Goal: Communication & Community: Answer question/provide support

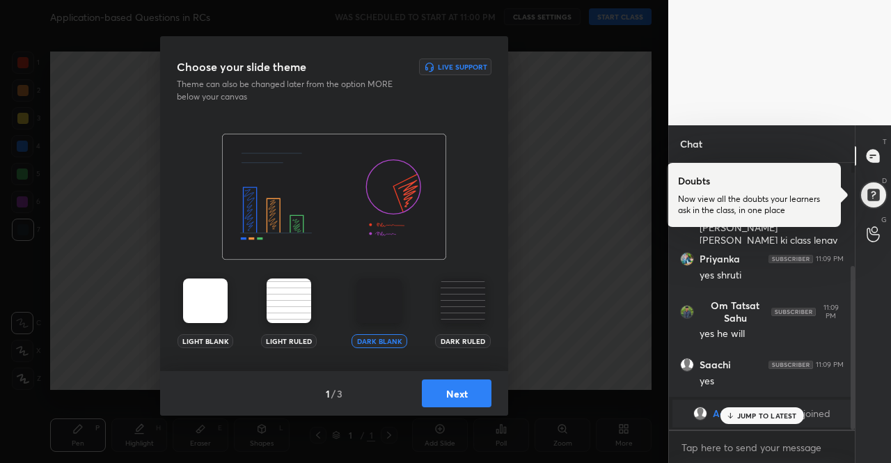
click at [185, 297] on img at bounding box center [205, 301] width 45 height 45
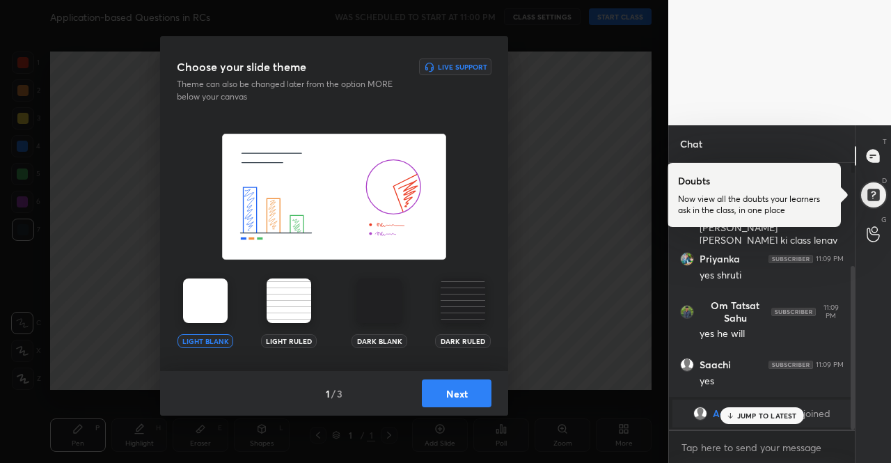
click at [185, 297] on img at bounding box center [205, 301] width 45 height 45
click at [467, 395] on button "Next" at bounding box center [457, 393] width 70 height 28
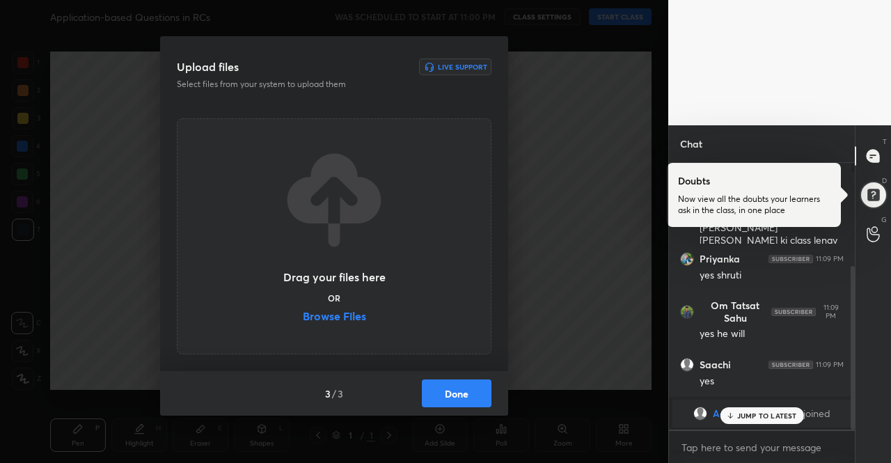
click at [476, 396] on button "Done" at bounding box center [457, 393] width 70 height 28
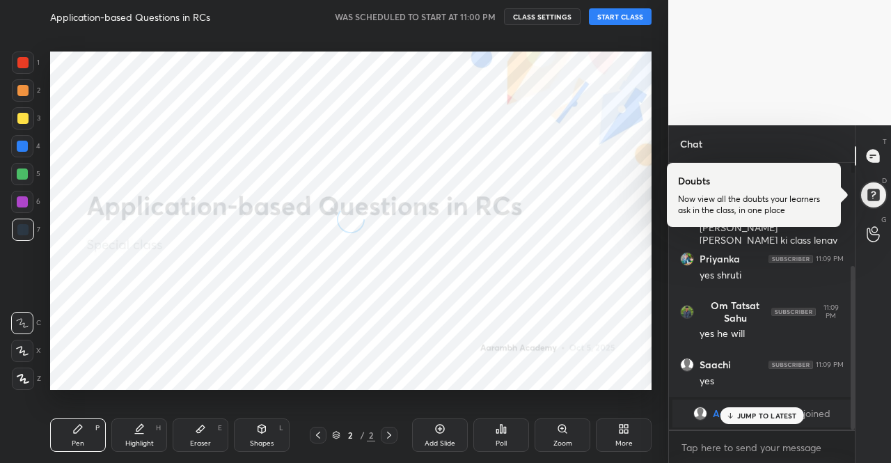
click at [613, 16] on button "START CLASS" at bounding box center [620, 16] width 63 height 17
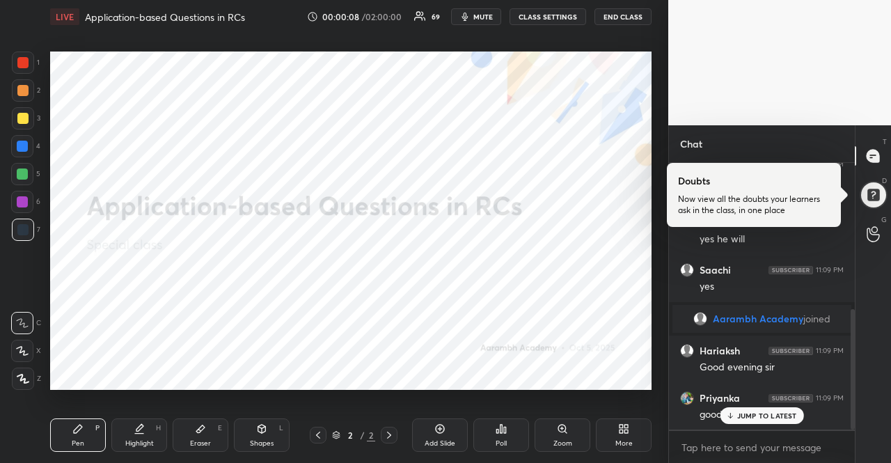
scroll to position [324, 0]
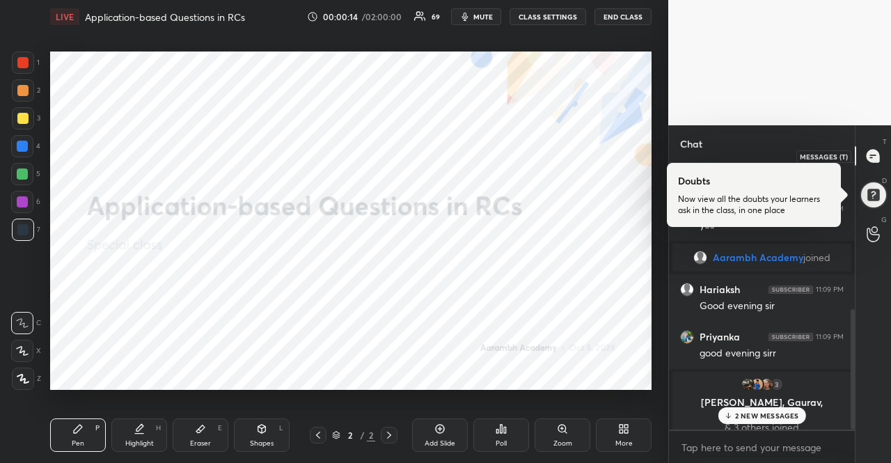
drag, startPoint x: 886, startPoint y: 150, endPoint x: 887, endPoint y: 161, distance: 11.2
click at [886, 150] on div at bounding box center [874, 155] width 28 height 25
click at [884, 179] on div "Doubts Now view all the doubts your learners ask in the class, in one place D D…" at bounding box center [874, 194] width 36 height 39
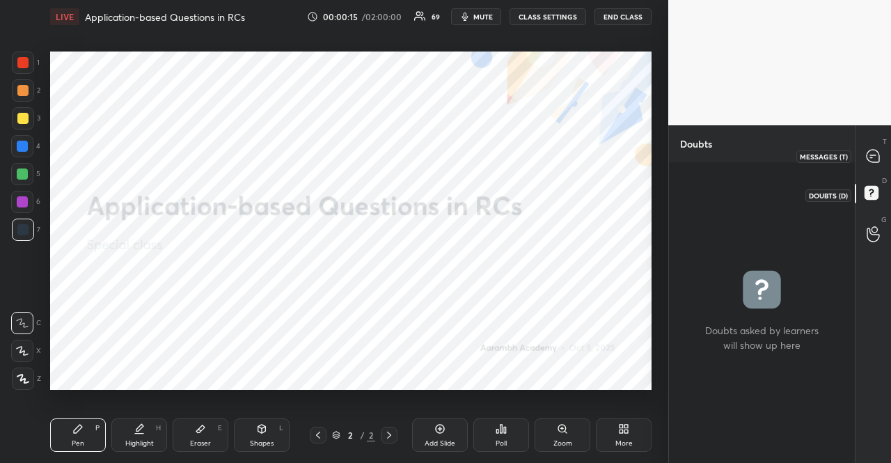
click at [879, 149] on icon at bounding box center [873, 156] width 15 height 15
type textarea "x"
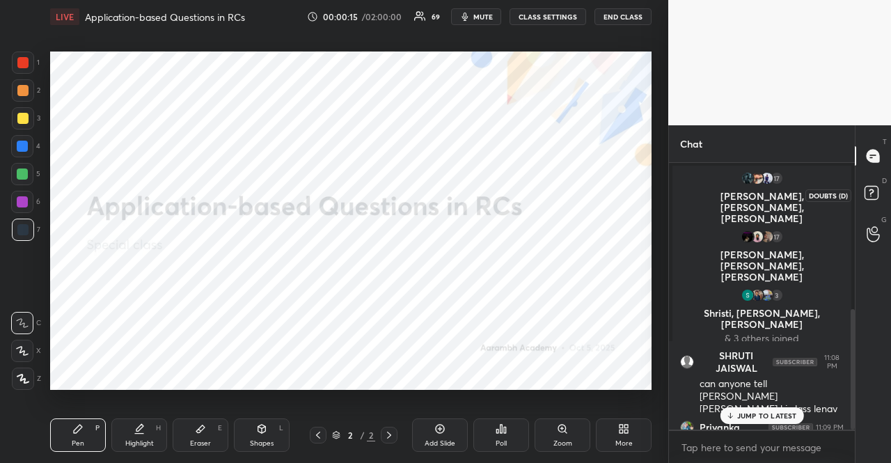
scroll to position [263, 182]
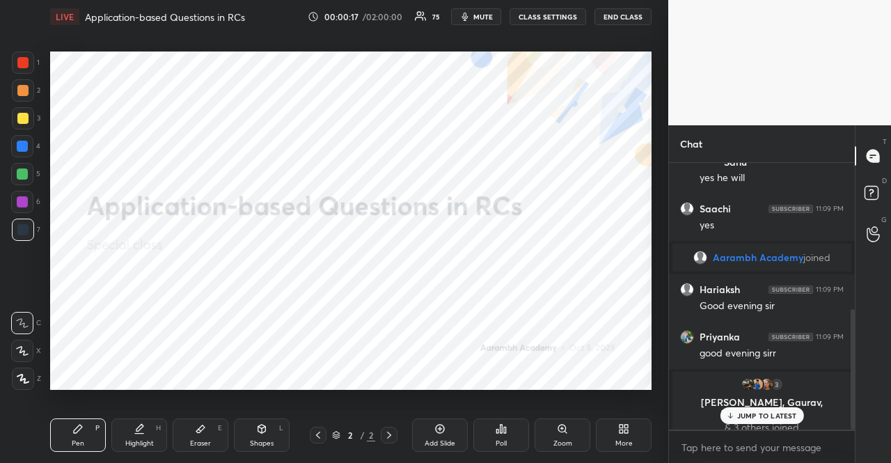
click at [25, 136] on div at bounding box center [22, 146] width 22 height 22
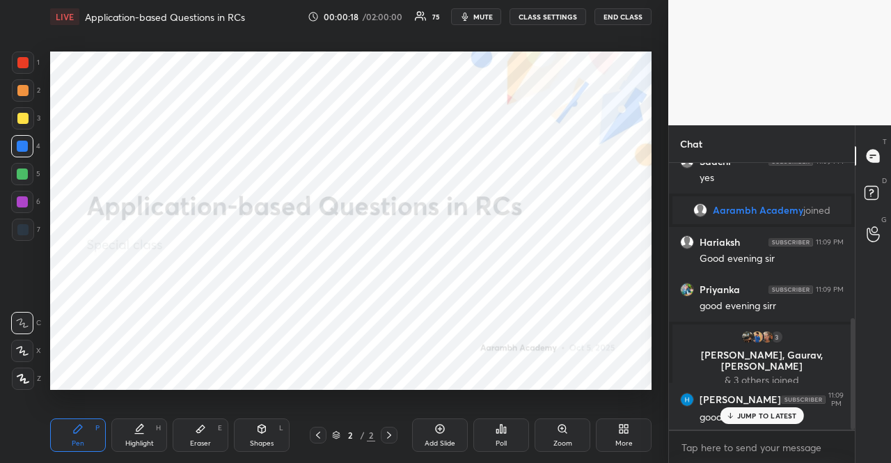
click at [20, 350] on icon at bounding box center [22, 351] width 13 height 10
click at [743, 418] on p "JUMP TO LATEST" at bounding box center [767, 416] width 60 height 8
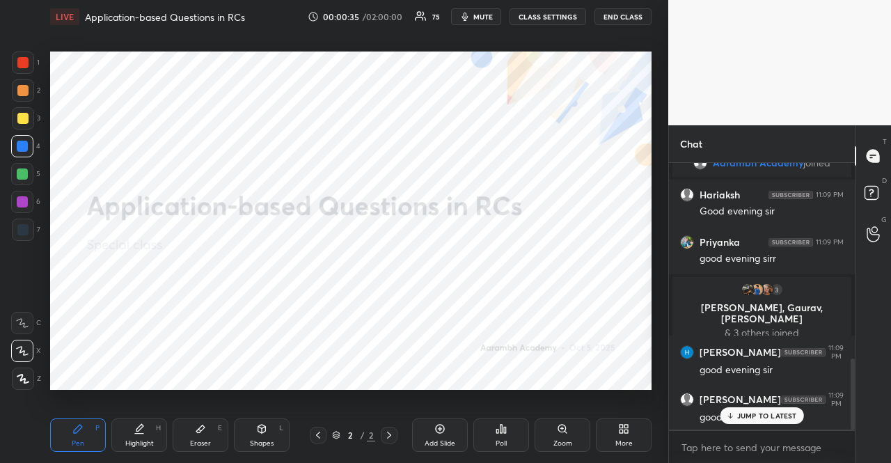
scroll to position [731, 0]
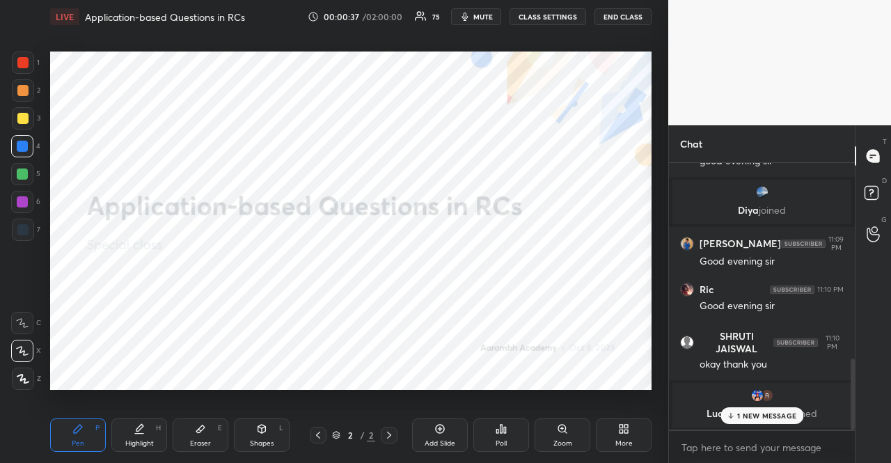
click at [758, 419] on p "1 NEW MESSAGE" at bounding box center [766, 416] width 59 height 8
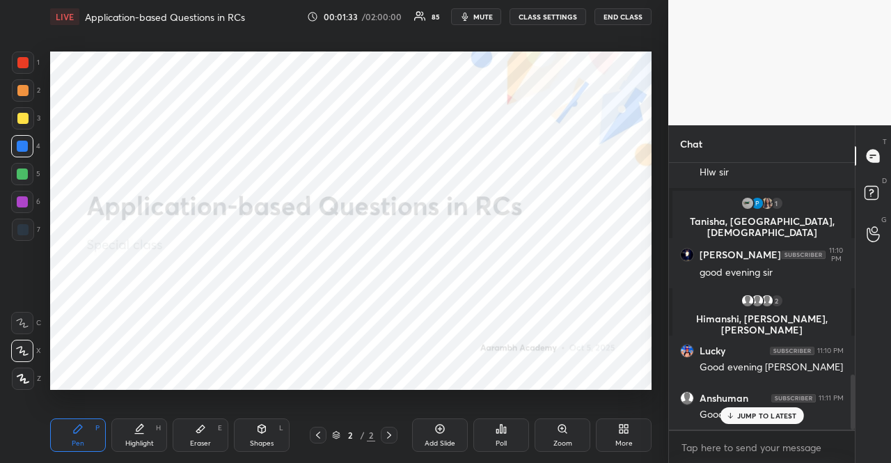
scroll to position [1071, 0]
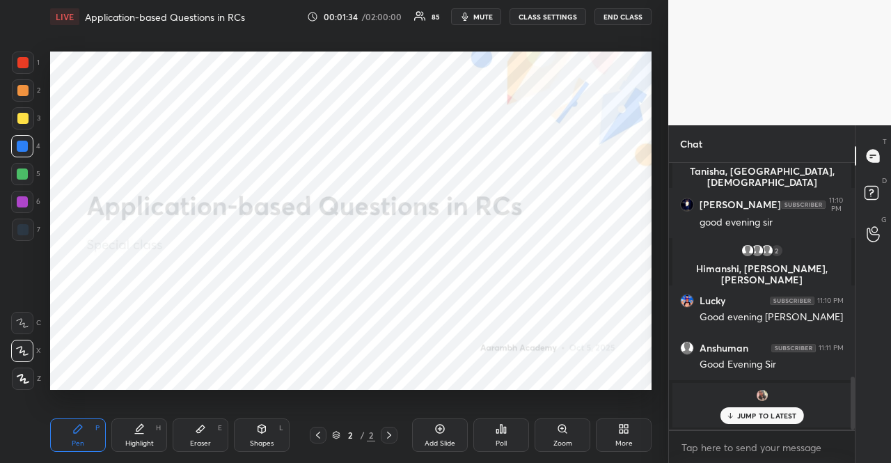
click at [628, 438] on div "More" at bounding box center [624, 434] width 56 height 33
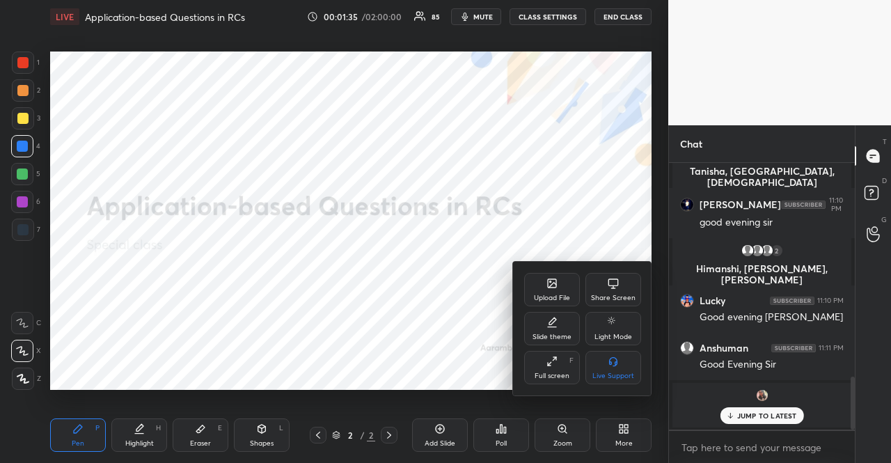
click at [538, 291] on div "Upload File" at bounding box center [552, 289] width 56 height 33
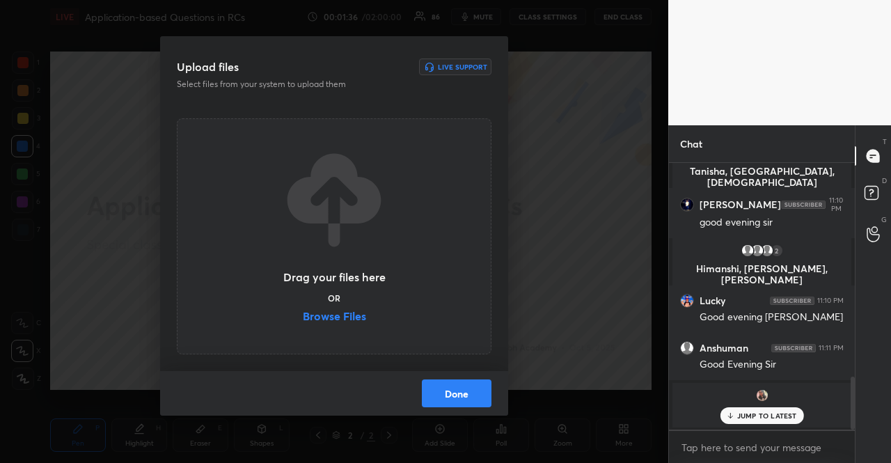
click at [354, 321] on label "Browse Files" at bounding box center [334, 318] width 63 height 15
click at [303, 321] on input "Browse Files" at bounding box center [303, 318] width 0 height 15
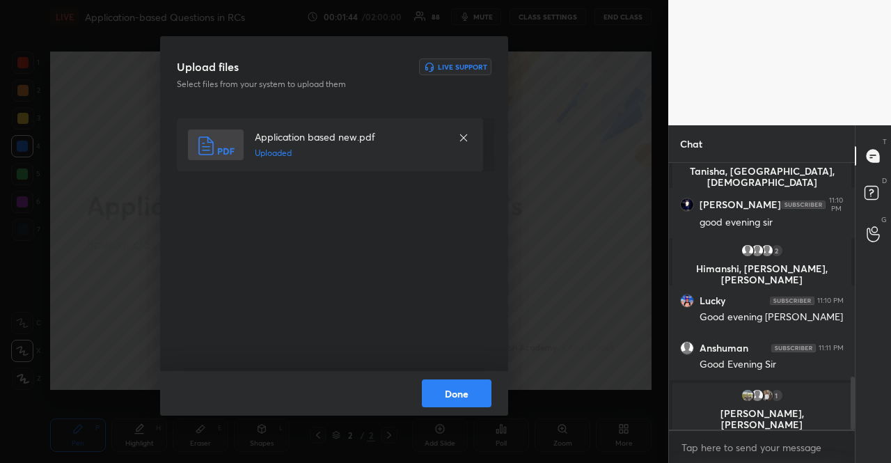
click at [462, 398] on button "Done" at bounding box center [457, 393] width 70 height 28
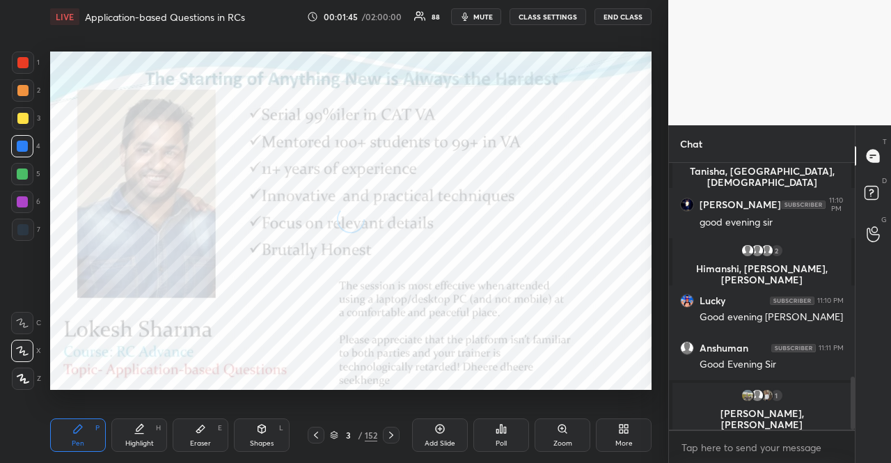
click at [546, 3] on div "LIVE Application-based Questions in RCs 00:01:45 / 02:00:00 88 mute CLASS SETTI…" at bounding box center [351, 16] width 602 height 33
click at [544, 24] on button "CLASS SETTINGS" at bounding box center [548, 16] width 77 height 17
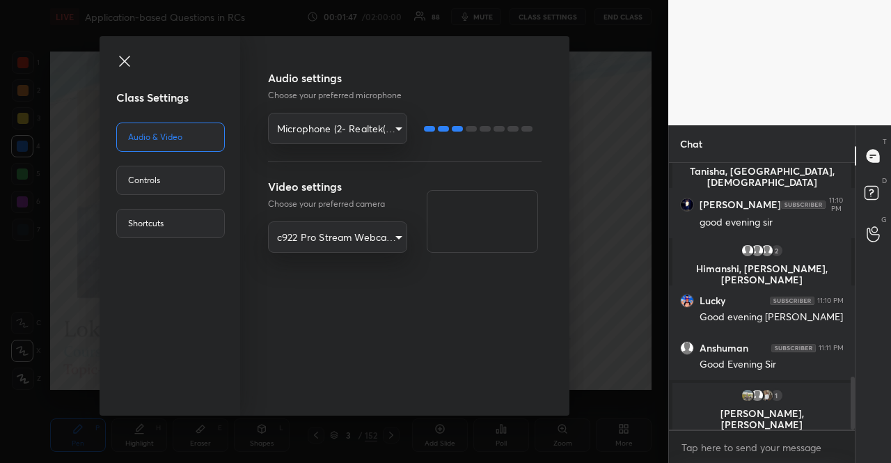
click at [354, 126] on body "1 2 3 4 5 6 7 R O A L C X Z Erase all C X Z LIVE Application-based Questions in…" at bounding box center [445, 231] width 891 height 463
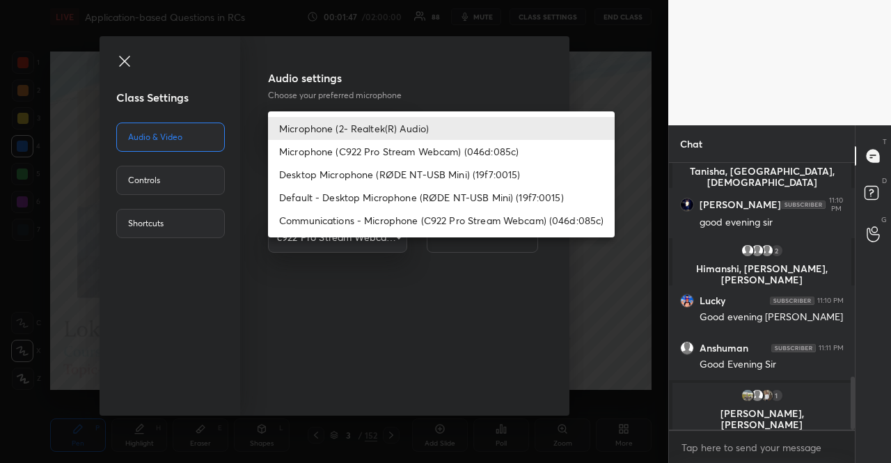
click at [380, 199] on li "Default - Desktop Microphone (RØDE NT-USB Mini) (19f7:0015)" at bounding box center [441, 197] width 347 height 23
type input "default"
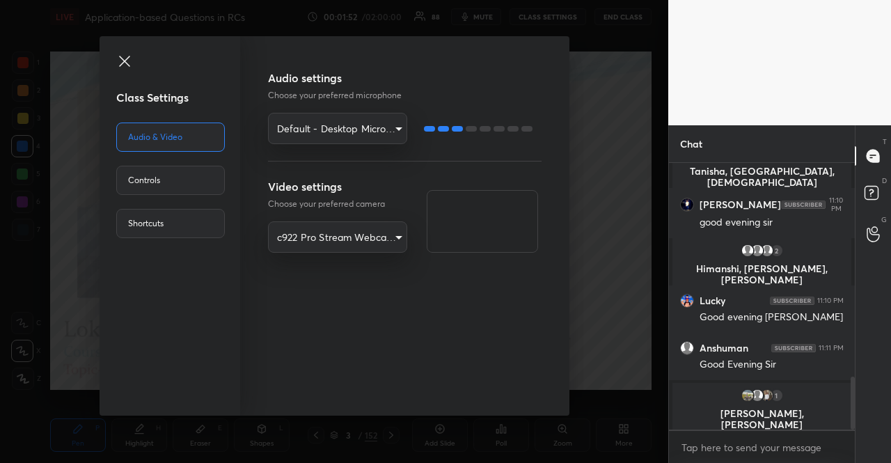
click at [128, 59] on icon at bounding box center [124, 61] width 17 height 17
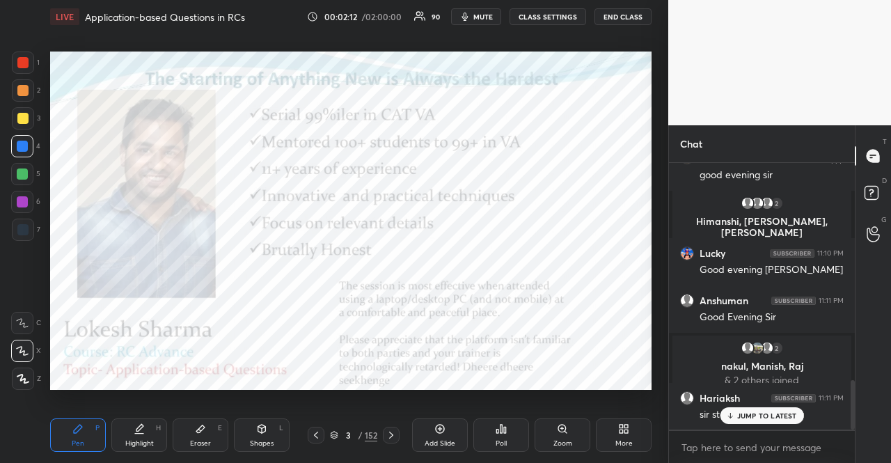
scroll to position [1168, 0]
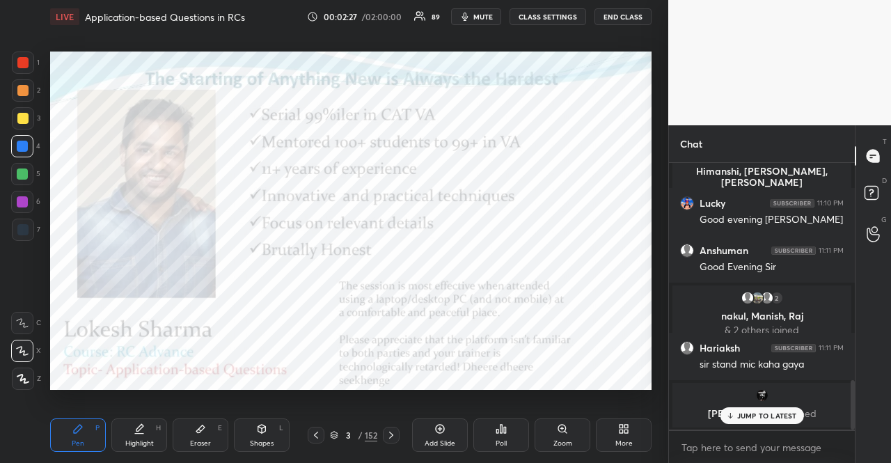
click at [761, 445] on body "1 2 3 4 5 6 7 R O A L C X Z Erase all C X Z LIVE Application-based Questions in…" at bounding box center [445, 231] width 891 height 463
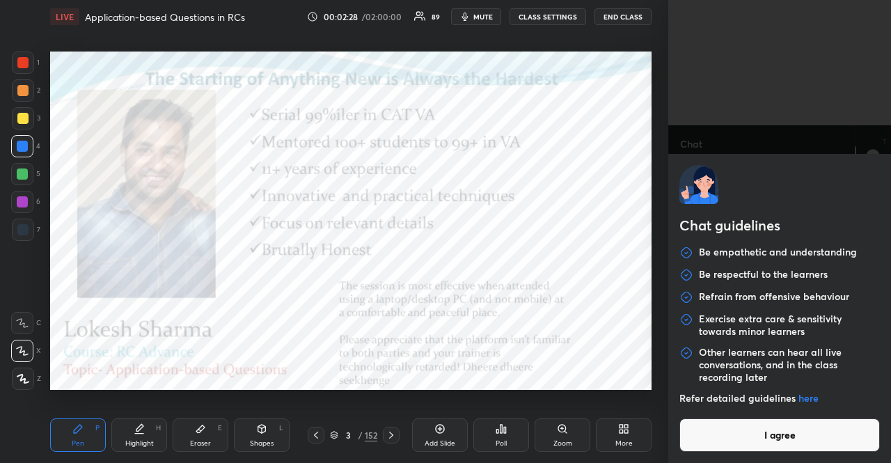
click at [760, 445] on button "I agree" at bounding box center [780, 434] width 201 height 33
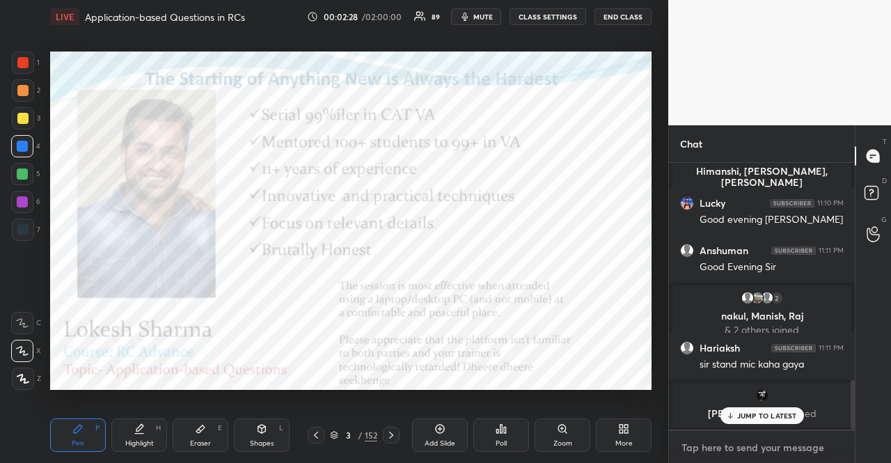
type textarea "x"
click at [760, 445] on textarea at bounding box center [762, 448] width 164 height 22
paste textarea "VA Practice Playlist: https://www.youtube.com/playlist?list=PLEQXyblxNL8DA0pX5O…"
type textarea "VA Practice Playlist: https://www.youtube.com/playlist?list=PLEQXyblxNL8DA0pX5O…"
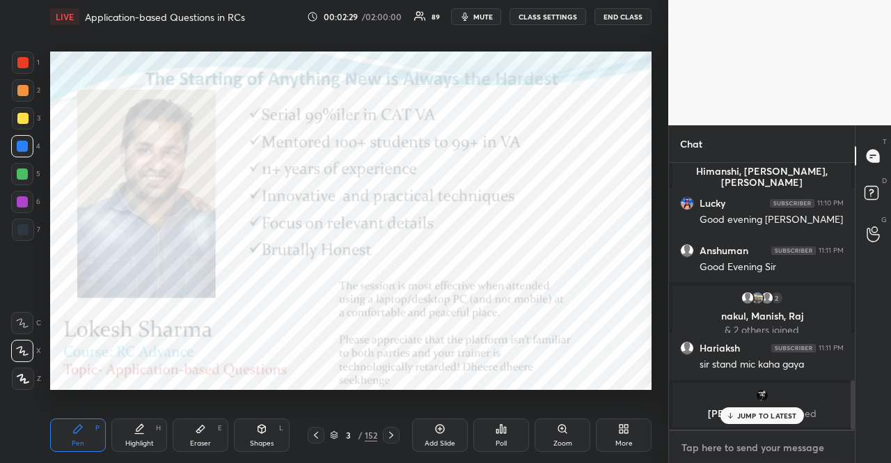
type textarea "x"
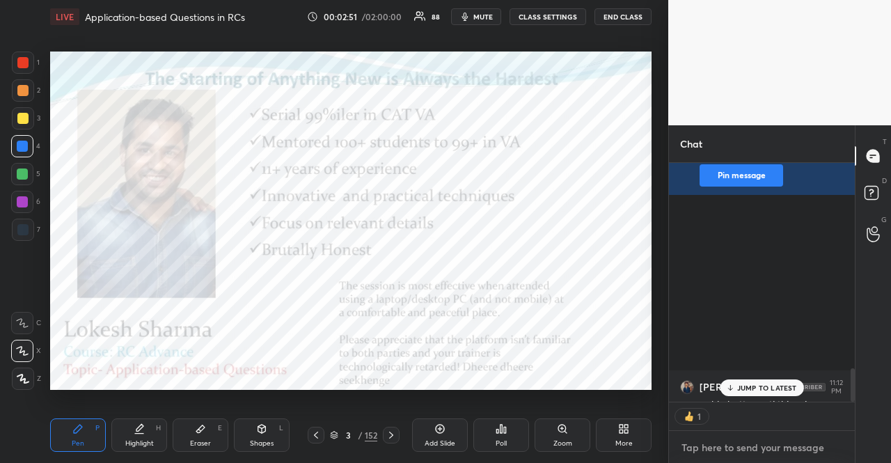
scroll to position [4, 4]
click at [764, 385] on p "JUMP TO LATEST" at bounding box center [767, 388] width 60 height 8
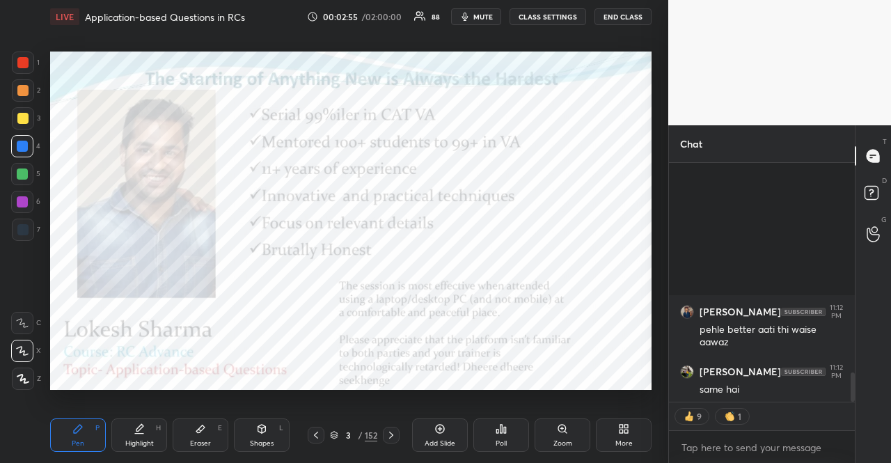
click at [16, 172] on div at bounding box center [22, 174] width 22 height 22
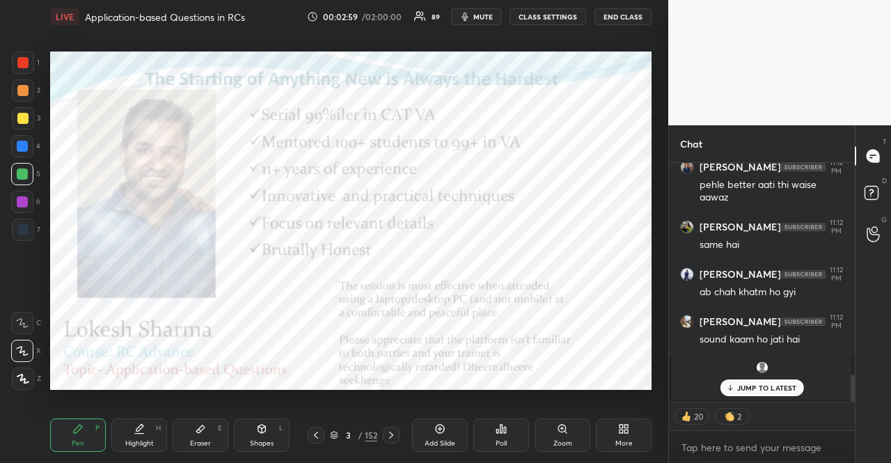
scroll to position [1959, 0]
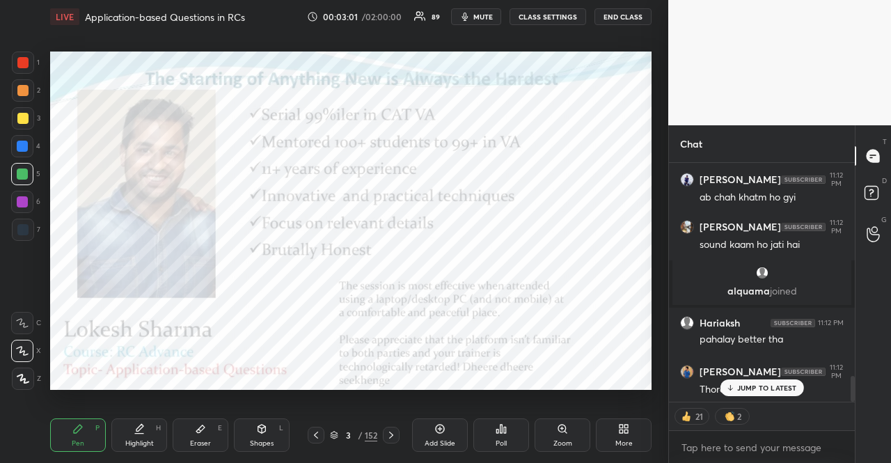
click at [775, 385] on p "JUMP TO LATEST" at bounding box center [767, 388] width 60 height 8
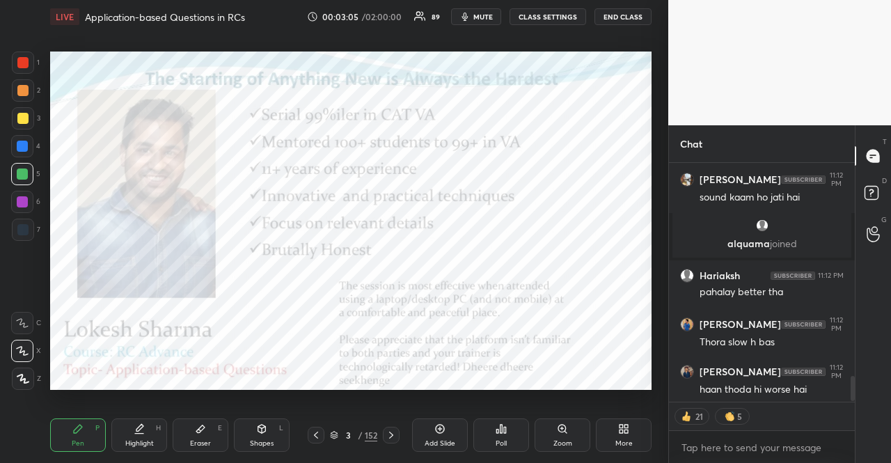
scroll to position [2054, 0]
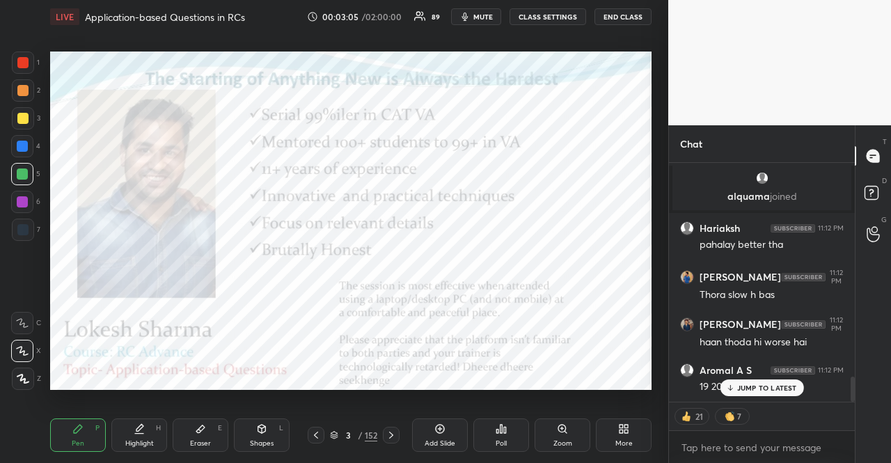
click at [758, 384] on p "JUMP TO LATEST" at bounding box center [767, 388] width 60 height 8
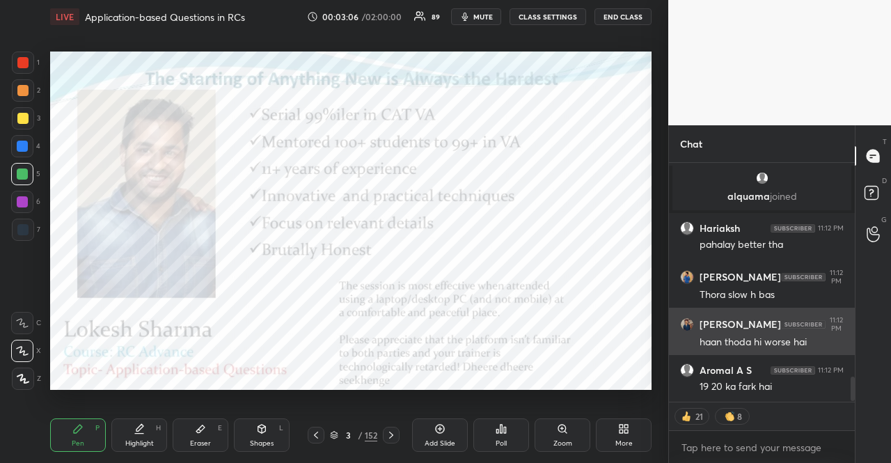
scroll to position [2102, 0]
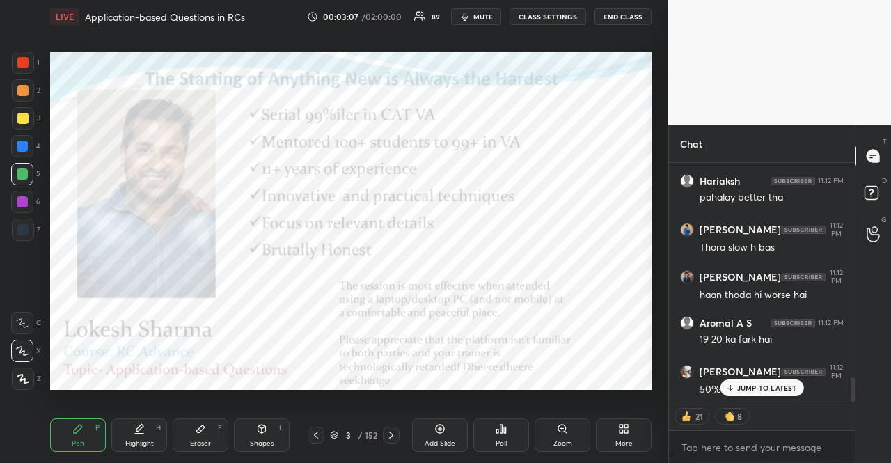
click at [753, 391] on p "JUMP TO LATEST" at bounding box center [767, 388] width 60 height 8
click at [25, 199] on div at bounding box center [22, 201] width 11 height 11
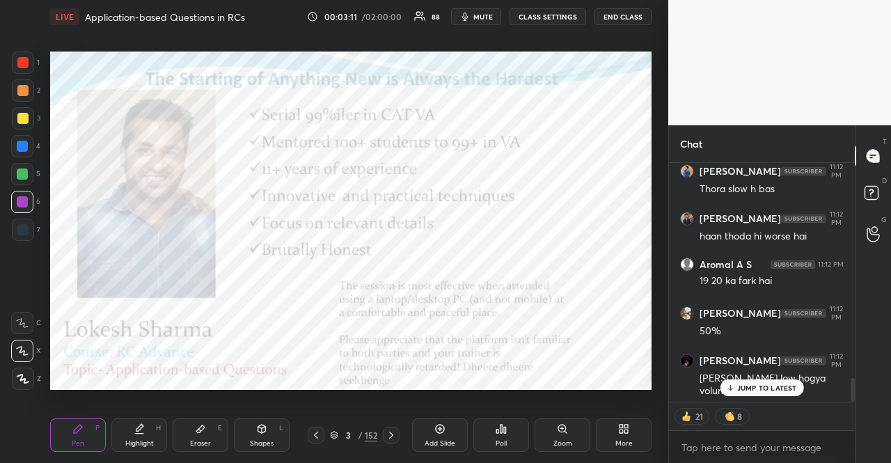
scroll to position [2207, 0]
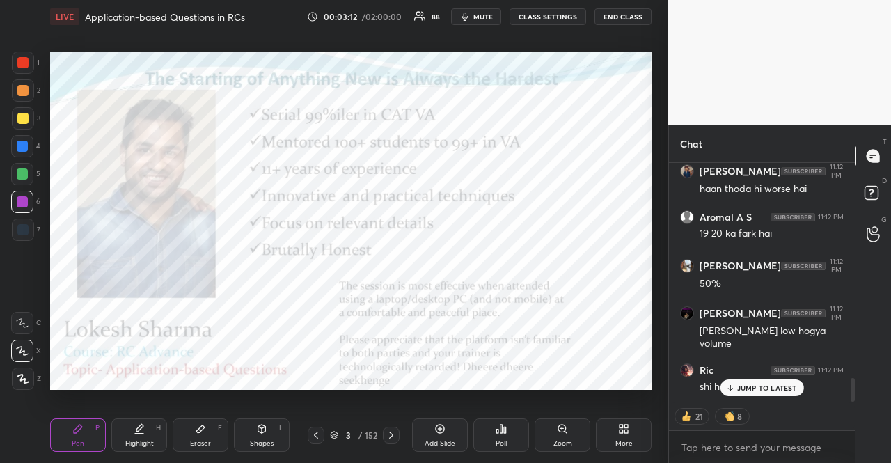
click at [761, 387] on p "JUMP TO LATEST" at bounding box center [767, 388] width 60 height 8
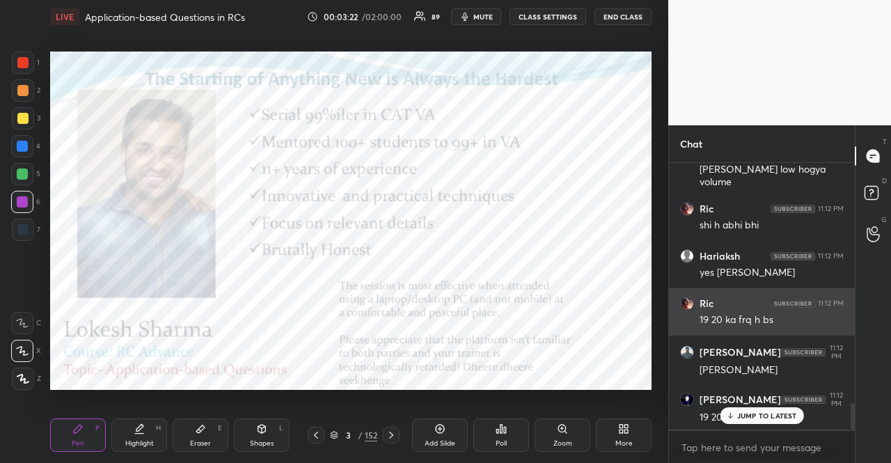
scroll to position [2416, 0]
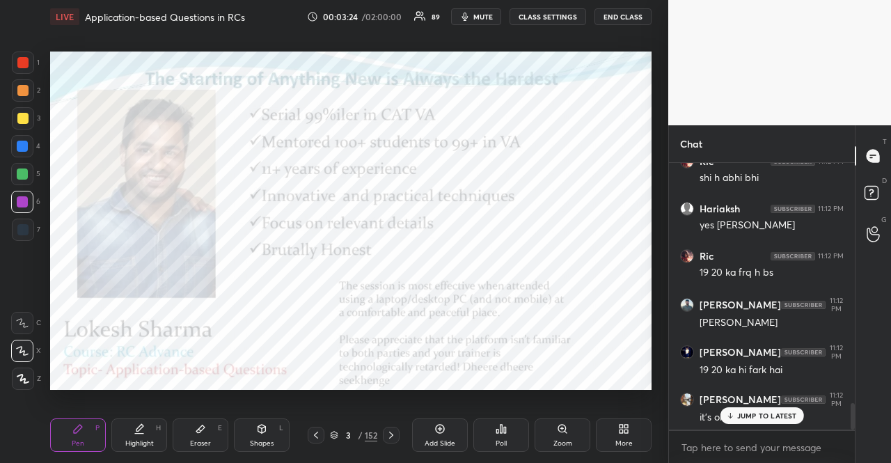
click at [770, 412] on p "JUMP TO LATEST" at bounding box center [767, 416] width 60 height 8
click at [17, 171] on div at bounding box center [22, 174] width 11 height 11
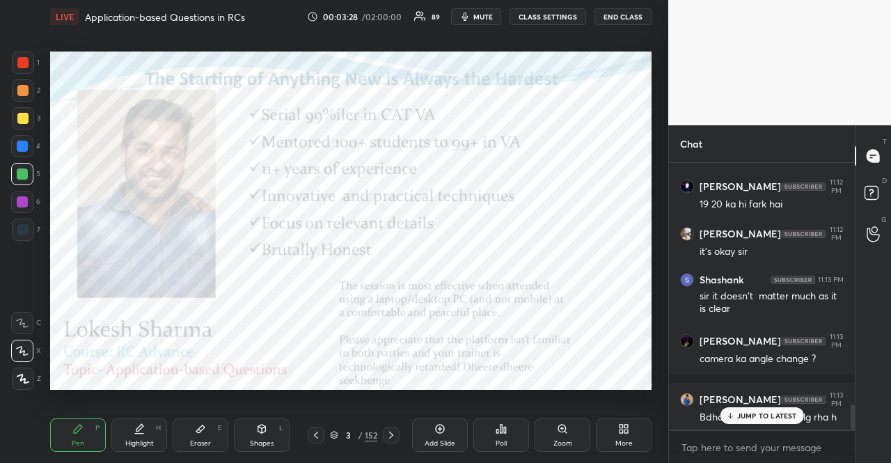
click at [334, 431] on icon at bounding box center [334, 435] width 8 height 8
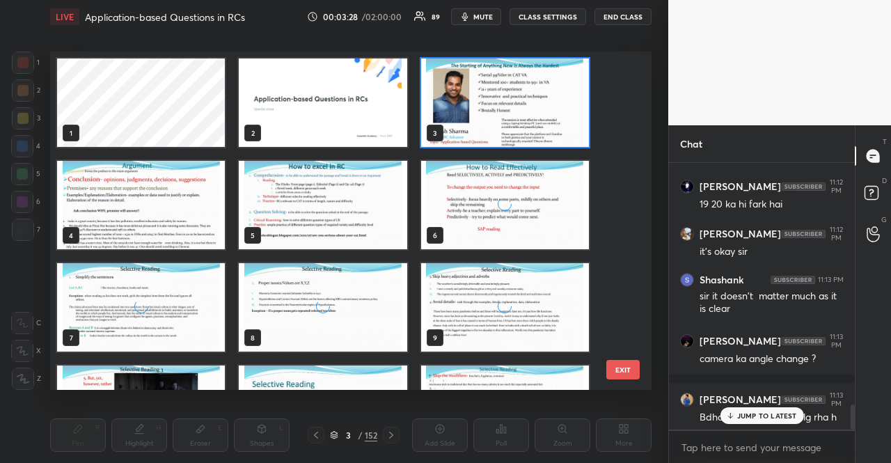
scroll to position [5, 8]
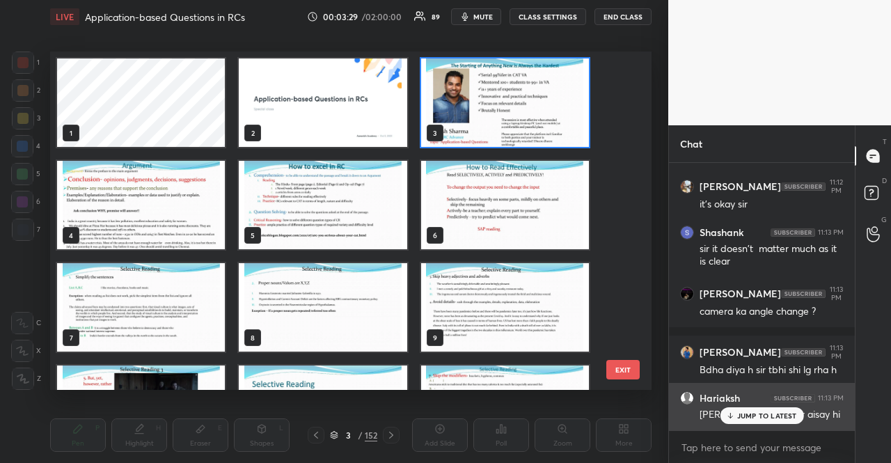
click at [756, 412] on p "JUMP TO LATEST" at bounding box center [767, 416] width 60 height 8
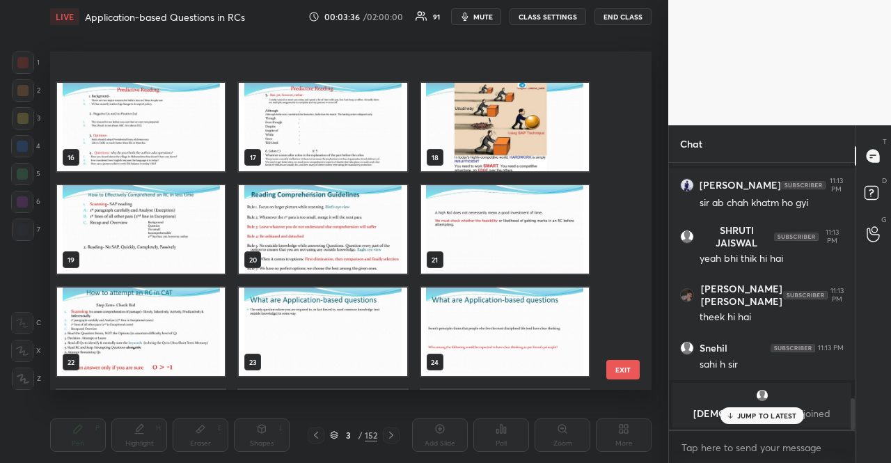
scroll to position [627, 0]
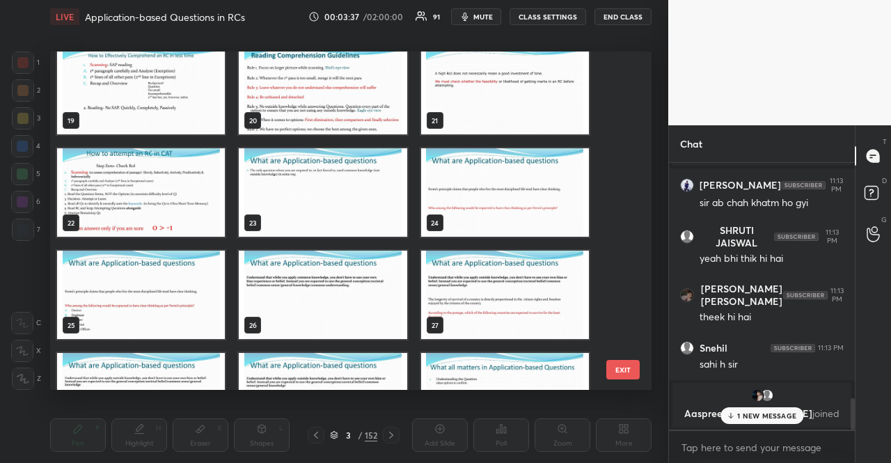
click at [299, 217] on img "grid" at bounding box center [323, 192] width 168 height 88
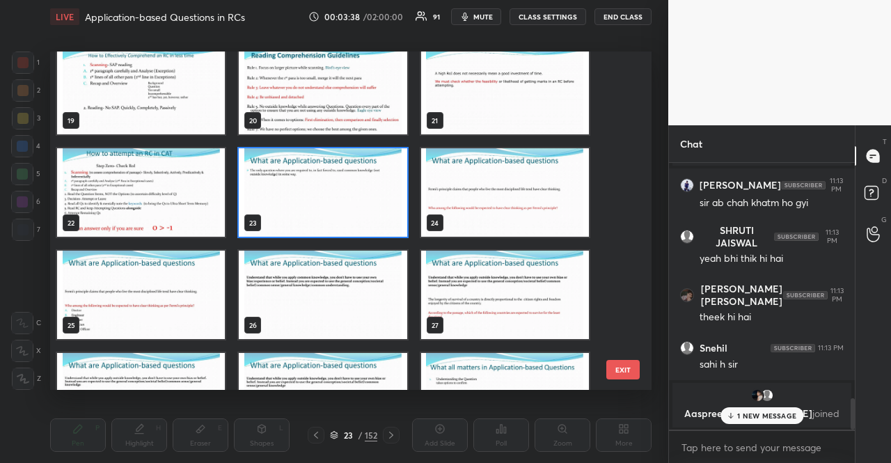
click at [299, 217] on img "grid" at bounding box center [323, 192] width 168 height 88
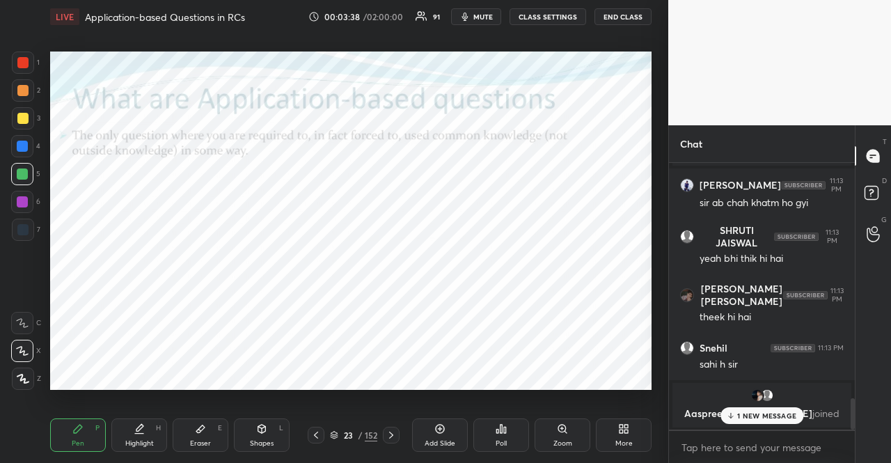
scroll to position [2068, 0]
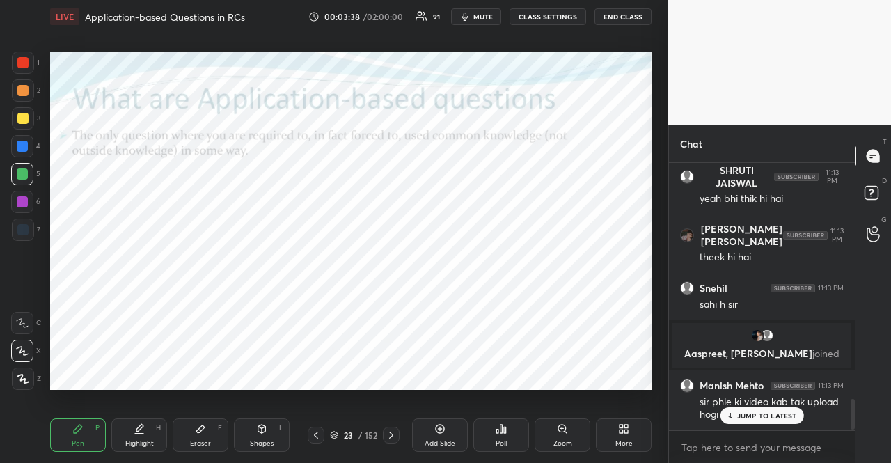
click at [21, 143] on div at bounding box center [22, 146] width 11 height 11
click at [26, 194] on div at bounding box center [22, 202] width 22 height 22
drag, startPoint x: 32, startPoint y: 343, endPoint x: 47, endPoint y: 328, distance: 21.2
click at [33, 343] on div "X" at bounding box center [26, 351] width 30 height 22
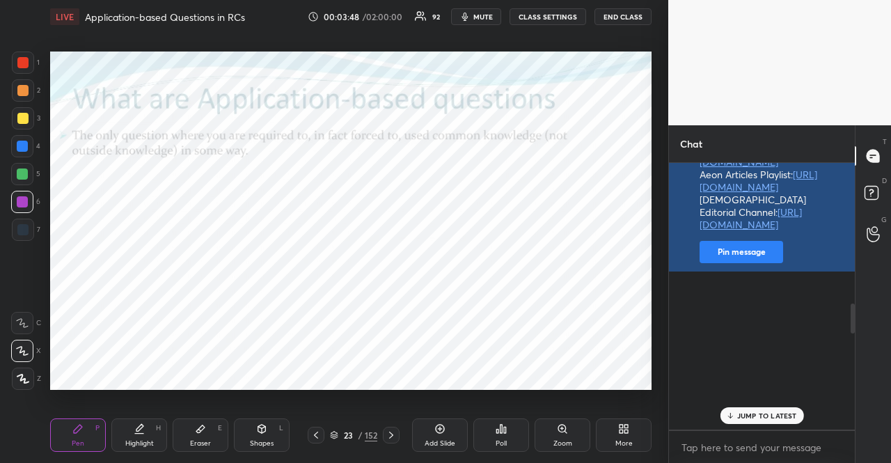
scroll to position [1419, 0]
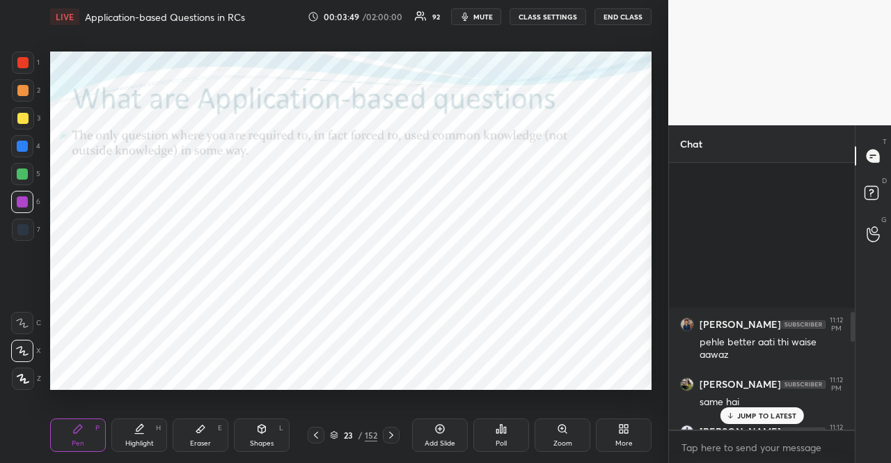
click at [759, 124] on button "Pin message" at bounding box center [742, 113] width 84 height 22
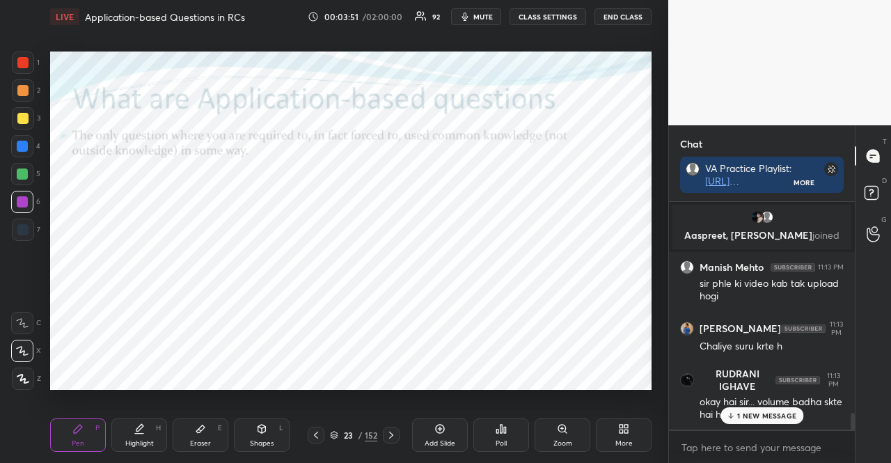
click at [14, 174] on div at bounding box center [22, 174] width 22 height 22
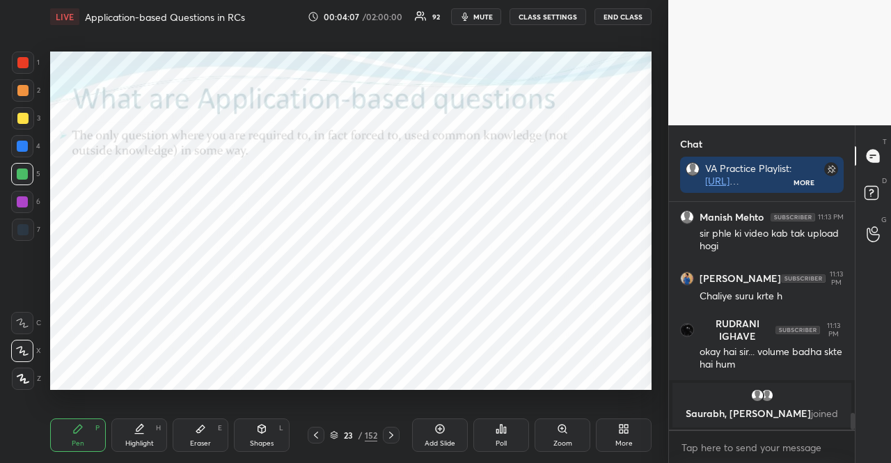
scroll to position [2968, 0]
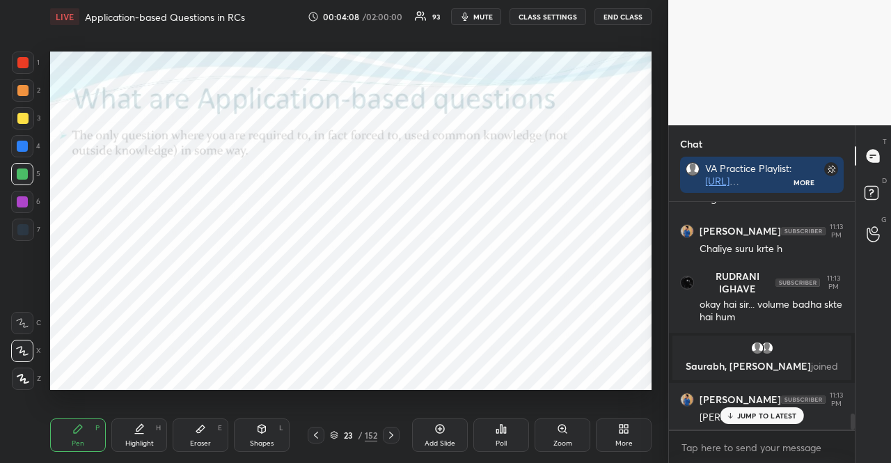
click at [260, 437] on div "Shapes L" at bounding box center [262, 434] width 56 height 33
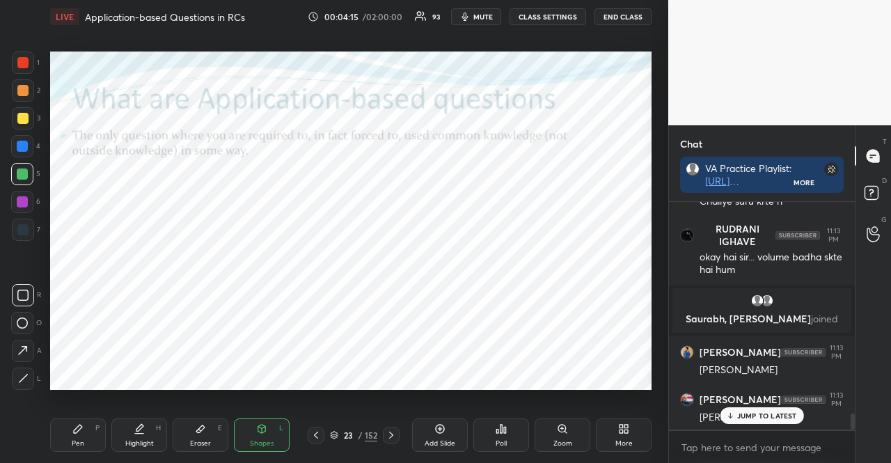
click at [340, 434] on div "23 / 152" at bounding box center [353, 435] width 47 height 13
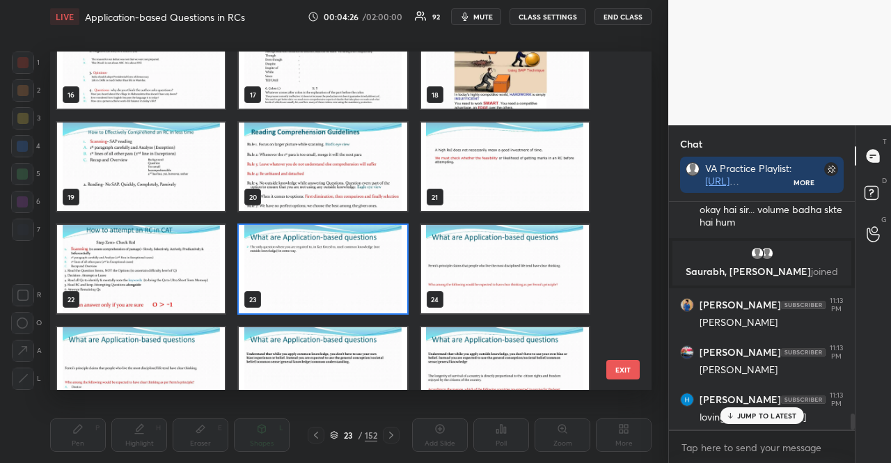
scroll to position [620, 0]
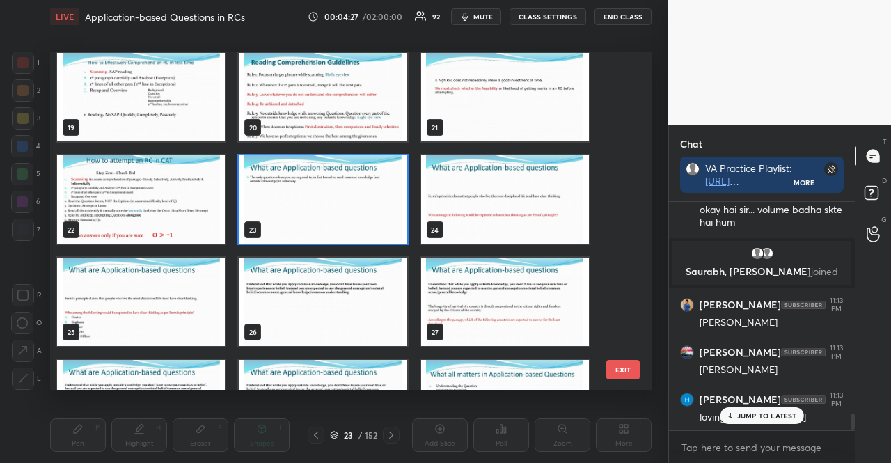
click at [337, 285] on img "grid" at bounding box center [323, 302] width 168 height 88
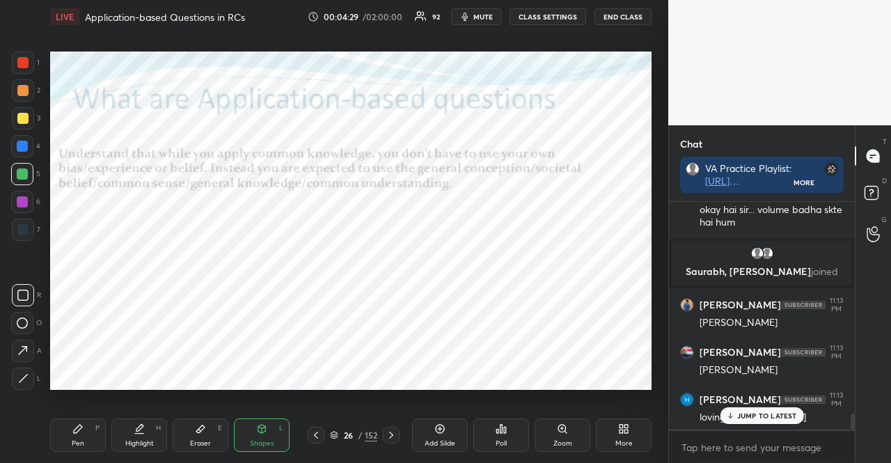
click at [27, 149] on div at bounding box center [22, 146] width 11 height 11
click at [341, 430] on div "26 / 152" at bounding box center [353, 435] width 47 height 13
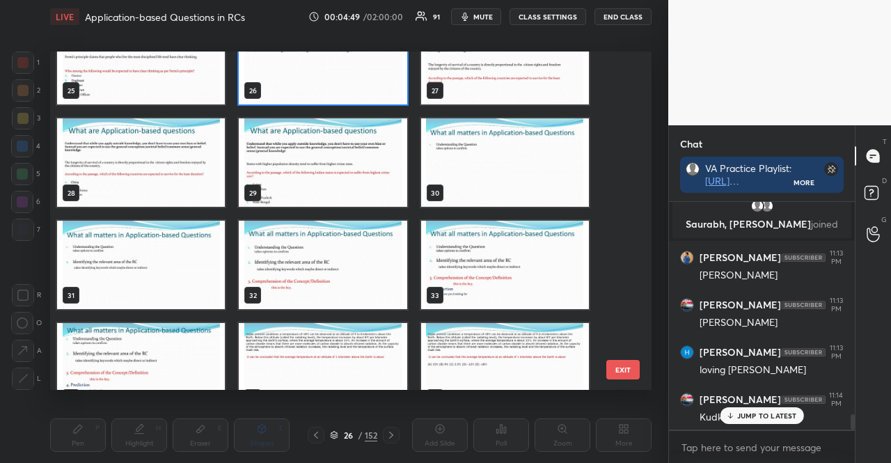
scroll to position [931, 0]
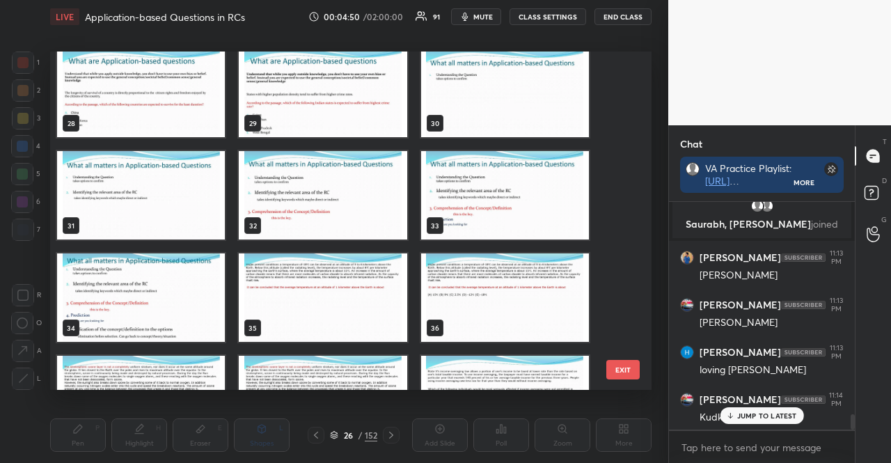
click at [489, 79] on img "grid" at bounding box center [505, 93] width 168 height 88
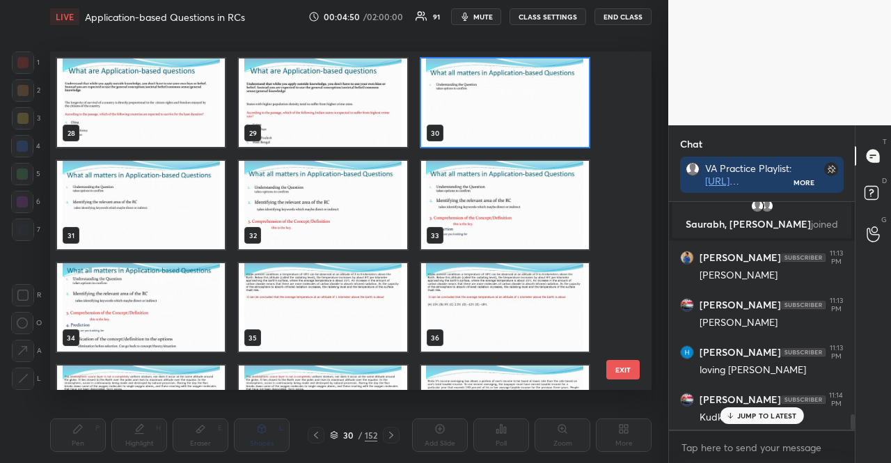
click at [489, 79] on div "28 29 30 31 32 33 34 35 36 37 38 39 40 41 42" at bounding box center [338, 221] width 577 height 338
click at [489, 79] on img "grid" at bounding box center [505, 102] width 168 height 88
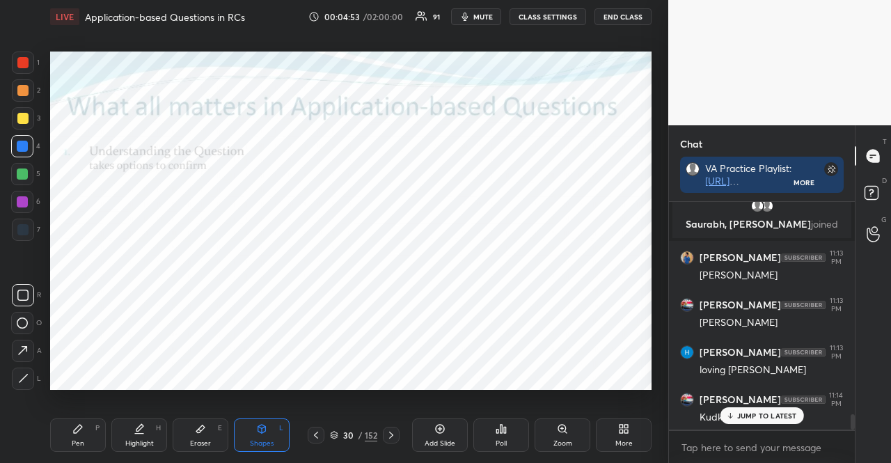
click at [21, 171] on div at bounding box center [22, 174] width 11 height 11
click at [93, 420] on div "Pen P" at bounding box center [78, 434] width 56 height 33
click at [26, 350] on icon at bounding box center [22, 351] width 13 height 10
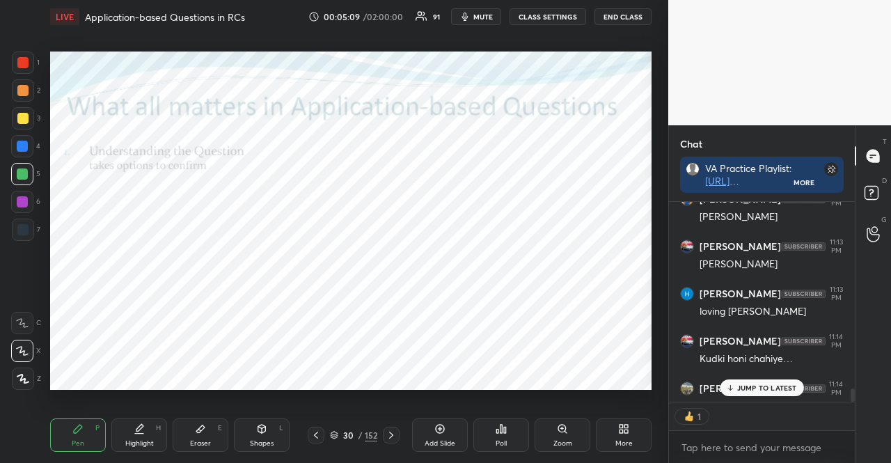
scroll to position [4, 4]
click at [19, 152] on div at bounding box center [22, 146] width 22 height 22
click at [22, 146] on div at bounding box center [22, 146] width 11 height 11
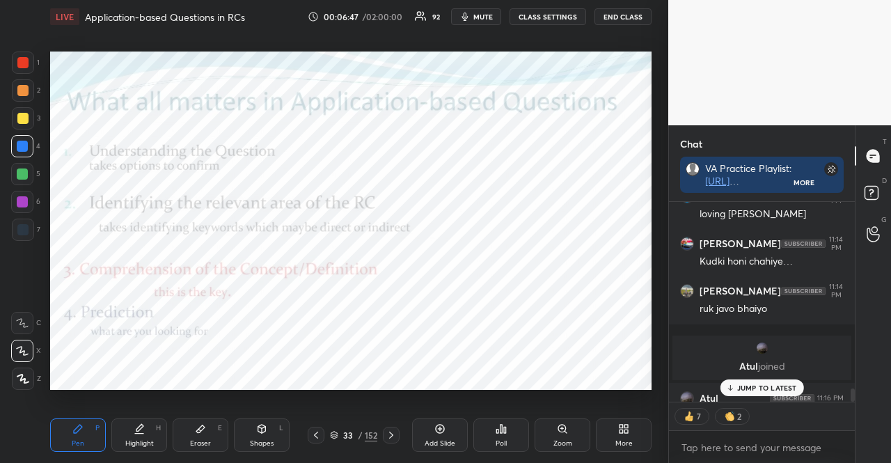
scroll to position [3344, 0]
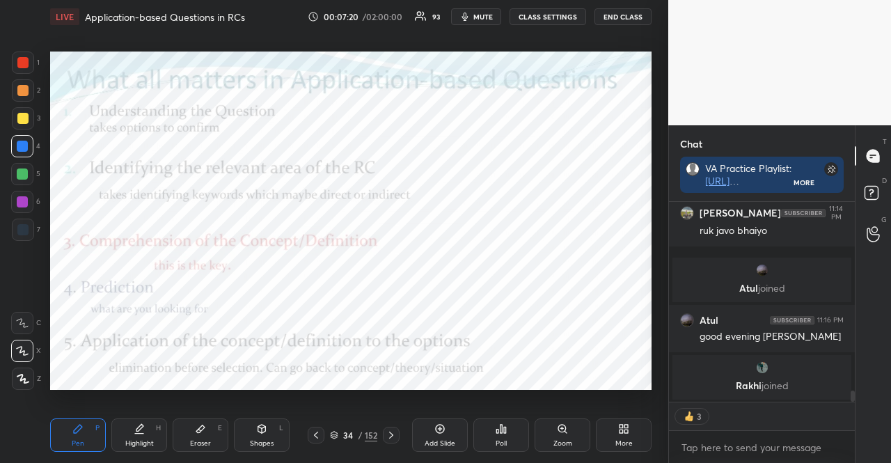
type textarea "x"
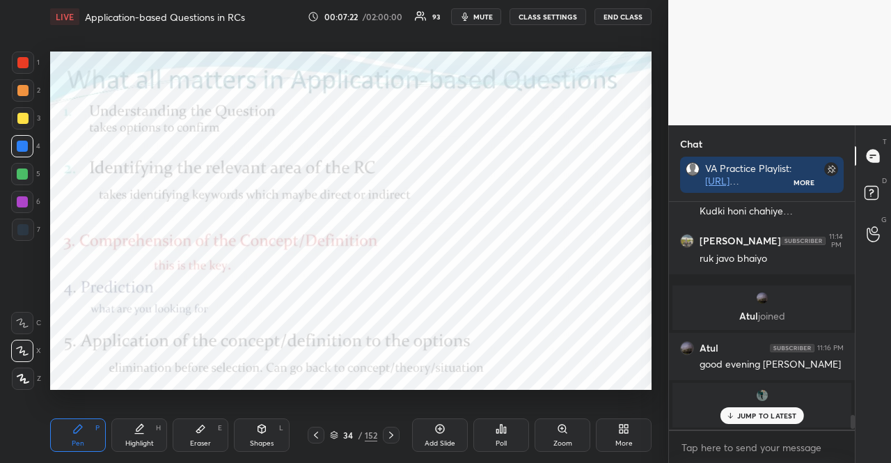
click at [26, 203] on div at bounding box center [22, 201] width 11 height 11
click at [24, 201] on div at bounding box center [22, 201] width 11 height 11
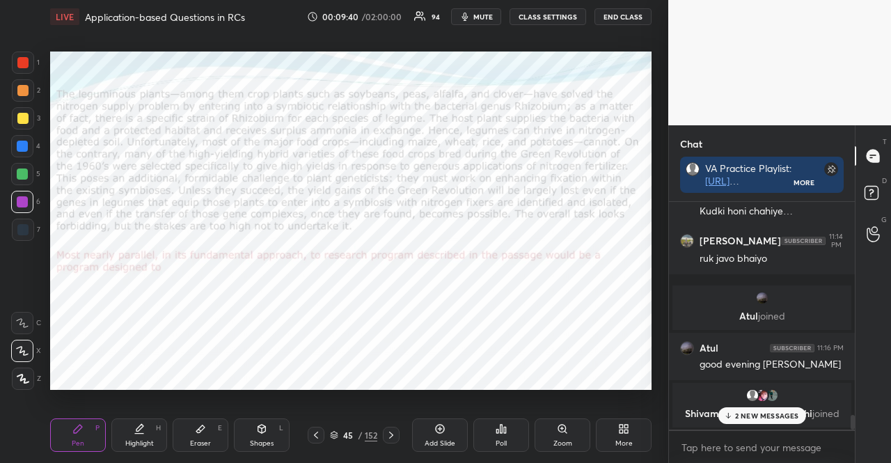
click at [756, 420] on p "2 NEW MESSAGES" at bounding box center [767, 416] width 64 height 8
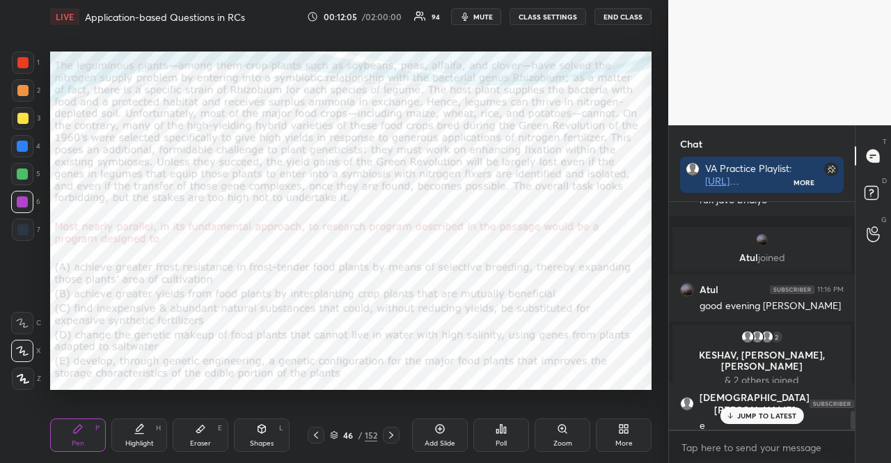
scroll to position [2503, 0]
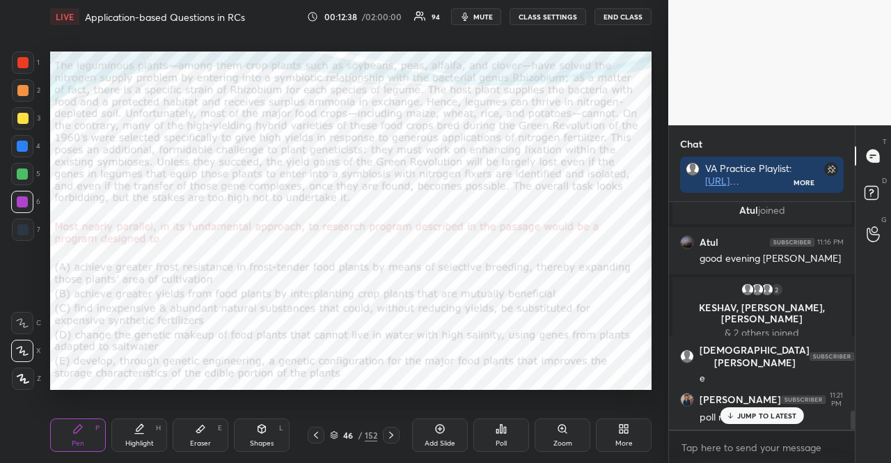
click at [510, 418] on div "Poll" at bounding box center [502, 434] width 56 height 33
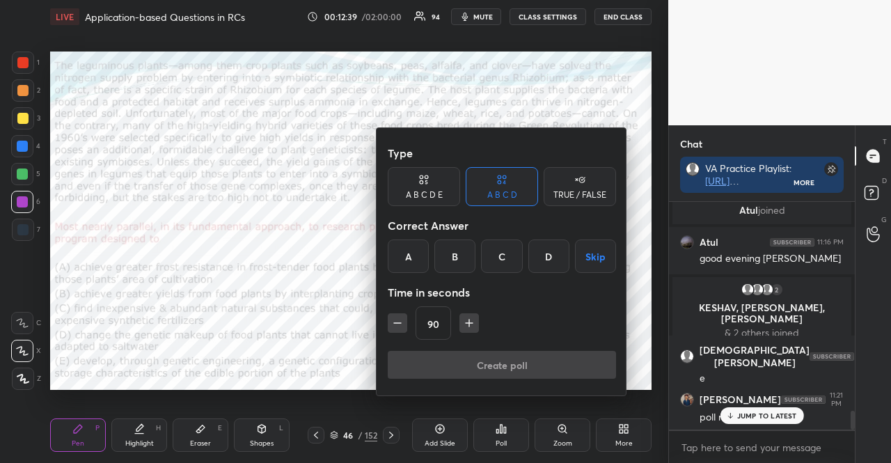
click at [432, 185] on div "A B C D E" at bounding box center [424, 186] width 72 height 39
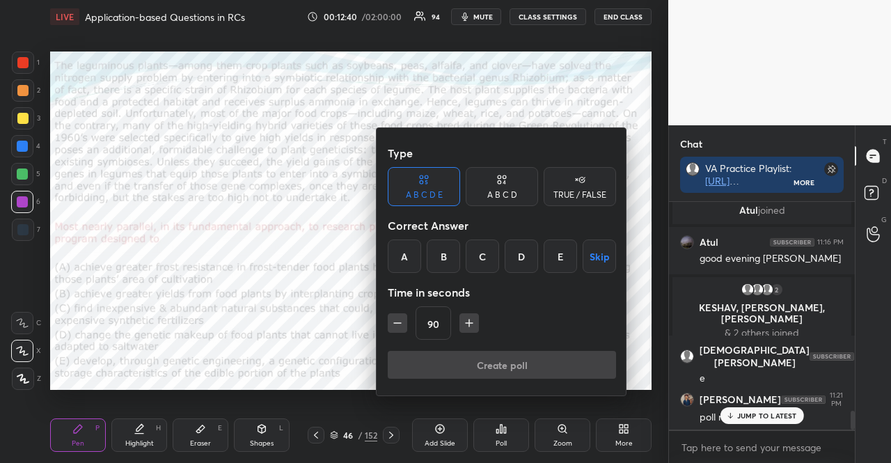
click at [531, 256] on div "D" at bounding box center [521, 256] width 33 height 33
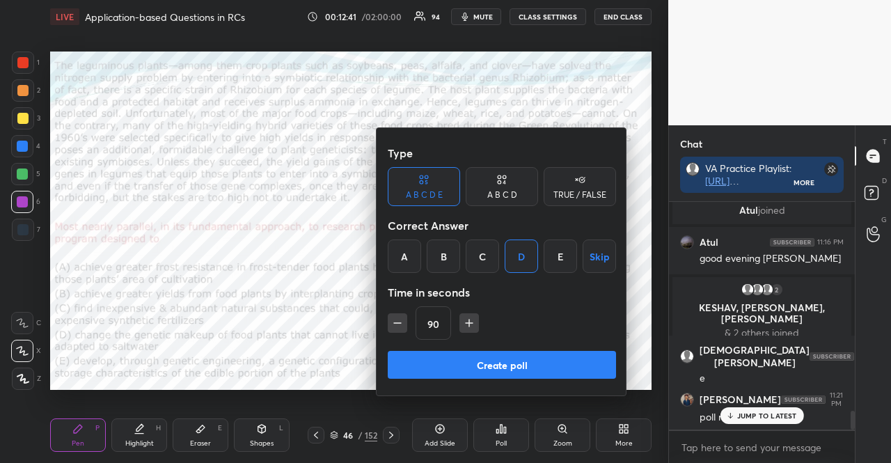
click at [393, 324] on icon "button" at bounding box center [398, 323] width 14 height 14
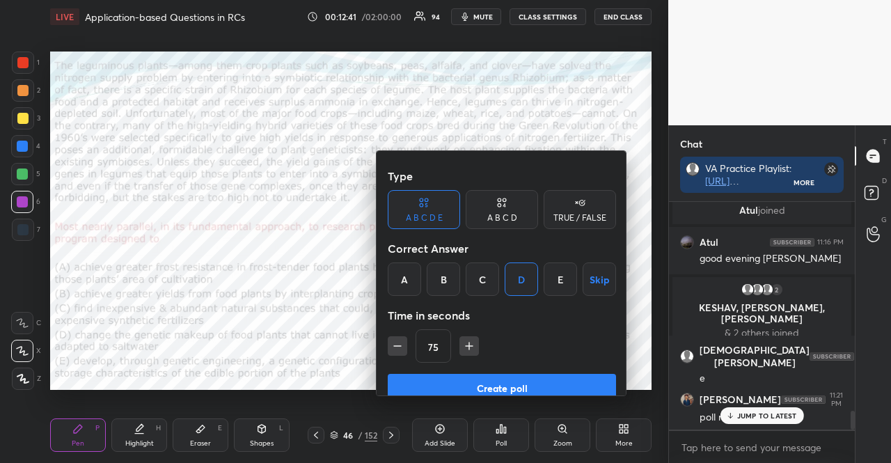
click at [393, 339] on icon "button" at bounding box center [398, 346] width 14 height 14
type input "60"
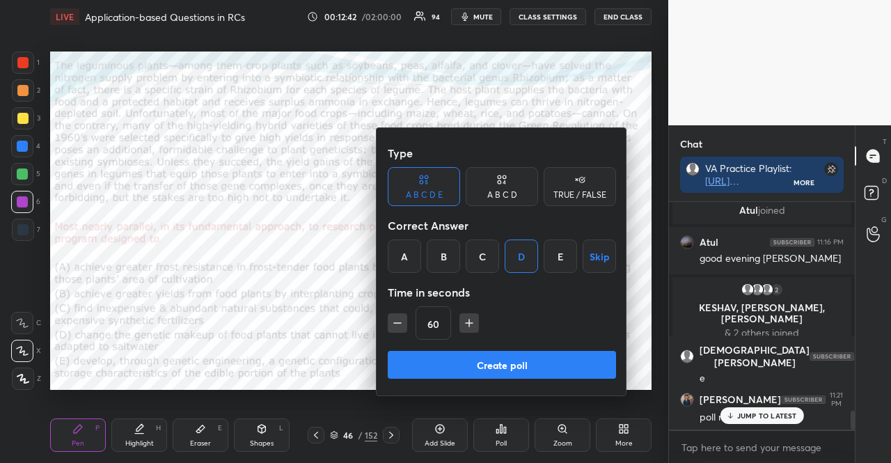
click at [430, 373] on button "Create poll" at bounding box center [502, 365] width 228 height 28
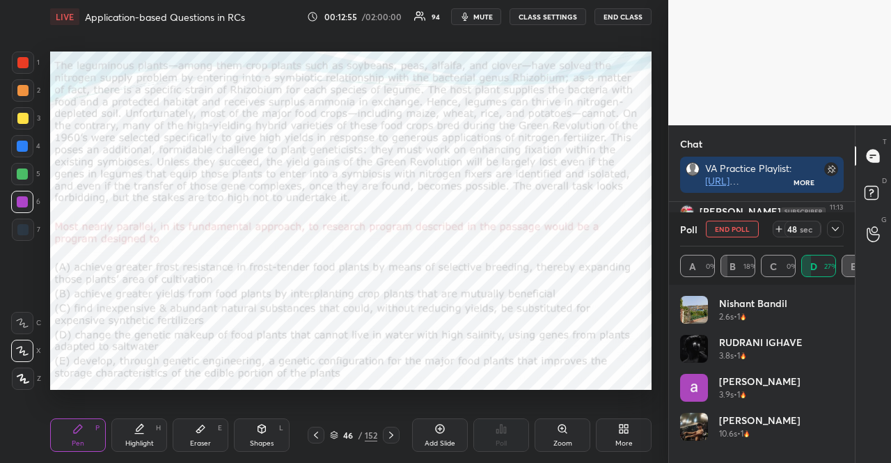
scroll to position [5, 4]
click at [792, 228] on div "14" at bounding box center [792, 229] width 11 height 11
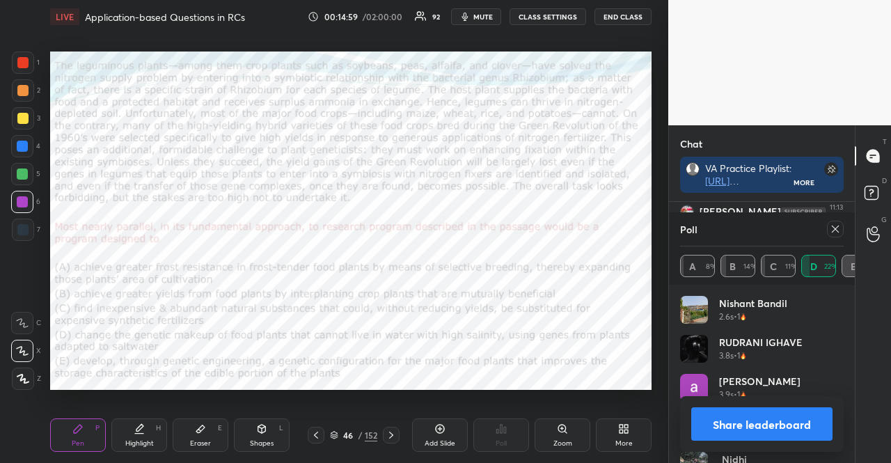
click at [839, 224] on icon at bounding box center [835, 229] width 11 height 11
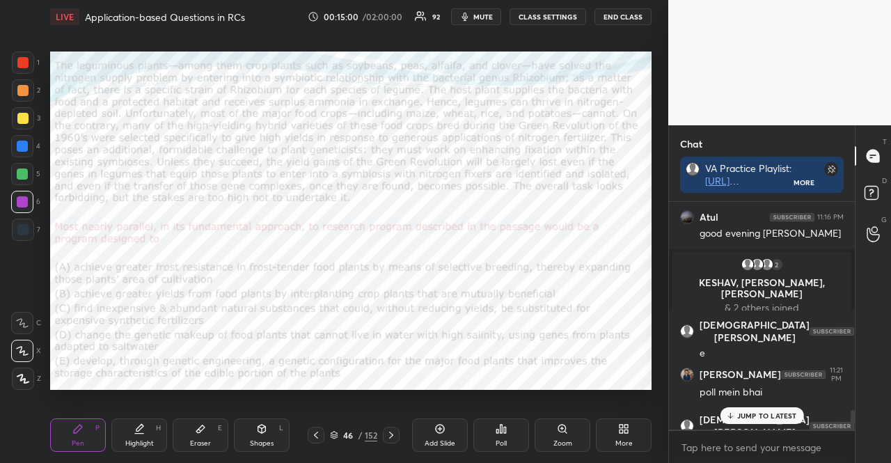
scroll to position [2614, 0]
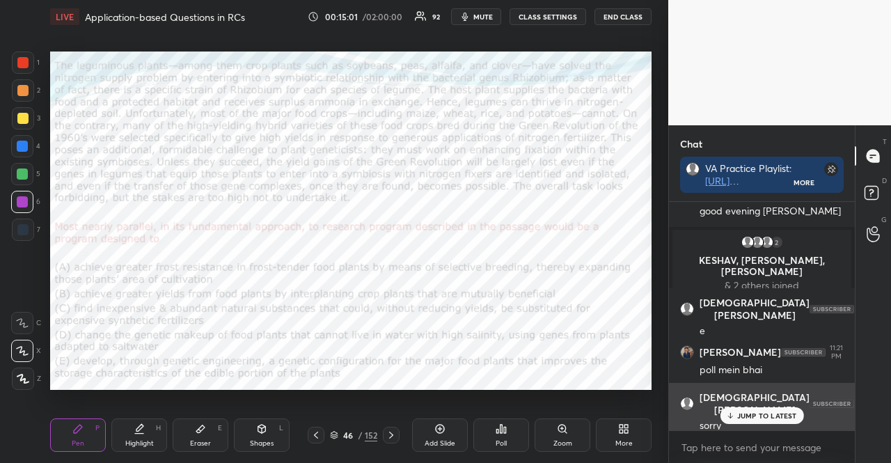
click at [788, 417] on p "JUMP TO LATEST" at bounding box center [767, 416] width 60 height 8
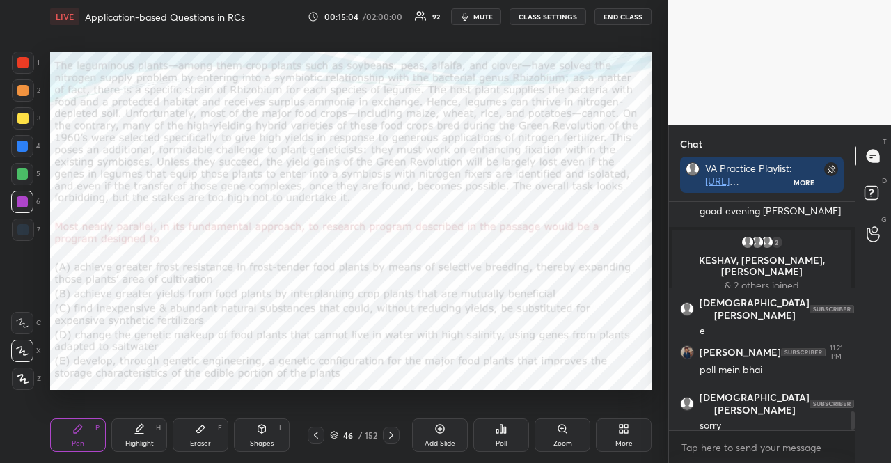
click at [21, 148] on div at bounding box center [22, 146] width 11 height 11
click at [248, 417] on div "Pen P Highlight H Eraser E Shapes L 46 / 152 Add Slide Poll Zoom More" at bounding box center [351, 435] width 602 height 56
click at [285, 431] on div "Shapes L" at bounding box center [262, 434] width 56 height 33
click at [13, 173] on div at bounding box center [22, 174] width 22 height 22
click at [23, 49] on div "1 2 3 4 5 6 7 R O A L C X Z Erase all C X Z LIVE Application-based Questions in…" at bounding box center [328, 231] width 657 height 463
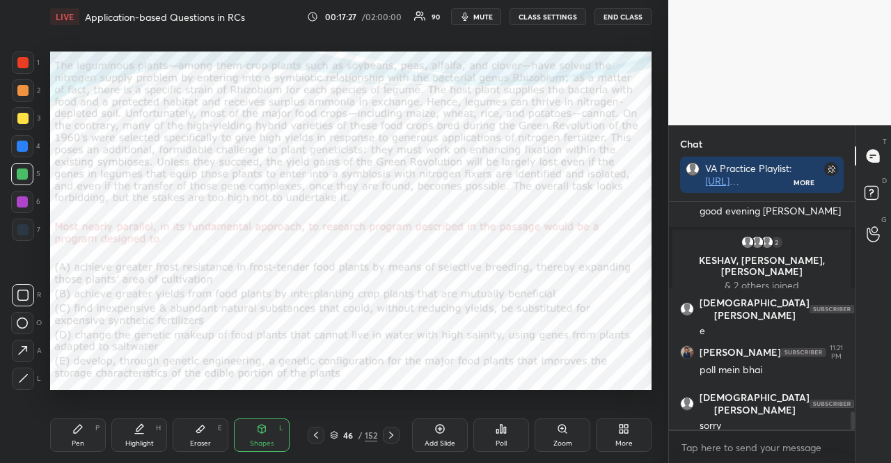
drag, startPoint x: 22, startPoint y: 56, endPoint x: 36, endPoint y: 58, distance: 14.0
click at [22, 58] on div at bounding box center [22, 62] width 11 height 11
click at [16, 141] on div at bounding box center [22, 146] width 22 height 22
click at [250, 430] on div "Shapes L" at bounding box center [262, 434] width 56 height 33
click at [22, 66] on div at bounding box center [22, 62] width 11 height 11
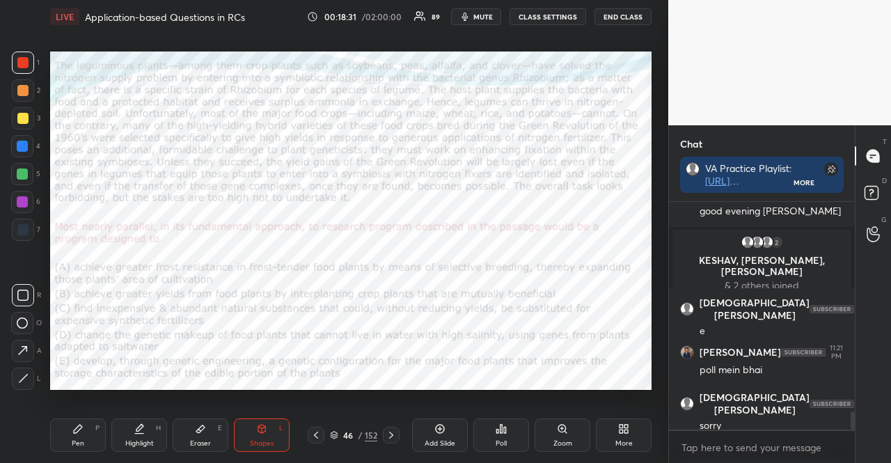
drag, startPoint x: 27, startPoint y: 87, endPoint x: 46, endPoint y: 87, distance: 18.8
click at [28, 87] on div at bounding box center [23, 90] width 22 height 22
click at [25, 146] on div at bounding box center [22, 146] width 11 height 11
click at [262, 424] on icon at bounding box center [261, 428] width 11 height 11
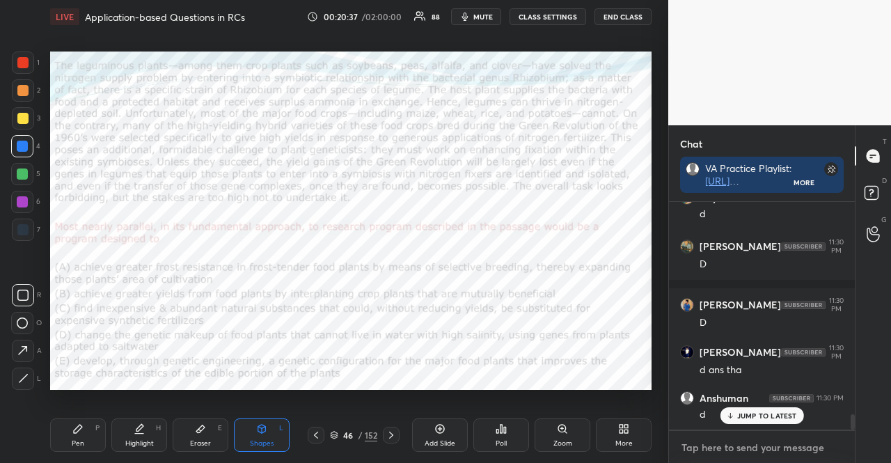
scroll to position [3124, 0]
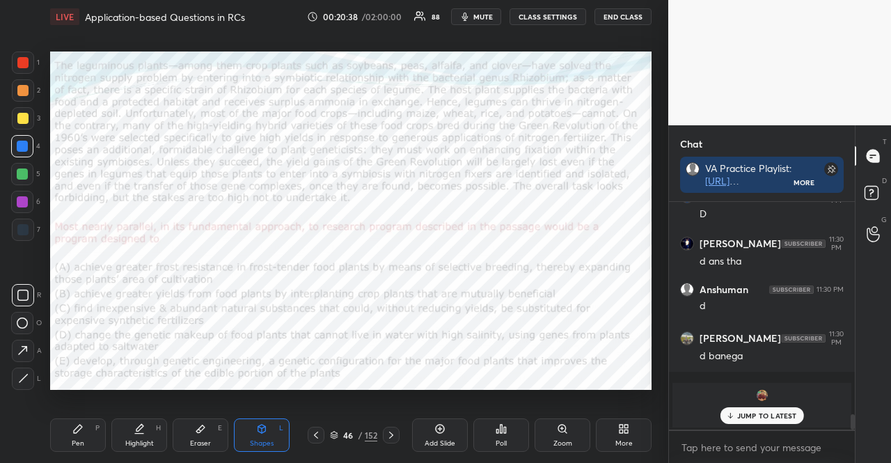
click at [19, 204] on div at bounding box center [22, 201] width 11 height 11
click at [29, 171] on div at bounding box center [22, 174] width 22 height 22
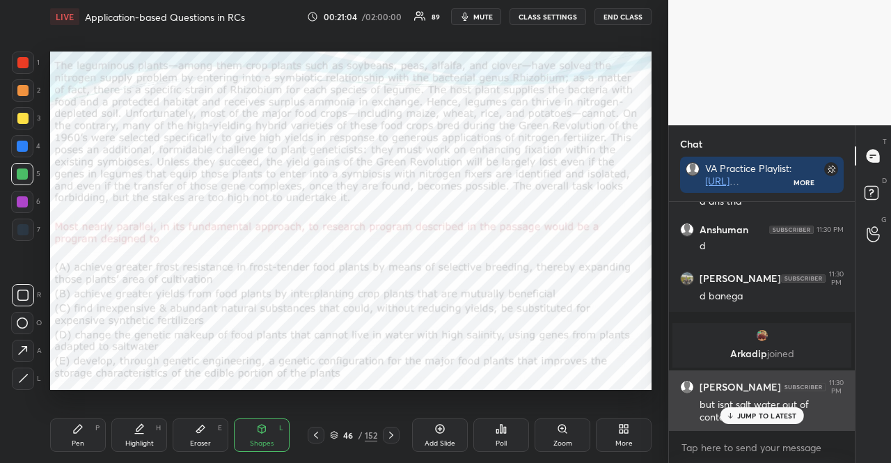
click at [751, 409] on div "JUMP TO LATEST" at bounding box center [762, 415] width 84 height 17
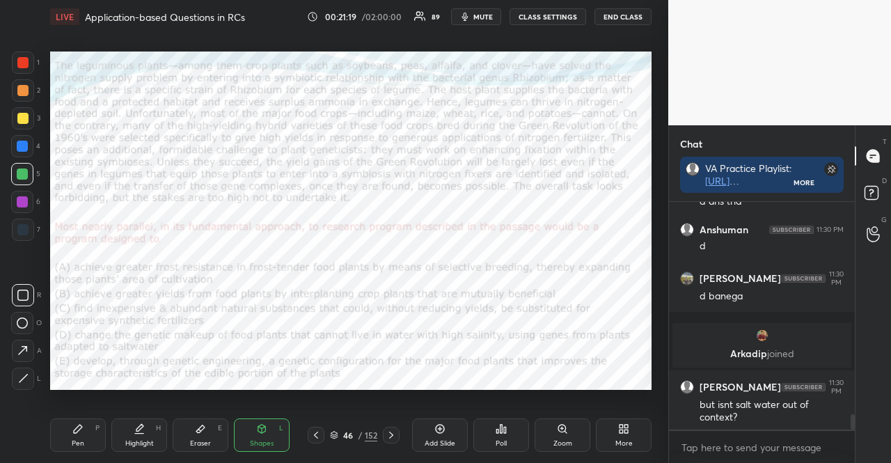
scroll to position [4, 4]
click at [23, 230] on div at bounding box center [22, 229] width 11 height 11
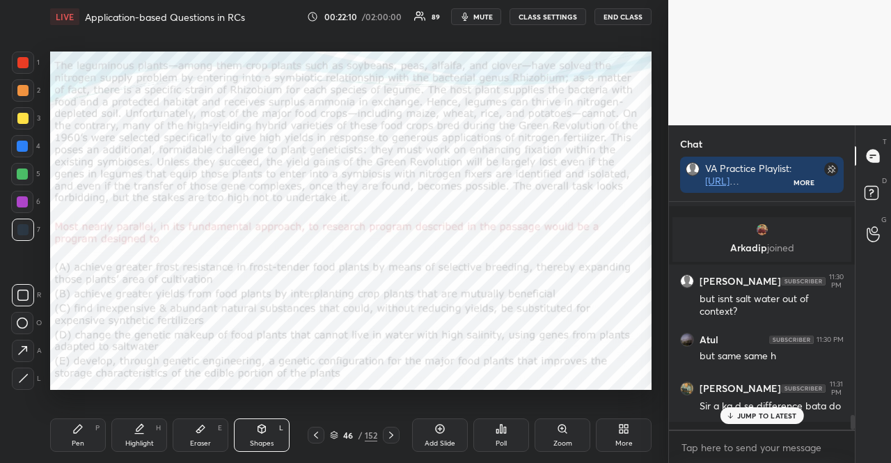
scroll to position [3337, 0]
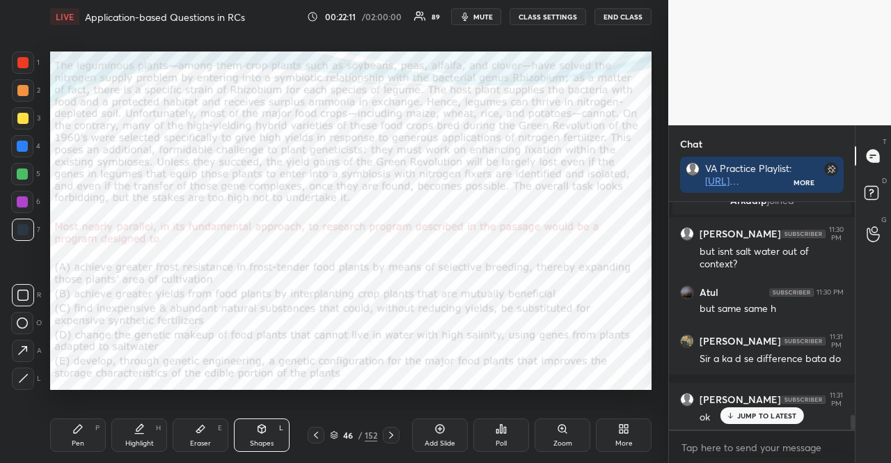
click at [785, 412] on p "JUMP TO LATEST" at bounding box center [767, 416] width 60 height 8
click at [19, 98] on div at bounding box center [23, 90] width 22 height 22
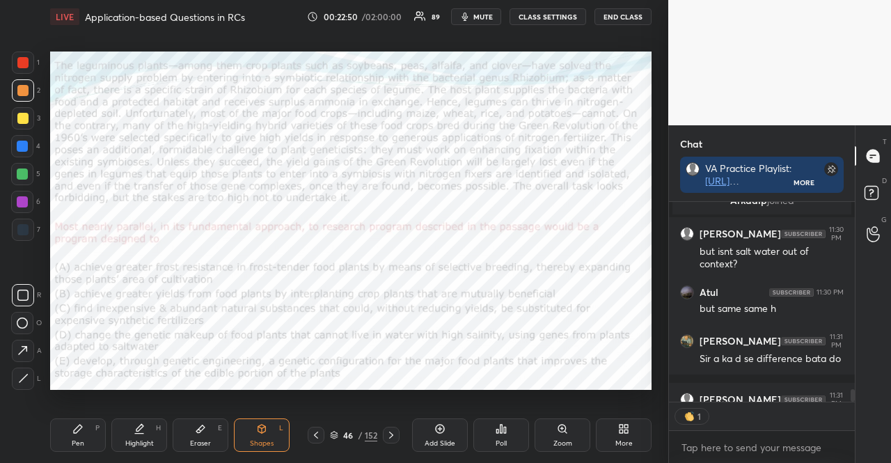
scroll to position [4, 4]
click at [733, 388] on icon at bounding box center [730, 388] width 9 height 8
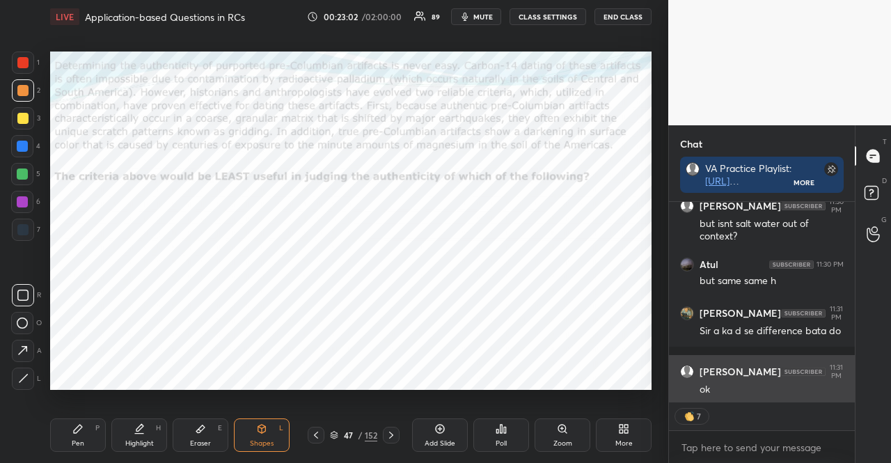
scroll to position [3412, 0]
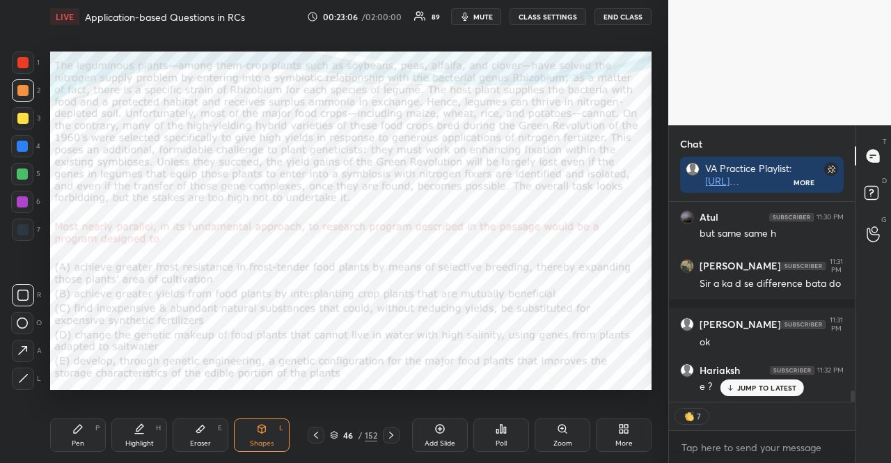
drag, startPoint x: 15, startPoint y: 222, endPoint x: 33, endPoint y: 239, distance: 24.1
click at [16, 222] on div at bounding box center [23, 230] width 22 height 22
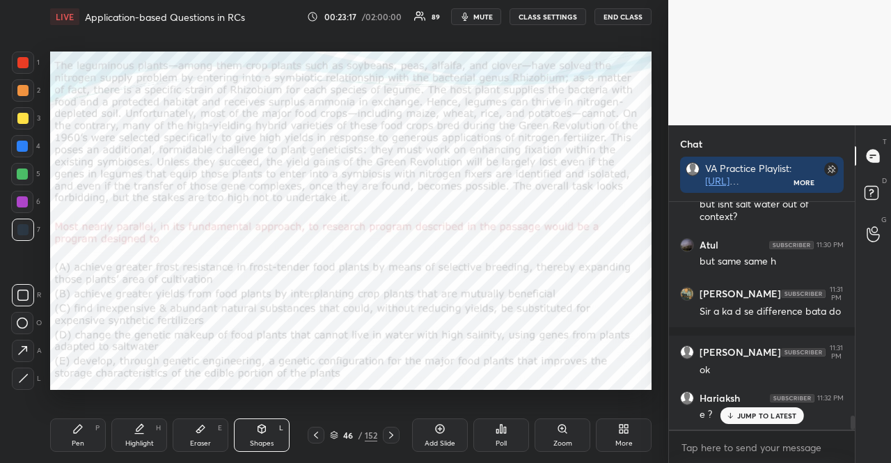
scroll to position [3444, 0]
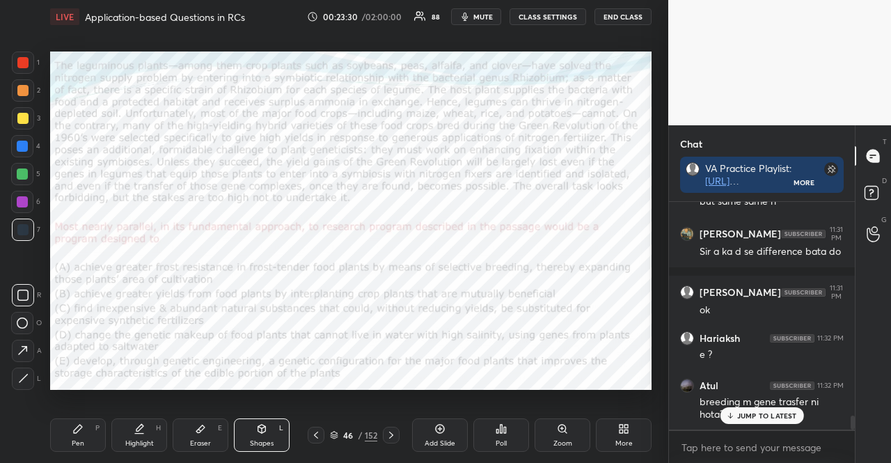
click at [788, 416] on p "JUMP TO LATEST" at bounding box center [767, 416] width 60 height 8
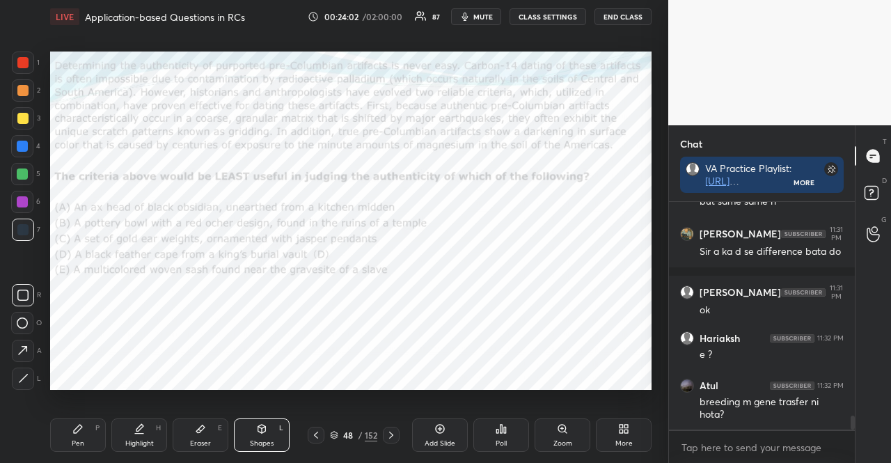
scroll to position [4, 4]
click at [336, 438] on icon at bounding box center [334, 435] width 8 height 8
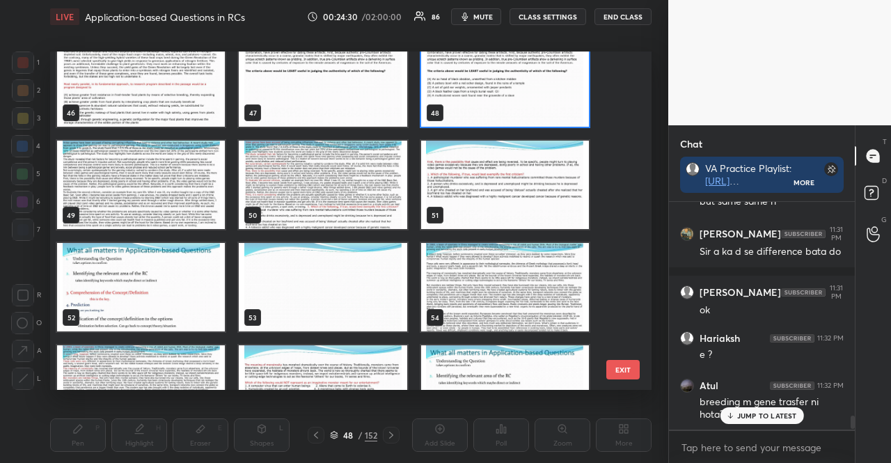
scroll to position [1578, 0]
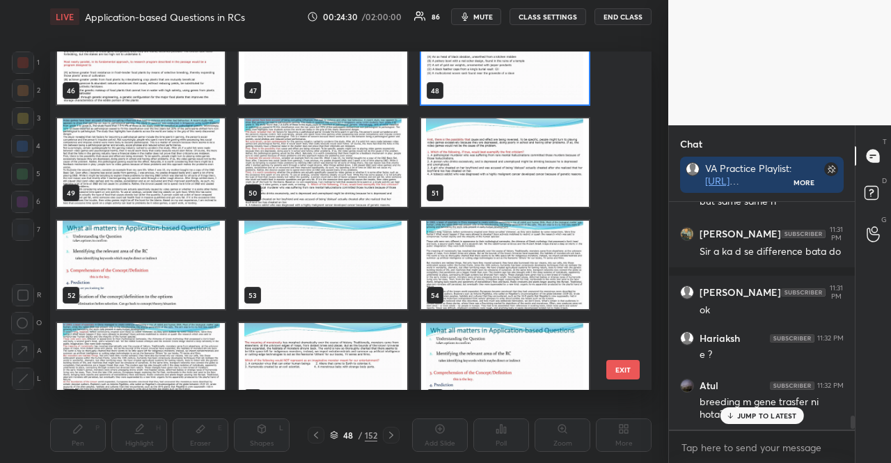
click at [153, 270] on img "grid" at bounding box center [141, 265] width 168 height 88
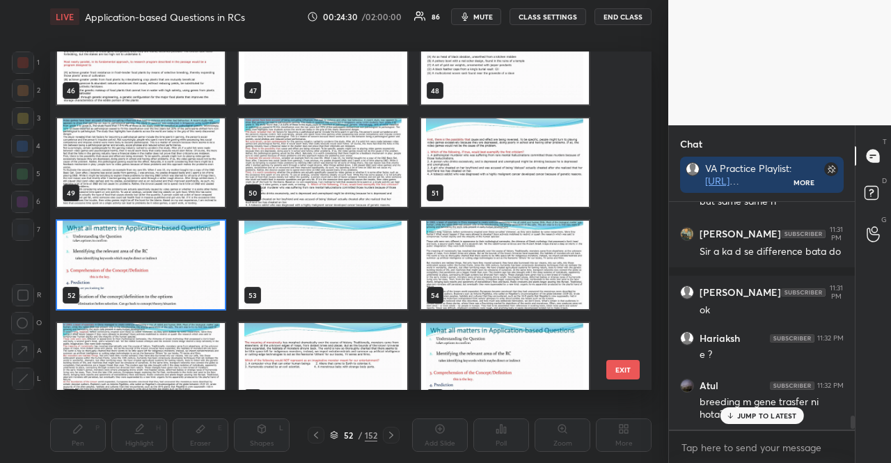
click at [153, 269] on img "grid" at bounding box center [141, 265] width 168 height 88
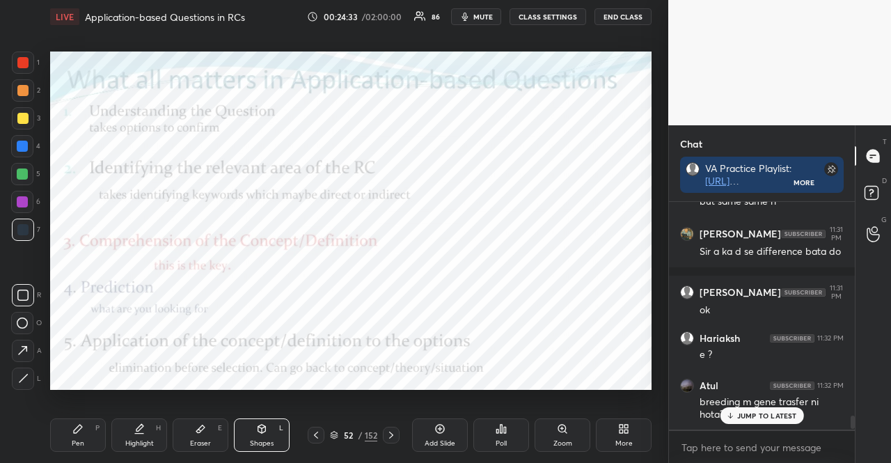
click at [18, 198] on div at bounding box center [22, 201] width 11 height 11
click at [18, 140] on div at bounding box center [22, 146] width 22 height 22
click at [67, 430] on div "Pen P" at bounding box center [78, 434] width 56 height 33
click at [32, 56] on div "1" at bounding box center [26, 63] width 28 height 22
click at [23, 60] on div at bounding box center [22, 62] width 11 height 11
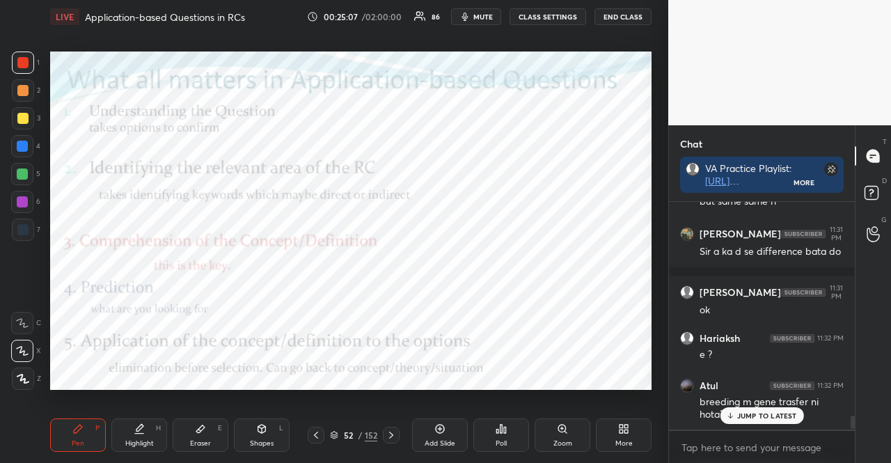
scroll to position [4, 4]
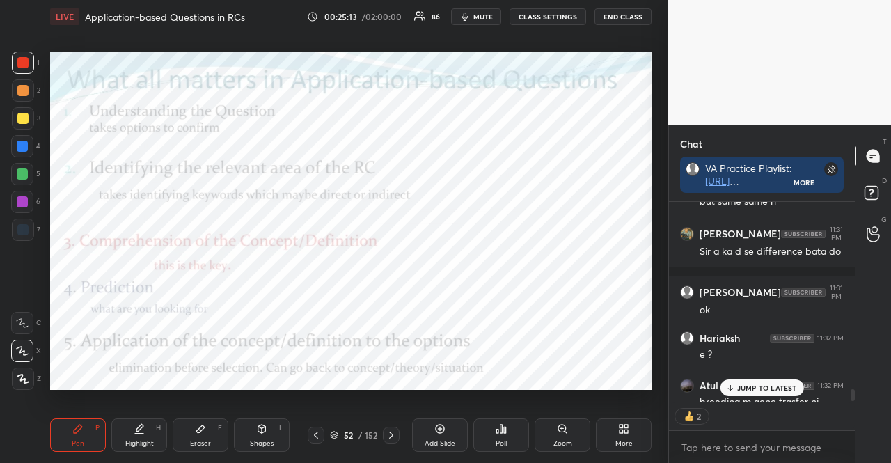
click at [731, 383] on div "JUMP TO LATEST" at bounding box center [762, 387] width 84 height 17
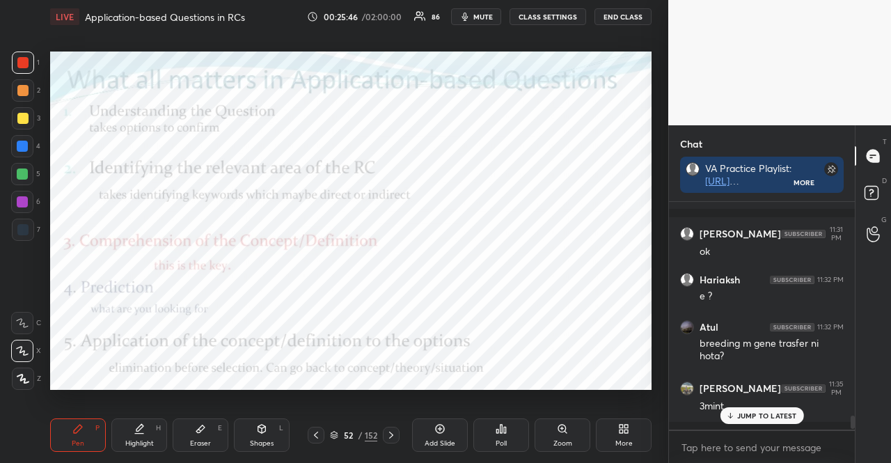
scroll to position [3516, 0]
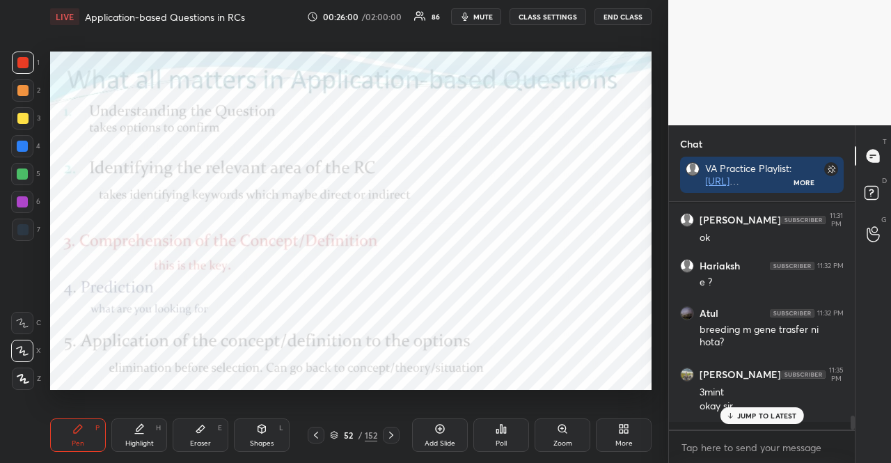
click at [783, 412] on p "JUMP TO LATEST" at bounding box center [767, 416] width 60 height 8
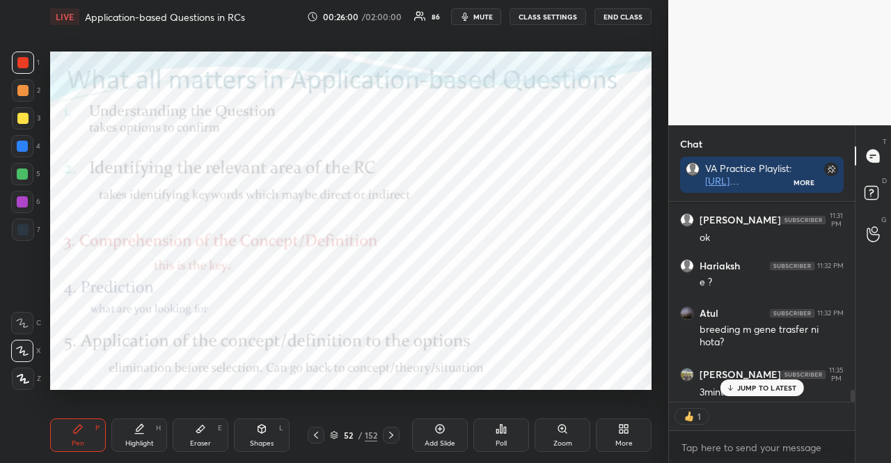
scroll to position [3517, 0]
click at [26, 172] on div at bounding box center [22, 174] width 11 height 11
click at [395, 436] on icon at bounding box center [391, 435] width 11 height 11
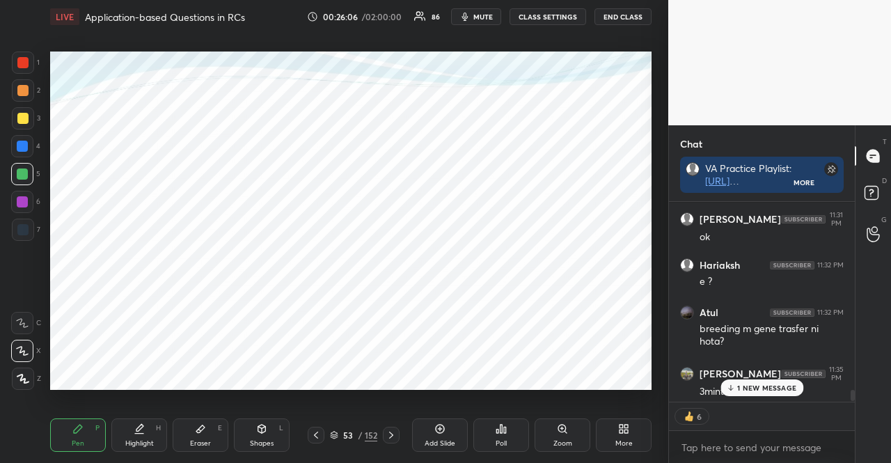
click at [320, 430] on icon at bounding box center [316, 435] width 11 height 11
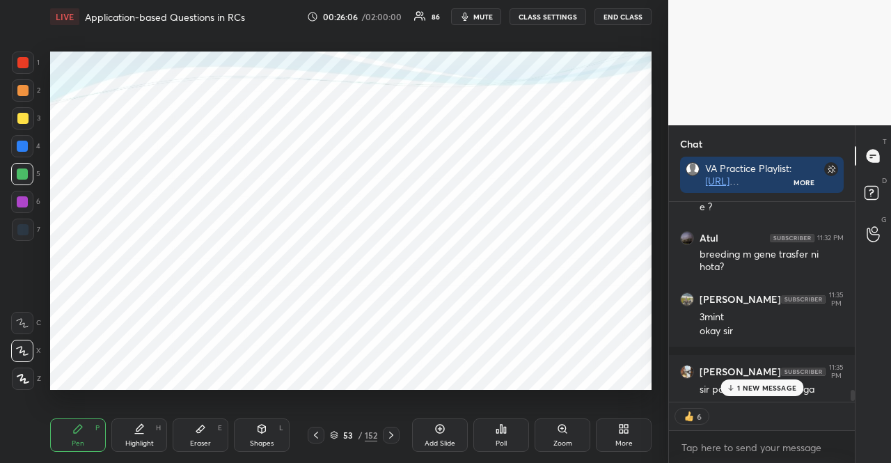
click at [320, 430] on icon at bounding box center [316, 435] width 11 height 11
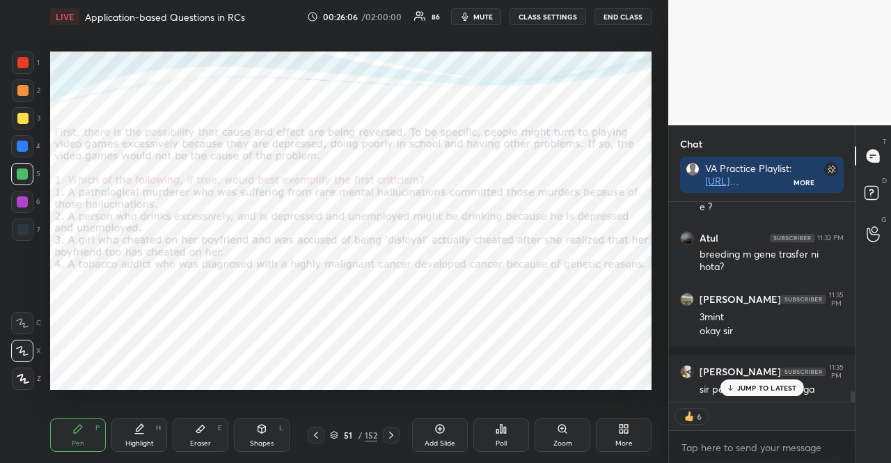
click at [320, 430] on icon at bounding box center [316, 435] width 11 height 11
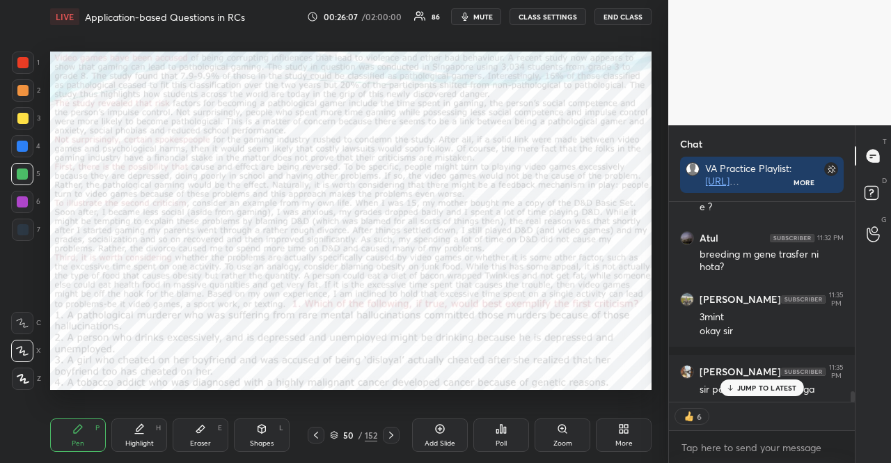
click at [320, 430] on icon at bounding box center [316, 435] width 11 height 11
type textarea "x"
click at [505, 430] on icon at bounding box center [505, 430] width 2 height 6
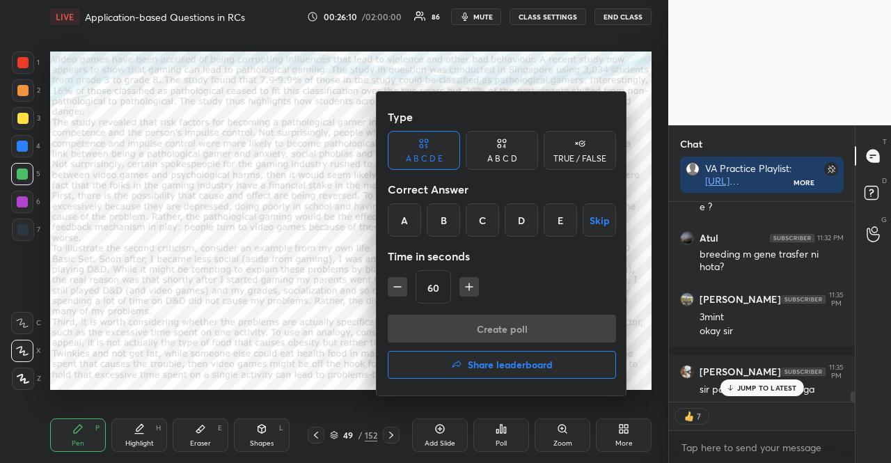
click at [468, 292] on icon "button" at bounding box center [469, 287] width 14 height 14
click at [469, 292] on icon "button" at bounding box center [476, 287] width 14 height 14
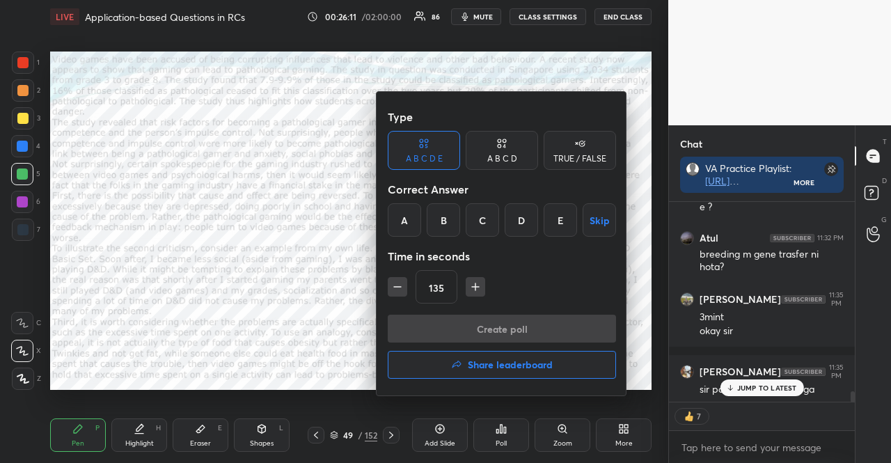
click at [469, 292] on icon "button" at bounding box center [476, 287] width 14 height 14
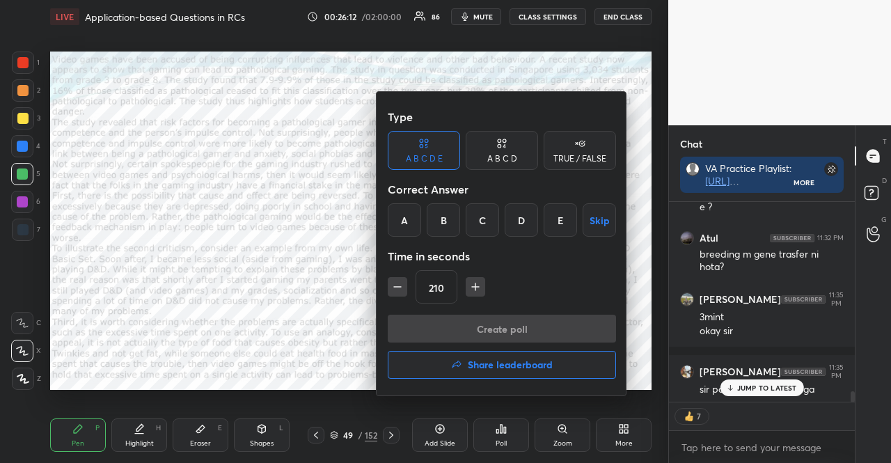
click at [469, 292] on icon "button" at bounding box center [476, 287] width 14 height 14
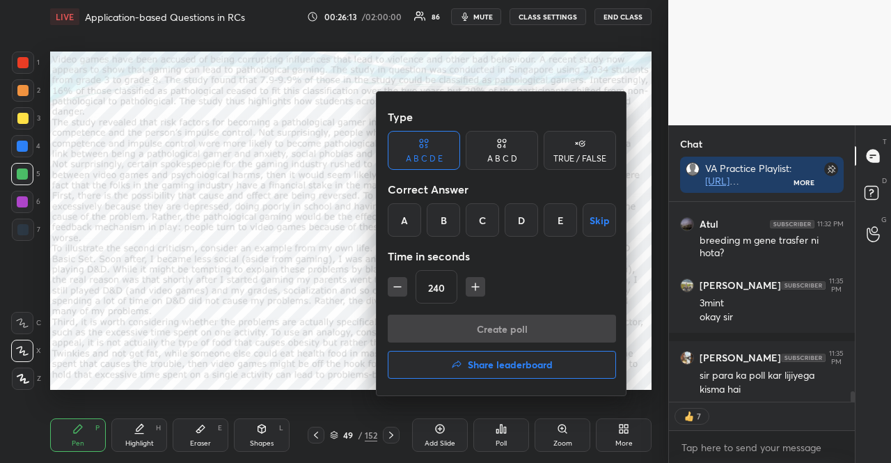
click at [469, 291] on icon "button" at bounding box center [476, 287] width 14 height 14
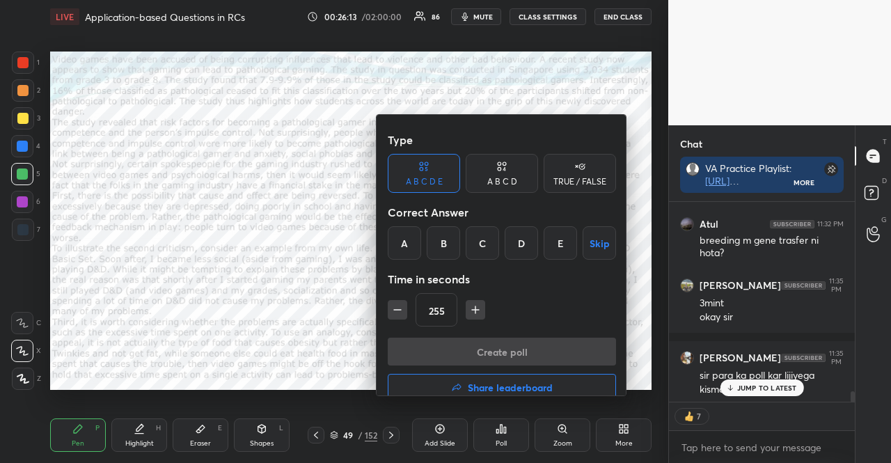
click at [469, 303] on icon "button" at bounding box center [476, 310] width 14 height 14
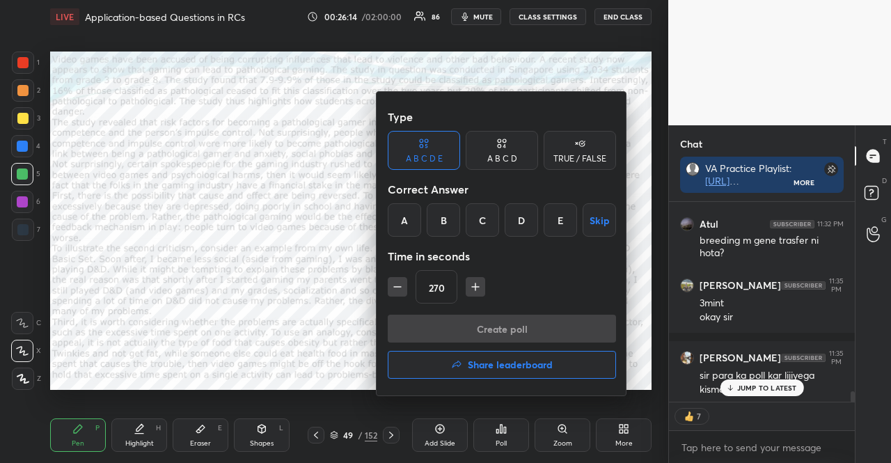
click at [469, 290] on icon "button" at bounding box center [476, 287] width 14 height 14
type input "300"
click at [616, 217] on div "Type A B C D E A B C D TRUE / FALSE Correct Answer A B C D E Skip Time in secon…" at bounding box center [502, 244] width 251 height 304
drag, startPoint x: 592, startPoint y: 150, endPoint x: 590, endPoint y: 183, distance: 33.5
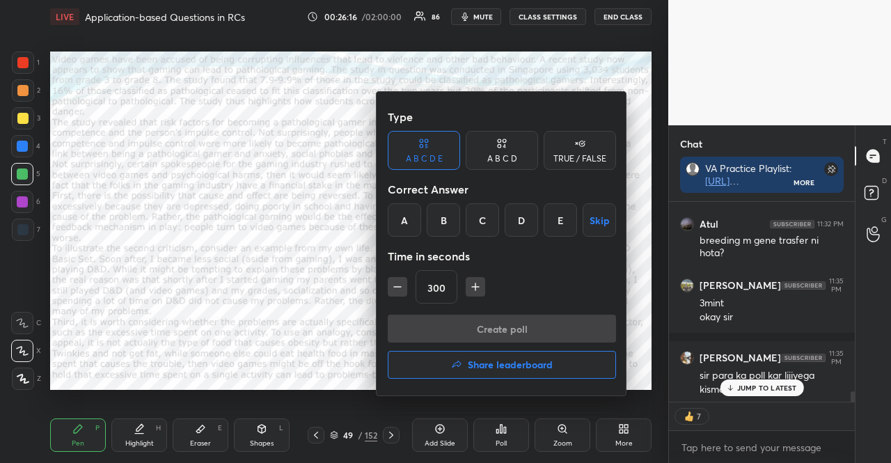
click at [592, 150] on div "TRUE / FALSE" at bounding box center [580, 150] width 72 height 39
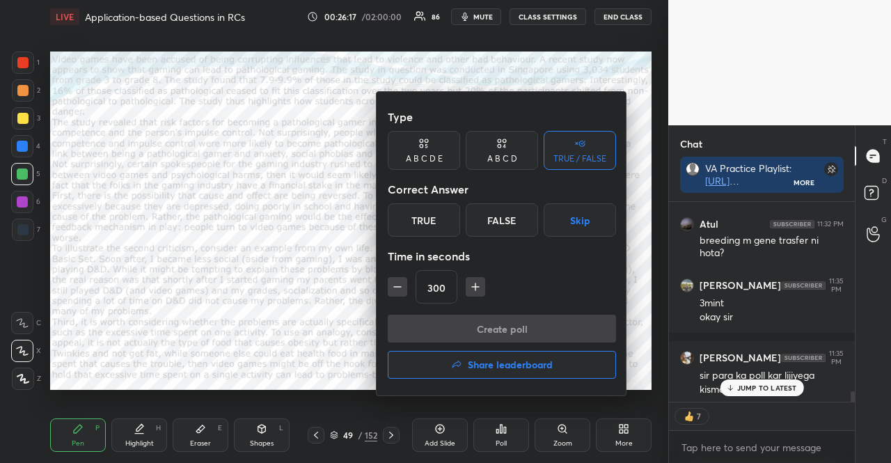
click at [584, 221] on button "Skip" at bounding box center [580, 219] width 72 height 33
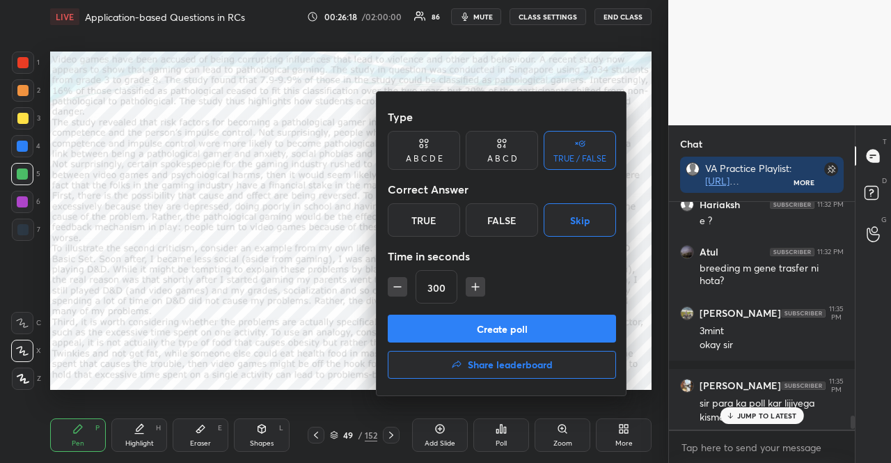
scroll to position [224, 182]
click at [556, 341] on button "Create poll" at bounding box center [502, 329] width 228 height 28
type textarea "x"
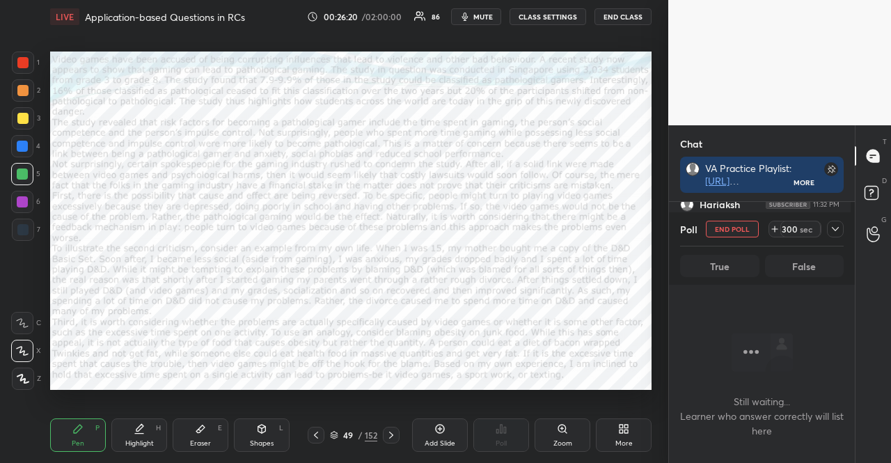
scroll to position [151, 182]
click at [489, 14] on span "mute" at bounding box center [483, 17] width 19 height 10
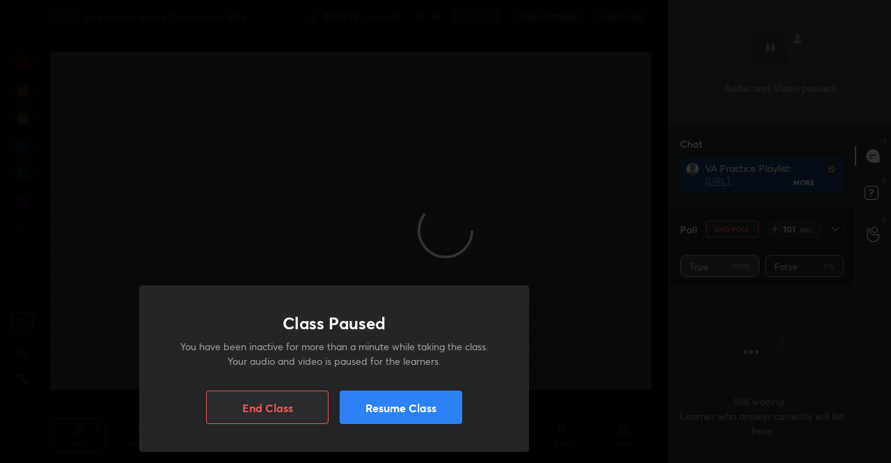
click at [236, 169] on div "Class Paused You have been inactive for more than a minute while taking the cla…" at bounding box center [334, 231] width 668 height 463
click at [329, 161] on div "Class Paused You have been inactive for more than a minute while taking the cla…" at bounding box center [334, 231] width 668 height 463
click at [440, 402] on button "Resume Class" at bounding box center [401, 407] width 123 height 33
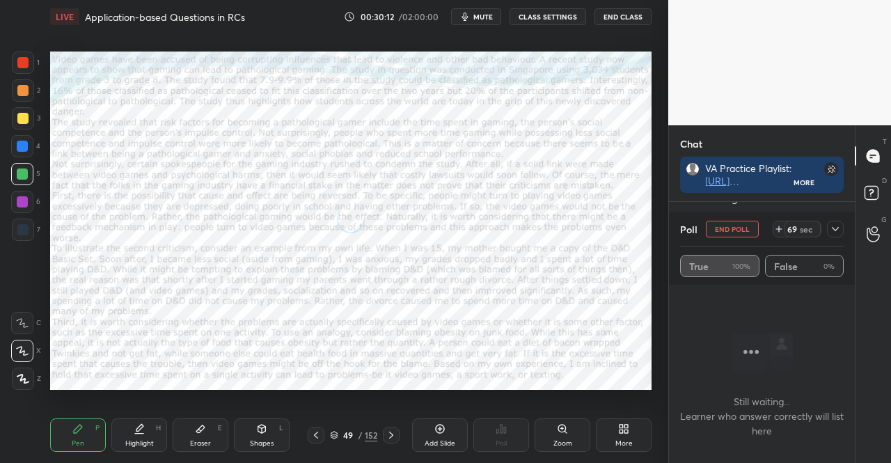
scroll to position [185, 182]
click at [469, 17] on icon "button" at bounding box center [465, 17] width 6 height 8
type textarea "x"
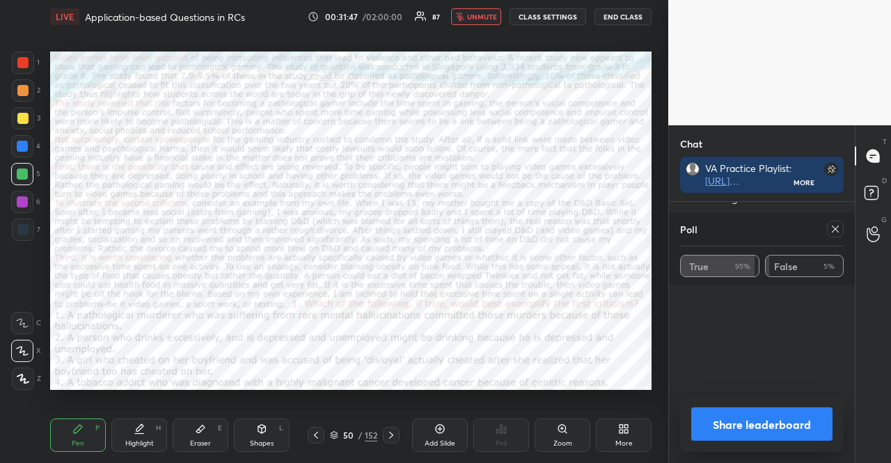
click at [829, 221] on div at bounding box center [833, 229] width 22 height 17
click at [836, 224] on icon at bounding box center [835, 229] width 11 height 11
type textarea "x"
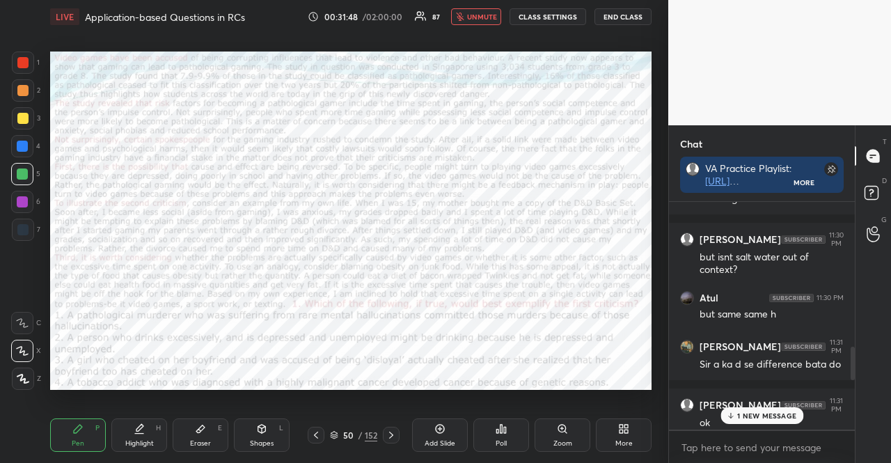
scroll to position [642, 0]
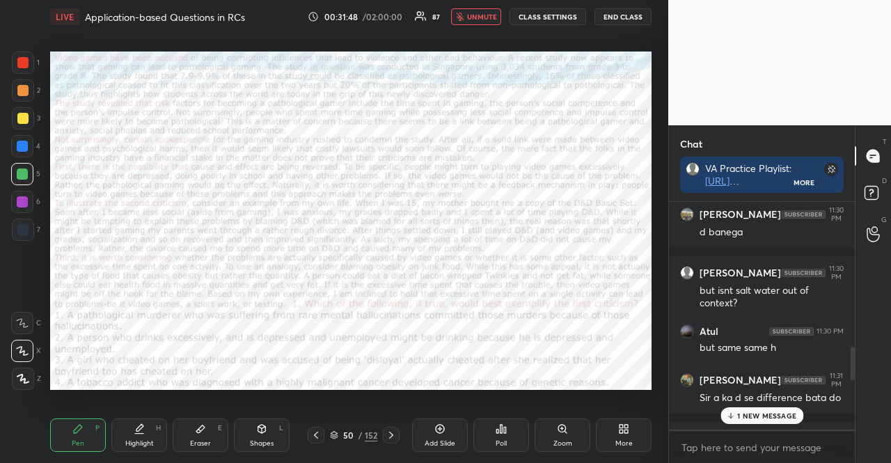
click at [510, 433] on div "Poll" at bounding box center [502, 434] width 56 height 33
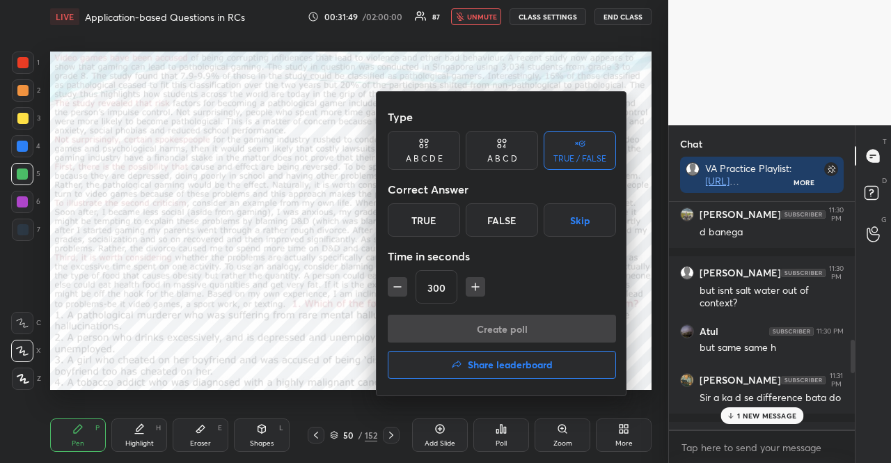
click at [397, 286] on icon "button" at bounding box center [398, 287] width 14 height 14
click at [396, 287] on icon "button" at bounding box center [397, 287] width 7 height 0
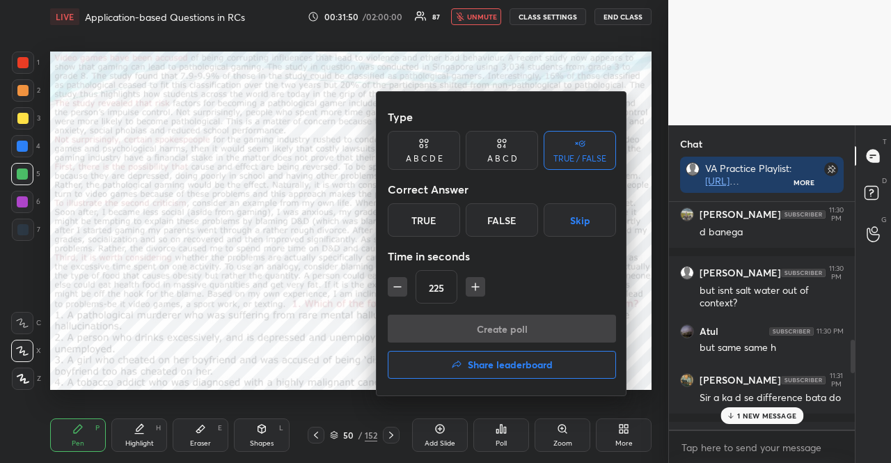
click at [395, 287] on icon "button" at bounding box center [397, 287] width 7 height 0
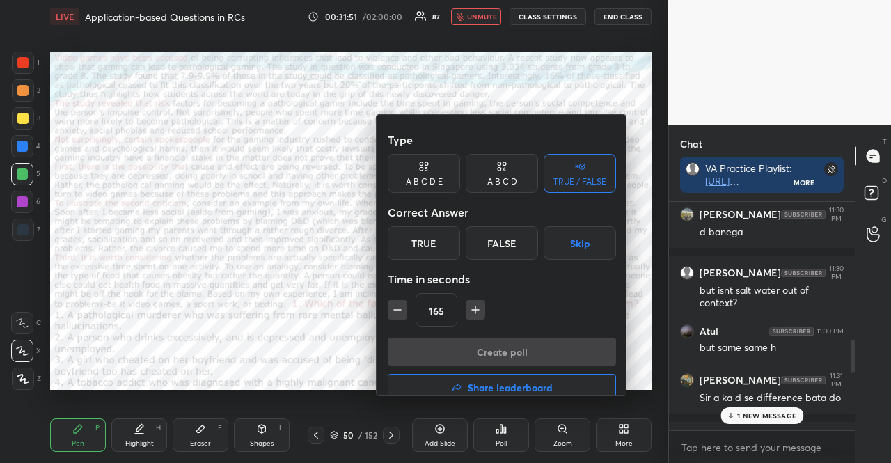
click at [395, 310] on icon "button" at bounding box center [397, 310] width 7 height 0
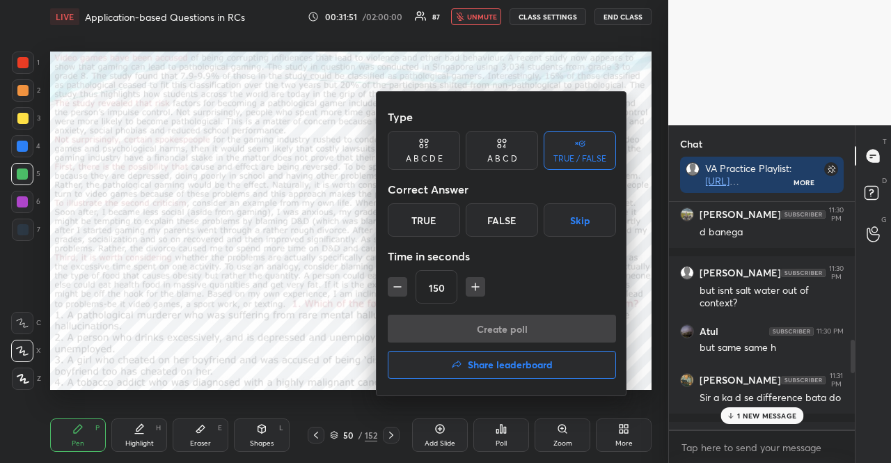
click at [395, 287] on icon "button" at bounding box center [397, 287] width 7 height 0
type input "90"
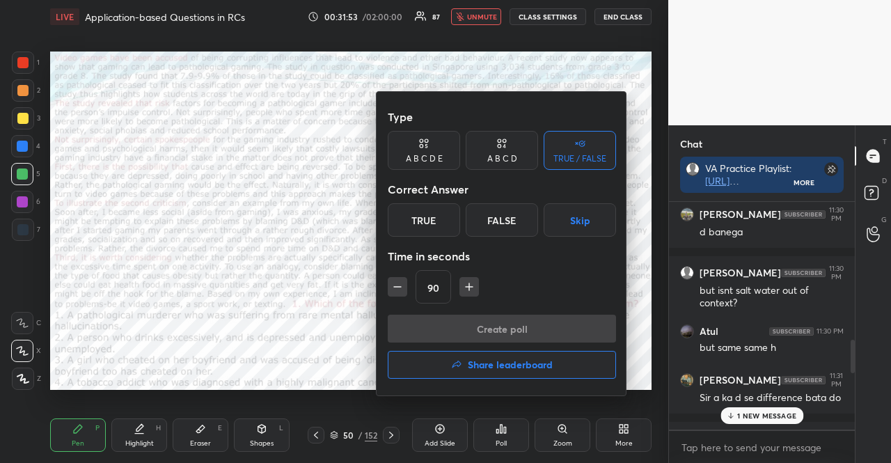
click at [490, 148] on div "A B C D" at bounding box center [502, 150] width 72 height 39
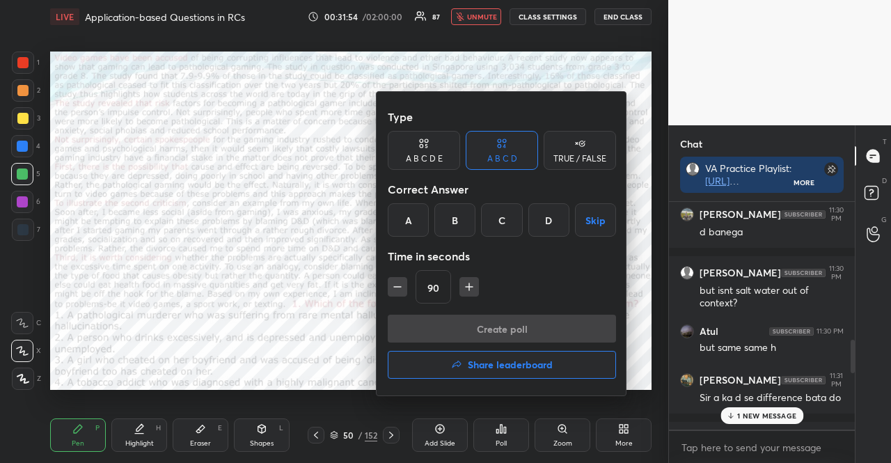
click at [458, 217] on div "B" at bounding box center [455, 219] width 41 height 33
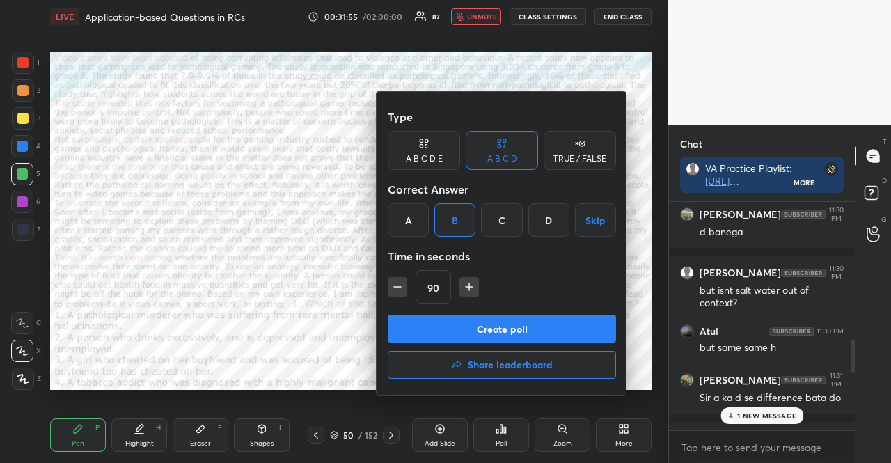
click at [466, 320] on button "Create poll" at bounding box center [502, 329] width 228 height 28
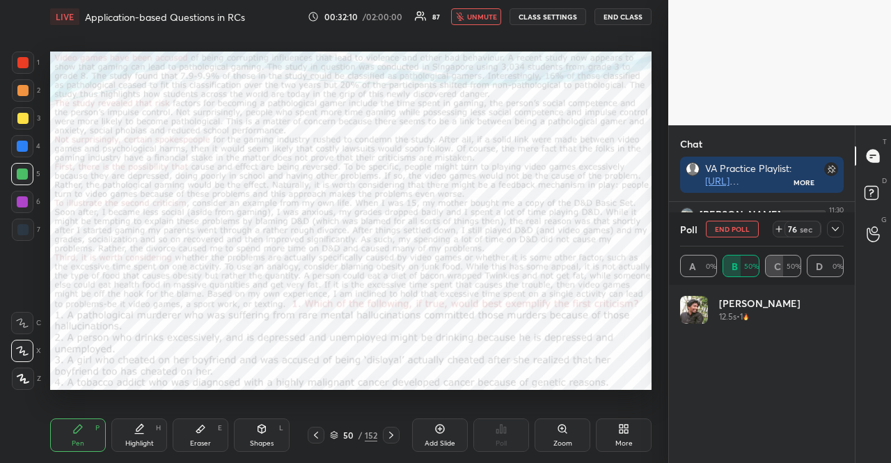
scroll to position [163, 159]
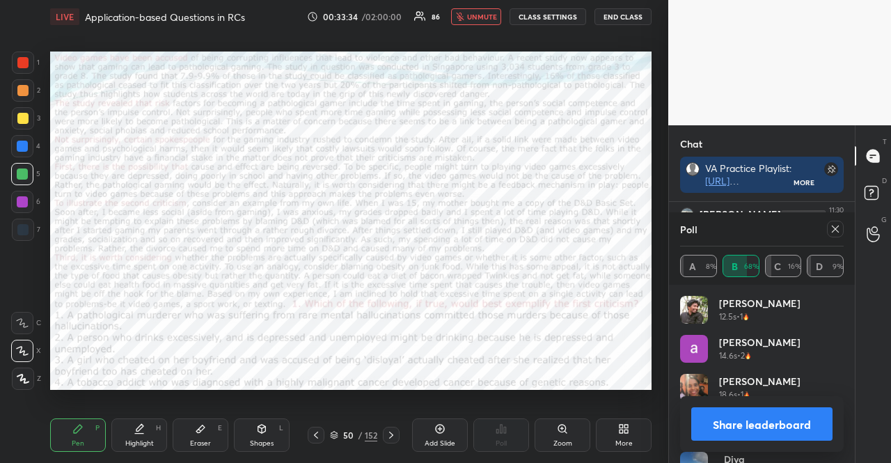
drag, startPoint x: 480, startPoint y: 19, endPoint x: 490, endPoint y: 49, distance: 31.3
click at [480, 19] on span "unmute" at bounding box center [482, 17] width 30 height 10
click at [20, 205] on div at bounding box center [22, 201] width 11 height 11
click at [837, 226] on icon at bounding box center [835, 229] width 11 height 11
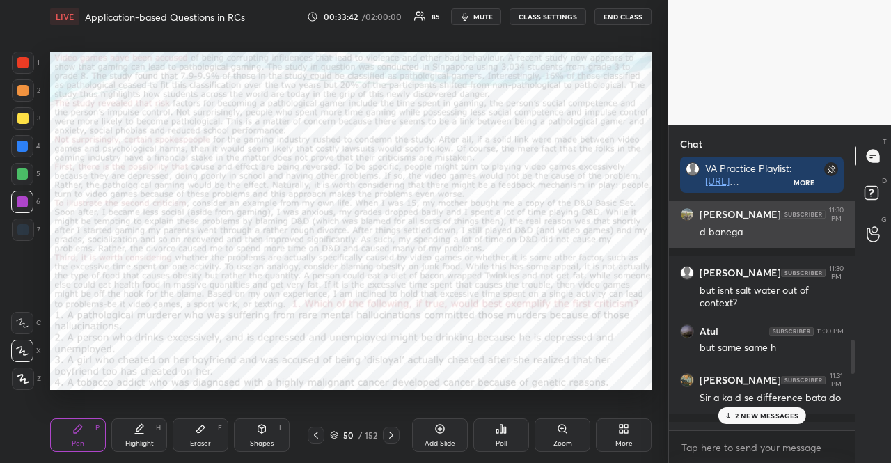
scroll to position [258, 182]
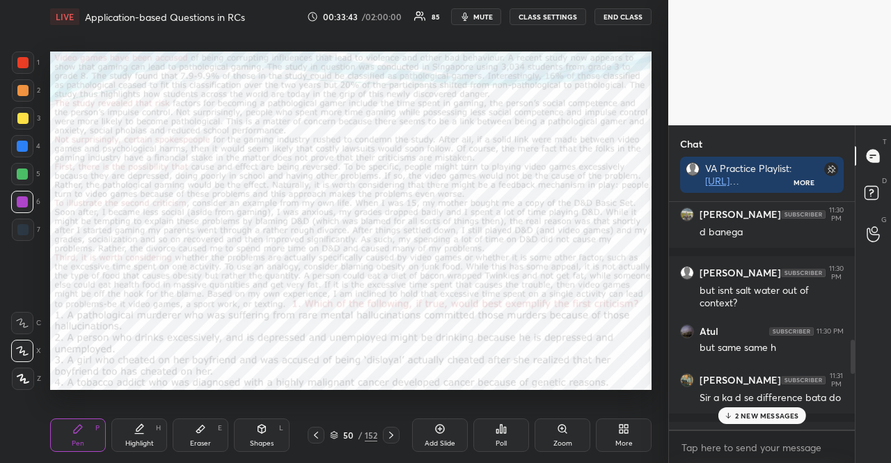
click at [770, 414] on p "2 NEW MESSAGES" at bounding box center [767, 416] width 64 height 8
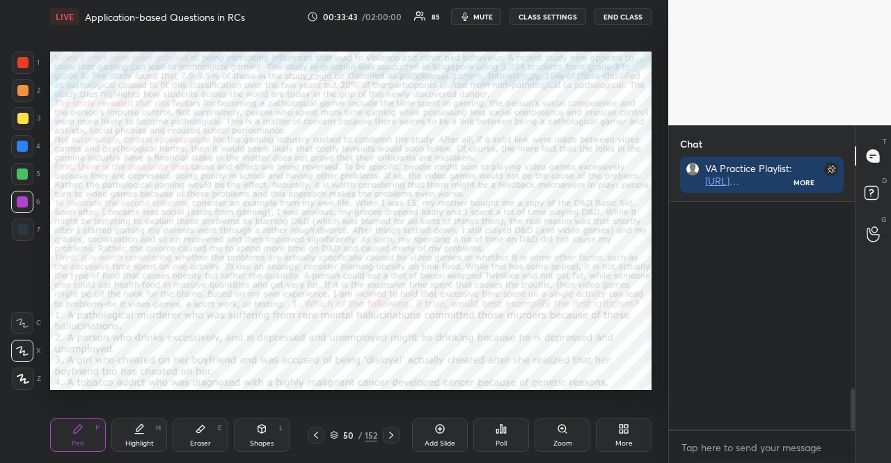
scroll to position [1031, 0]
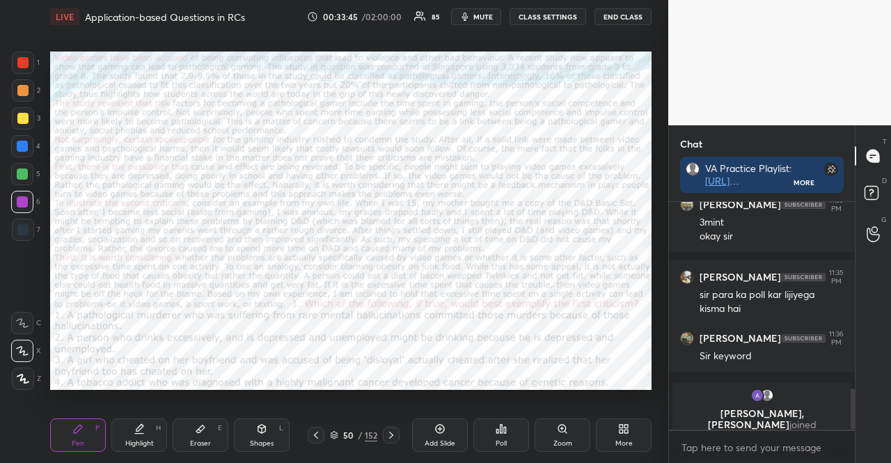
click at [28, 202] on div at bounding box center [22, 202] width 22 height 22
click at [252, 432] on div "Shapes L" at bounding box center [262, 434] width 56 height 33
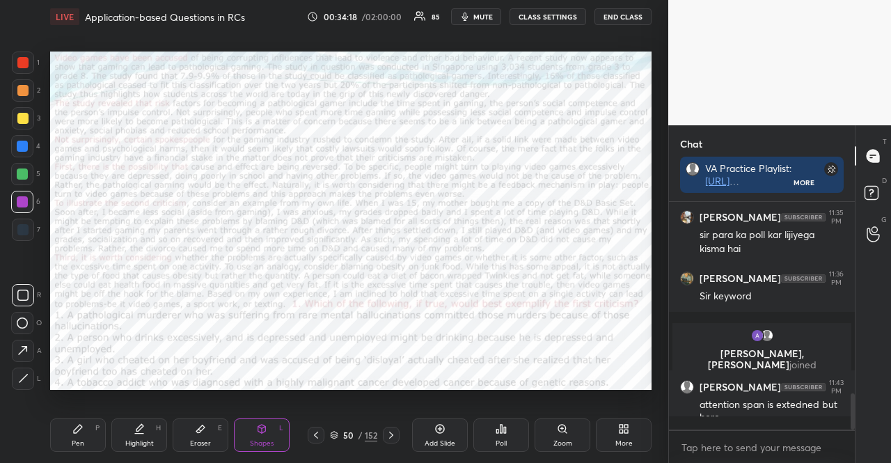
scroll to position [4, 4]
click at [753, 385] on div "[PERSON_NAME] 11:30 PM d [PERSON_NAME] joined [PERSON_NAME] 11:30 PM d banega […" at bounding box center [762, 302] width 186 height 200
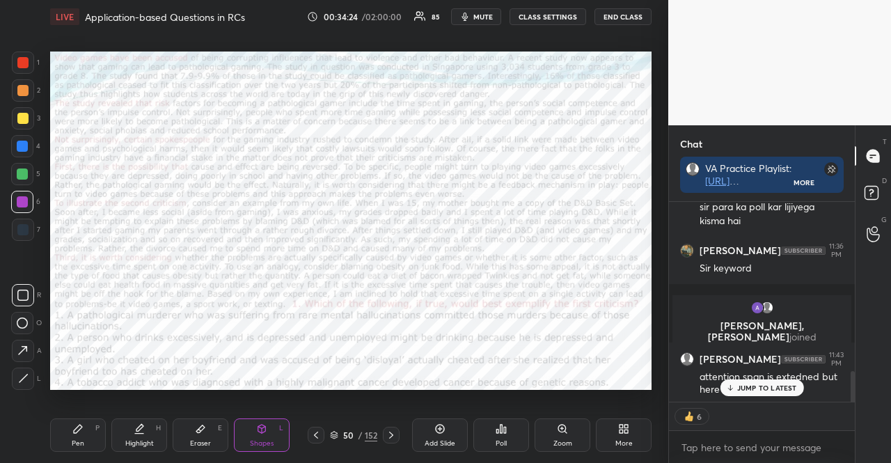
click at [14, 95] on div at bounding box center [23, 90] width 22 height 22
click at [24, 59] on div at bounding box center [22, 62] width 11 height 11
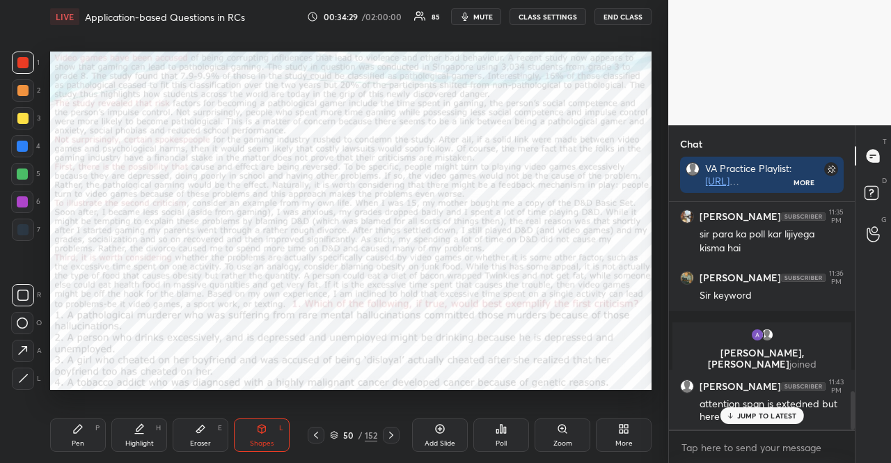
scroll to position [1090, 0]
click at [15, 151] on div at bounding box center [22, 146] width 22 height 22
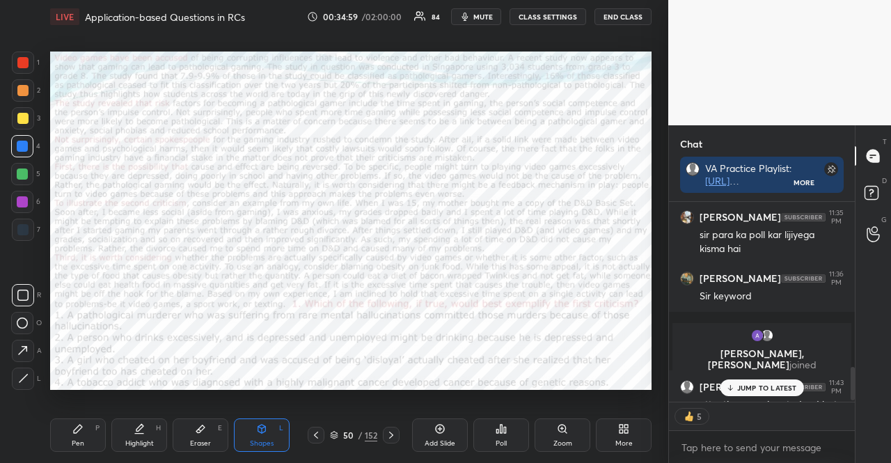
click at [22, 97] on div at bounding box center [23, 90] width 22 height 22
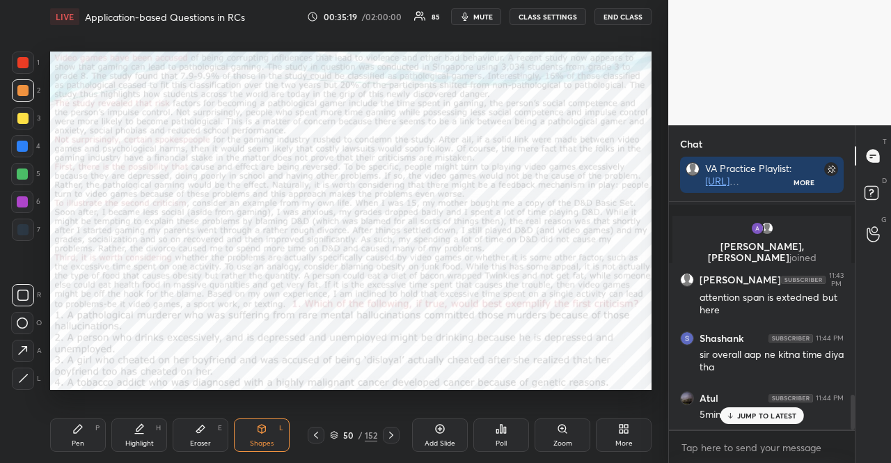
scroll to position [1248, 0]
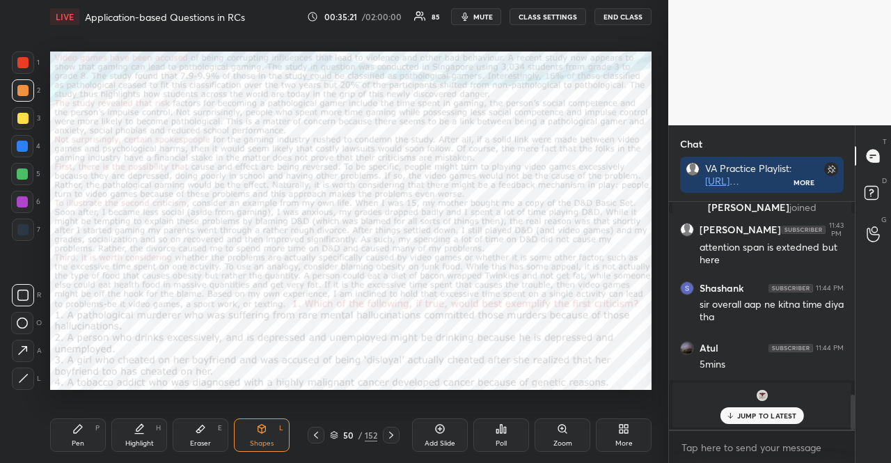
click at [26, 227] on div at bounding box center [22, 229] width 11 height 11
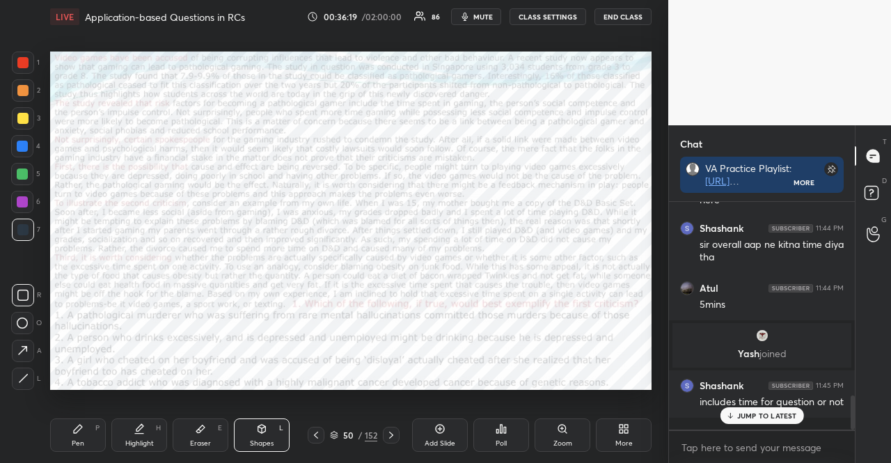
click at [18, 191] on div at bounding box center [22, 202] width 22 height 22
click at [24, 49] on div "1 2 3 4 5 6 7 R O A L C X Z Erase all C X Z LIVE Application-based Questions in…" at bounding box center [328, 231] width 657 height 463
click at [21, 65] on div at bounding box center [22, 62] width 11 height 11
click at [23, 228] on div at bounding box center [22, 229] width 11 height 11
click at [11, 203] on div at bounding box center [22, 202] width 22 height 22
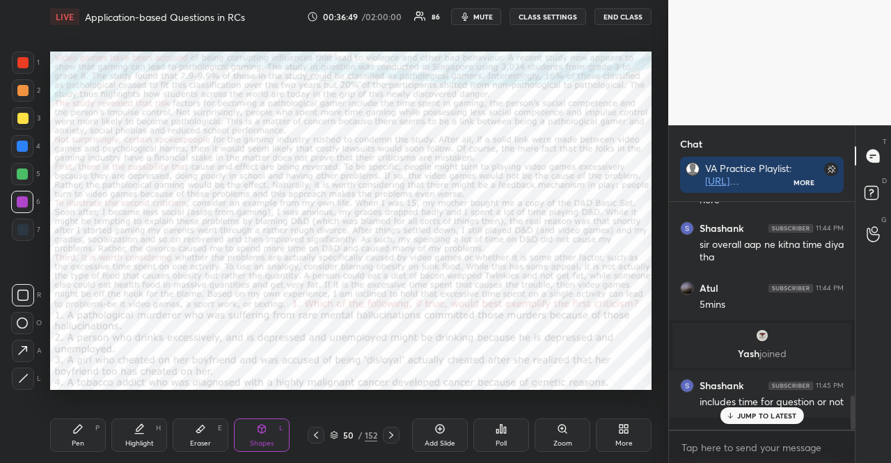
drag, startPoint x: 260, startPoint y: 425, endPoint x: 214, endPoint y: 410, distance: 48.2
click at [258, 425] on icon at bounding box center [261, 428] width 11 height 11
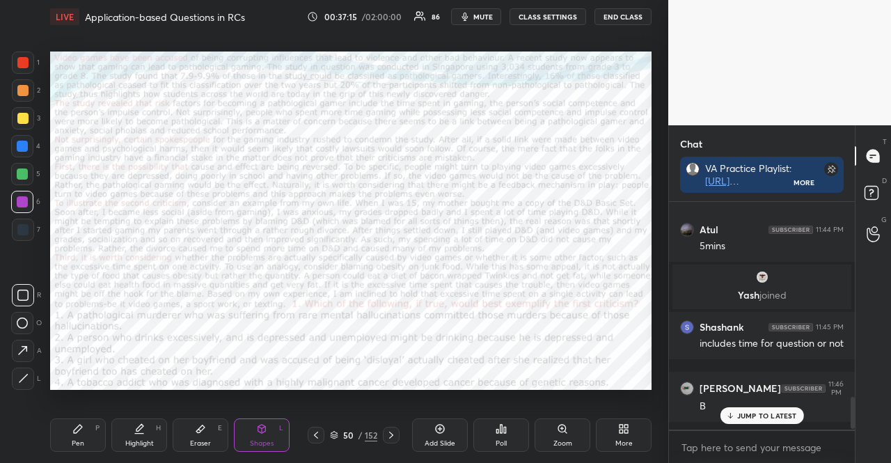
scroll to position [1366, 0]
click at [14, 143] on div at bounding box center [22, 146] width 22 height 22
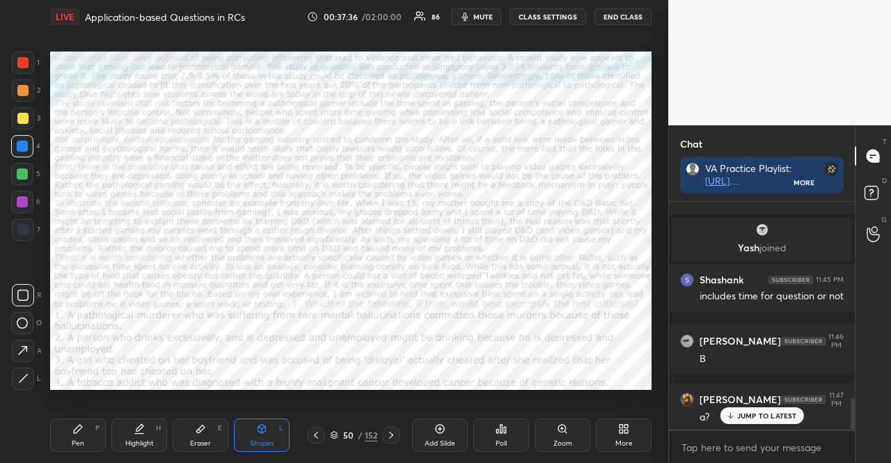
click at [28, 203] on div at bounding box center [22, 202] width 22 height 22
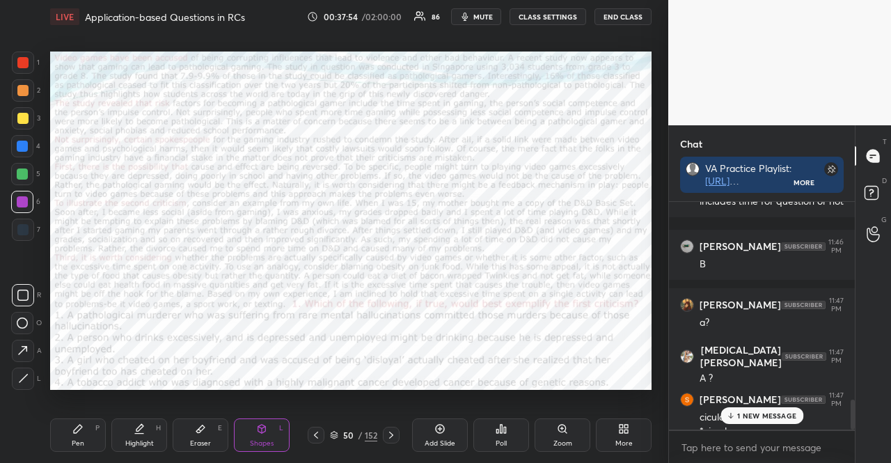
scroll to position [1522, 0]
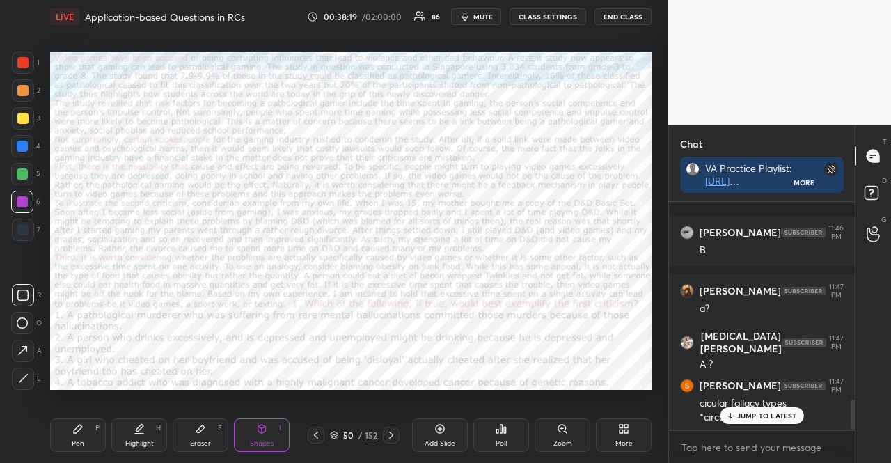
drag, startPoint x: 443, startPoint y: 437, endPoint x: 433, endPoint y: 417, distance: 22.4
click at [443, 437] on div "Add Slide" at bounding box center [440, 434] width 56 height 33
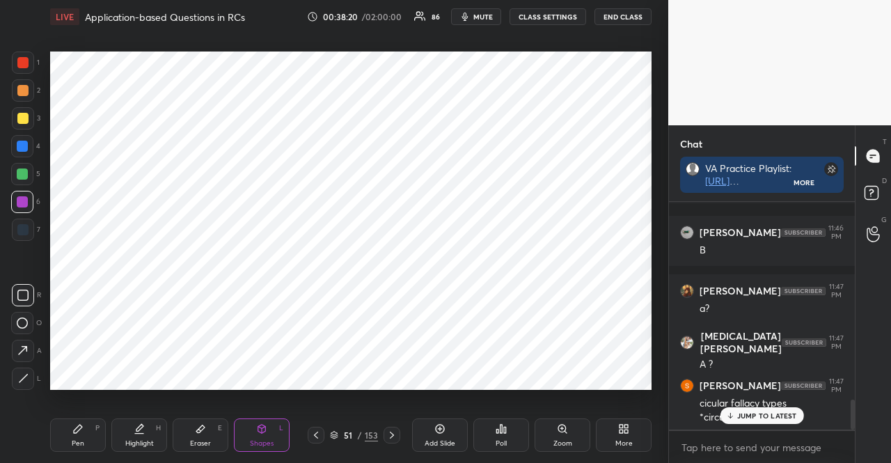
click at [24, 166] on div at bounding box center [22, 174] width 22 height 22
click at [14, 166] on div at bounding box center [22, 174] width 22 height 22
drag, startPoint x: 74, startPoint y: 432, endPoint x: 68, endPoint y: 420, distance: 13.7
click at [72, 435] on div "Pen P" at bounding box center [78, 434] width 56 height 33
click at [72, 428] on div "Pen P" at bounding box center [78, 434] width 56 height 33
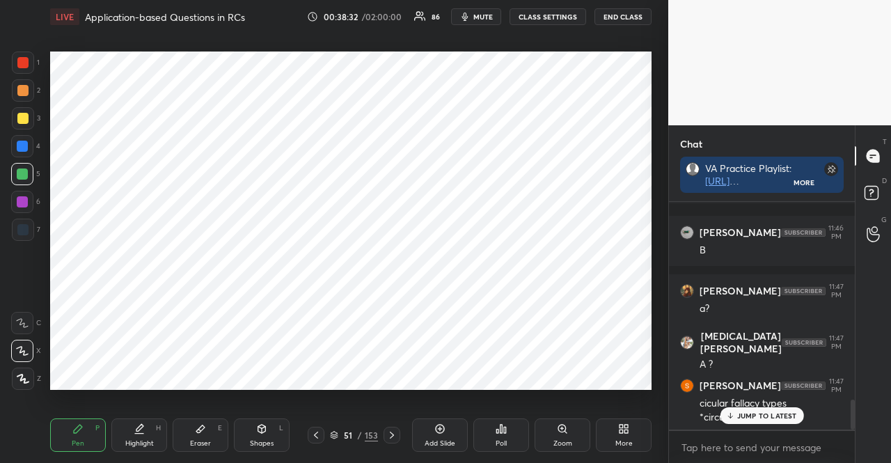
click at [21, 141] on div at bounding box center [22, 146] width 11 height 11
click at [31, 140] on div at bounding box center [22, 146] width 22 height 22
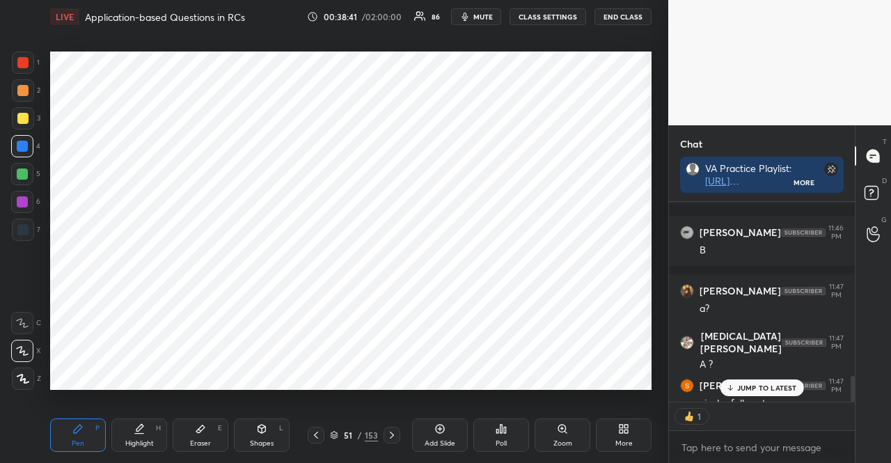
click at [21, 198] on div at bounding box center [22, 201] width 11 height 11
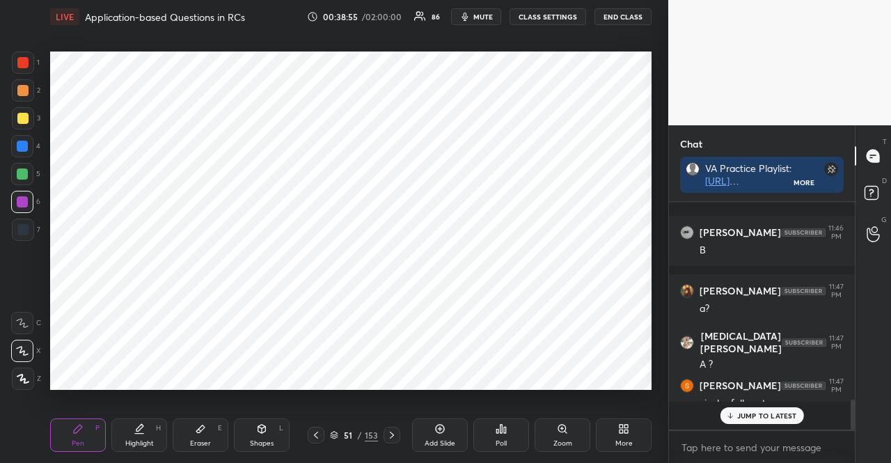
scroll to position [1522, 0]
click at [26, 61] on div at bounding box center [22, 62] width 11 height 11
click at [24, 62] on div at bounding box center [22, 62] width 11 height 11
click at [18, 182] on div at bounding box center [22, 174] width 22 height 22
click at [19, 205] on div at bounding box center [22, 201] width 11 height 11
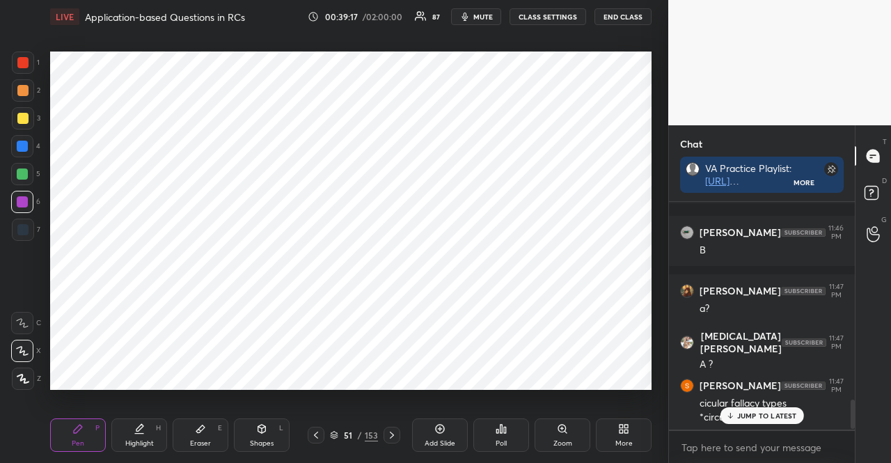
click at [24, 63] on div at bounding box center [22, 62] width 11 height 11
click at [24, 65] on div at bounding box center [22, 62] width 11 height 11
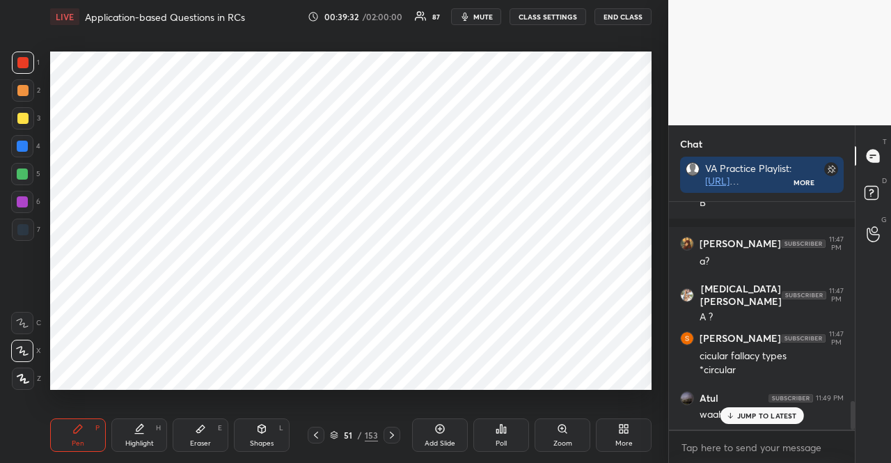
click at [22, 226] on div at bounding box center [22, 229] width 11 height 11
click at [21, 228] on div at bounding box center [22, 229] width 11 height 11
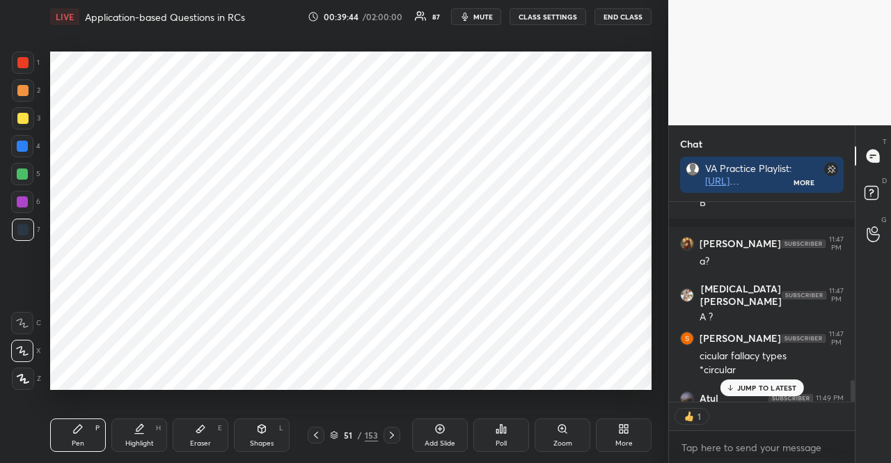
scroll to position [1657, 0]
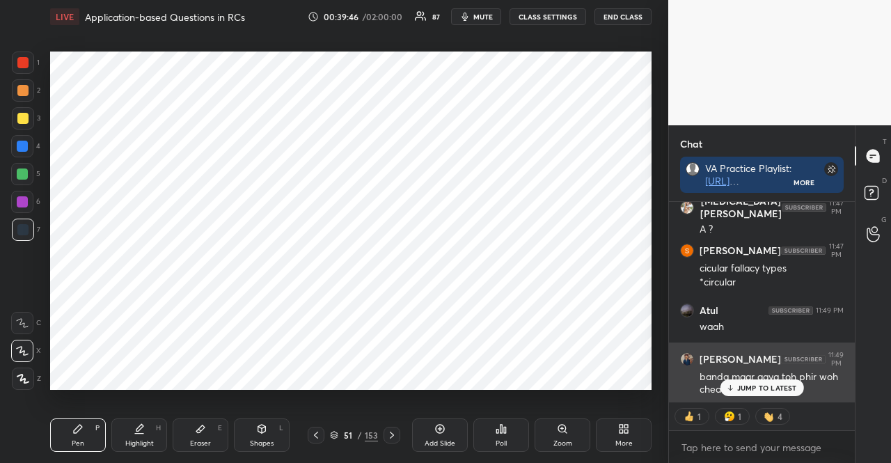
drag, startPoint x: 756, startPoint y: 393, endPoint x: 685, endPoint y: 377, distance: 73.0
click at [753, 392] on div "JUMP TO LATEST" at bounding box center [762, 387] width 84 height 17
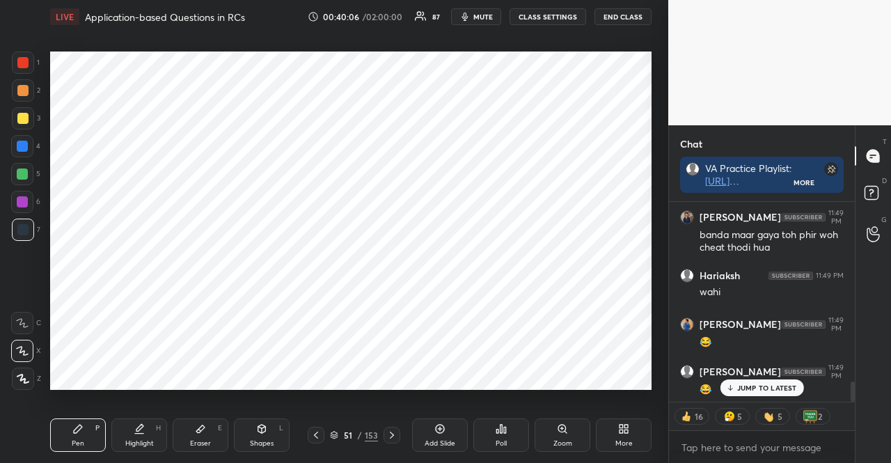
scroll to position [1858, 0]
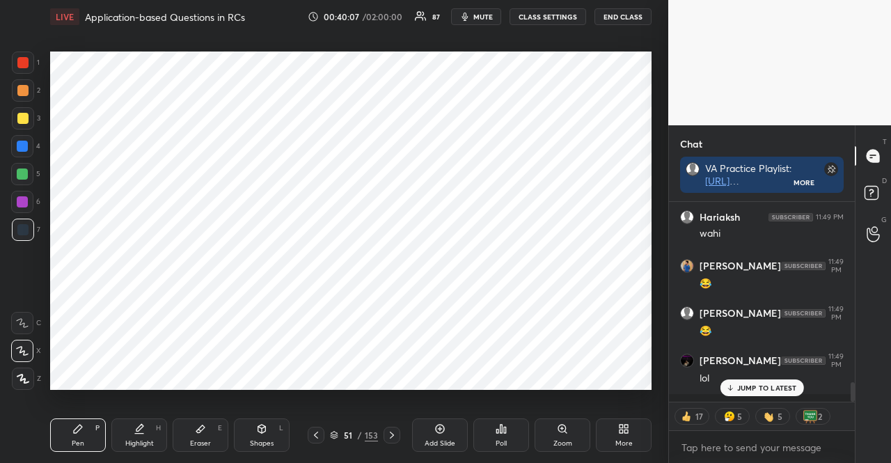
drag, startPoint x: 199, startPoint y: 416, endPoint x: 205, endPoint y: 397, distance: 19.8
click at [199, 414] on div "Pen P Highlight H Eraser E Shapes L 51 / 153 Add Slide Poll Zoom More" at bounding box center [351, 435] width 602 height 56
drag, startPoint x: 201, startPoint y: 418, endPoint x: 198, endPoint y: 431, distance: 12.7
click at [201, 420] on div "Eraser E" at bounding box center [201, 434] width 56 height 33
drag, startPoint x: 198, startPoint y: 431, endPoint x: 203, endPoint y: 418, distance: 14.1
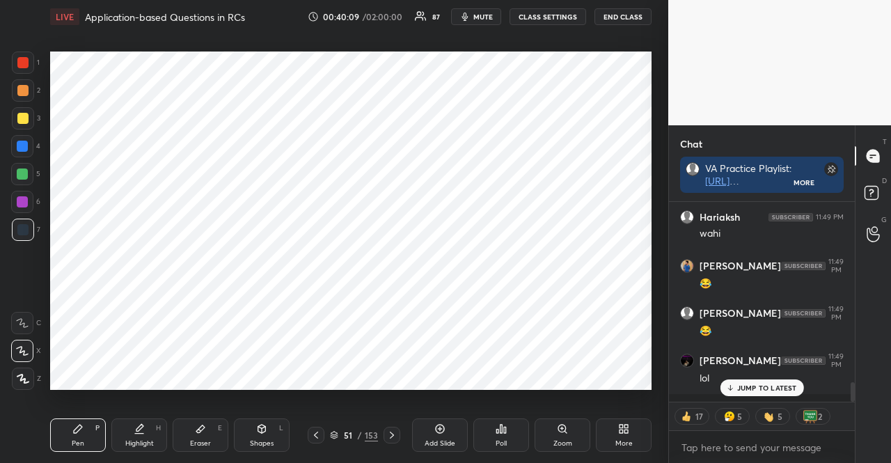
click at [200, 428] on icon at bounding box center [200, 429] width 8 height 8
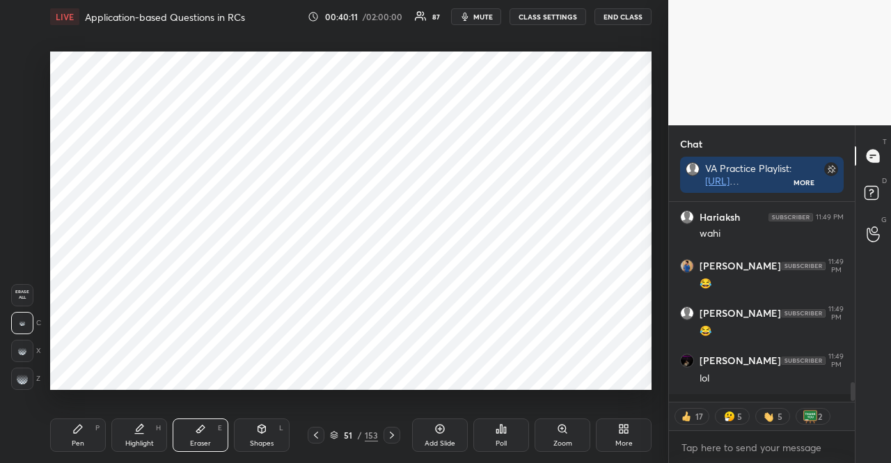
scroll to position [1905, 0]
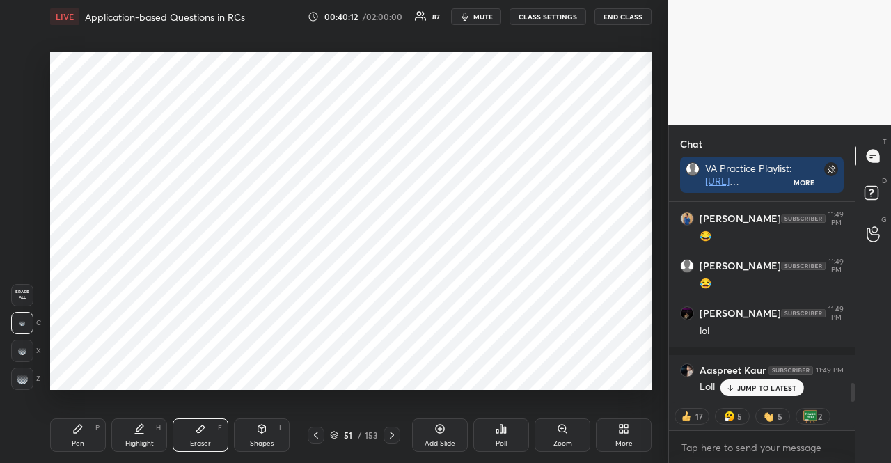
click at [75, 434] on icon at bounding box center [77, 428] width 11 height 11
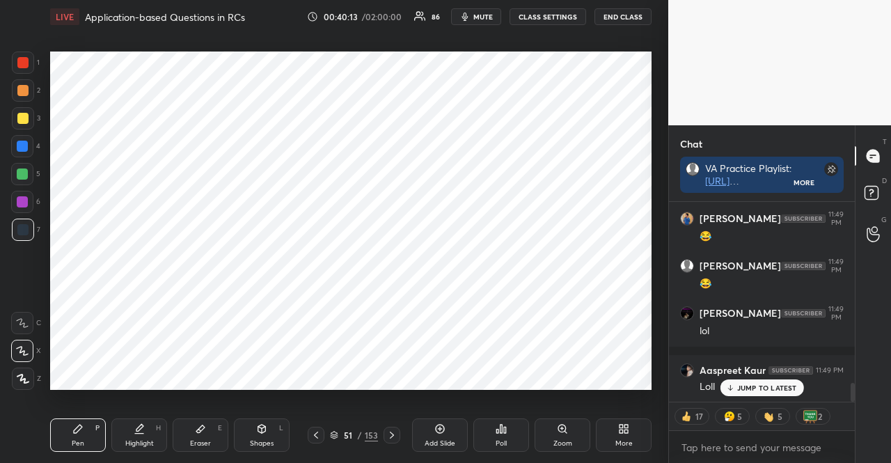
scroll to position [1953, 0]
click at [21, 206] on div at bounding box center [22, 202] width 22 height 22
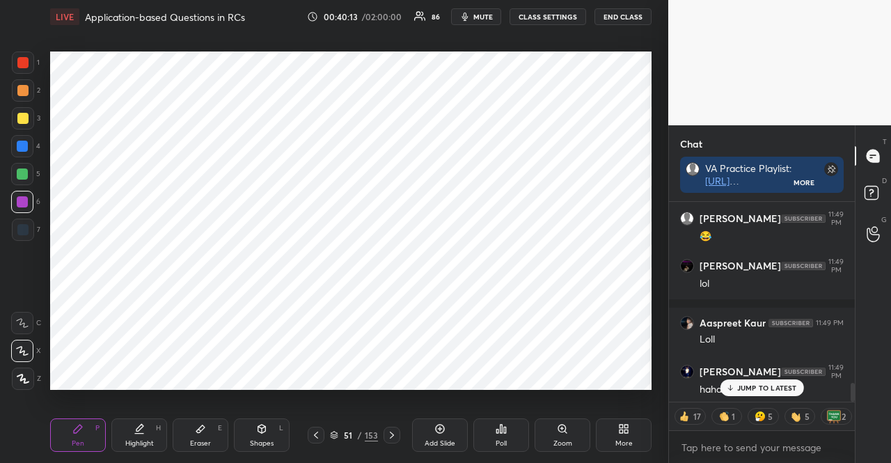
click at [22, 202] on div at bounding box center [22, 201] width 11 height 11
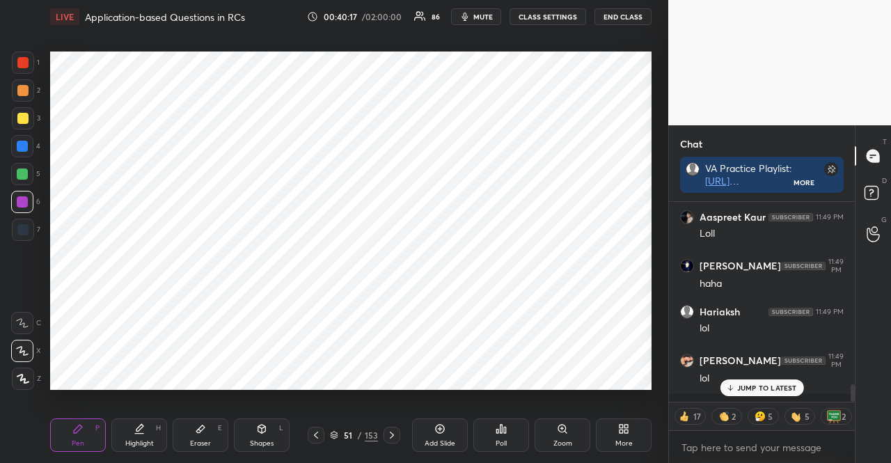
scroll to position [2117, 0]
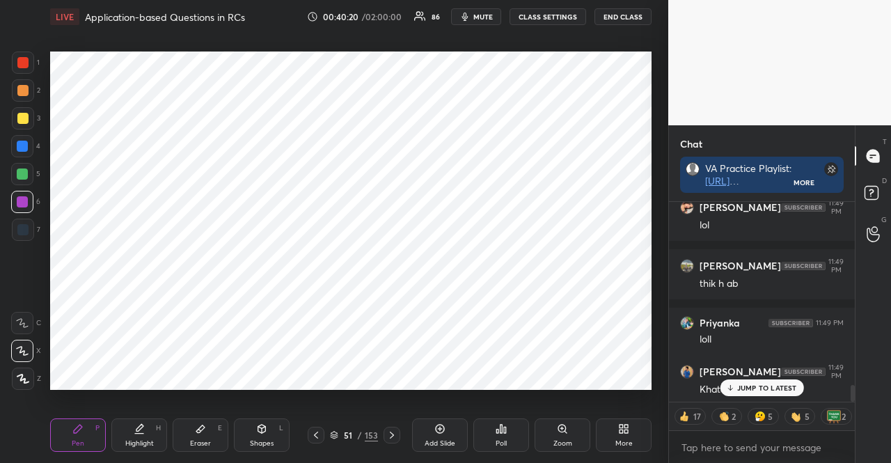
click at [792, 391] on p "JUMP TO LATEST" at bounding box center [767, 388] width 60 height 8
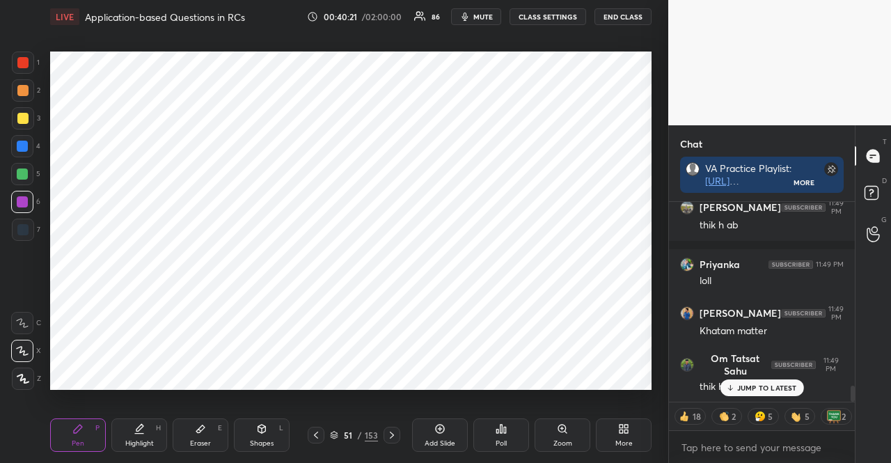
click at [319, 434] on icon at bounding box center [316, 435] width 11 height 11
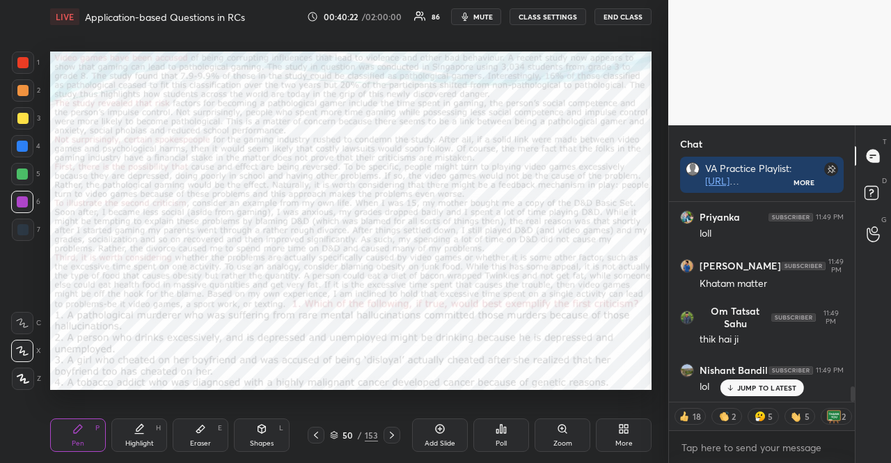
scroll to position [2365, 0]
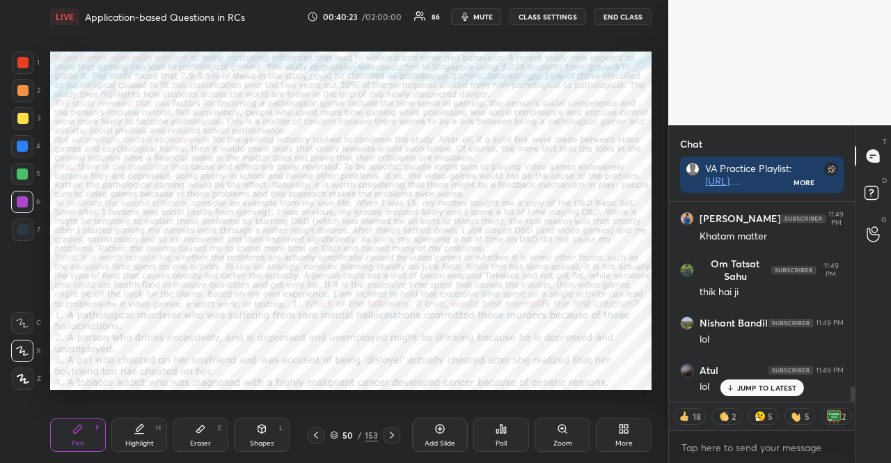
click at [19, 175] on div at bounding box center [22, 174] width 11 height 11
click at [247, 438] on div "Shapes L" at bounding box center [262, 434] width 56 height 33
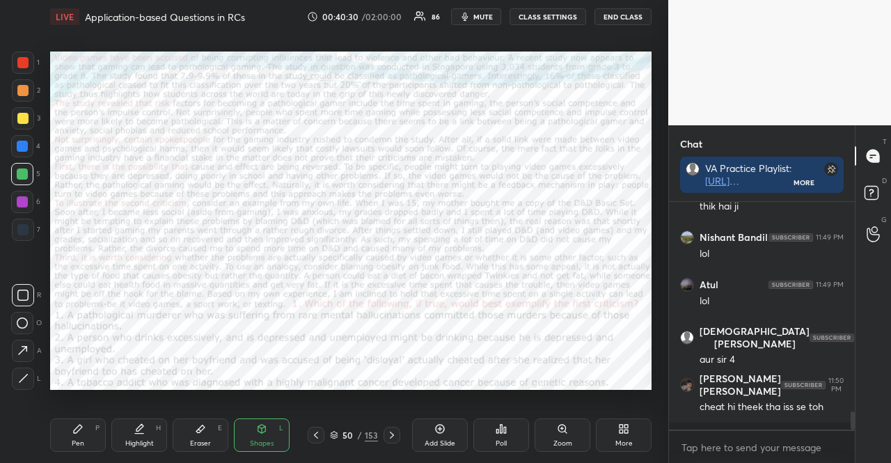
scroll to position [2443, 0]
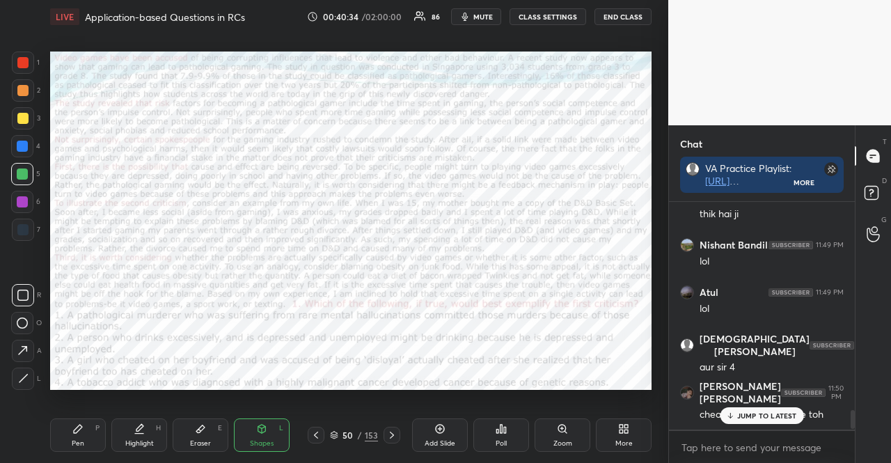
click at [77, 435] on div "Pen P" at bounding box center [78, 434] width 56 height 33
click at [42, 191] on div "1 2 3 4 5 6 7 R O A L C X Z Erase all C X Z" at bounding box center [22, 221] width 45 height 338
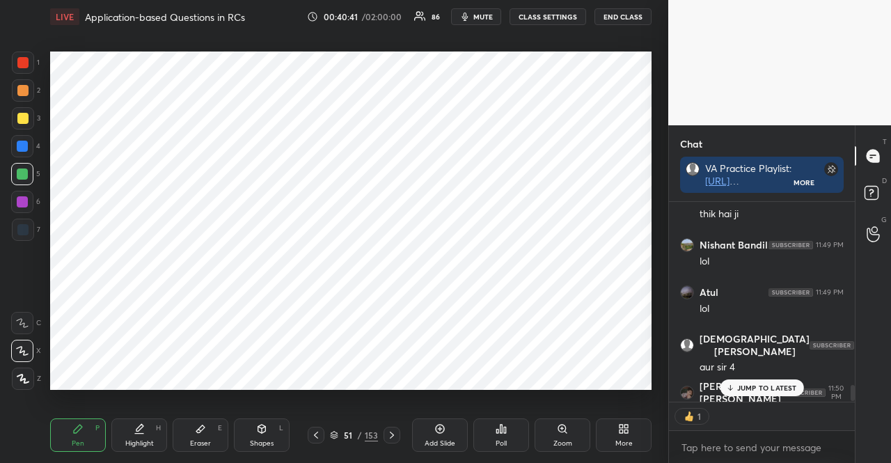
scroll to position [4, 4]
drag, startPoint x: 24, startPoint y: 173, endPoint x: 43, endPoint y: 169, distance: 19.1
click at [24, 173] on div at bounding box center [22, 174] width 11 height 11
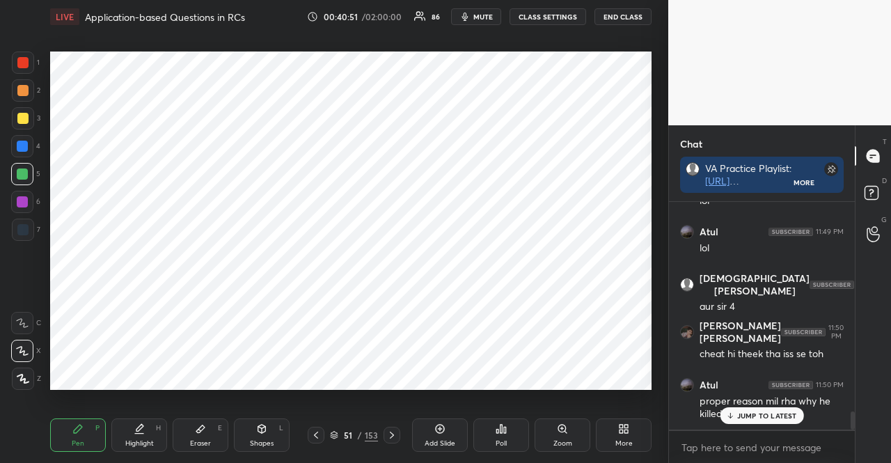
scroll to position [2503, 0]
click at [19, 150] on div at bounding box center [22, 146] width 11 height 11
click at [14, 152] on div at bounding box center [22, 146] width 22 height 22
click at [22, 230] on div at bounding box center [22, 229] width 11 height 11
click at [17, 228] on div at bounding box center [22, 229] width 11 height 11
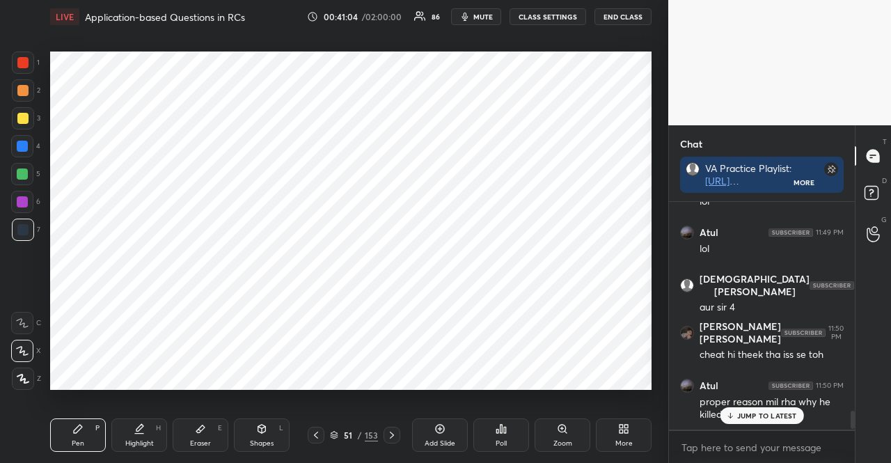
click at [25, 87] on div at bounding box center [22, 90] width 11 height 11
click at [24, 88] on div at bounding box center [22, 90] width 11 height 11
drag, startPoint x: 315, startPoint y: 434, endPoint x: 320, endPoint y: 420, distance: 15.0
click at [310, 434] on div at bounding box center [316, 435] width 17 height 17
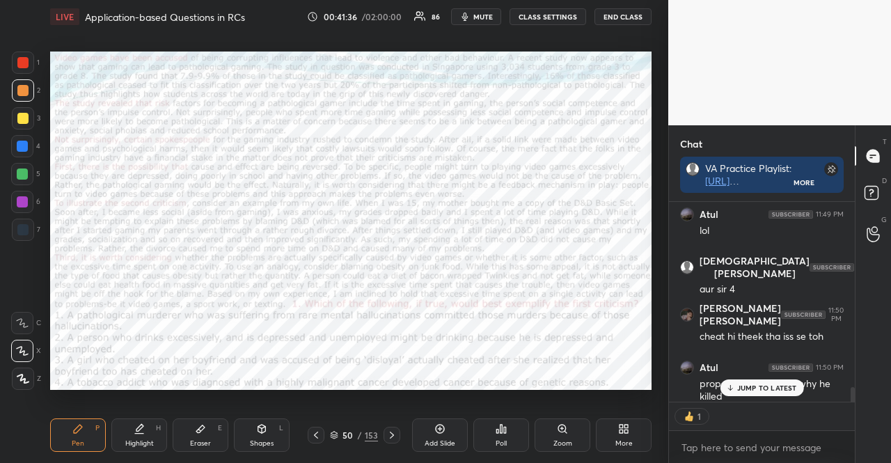
scroll to position [2530, 0]
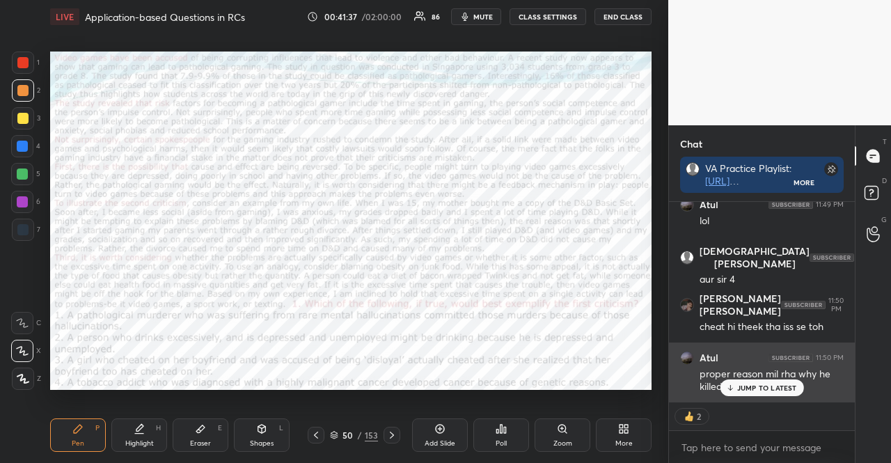
click at [788, 386] on p "JUMP TO LATEST" at bounding box center [767, 388] width 60 height 8
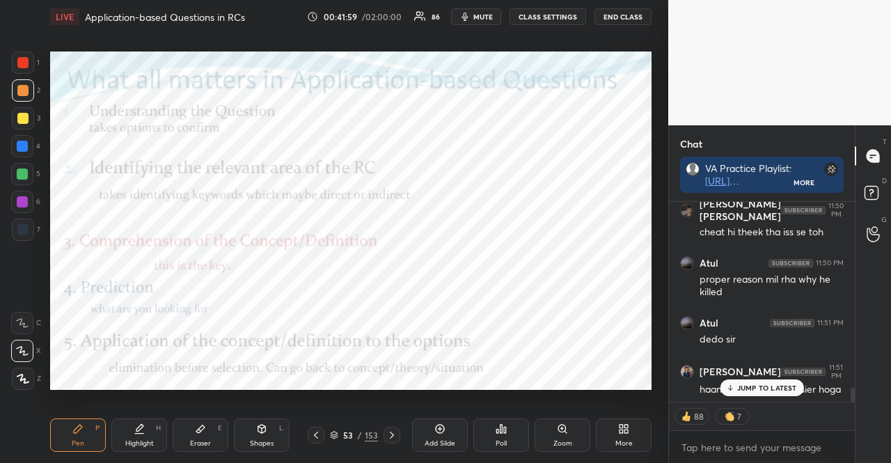
scroll to position [2684, 0]
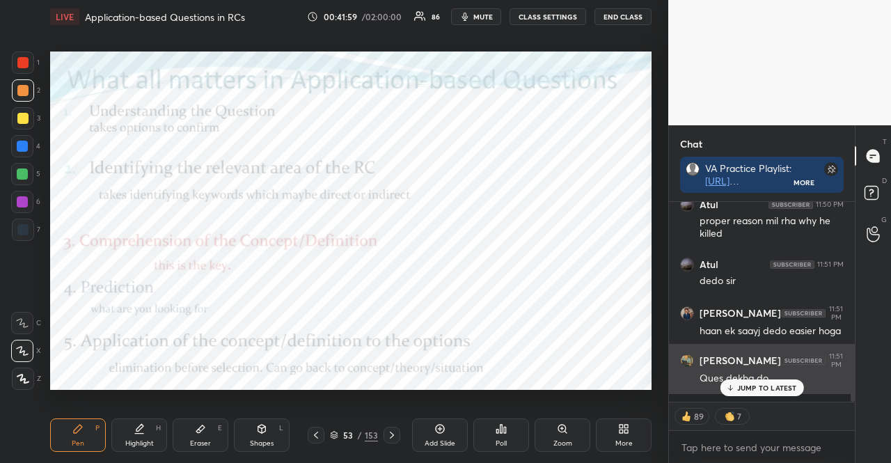
click at [761, 377] on div "Ques dekha do" at bounding box center [772, 377] width 144 height 17
click at [754, 384] on p "JUMP TO LATEST" at bounding box center [767, 388] width 60 height 8
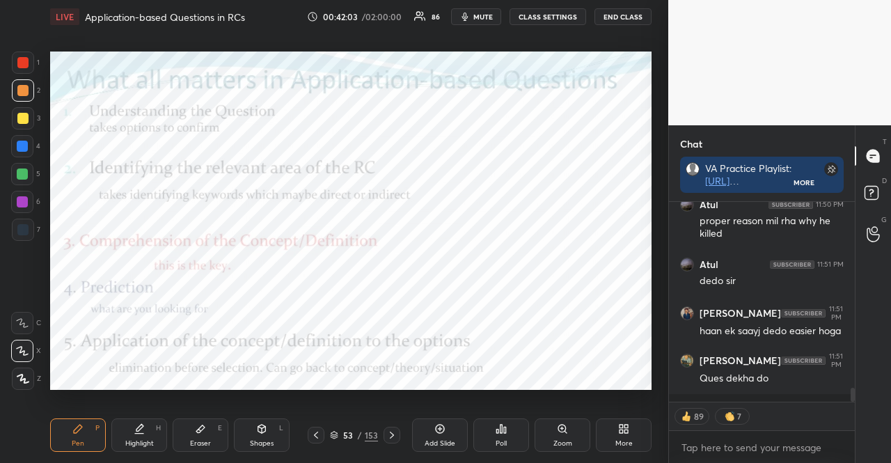
click at [391, 432] on icon at bounding box center [391, 435] width 11 height 11
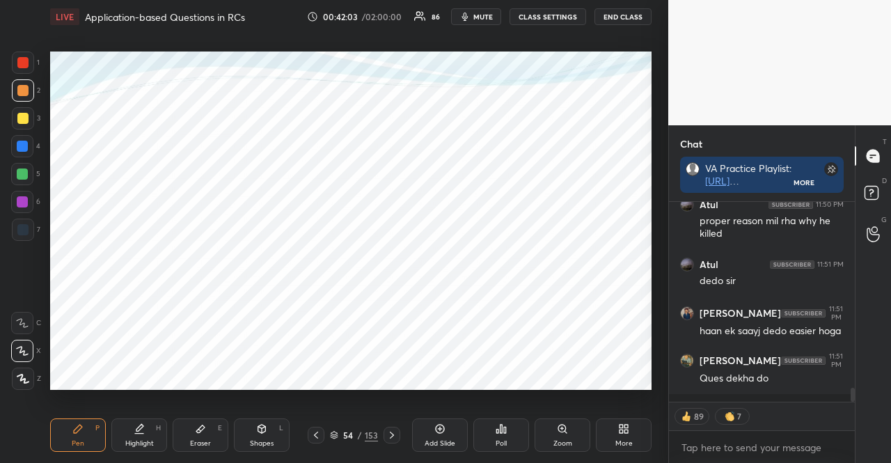
click at [393, 434] on icon at bounding box center [391, 435] width 11 height 11
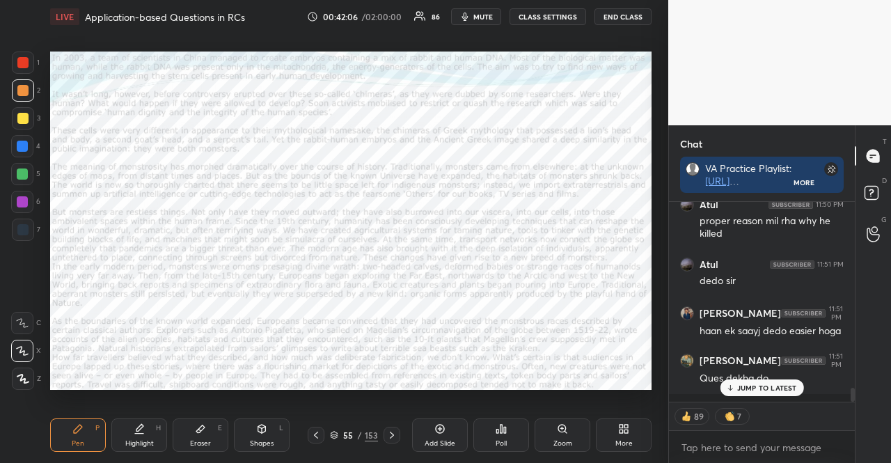
scroll to position [2742, 0]
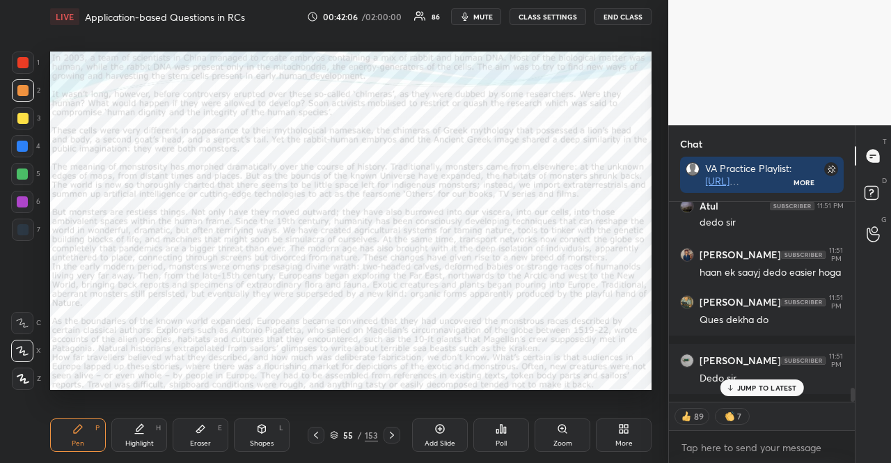
click at [396, 435] on icon at bounding box center [391, 435] width 11 height 11
click at [317, 435] on icon at bounding box center [316, 435] width 11 height 11
type textarea "x"
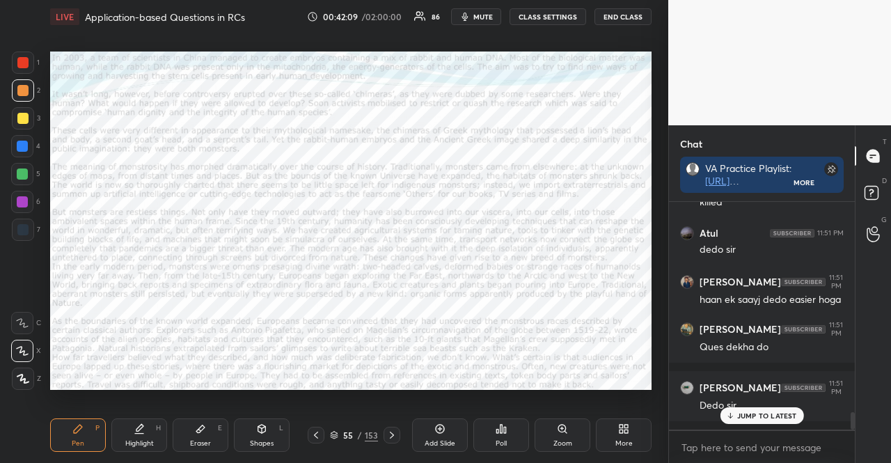
scroll to position [2714, 0]
click at [734, 410] on div "JUMP TO LATEST" at bounding box center [762, 415] width 84 height 17
click at [507, 430] on icon at bounding box center [501, 428] width 11 height 11
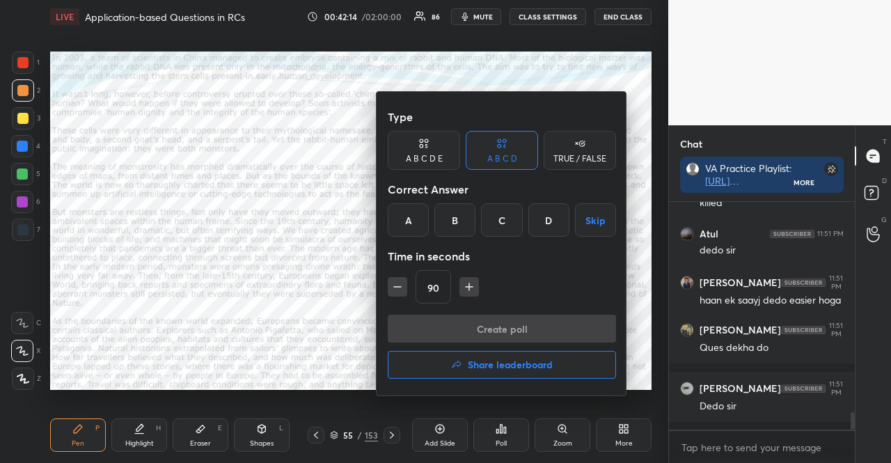
click at [467, 289] on icon "button" at bounding box center [469, 287] width 14 height 14
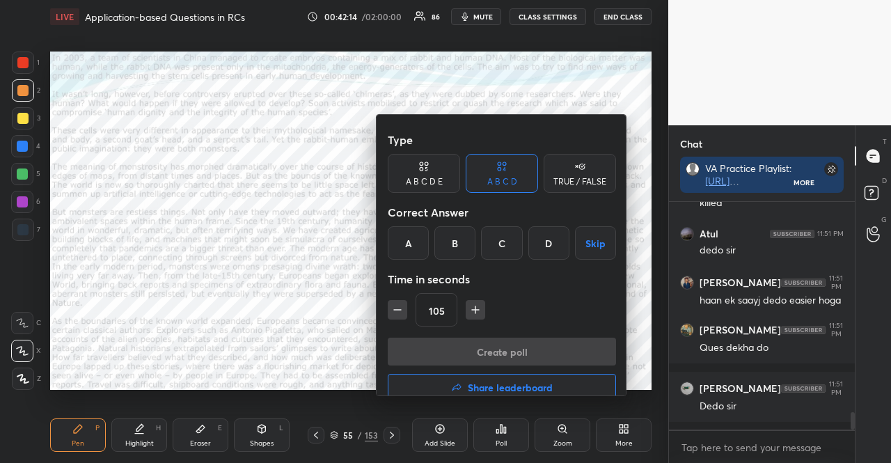
click at [466, 300] on button "button" at bounding box center [475, 309] width 19 height 19
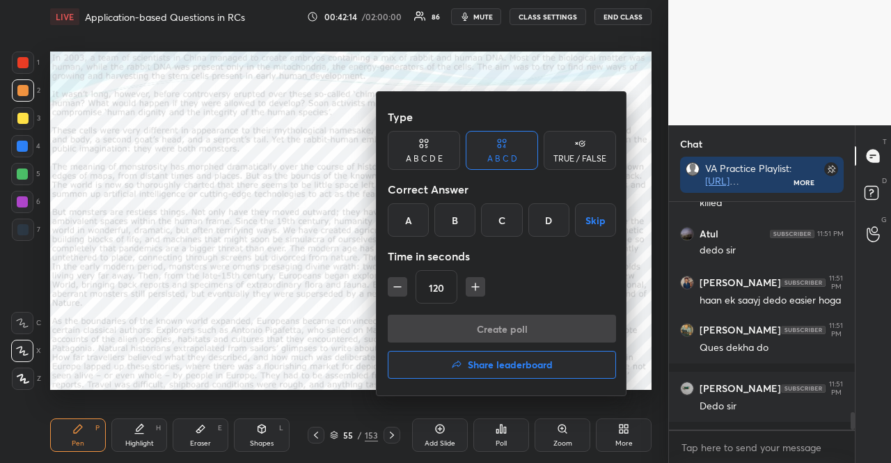
click at [466, 289] on button "button" at bounding box center [475, 286] width 19 height 19
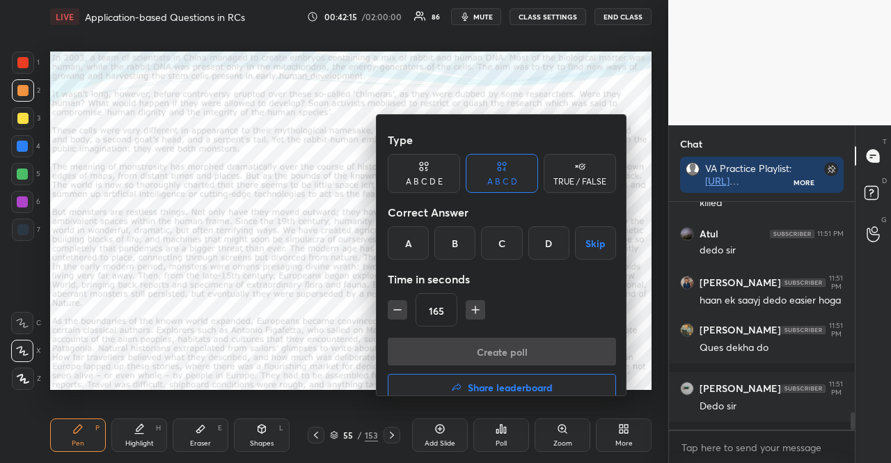
click at [466, 300] on button "button" at bounding box center [475, 309] width 19 height 19
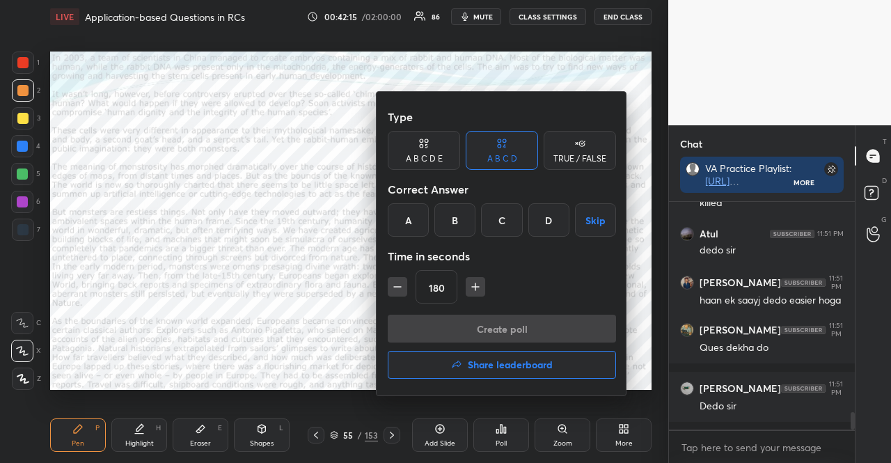
click at [466, 289] on button "button" at bounding box center [475, 286] width 19 height 19
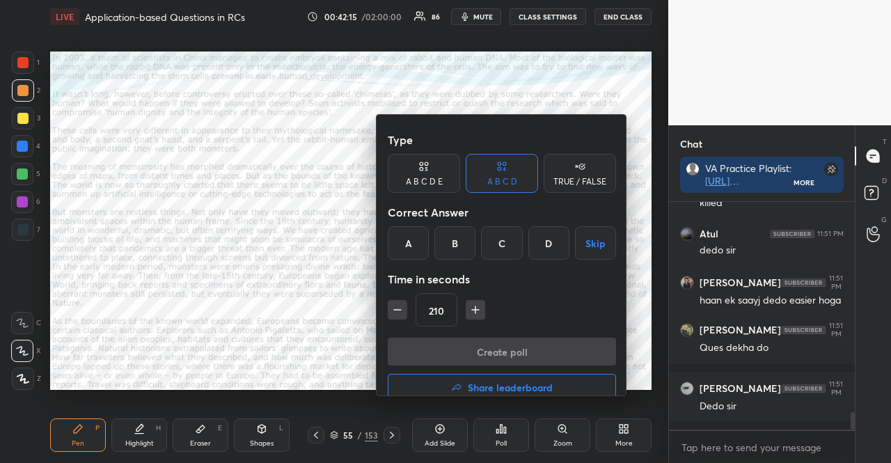
click at [466, 300] on button "button" at bounding box center [475, 309] width 19 height 19
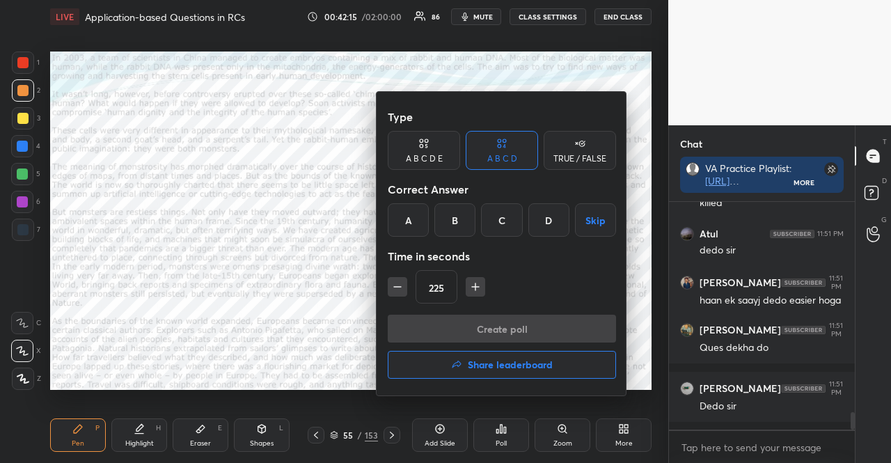
click at [466, 289] on button "button" at bounding box center [475, 286] width 19 height 19
click at [469, 290] on icon "button" at bounding box center [476, 287] width 14 height 14
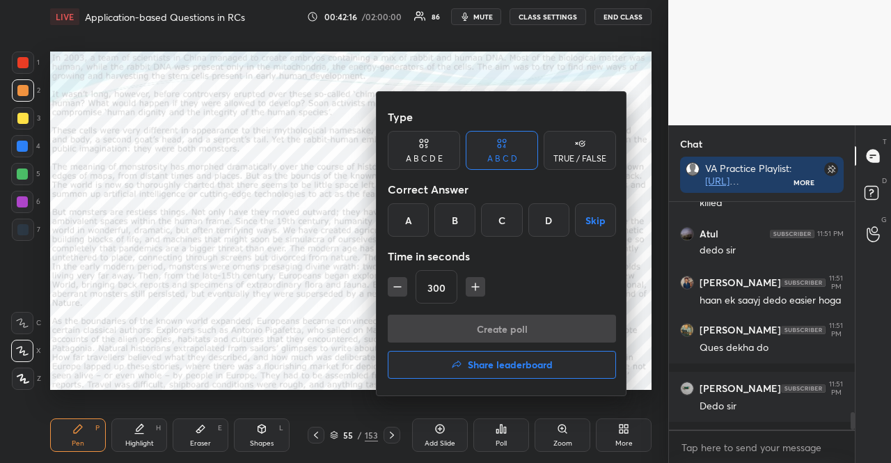
click at [469, 290] on icon "button" at bounding box center [476, 287] width 14 height 14
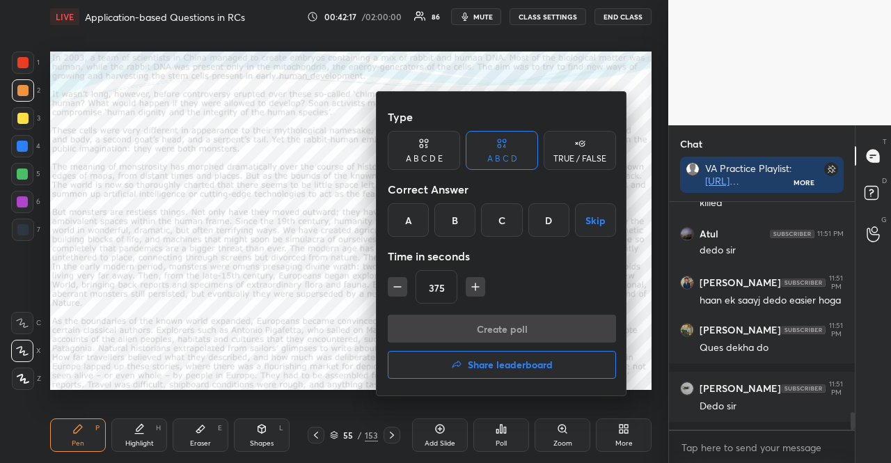
click at [469, 290] on icon "button" at bounding box center [476, 287] width 14 height 14
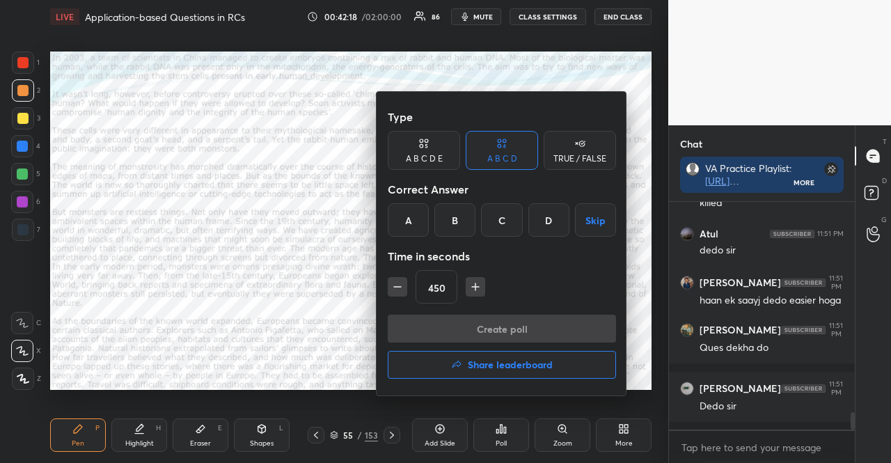
click at [469, 290] on icon "button" at bounding box center [476, 287] width 14 height 14
click at [469, 292] on icon "button" at bounding box center [476, 287] width 14 height 14
click at [476, 297] on button "button" at bounding box center [475, 286] width 19 height 19
click at [584, 159] on div "TRUE / FALSE" at bounding box center [580, 159] width 53 height 8
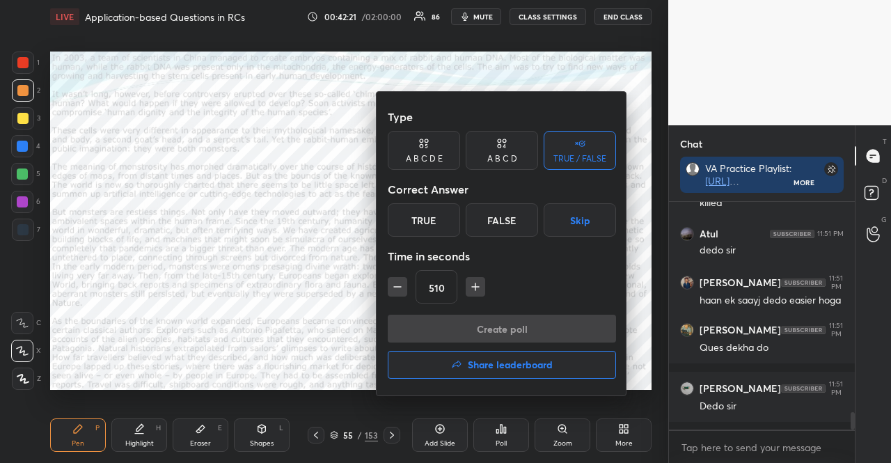
click at [585, 205] on button "Skip" at bounding box center [580, 219] width 72 height 33
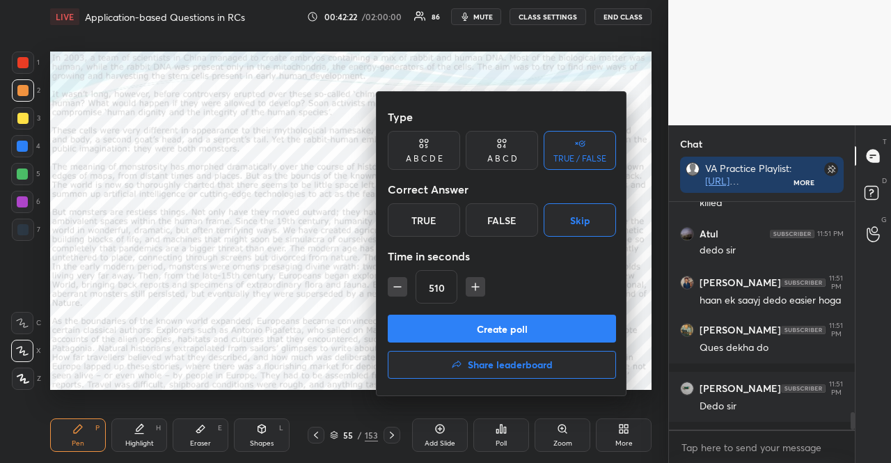
scroll to position [2764, 0]
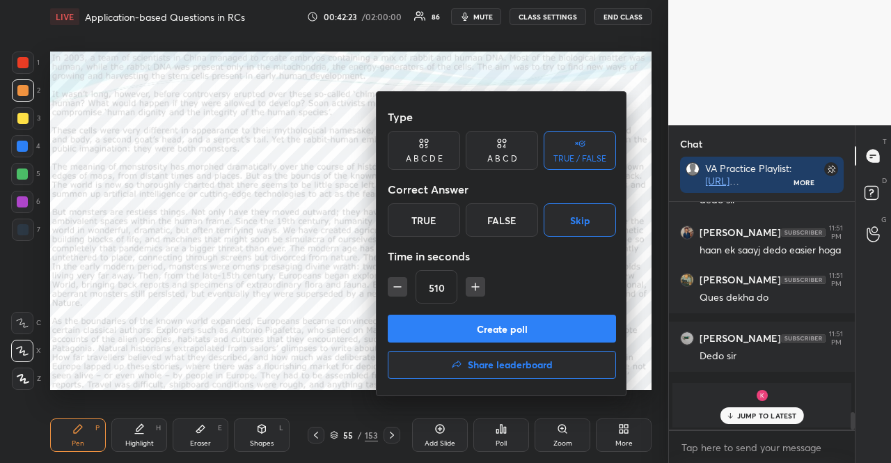
click at [400, 288] on icon "button" at bounding box center [398, 287] width 14 height 14
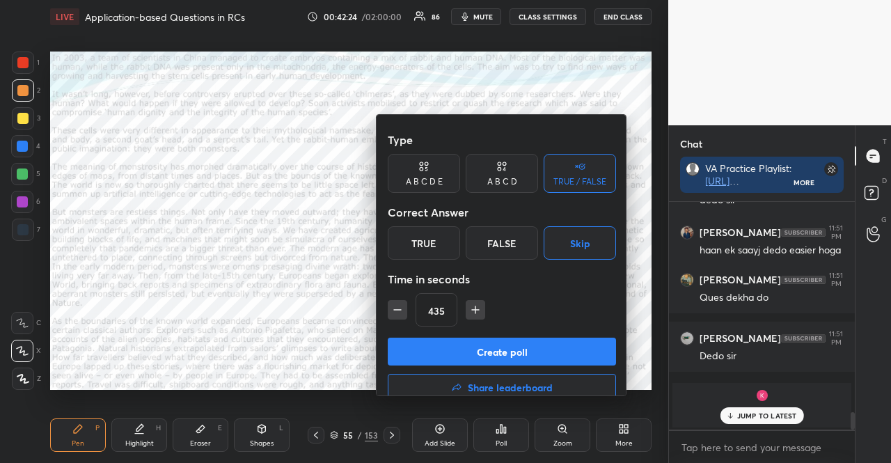
click at [400, 303] on icon "button" at bounding box center [398, 310] width 14 height 14
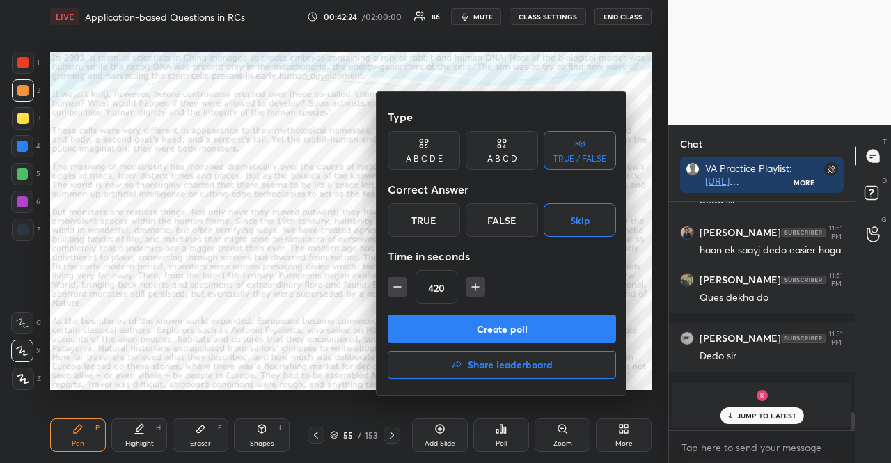
click at [400, 288] on icon "button" at bounding box center [398, 287] width 14 height 14
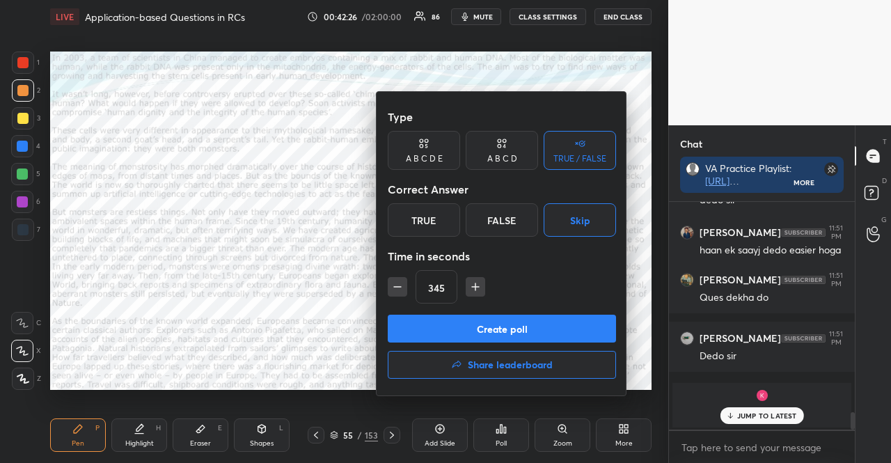
click at [400, 288] on icon "button" at bounding box center [398, 287] width 14 height 14
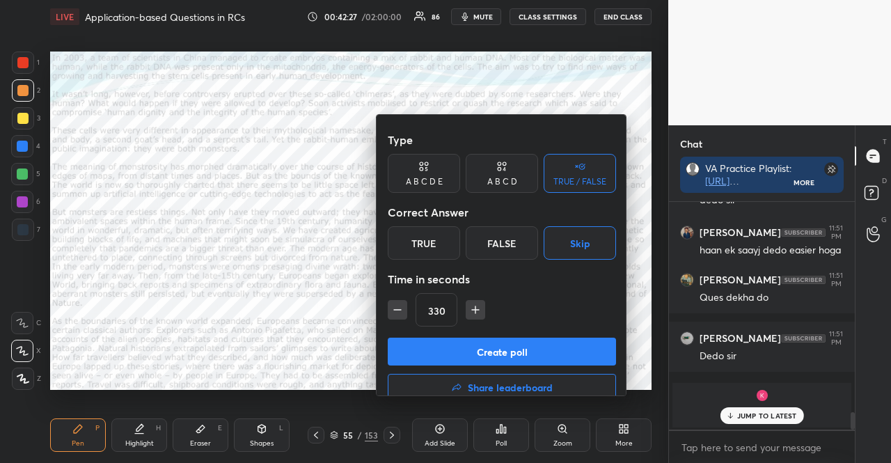
click at [400, 303] on icon "button" at bounding box center [398, 310] width 14 height 14
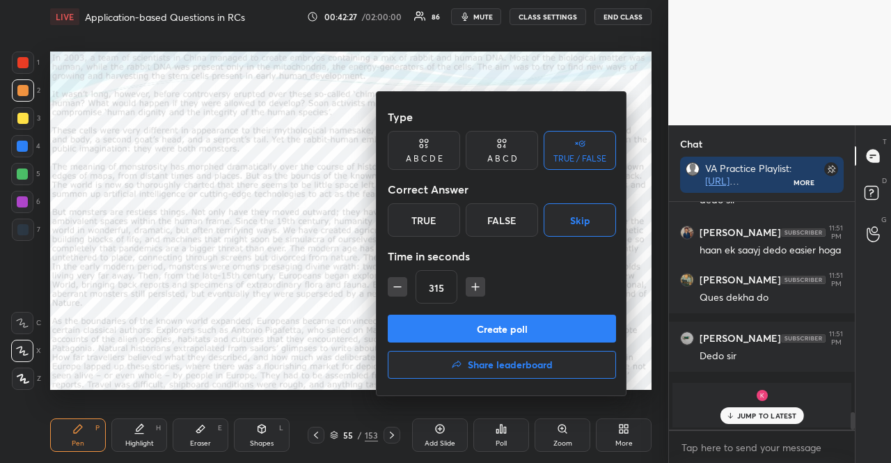
click at [400, 288] on icon "button" at bounding box center [398, 287] width 14 height 14
type input "300"
click at [561, 323] on button "Create poll" at bounding box center [502, 329] width 228 height 28
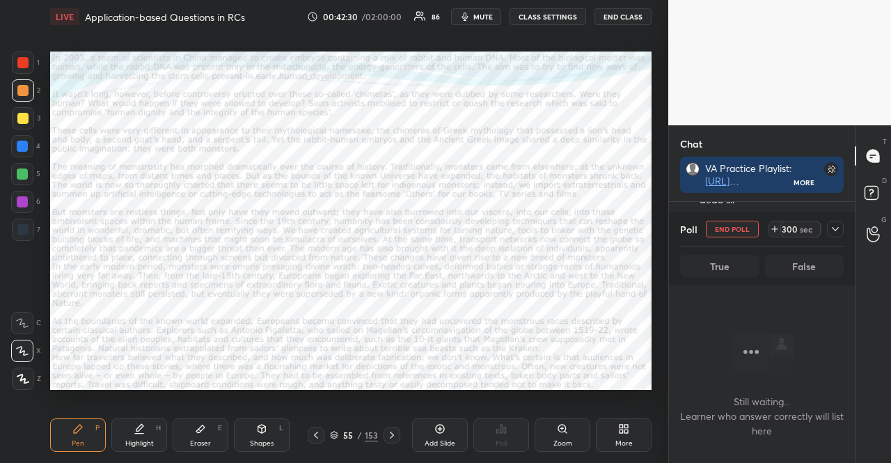
scroll to position [1891, 0]
click at [480, 13] on span "mute" at bounding box center [483, 17] width 19 height 10
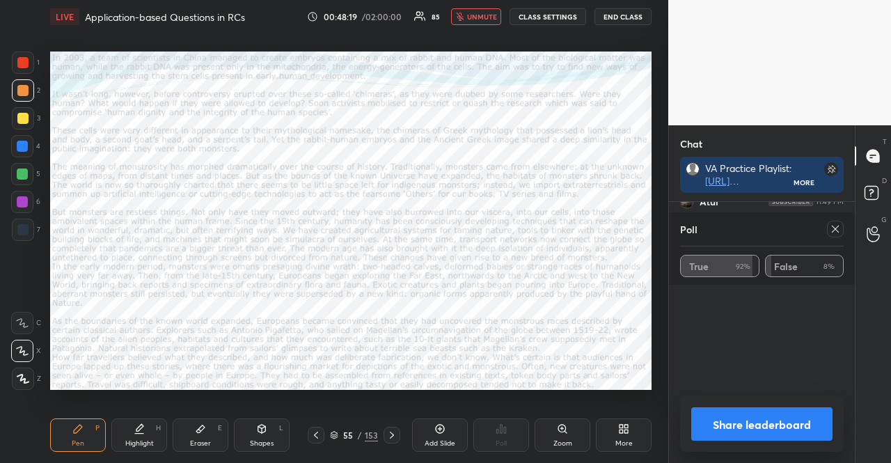
scroll to position [151, 182]
click at [393, 431] on icon at bounding box center [391, 435] width 11 height 11
click at [483, 22] on button "unmute" at bounding box center [476, 16] width 50 height 17
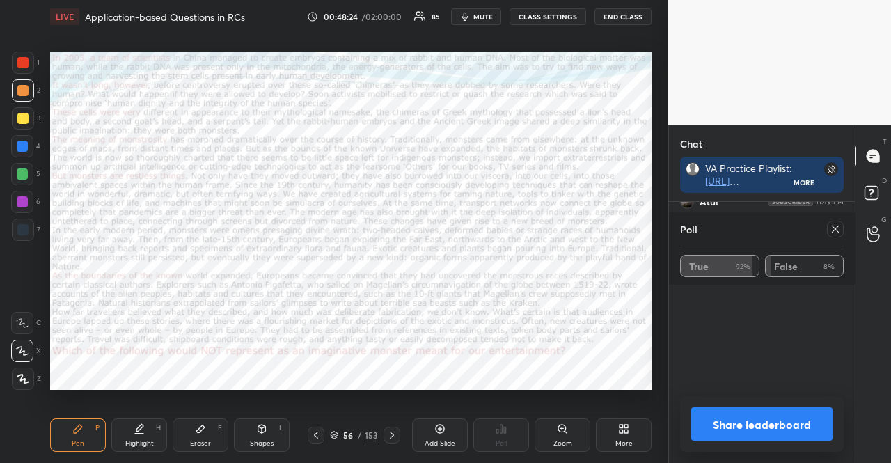
click at [830, 228] on icon at bounding box center [835, 229] width 11 height 11
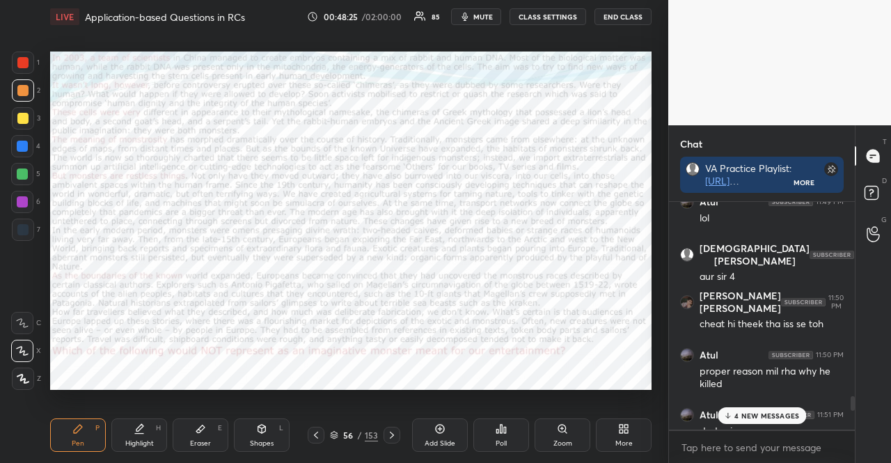
scroll to position [1791, 0]
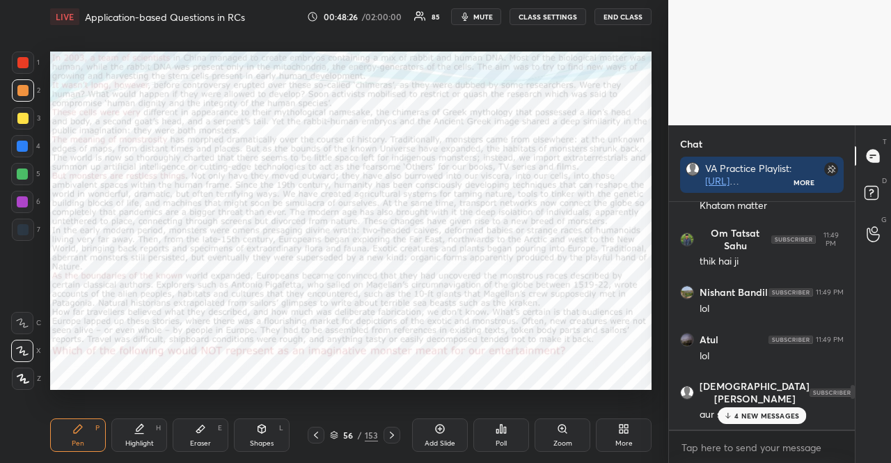
click at [389, 432] on icon at bounding box center [391, 435] width 11 height 11
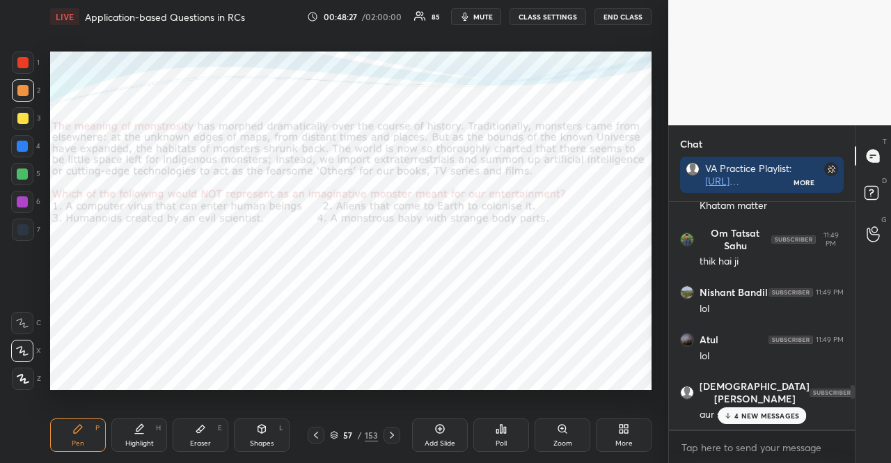
click at [730, 410] on div "4 NEW MESSAGES" at bounding box center [762, 415] width 88 height 17
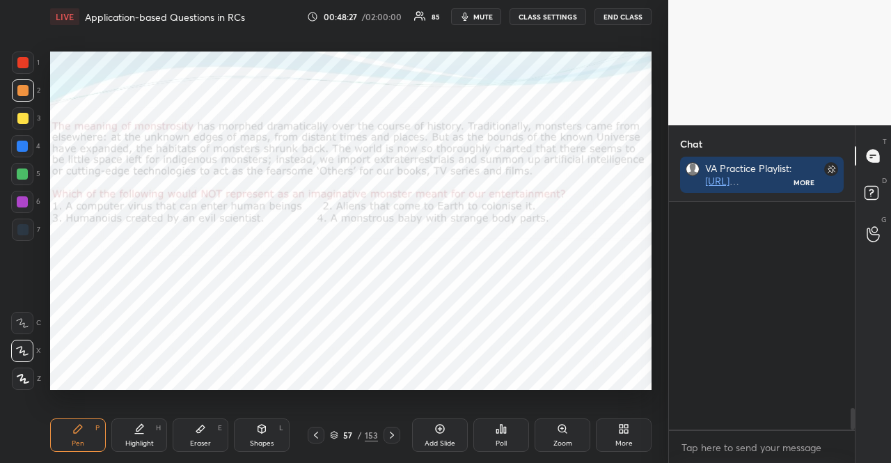
scroll to position [2160, 0]
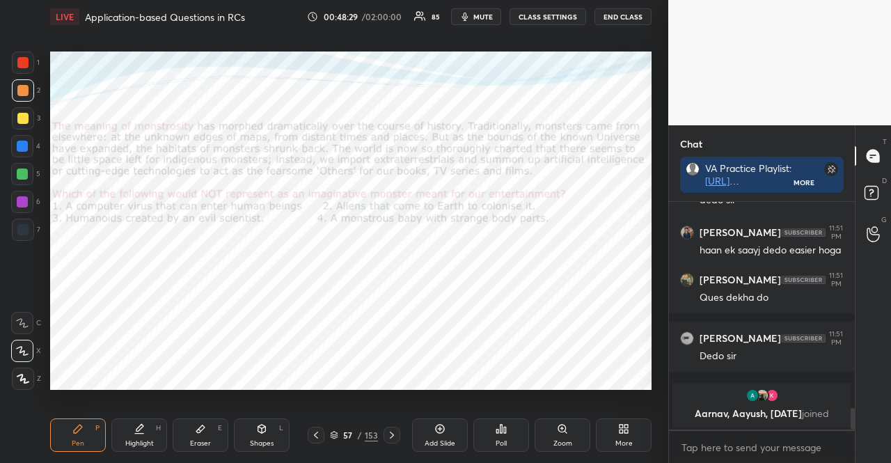
click at [319, 431] on icon at bounding box center [316, 435] width 11 height 11
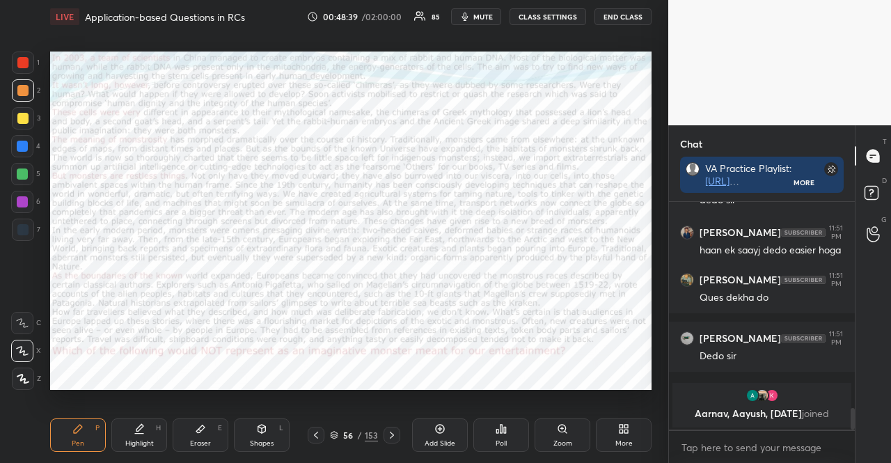
click at [19, 194] on div at bounding box center [22, 202] width 22 height 22
type textarea "x"
click at [774, 438] on textarea at bounding box center [762, 448] width 164 height 22
paste textarea "Which of the following would NOT represent as an imaginative monster meant for …"
type textarea "Which of the following would NOT represent as an imaginative monster meant for …"
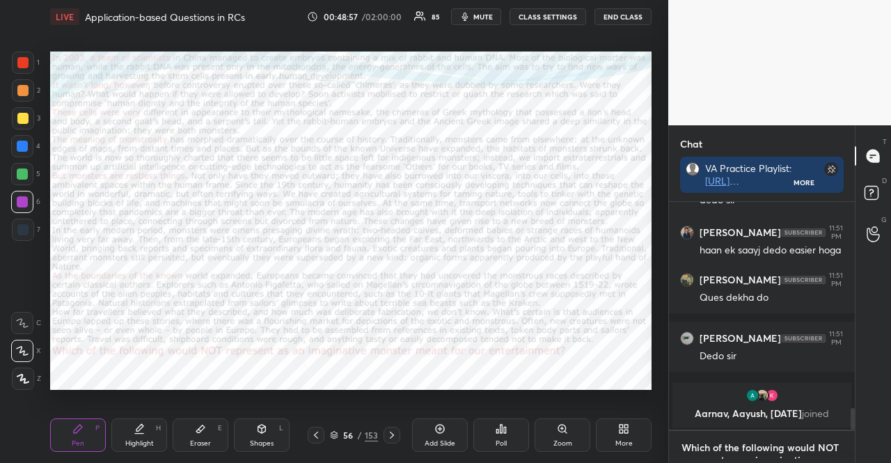
type textarea "x"
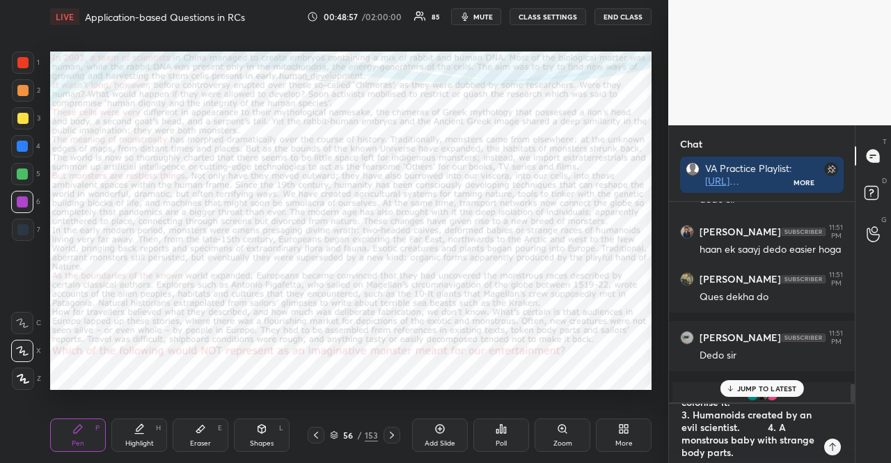
scroll to position [4, 4]
type textarea "x"
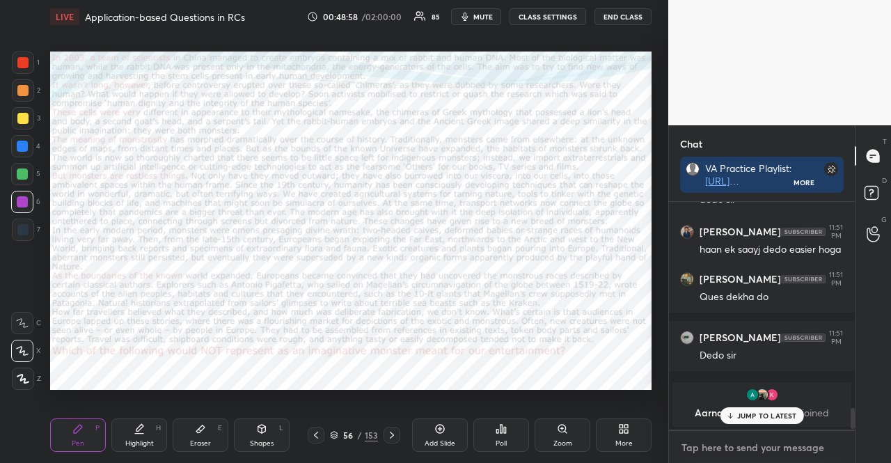
scroll to position [2363, 0]
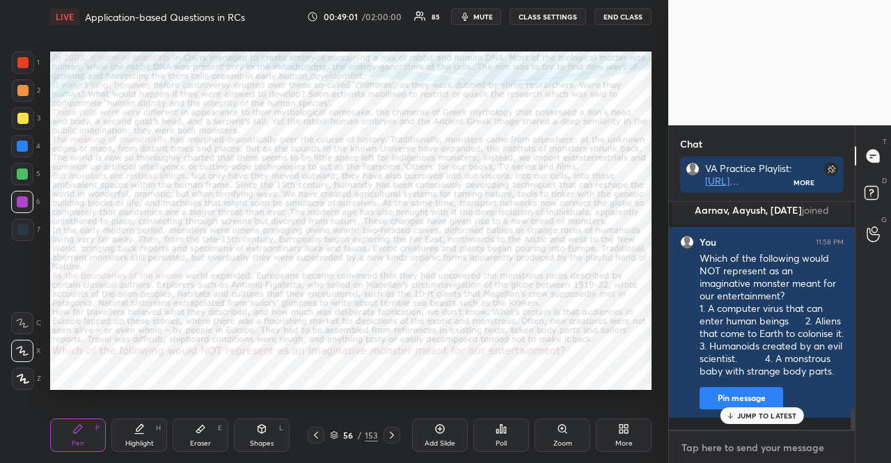
paste textarea "Which of the following would NOT represent as an imaginative monster meant for …"
type textarea "Which of the following would NOT represent as an imaginative monster meant for …"
type textarea "x"
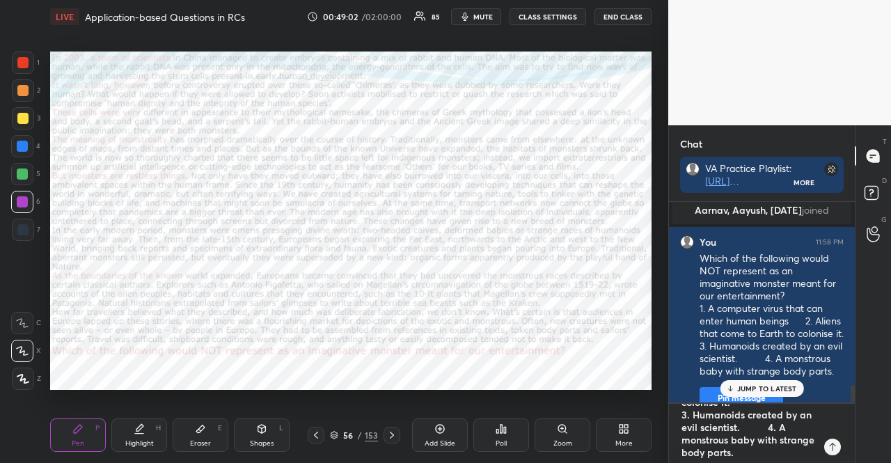
scroll to position [0, 0]
click at [737, 429] on textarea "Which of the following would NOT represent as an imaginative monster meant for …" at bounding box center [748, 434] width 136 height 60
click at [788, 435] on textarea "Which of the following would NOT represent as an imaginative monster meant for …" at bounding box center [748, 434] width 136 height 60
type textarea "Which of the following would NOT represent as an imaginative monster meant for …"
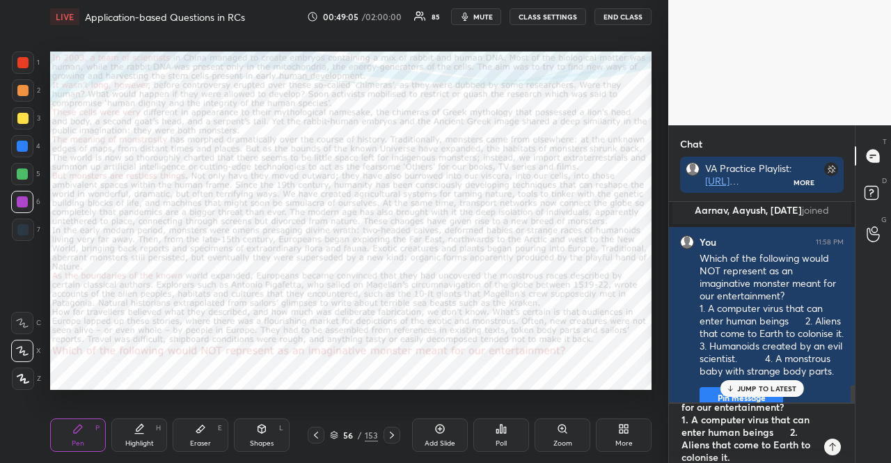
type textarea "x"
click at [765, 432] on textarea "Which of the following would NOT represent as an imaginative monster meant for …" at bounding box center [748, 434] width 136 height 60
type textarea "Which of the following would NOT represent as an imaginative monster meant for …"
type textarea "x"
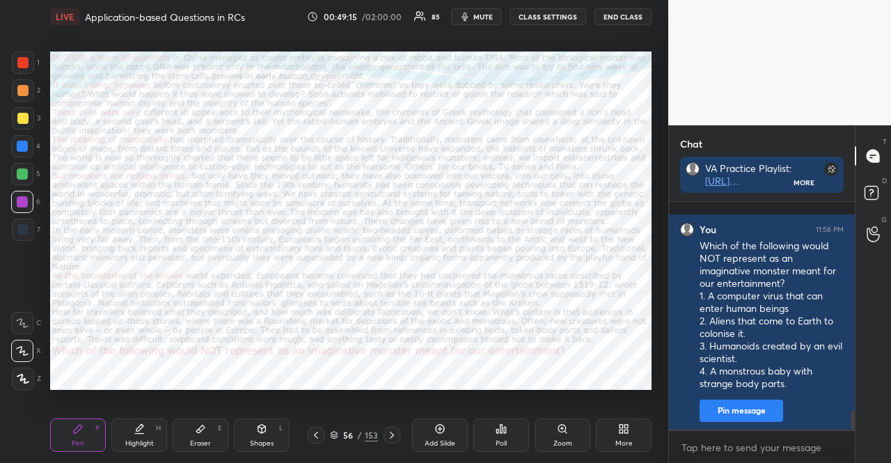
type textarea "x"
click at [506, 433] on icon at bounding box center [505, 430] width 2 height 6
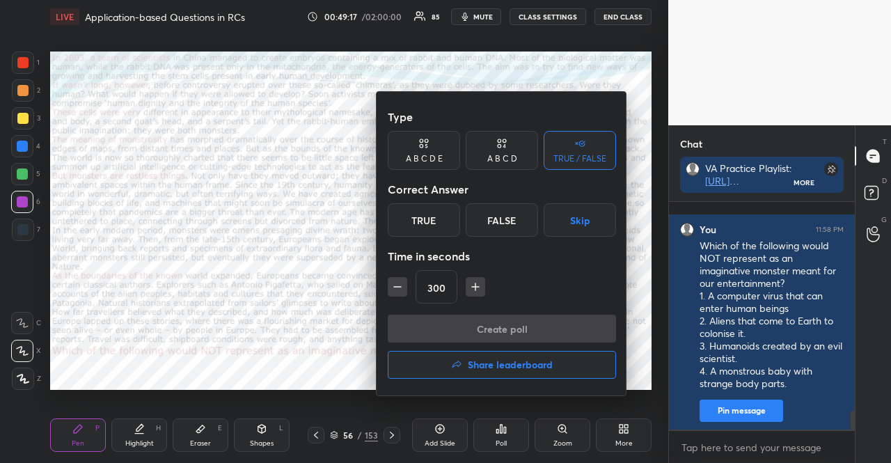
click at [401, 290] on icon "button" at bounding box center [398, 287] width 14 height 14
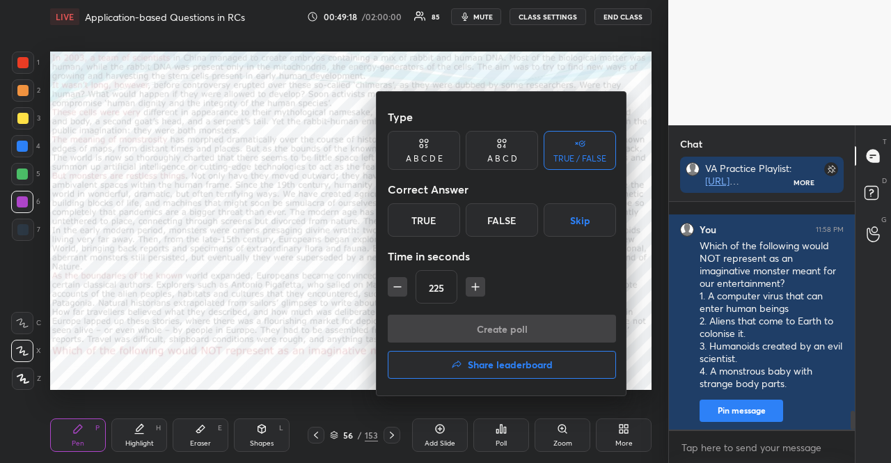
click at [401, 290] on icon "button" at bounding box center [398, 287] width 14 height 14
click at [401, 292] on icon "button" at bounding box center [398, 287] width 14 height 14
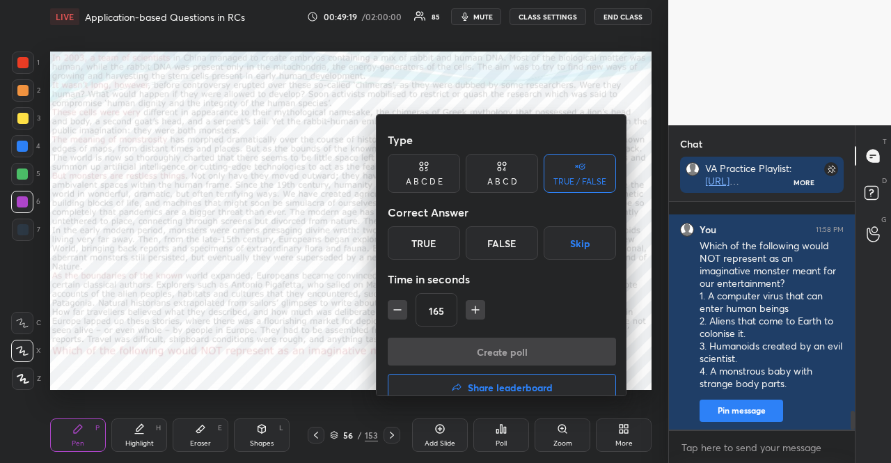
click at [401, 303] on icon "button" at bounding box center [398, 310] width 14 height 14
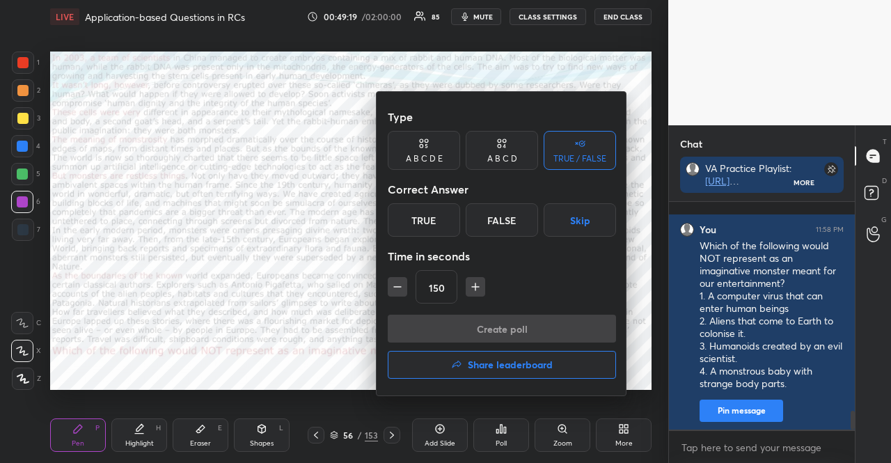
click at [401, 292] on icon "button" at bounding box center [398, 287] width 14 height 14
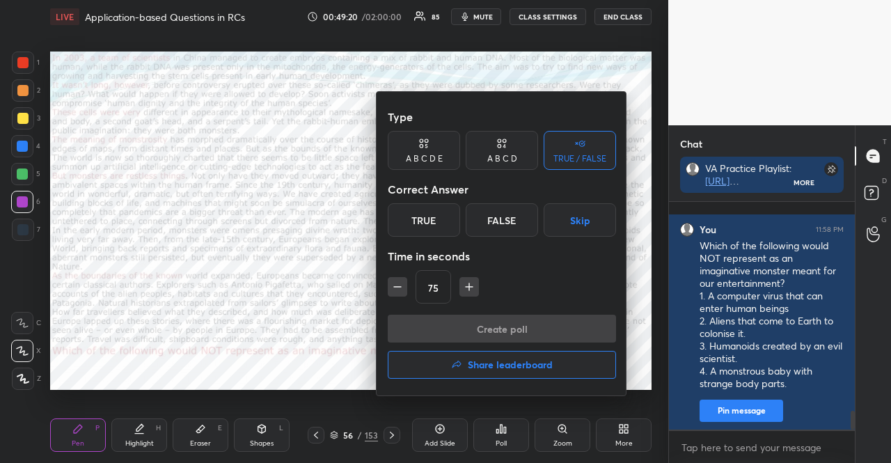
click at [401, 292] on icon "button" at bounding box center [398, 287] width 14 height 14
type input "60"
click at [490, 162] on div "A B C D" at bounding box center [502, 159] width 30 height 8
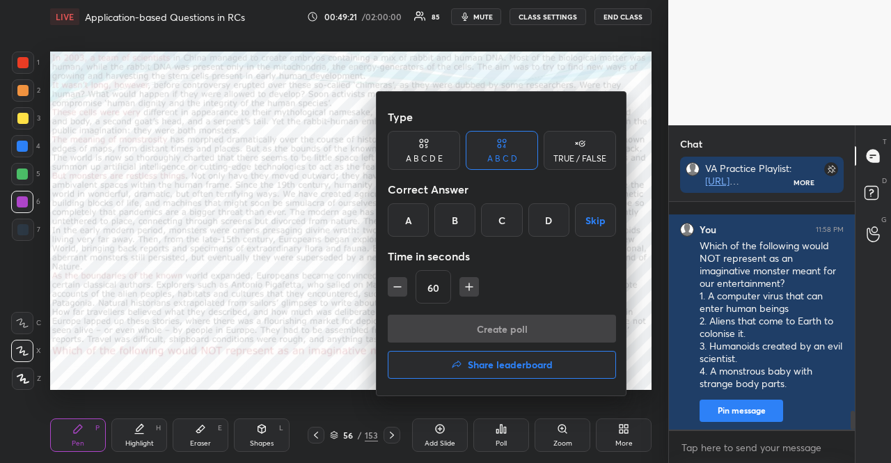
click at [545, 217] on div "D" at bounding box center [549, 219] width 41 height 33
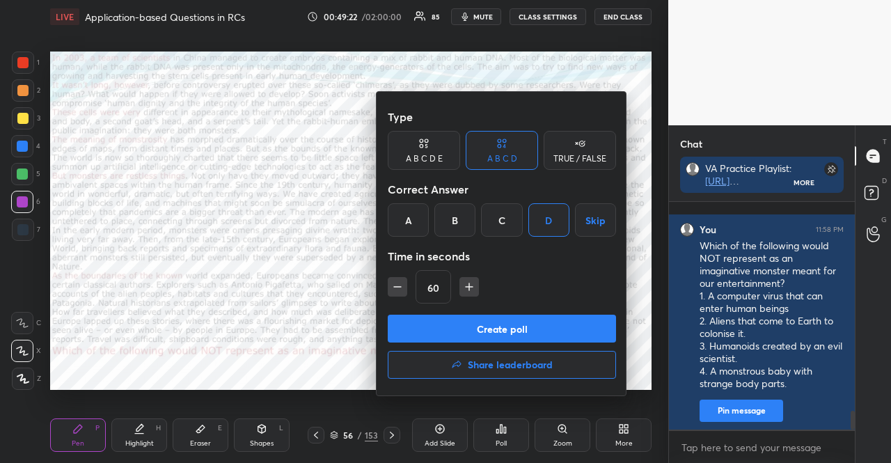
click at [531, 322] on button "Create poll" at bounding box center [502, 329] width 228 height 28
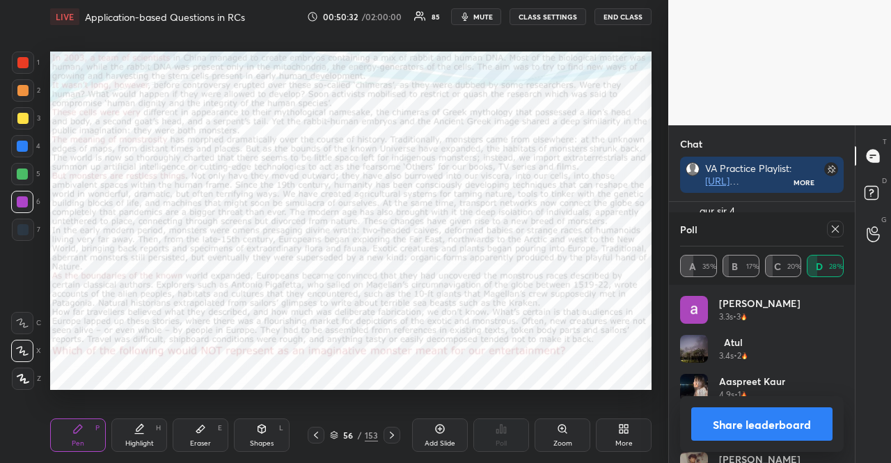
click at [22, 94] on div at bounding box center [22, 90] width 11 height 11
click at [29, 198] on div at bounding box center [22, 202] width 22 height 22
click at [24, 343] on div at bounding box center [22, 351] width 22 height 22
click at [838, 228] on icon at bounding box center [835, 229] width 11 height 11
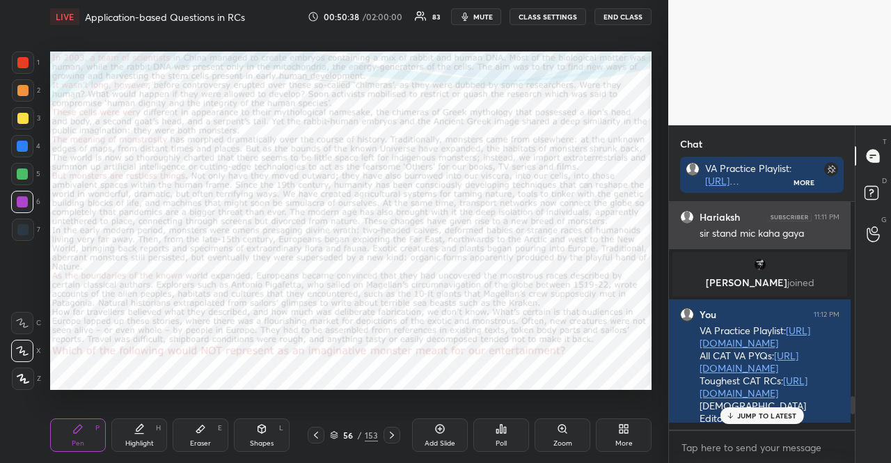
scroll to position [224, 178]
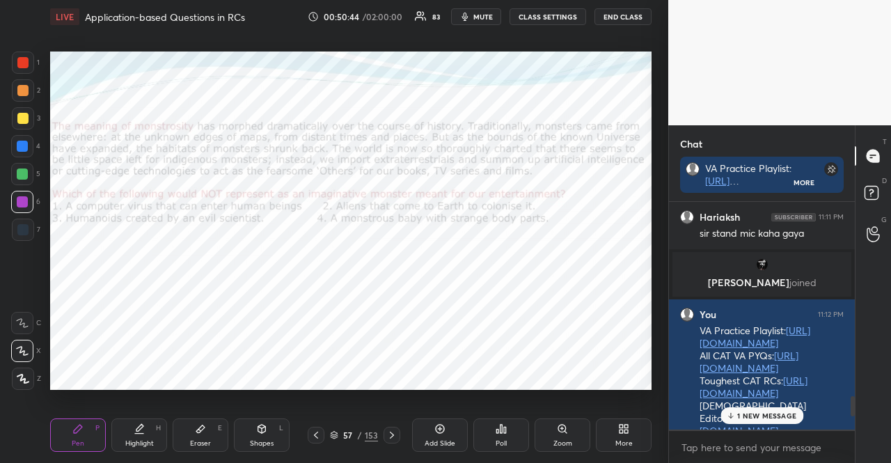
click at [20, 144] on div at bounding box center [22, 146] width 11 height 11
click at [33, 347] on div "X" at bounding box center [26, 351] width 30 height 22
click at [751, 412] on p "1 NEW MESSAGE" at bounding box center [766, 416] width 59 height 8
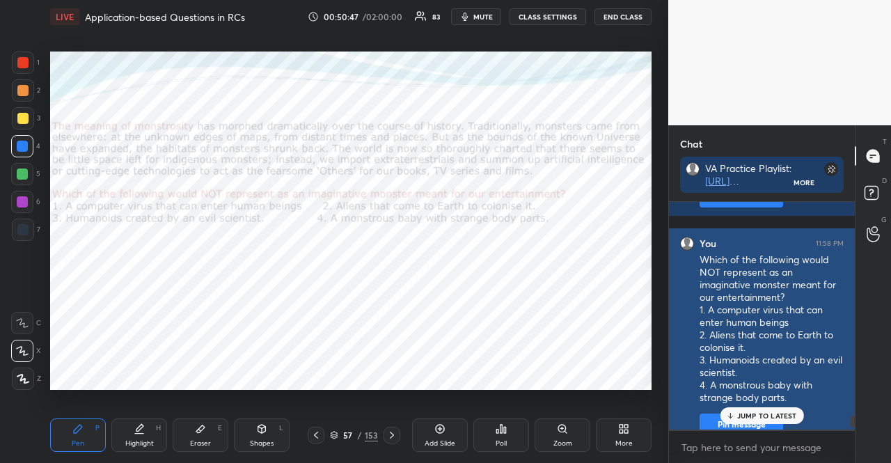
scroll to position [4337, 0]
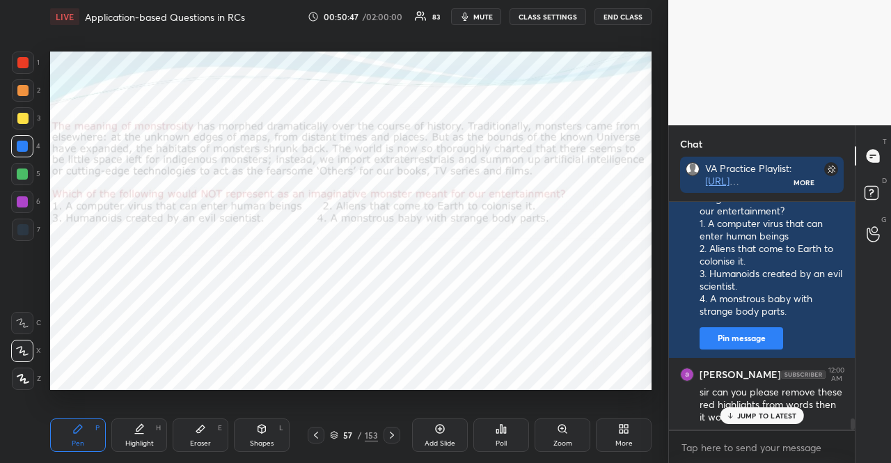
click at [756, 414] on p "JUMP TO LATEST" at bounding box center [767, 416] width 60 height 8
click at [22, 208] on div at bounding box center [22, 202] width 22 height 22
click at [6, 373] on div "1 2 3 4 5 6 7 R O A L C X Z Erase all C X Z" at bounding box center [22, 221] width 45 height 338
click at [279, 420] on div "Shapes L" at bounding box center [262, 434] width 56 height 33
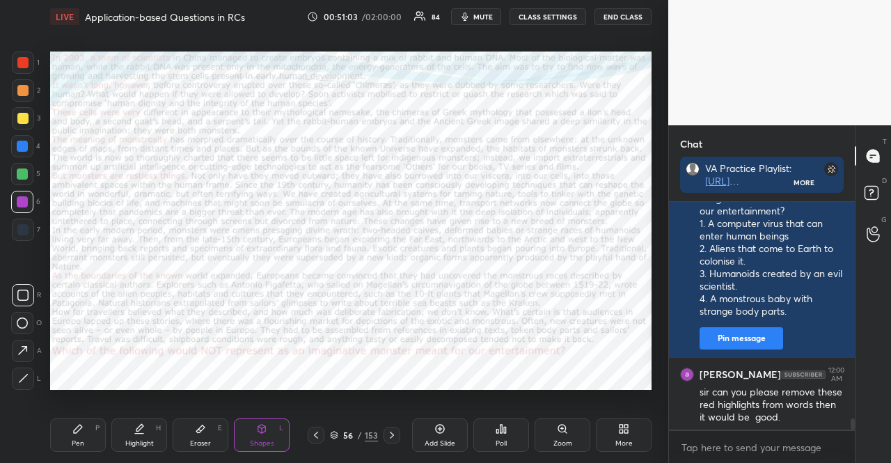
click at [272, 430] on div "Shapes L" at bounding box center [262, 434] width 56 height 33
drag, startPoint x: 26, startPoint y: 197, endPoint x: 39, endPoint y: 215, distance: 22.0
click at [26, 197] on div at bounding box center [22, 201] width 11 height 11
click at [260, 430] on icon at bounding box center [262, 429] width 8 height 8
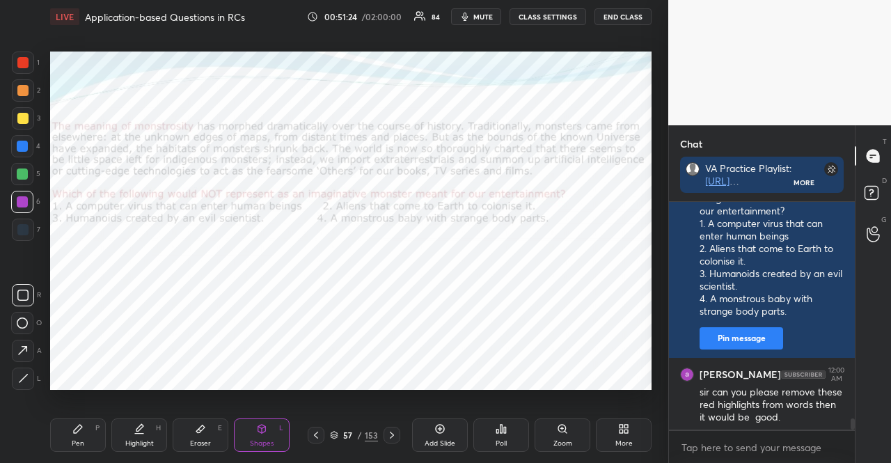
click at [21, 136] on div at bounding box center [22, 146] width 22 height 22
drag, startPoint x: 32, startPoint y: 58, endPoint x: 39, endPoint y: 60, distance: 7.1
click at [34, 58] on div "1" at bounding box center [26, 63] width 28 height 22
click at [25, 195] on div at bounding box center [22, 202] width 22 height 22
drag, startPoint x: 245, startPoint y: 437, endPoint x: 198, endPoint y: 389, distance: 67.5
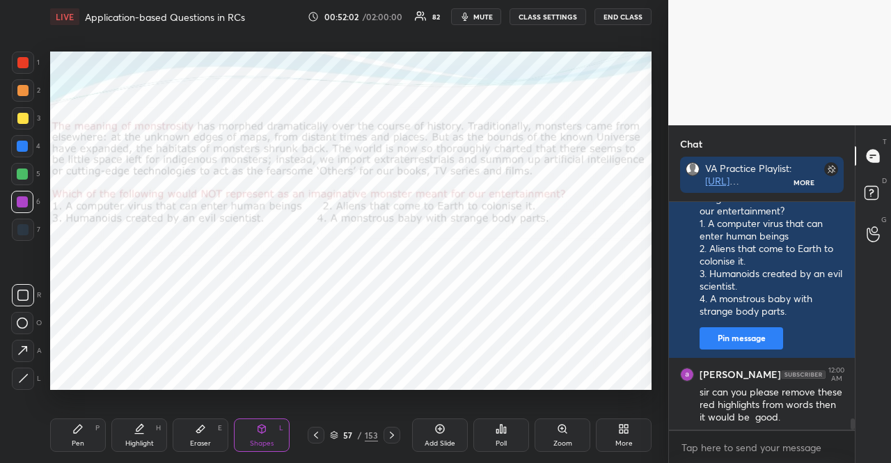
click at [244, 437] on div "Shapes L" at bounding box center [262, 434] width 56 height 33
click at [16, 147] on div at bounding box center [22, 146] width 22 height 22
click at [24, 211] on div at bounding box center [22, 202] width 22 height 22
click at [30, 228] on div at bounding box center [23, 230] width 22 height 22
drag, startPoint x: 136, startPoint y: 445, endPoint x: 93, endPoint y: 435, distance: 45.1
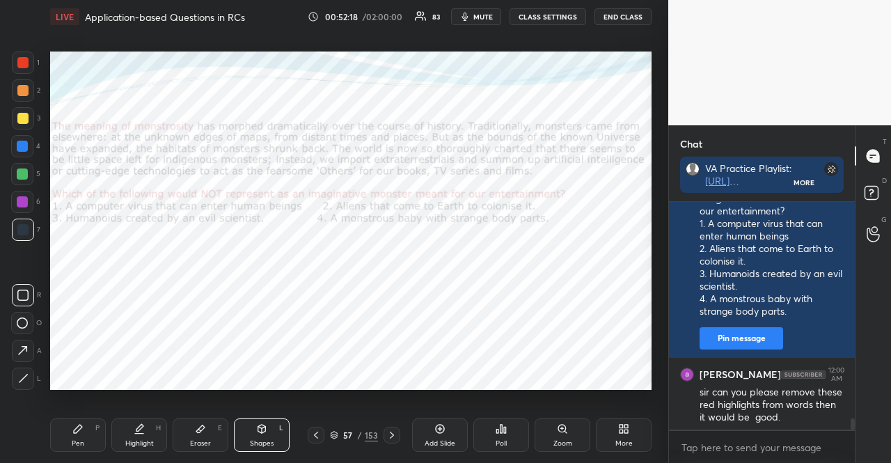
click at [136, 445] on div "Highlight" at bounding box center [139, 443] width 29 height 7
click at [80, 431] on icon at bounding box center [77, 428] width 11 height 11
click at [138, 426] on icon at bounding box center [139, 428] width 11 height 11
click at [83, 428] on div "Pen P" at bounding box center [78, 434] width 56 height 33
click at [15, 147] on div at bounding box center [22, 146] width 22 height 22
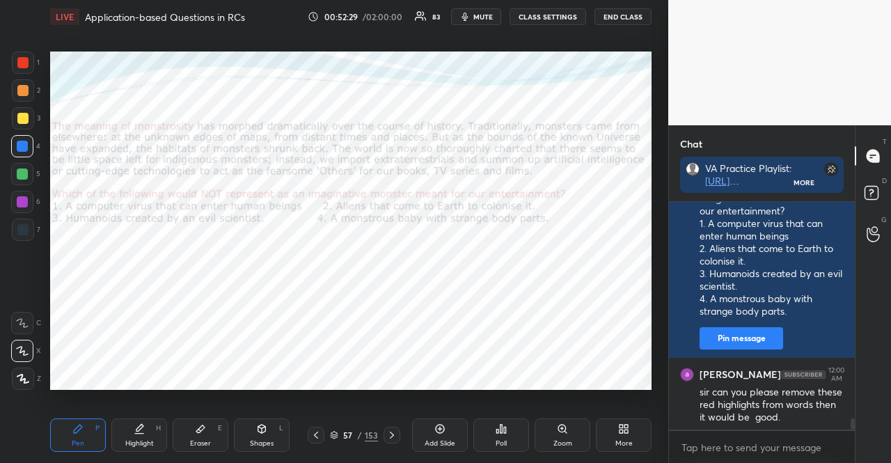
click at [260, 432] on icon at bounding box center [262, 429] width 8 height 8
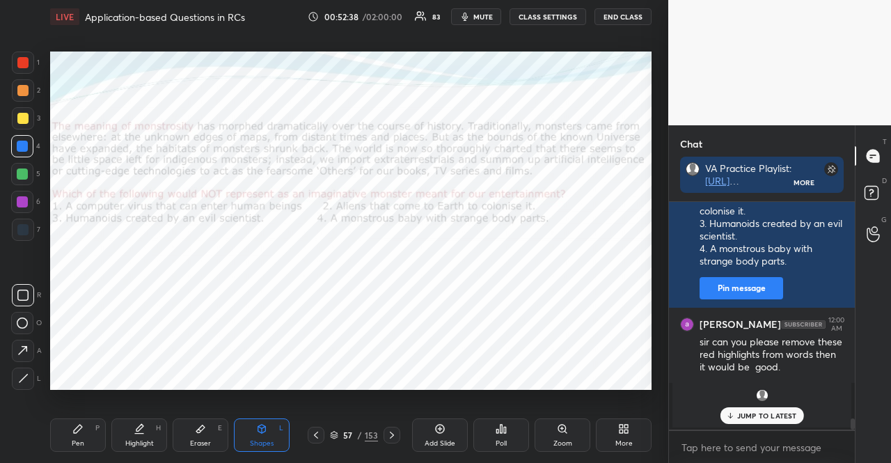
click at [19, 56] on div at bounding box center [23, 63] width 22 height 22
click at [38, 167] on div "5" at bounding box center [25, 174] width 29 height 22
click at [21, 171] on div at bounding box center [22, 174] width 11 height 11
click at [24, 85] on div at bounding box center [22, 90] width 11 height 11
click at [29, 228] on div at bounding box center [23, 230] width 22 height 22
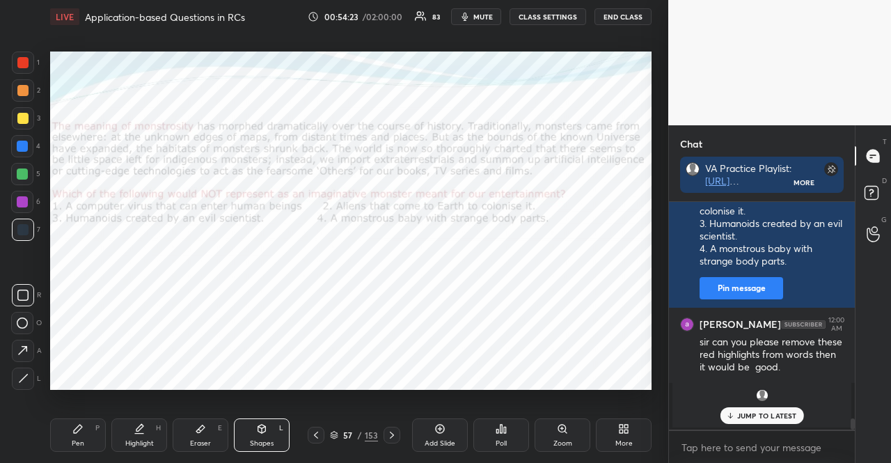
click at [18, 115] on div at bounding box center [22, 118] width 11 height 11
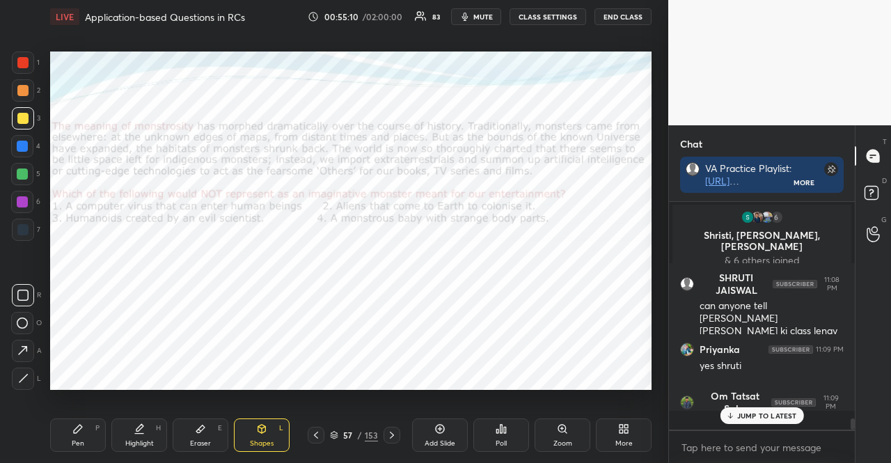
scroll to position [224, 182]
click at [31, 56] on div at bounding box center [23, 63] width 22 height 22
click at [29, 169] on div at bounding box center [22, 174] width 22 height 22
drag, startPoint x: 19, startPoint y: 116, endPoint x: 21, endPoint y: 161, distance: 44.6
click at [21, 120] on div at bounding box center [22, 118] width 11 height 11
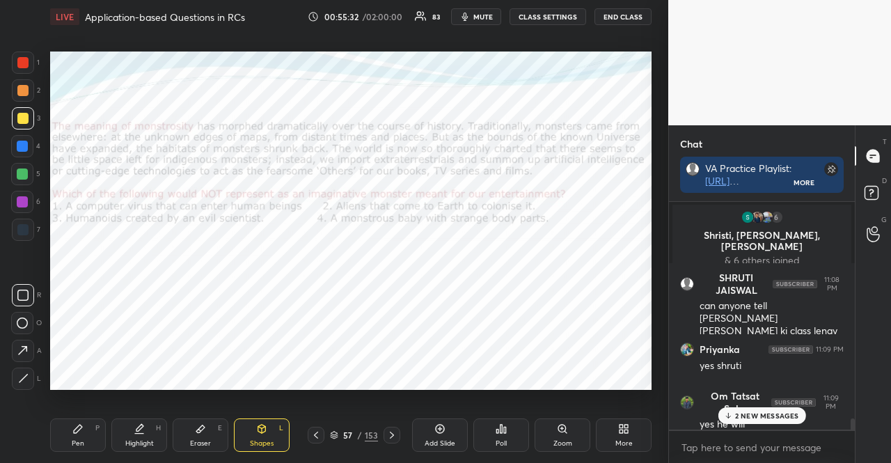
drag, startPoint x: 20, startPoint y: 237, endPoint x: 17, endPoint y: 228, distance: 10.4
click at [22, 237] on div at bounding box center [23, 230] width 22 height 22
click at [17, 228] on div at bounding box center [22, 229] width 11 height 11
click at [71, 432] on div "Pen P" at bounding box center [78, 434] width 56 height 33
click at [72, 433] on icon at bounding box center [77, 428] width 11 height 11
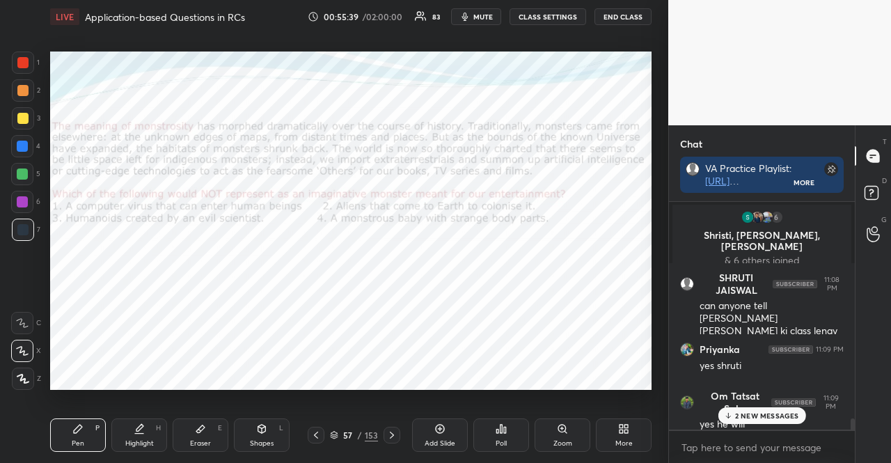
click at [735, 410] on div "2 NEW MESSAGES" at bounding box center [762, 415] width 88 height 17
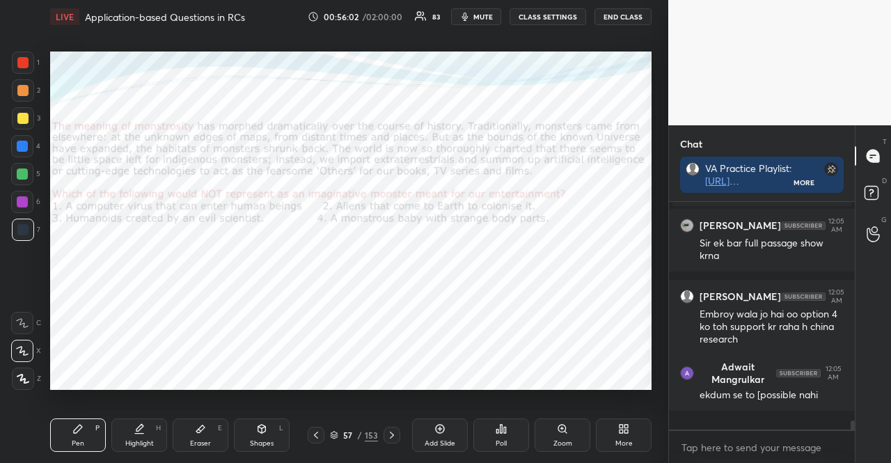
scroll to position [5036, 0]
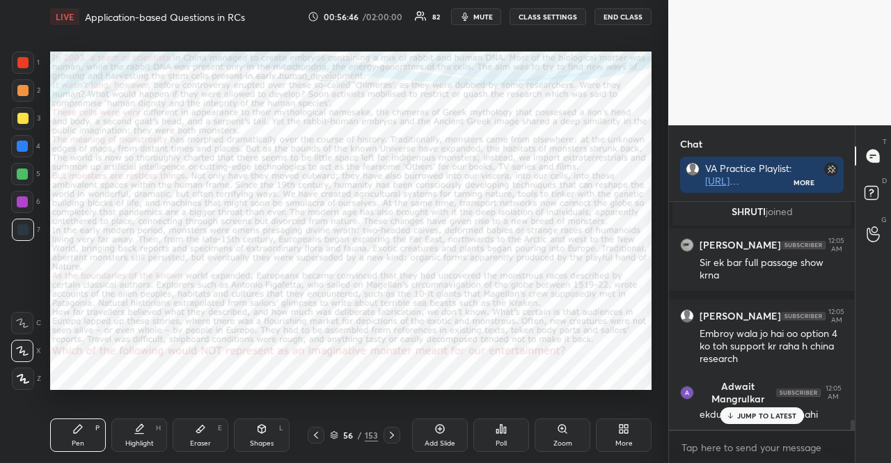
click at [769, 414] on p "JUMP TO LATEST" at bounding box center [767, 416] width 60 height 8
click at [17, 147] on div at bounding box center [22, 146] width 11 height 11
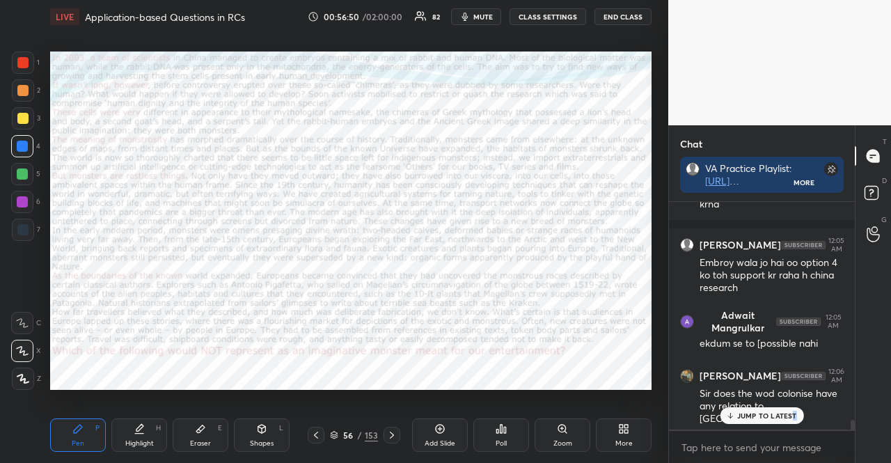
click at [794, 417] on p "JUMP TO LATEST" at bounding box center [767, 416] width 60 height 8
click at [584, 389] on div "Setting up your live class Poll for secs No correct answer Start poll" at bounding box center [351, 220] width 613 height 374
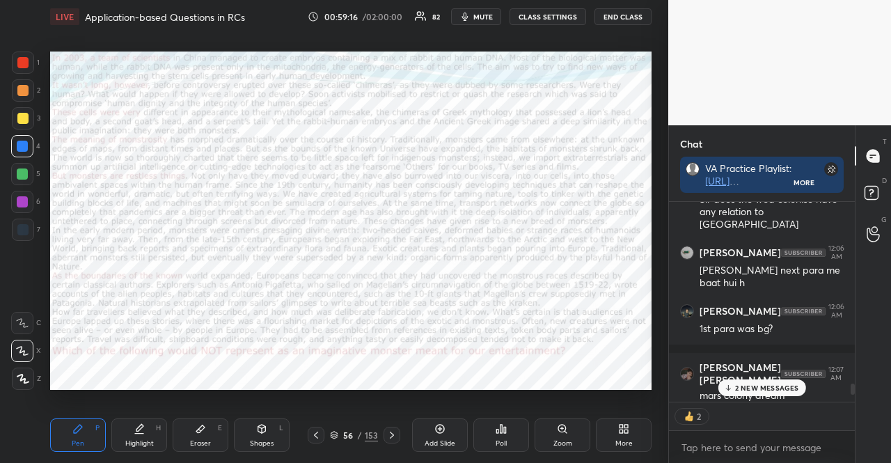
scroll to position [5309, 0]
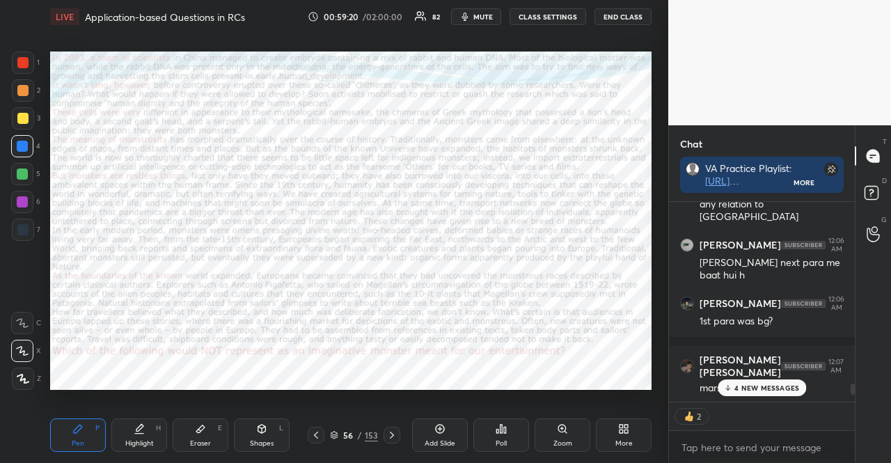
click at [31, 195] on div at bounding box center [22, 202] width 22 height 22
click at [265, 438] on div "Shapes L" at bounding box center [262, 434] width 56 height 33
click at [15, 166] on div at bounding box center [22, 174] width 22 height 22
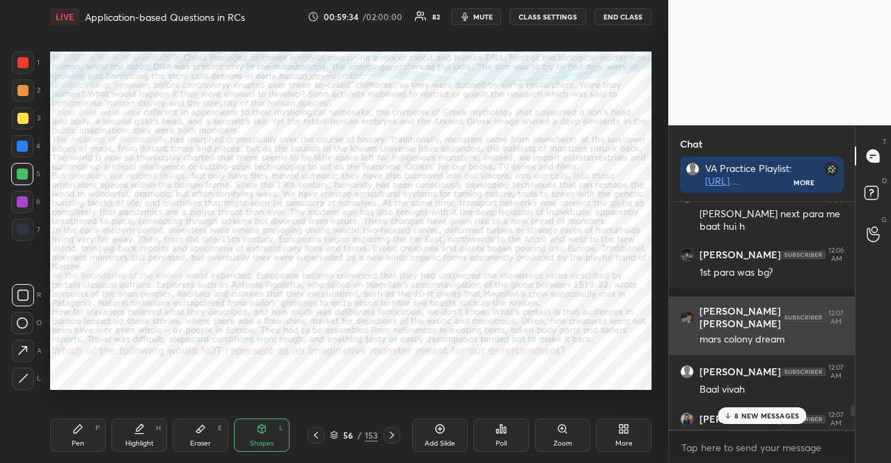
scroll to position [5378, 0]
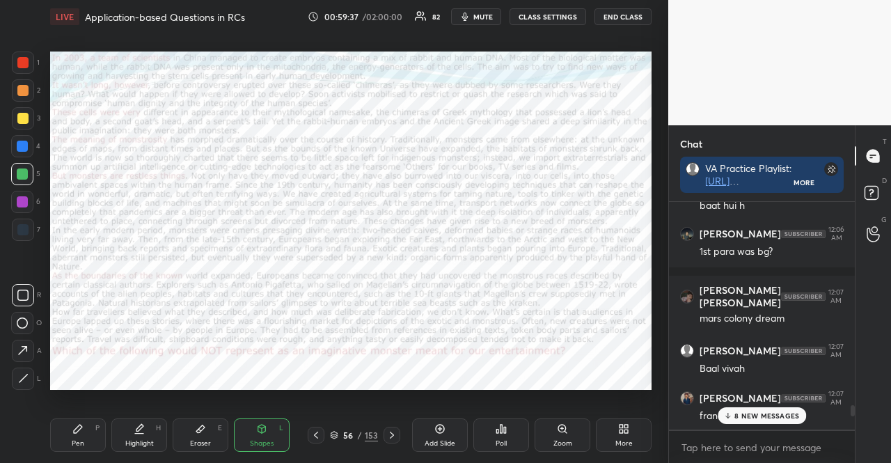
click at [24, 65] on div at bounding box center [22, 62] width 11 height 11
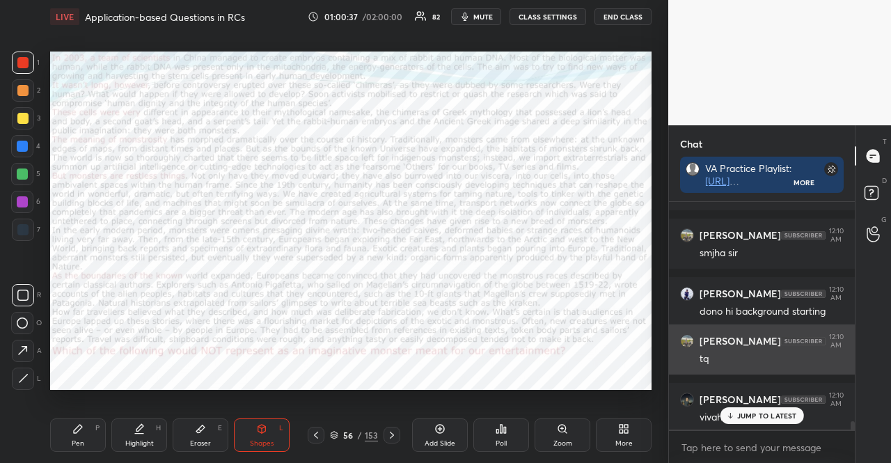
scroll to position [6203, 0]
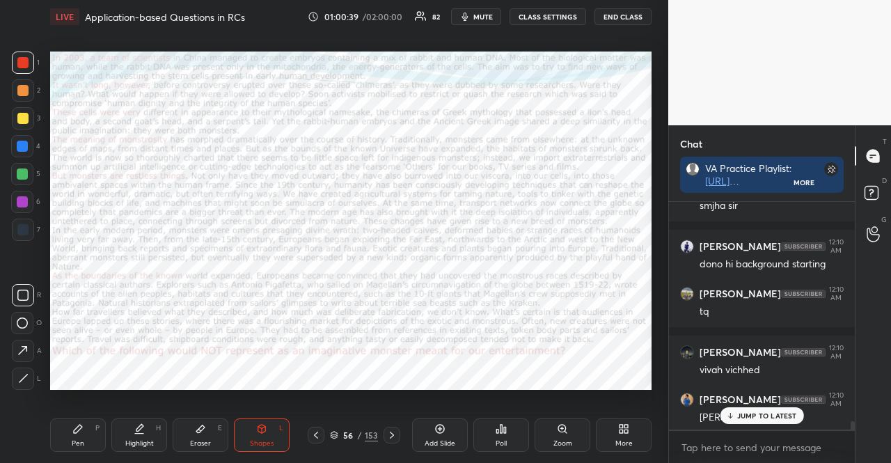
click at [772, 412] on p "JUMP TO LATEST" at bounding box center [767, 416] width 60 height 8
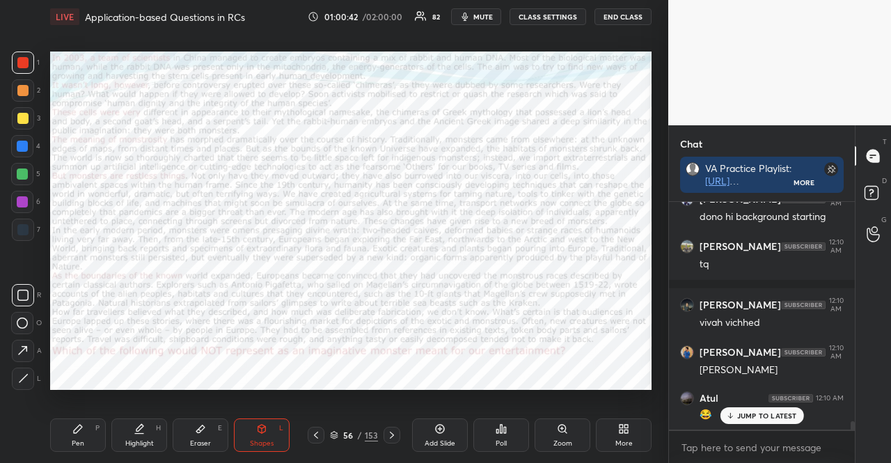
click at [18, 178] on div at bounding box center [22, 174] width 11 height 11
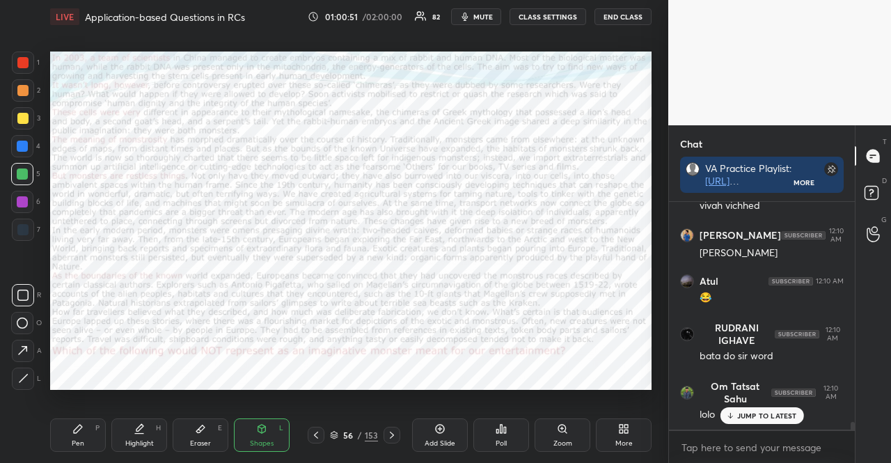
scroll to position [6415, 0]
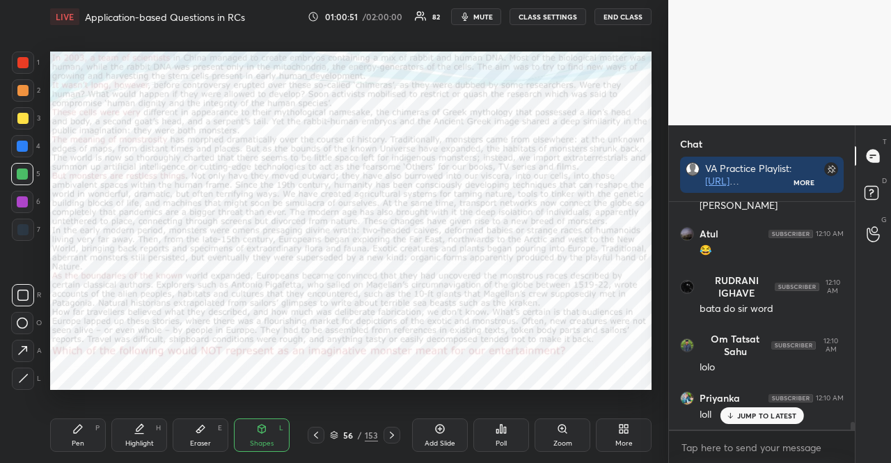
click at [336, 439] on icon at bounding box center [334, 435] width 8 height 8
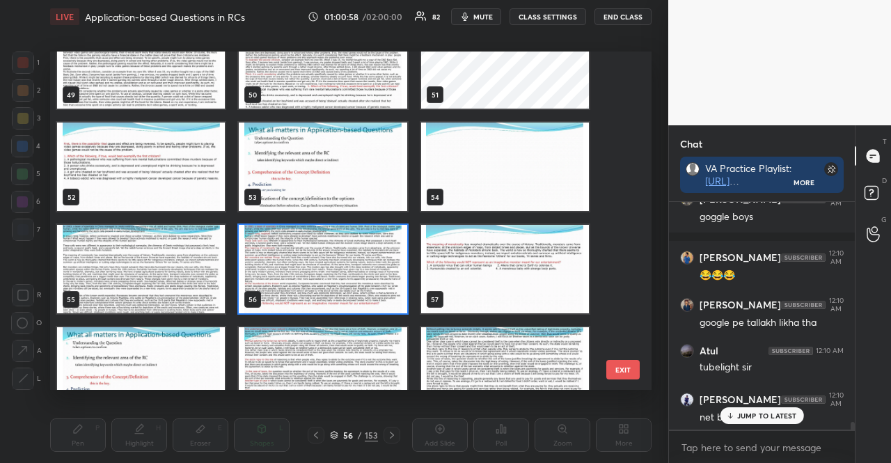
scroll to position [6768, 0]
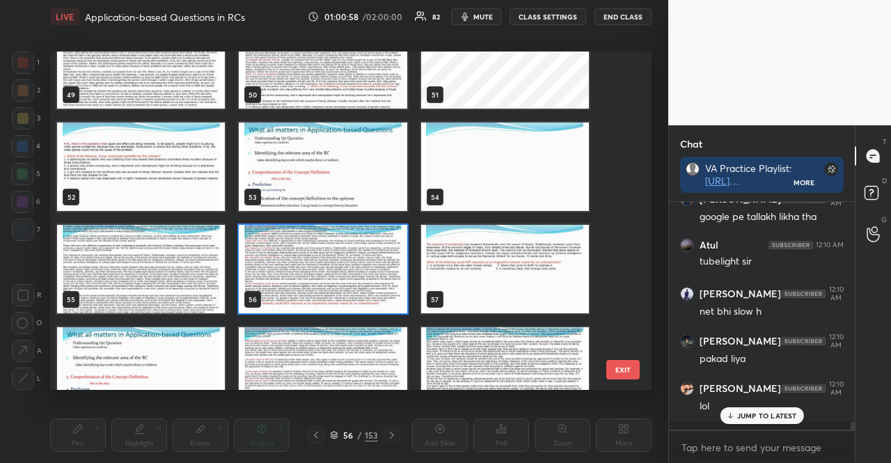
click at [365, 258] on img "grid" at bounding box center [323, 269] width 168 height 88
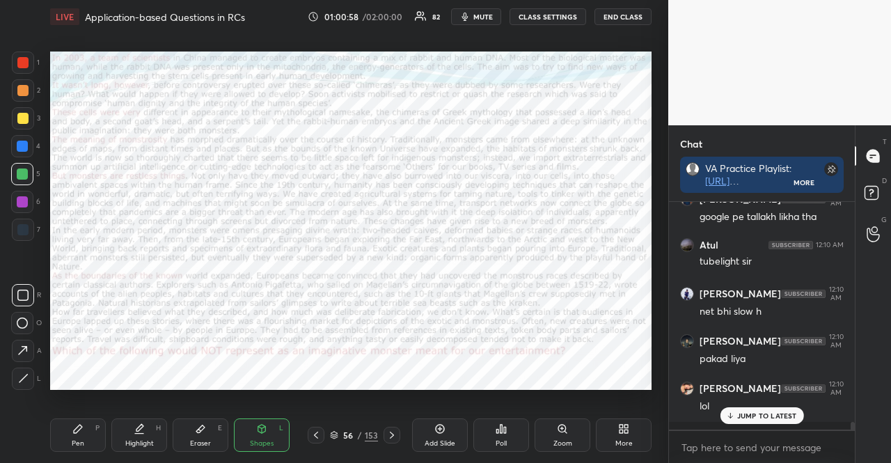
click at [365, 258] on img "grid" at bounding box center [323, 269] width 168 height 88
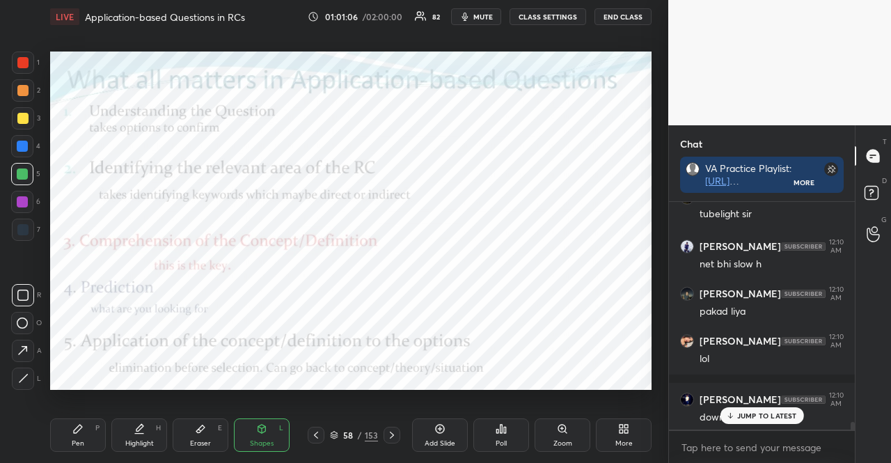
click at [330, 436] on icon at bounding box center [334, 435] width 8 height 8
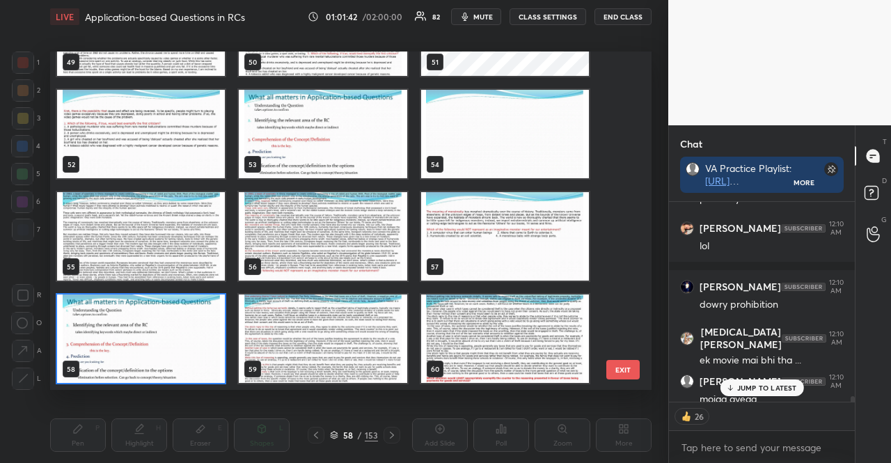
scroll to position [6938, 0]
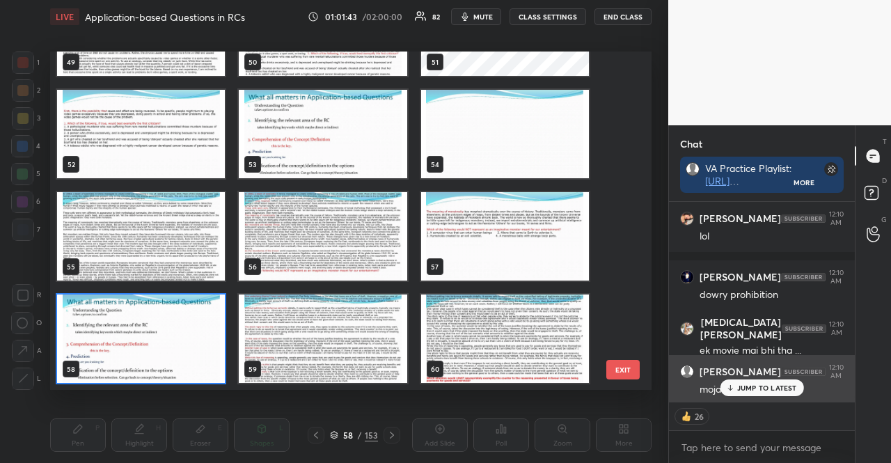
click at [742, 400] on div "[PERSON_NAME] 12:10 AM mojaa ayega" at bounding box center [762, 380] width 186 height 50
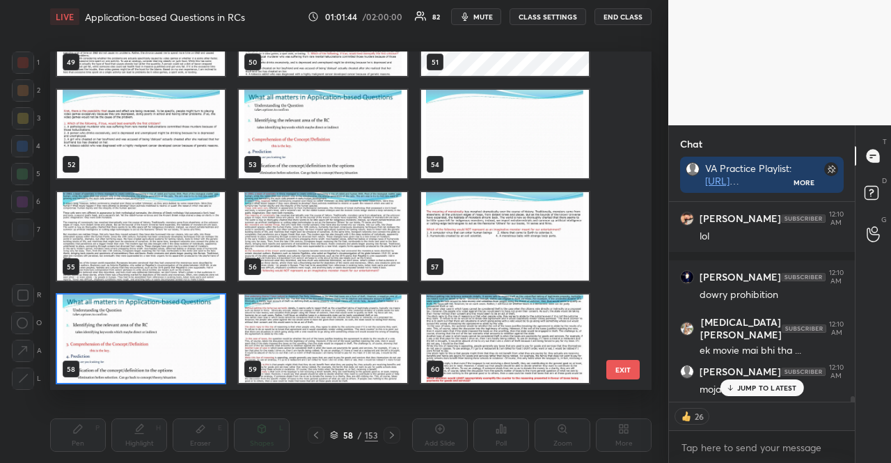
click at [745, 394] on div "JUMP TO LATEST" at bounding box center [762, 387] width 84 height 17
click at [635, 374] on button "EXIT" at bounding box center [623, 369] width 33 height 19
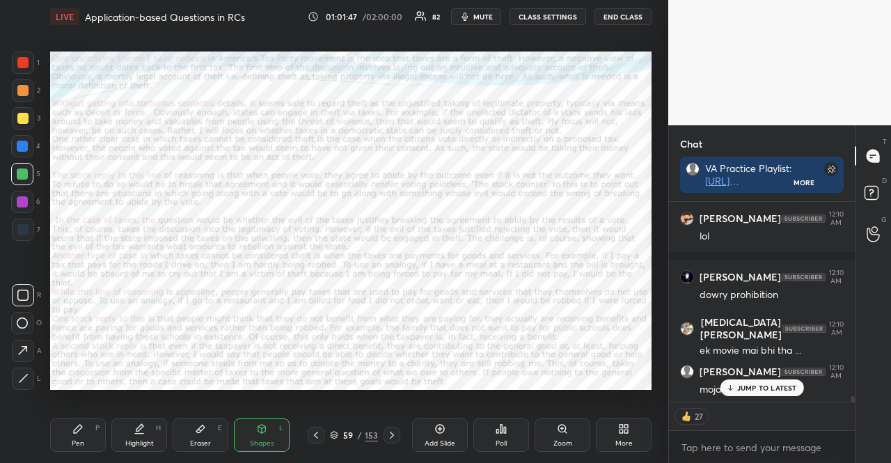
scroll to position [7009, 0]
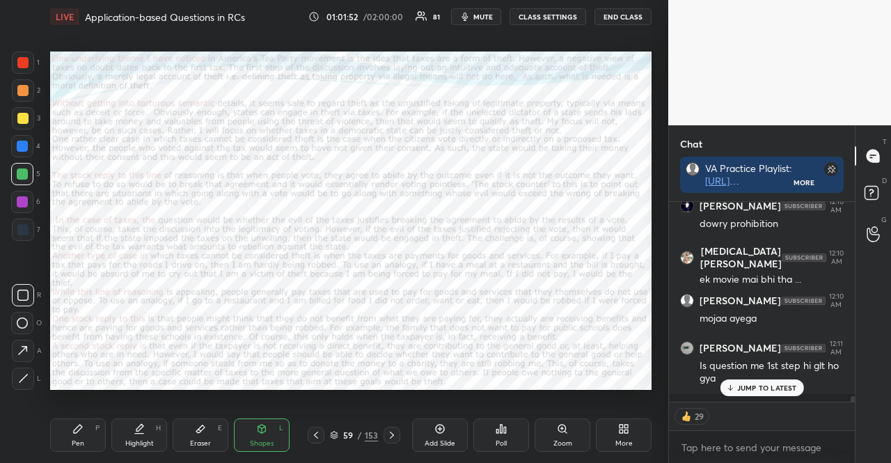
type textarea "x"
click at [516, 429] on div "Poll" at bounding box center [502, 434] width 56 height 33
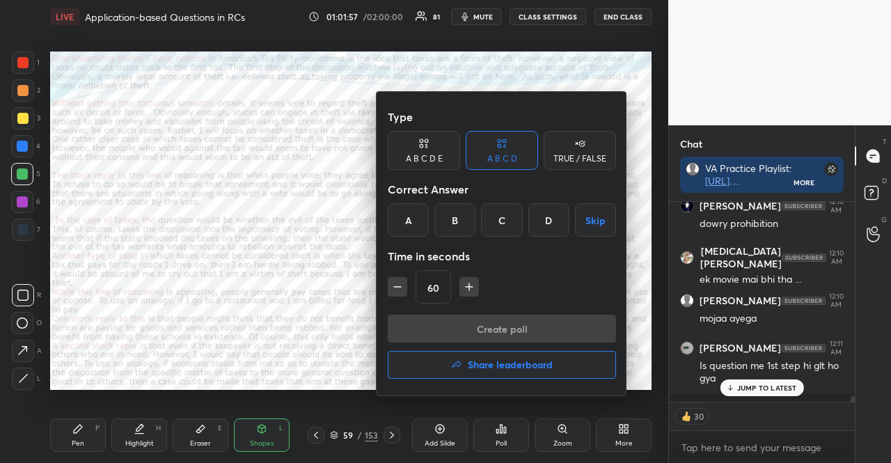
click at [470, 292] on icon "button" at bounding box center [469, 287] width 14 height 14
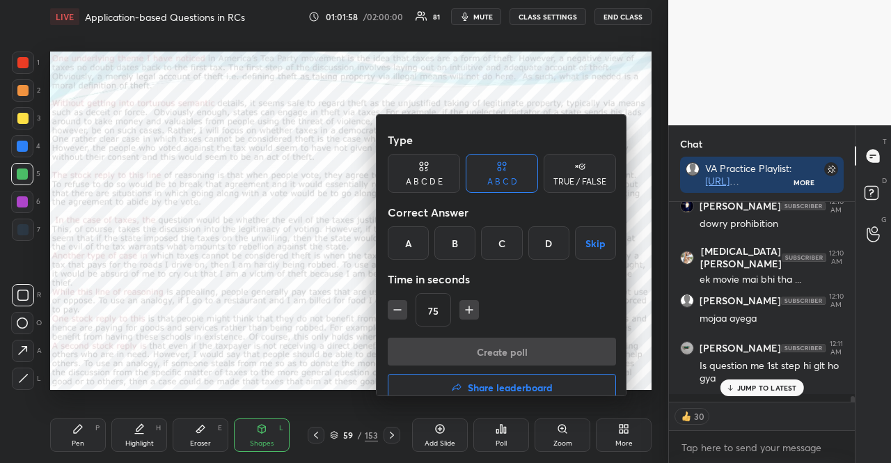
click at [470, 303] on icon "button" at bounding box center [469, 310] width 14 height 14
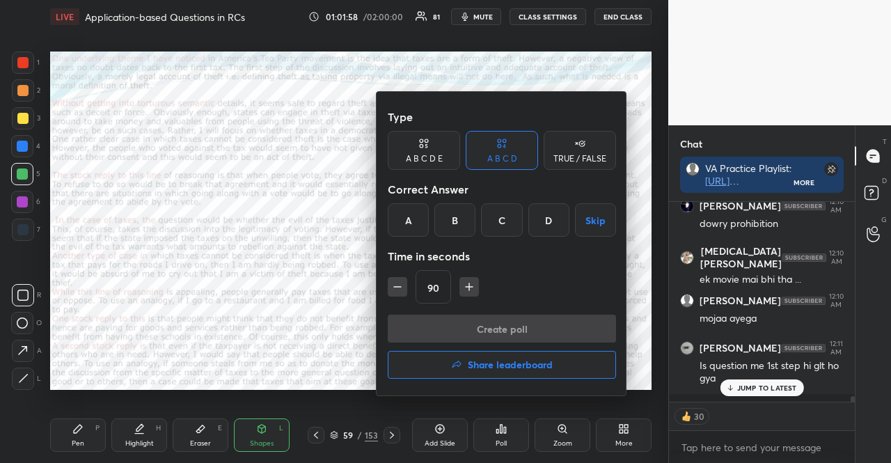
click at [470, 292] on icon "button" at bounding box center [469, 287] width 14 height 14
click at [470, 292] on icon "button" at bounding box center [476, 287] width 14 height 14
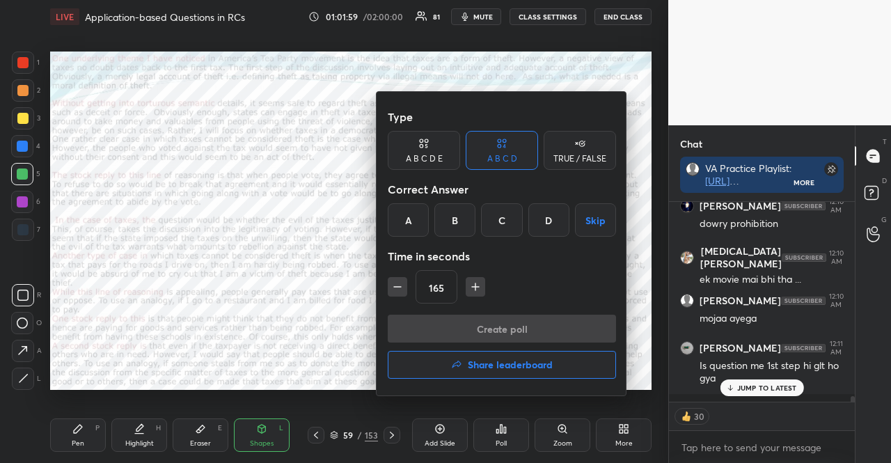
click at [470, 292] on icon "button" at bounding box center [476, 287] width 14 height 14
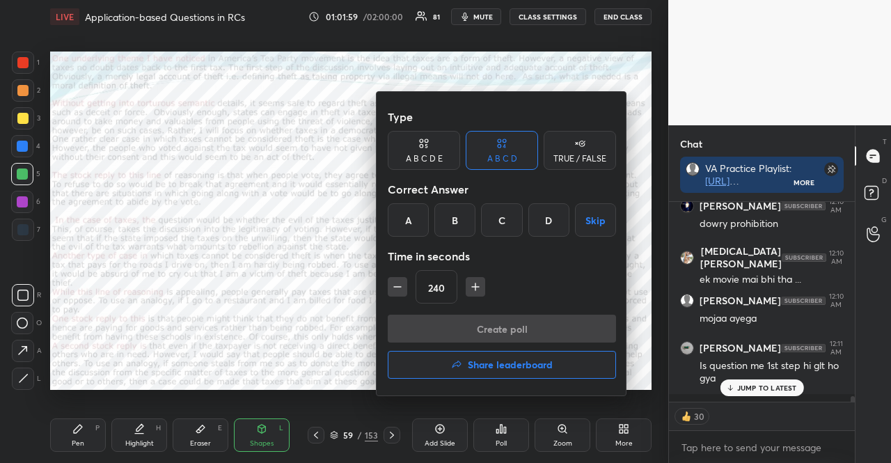
click at [470, 292] on icon "button" at bounding box center [476, 287] width 14 height 14
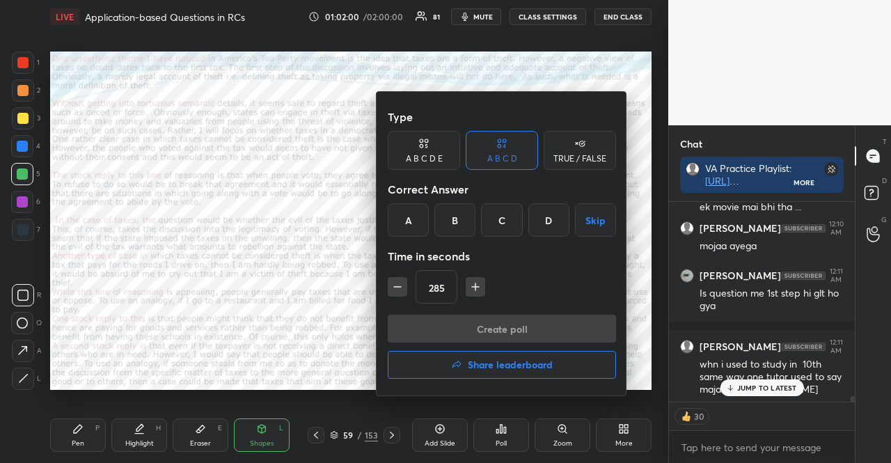
click at [470, 291] on icon "button" at bounding box center [476, 287] width 14 height 14
click at [470, 290] on icon "button" at bounding box center [476, 287] width 14 height 14
click at [394, 285] on icon "button" at bounding box center [398, 287] width 14 height 14
type input "300"
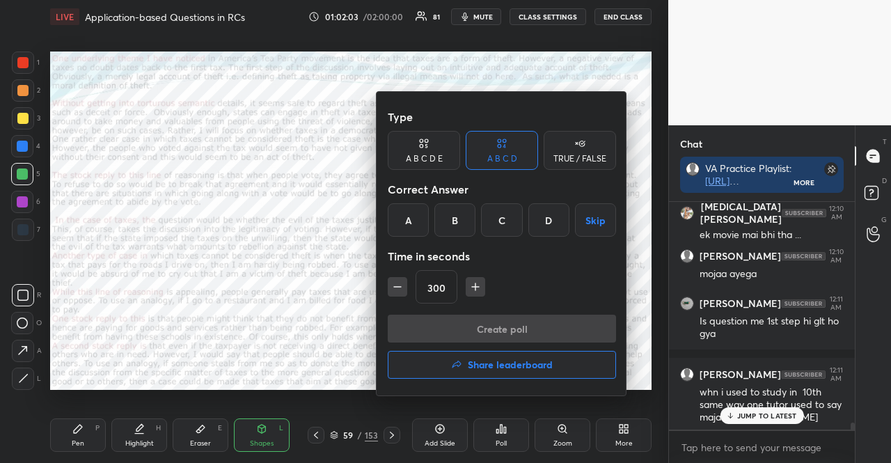
click at [746, 416] on div at bounding box center [445, 231] width 891 height 463
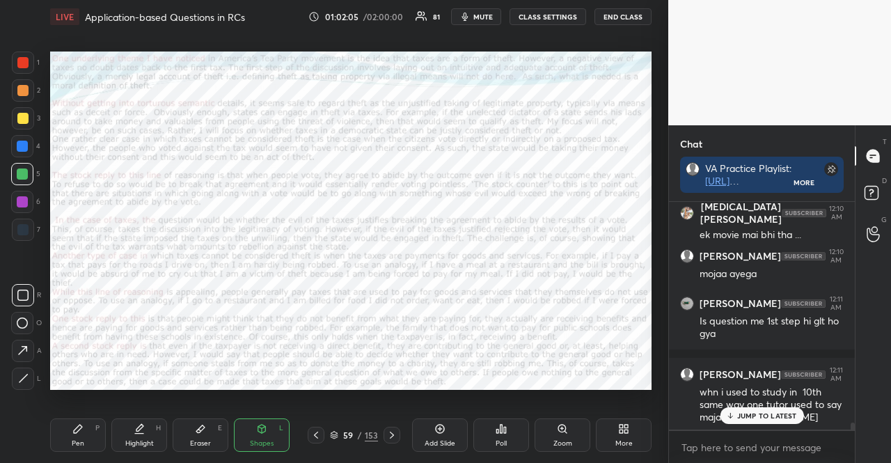
click at [750, 412] on p "JUMP TO LATEST" at bounding box center [767, 416] width 60 height 8
click at [508, 432] on div "Poll" at bounding box center [502, 434] width 56 height 33
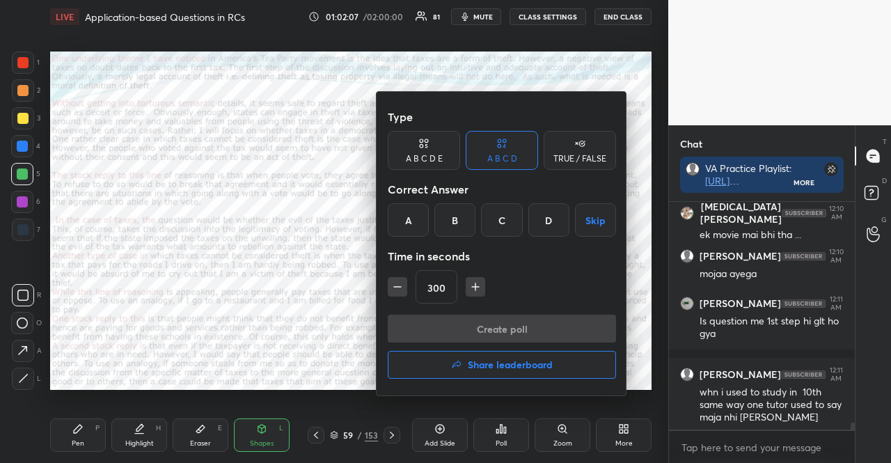
click at [555, 158] on div "TRUE / FALSE" at bounding box center [580, 159] width 53 height 8
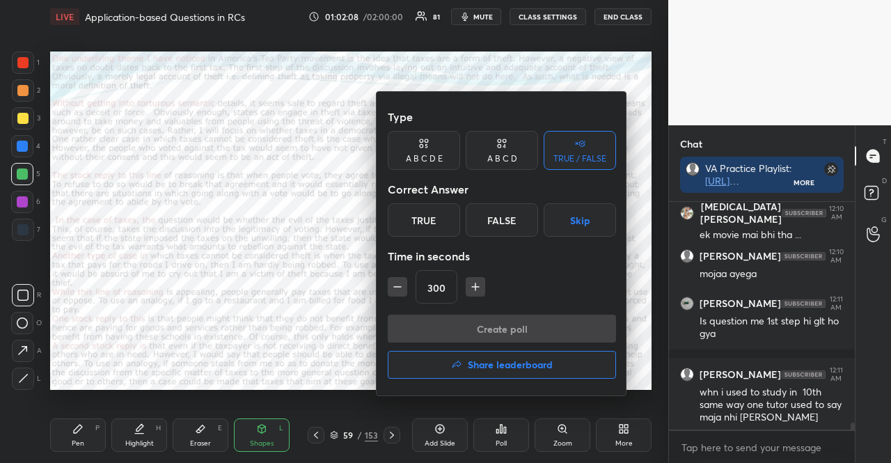
click at [579, 227] on button "Skip" at bounding box center [580, 219] width 72 height 33
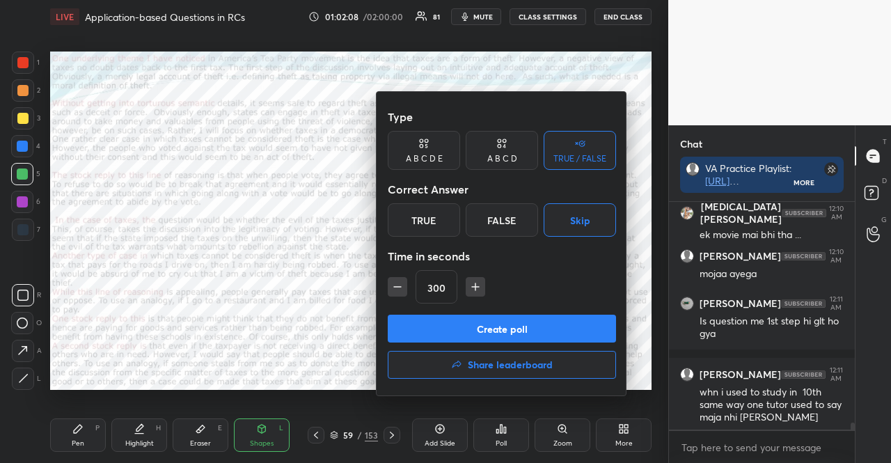
click at [537, 328] on button "Create poll" at bounding box center [502, 329] width 228 height 28
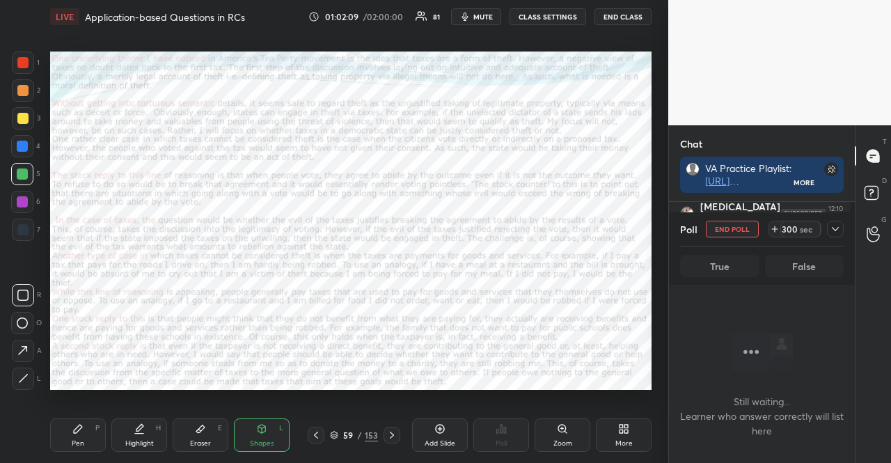
scroll to position [4, 4]
click at [479, 16] on span "mute" at bounding box center [483, 17] width 19 height 10
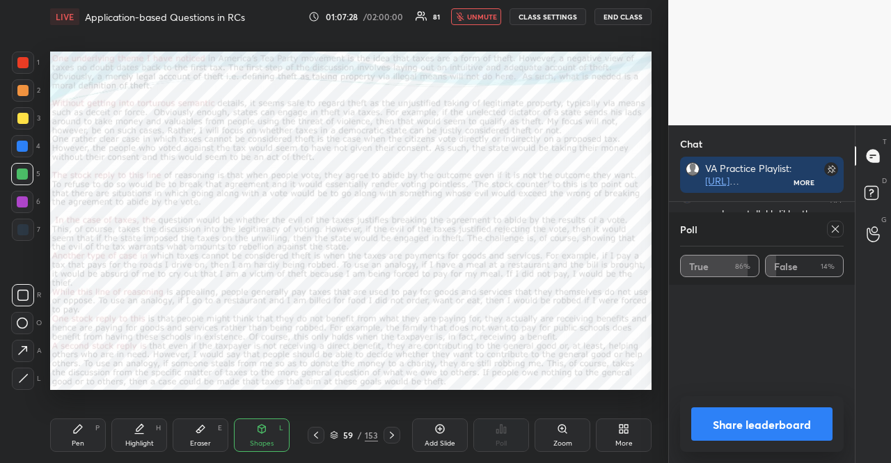
click at [392, 428] on div at bounding box center [392, 435] width 17 height 17
click at [831, 228] on icon at bounding box center [835, 229] width 11 height 11
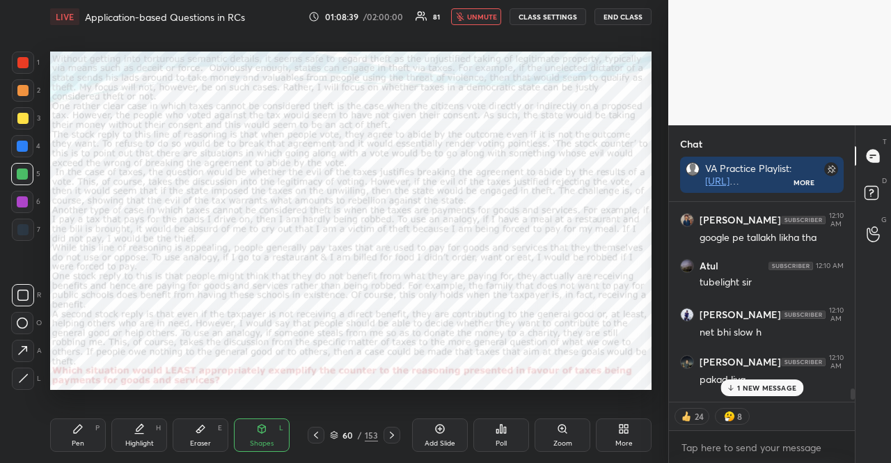
scroll to position [5579, 0]
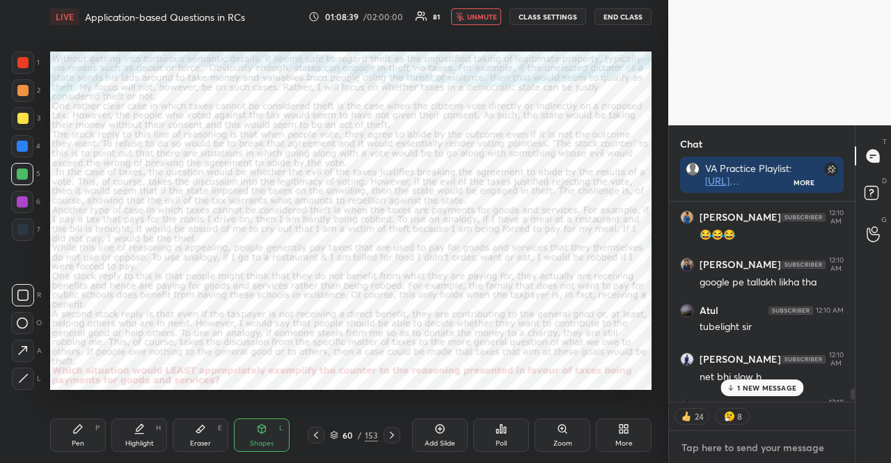
type textarea "x"
click at [731, 453] on textarea at bounding box center [762, 448] width 164 height 22
paste textarea "1. A family that pays for its children to go to a private school while their ta…"
type textarea "1. A family that pays for its children to go to a private school while their ta…"
type textarea "x"
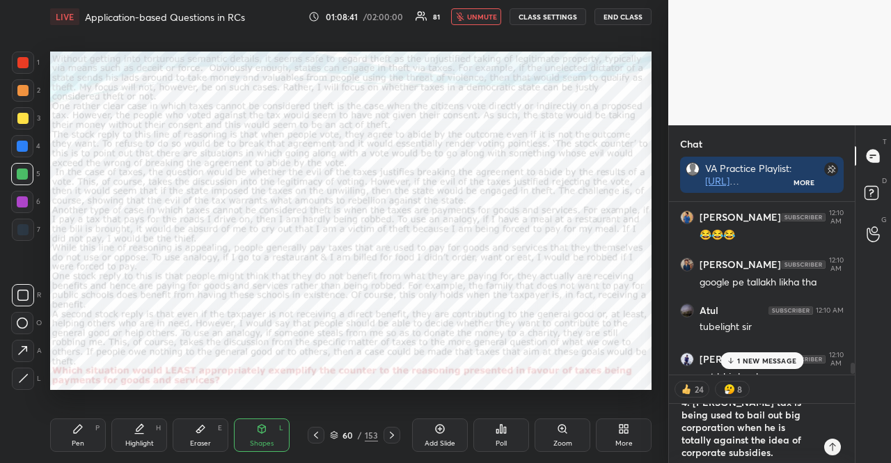
scroll to position [0, 0]
click at [740, 420] on textarea "1. A family that pays for its children to go to a private school while their ta…" at bounding box center [748, 434] width 136 height 60
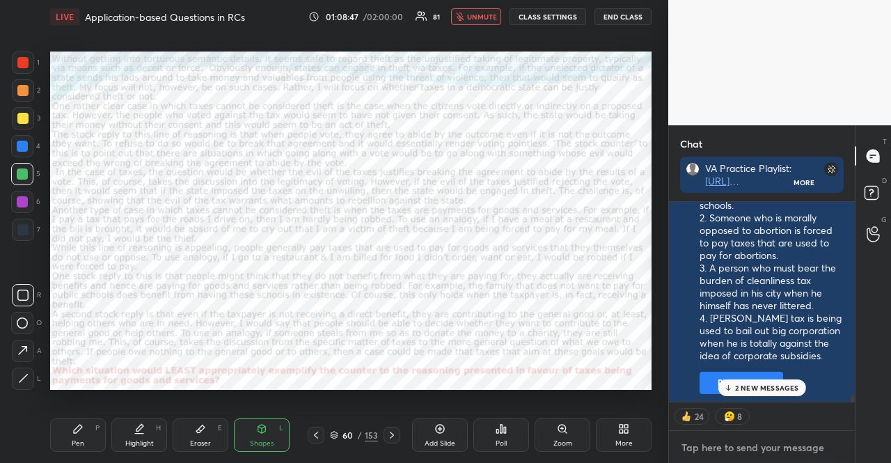
scroll to position [4, 4]
click at [546, 15] on button "CLASS SETTINGS" at bounding box center [548, 16] width 77 height 17
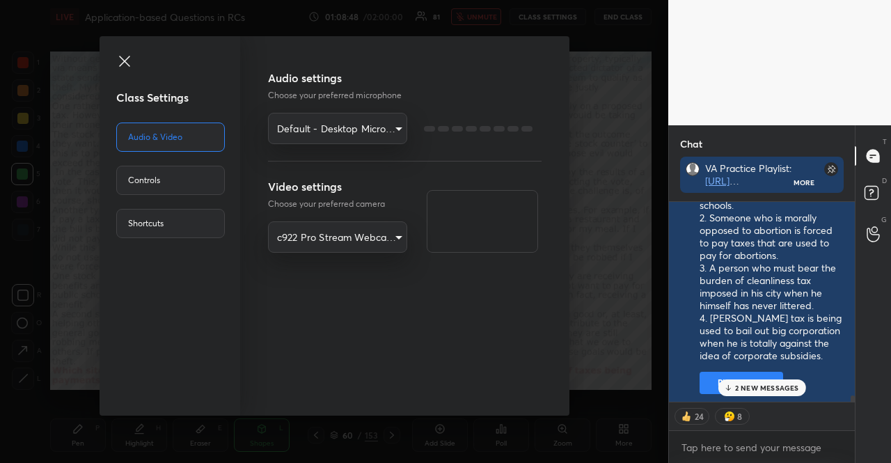
type textarea "x"
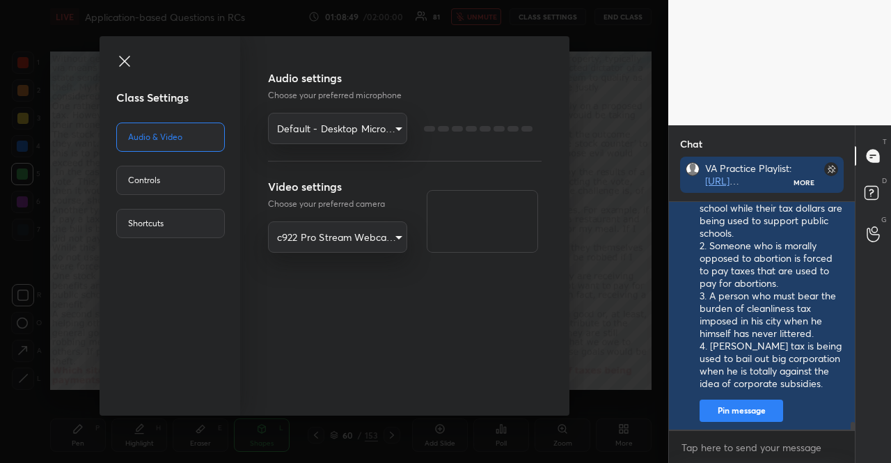
scroll to position [224, 182]
click at [194, 182] on div "Controls" at bounding box center [170, 180] width 109 height 29
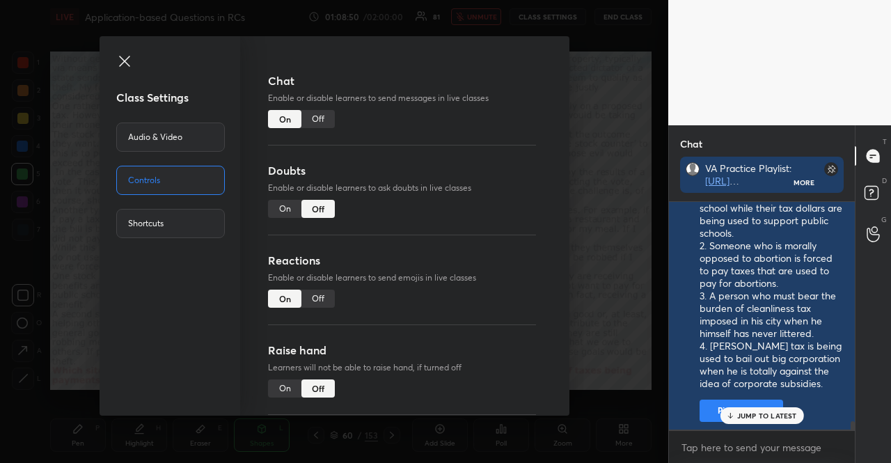
click at [330, 120] on div "Off" at bounding box center [318, 119] width 33 height 18
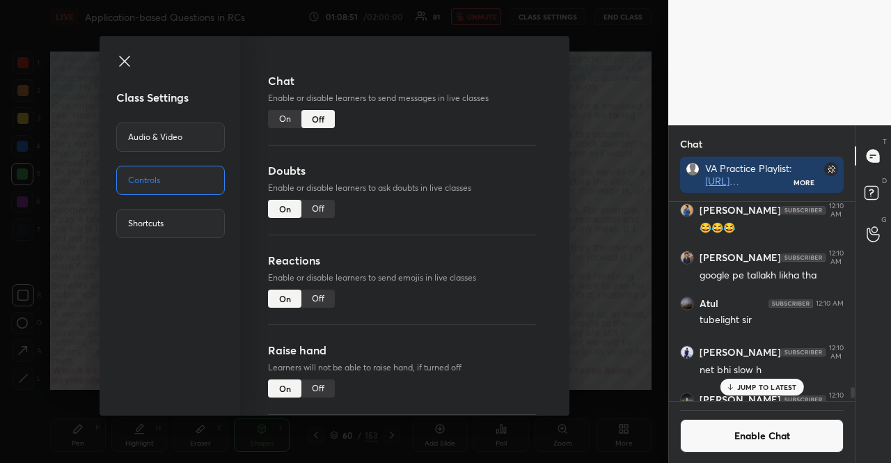
click at [641, 162] on div "Class Settings Audio & Video Controls Shortcuts Chat Enable or disable learners…" at bounding box center [334, 231] width 668 height 463
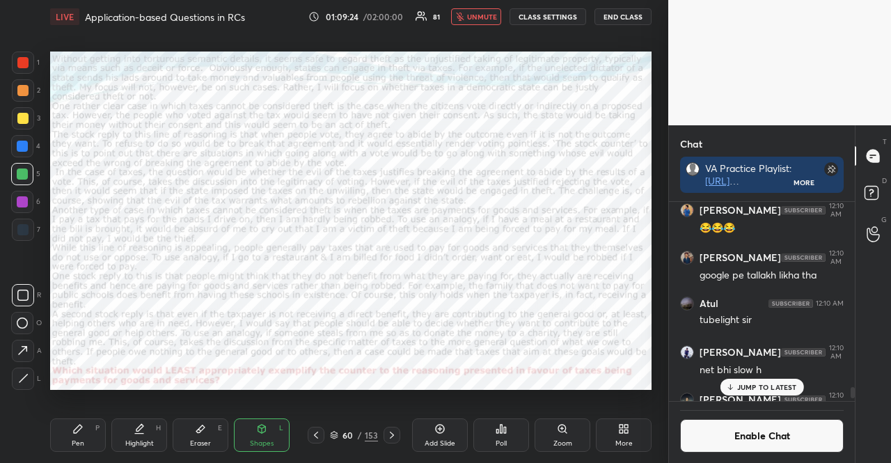
click at [506, 432] on icon at bounding box center [505, 430] width 2 height 6
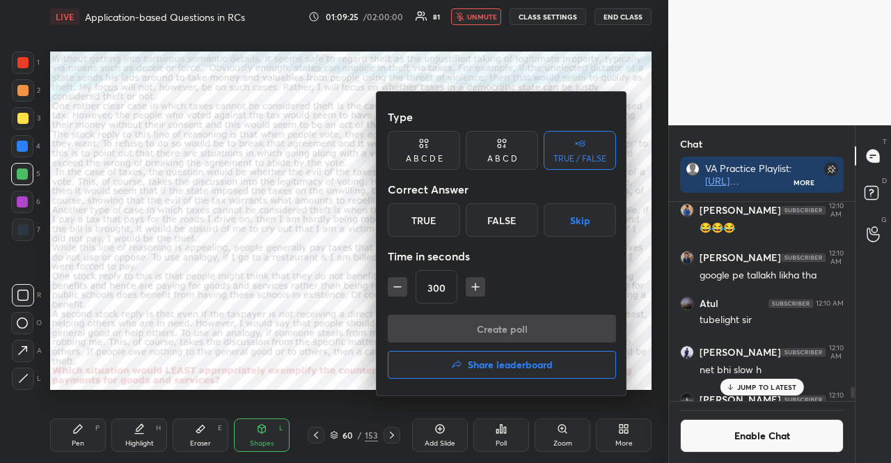
click at [561, 224] on button "Skip" at bounding box center [580, 219] width 72 height 33
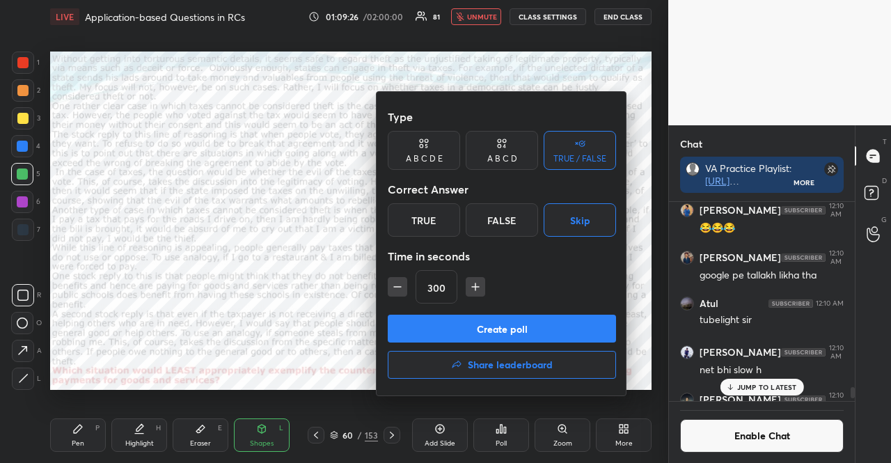
click at [393, 283] on icon "button" at bounding box center [398, 287] width 14 height 14
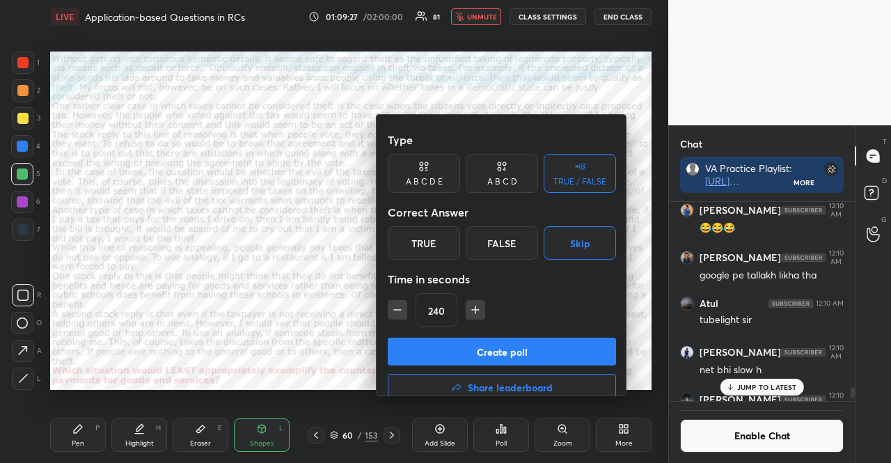
click at [394, 303] on icon "button" at bounding box center [398, 310] width 14 height 14
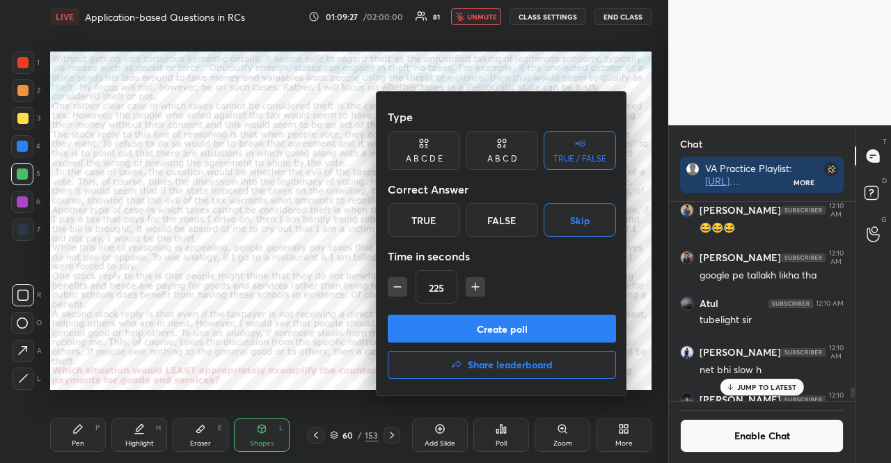
click at [394, 289] on icon "button" at bounding box center [398, 287] width 14 height 14
click at [395, 290] on icon "button" at bounding box center [398, 287] width 14 height 14
click at [396, 291] on icon "button" at bounding box center [398, 287] width 14 height 14
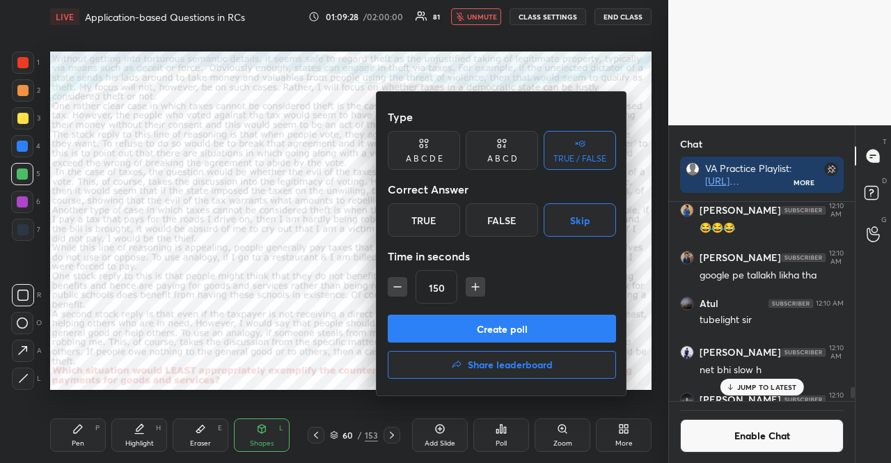
click at [396, 291] on icon "button" at bounding box center [398, 287] width 14 height 14
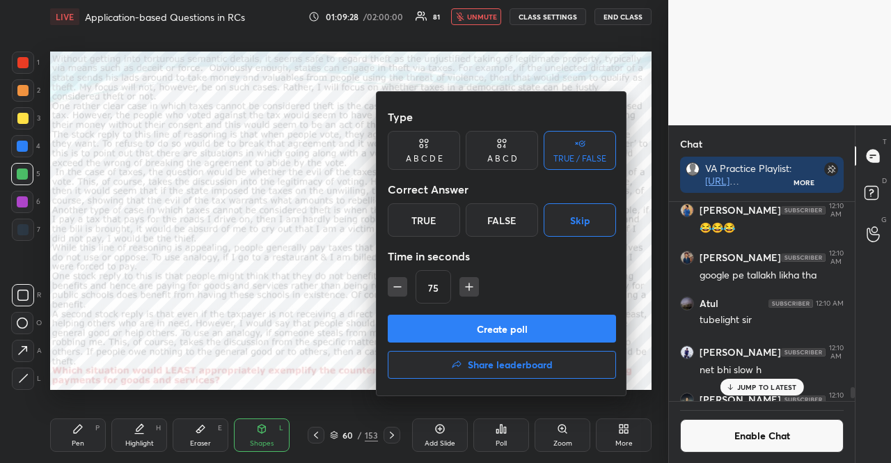
click at [396, 291] on icon "button" at bounding box center [398, 287] width 14 height 14
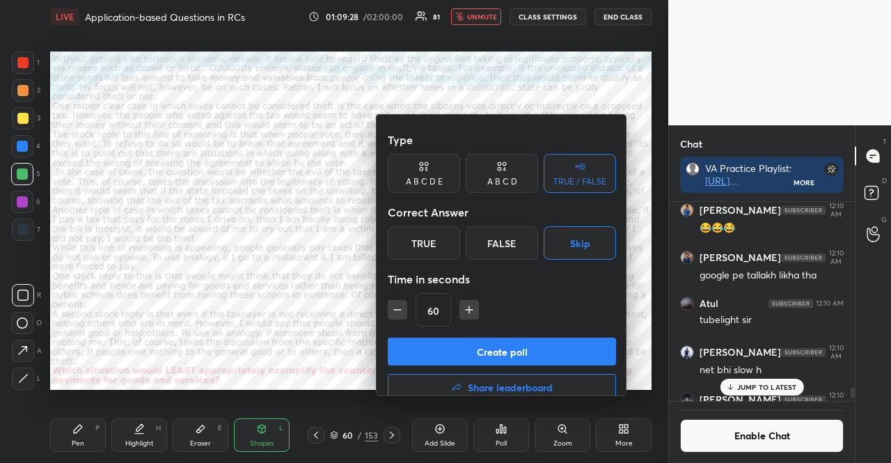
click at [396, 303] on icon "button" at bounding box center [398, 310] width 14 height 14
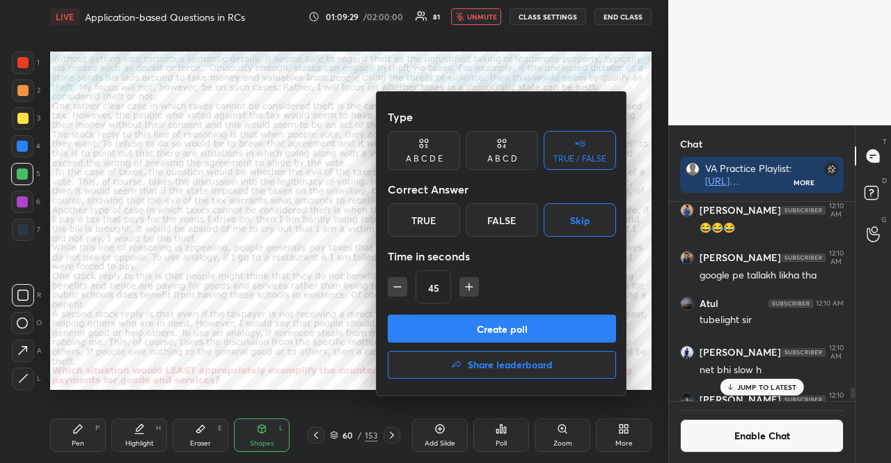
click at [511, 159] on div "A B C D" at bounding box center [502, 159] width 30 height 8
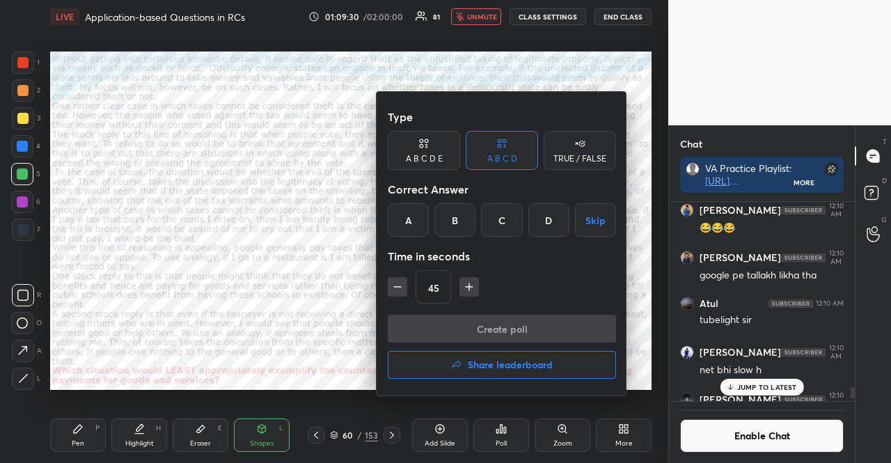
click at [467, 281] on icon "button" at bounding box center [469, 287] width 14 height 14
type input "60"
click at [588, 212] on button "Skip" at bounding box center [595, 219] width 41 height 33
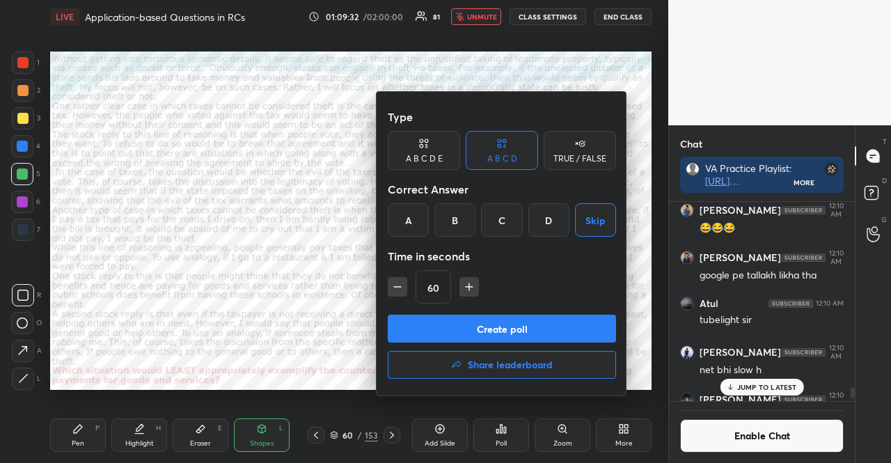
click at [532, 322] on button "Create poll" at bounding box center [502, 329] width 228 height 28
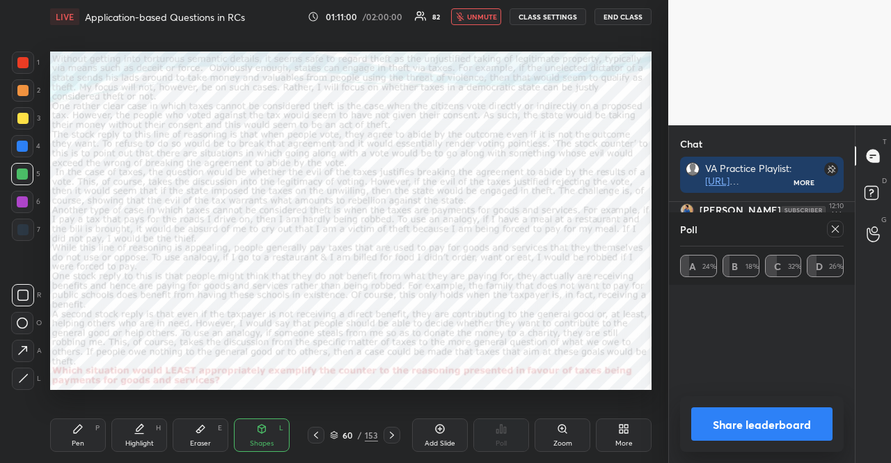
scroll to position [4, 4]
click at [396, 429] on div at bounding box center [392, 435] width 17 height 17
click at [485, 17] on span "unmute" at bounding box center [482, 17] width 30 height 10
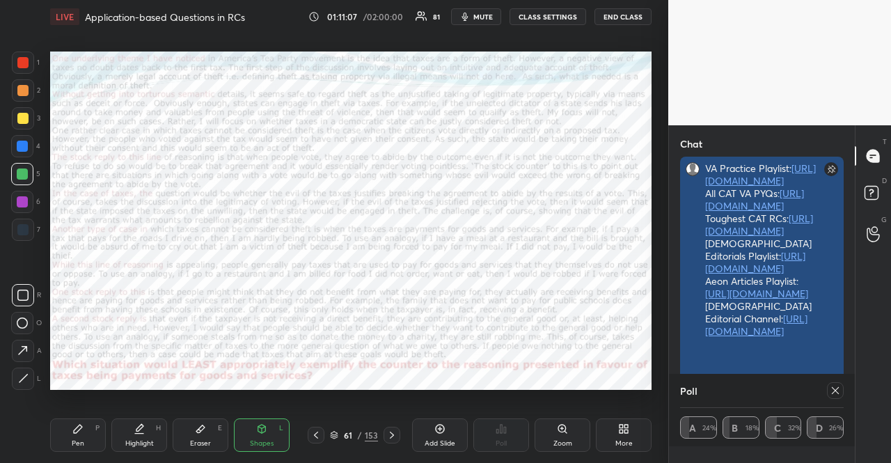
scroll to position [0, 0]
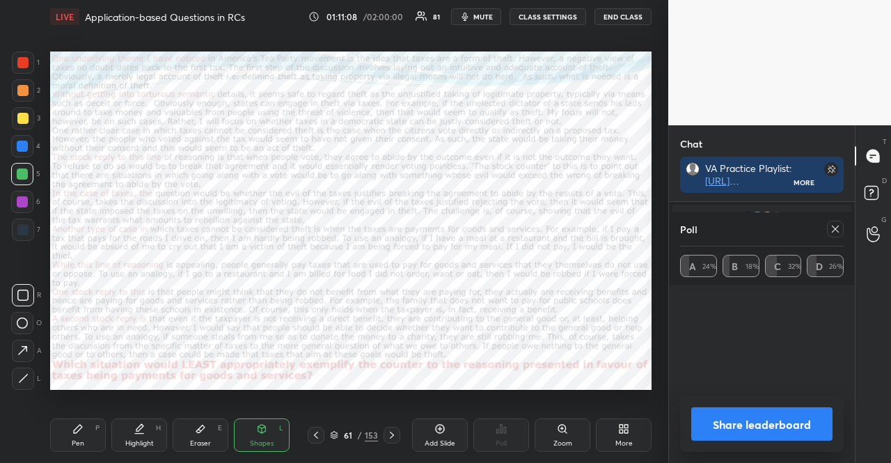
click at [838, 228] on icon at bounding box center [835, 229] width 11 height 11
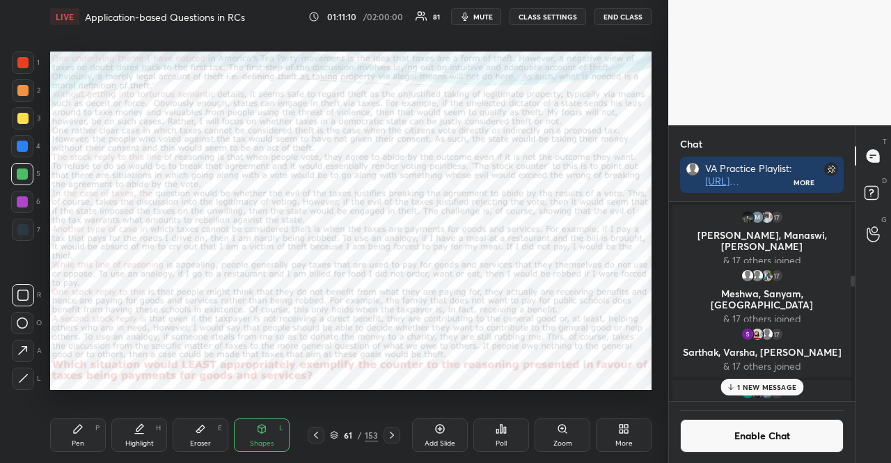
scroll to position [4, 4]
click at [322, 430] on div at bounding box center [316, 435] width 17 height 17
click at [389, 438] on icon at bounding box center [391, 435] width 11 height 11
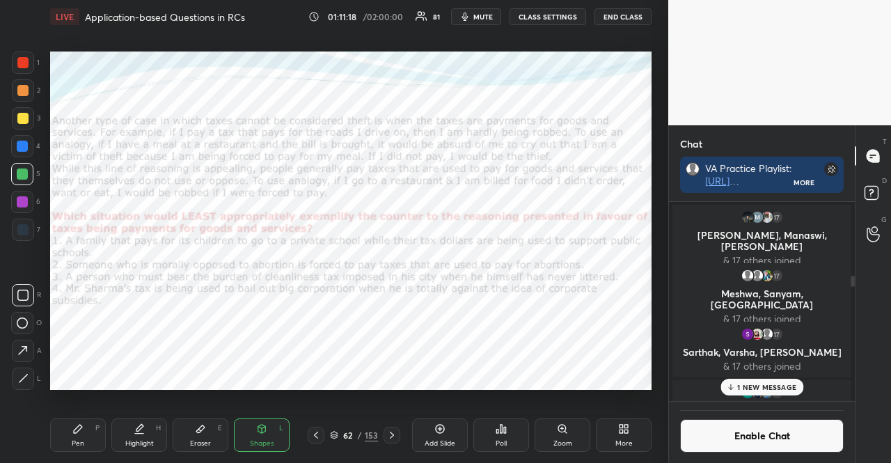
click at [389, 438] on icon at bounding box center [391, 435] width 11 height 11
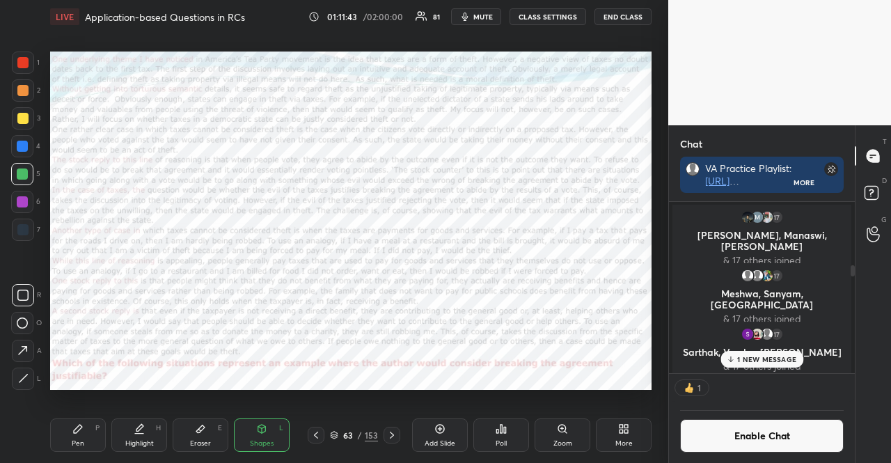
click at [799, 438] on button "Enable Chat" at bounding box center [762, 435] width 164 height 33
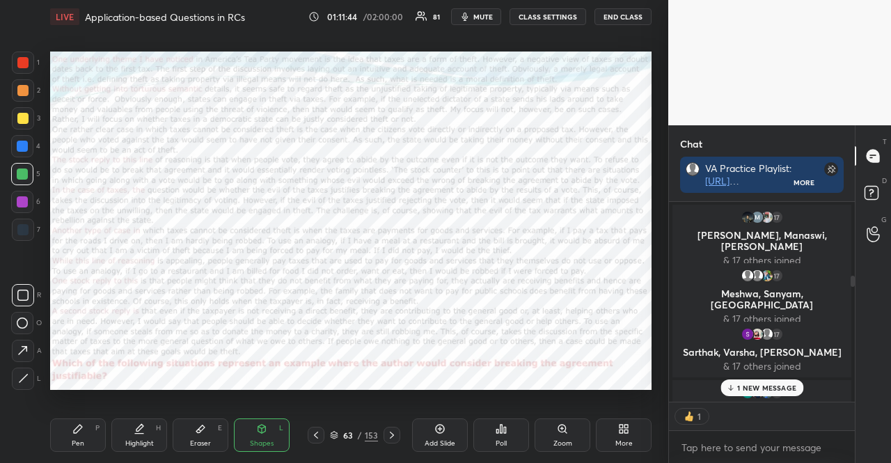
click at [756, 429] on div "1" at bounding box center [762, 416] width 186 height 28
type textarea "x"
click at [753, 441] on textarea at bounding box center [762, 448] width 164 height 22
paste textarea "1. If a proposal to provide reservation in jobs to a particular community won a…"
type textarea "1. If a proposal to provide reservation in jobs to a particular community won a…"
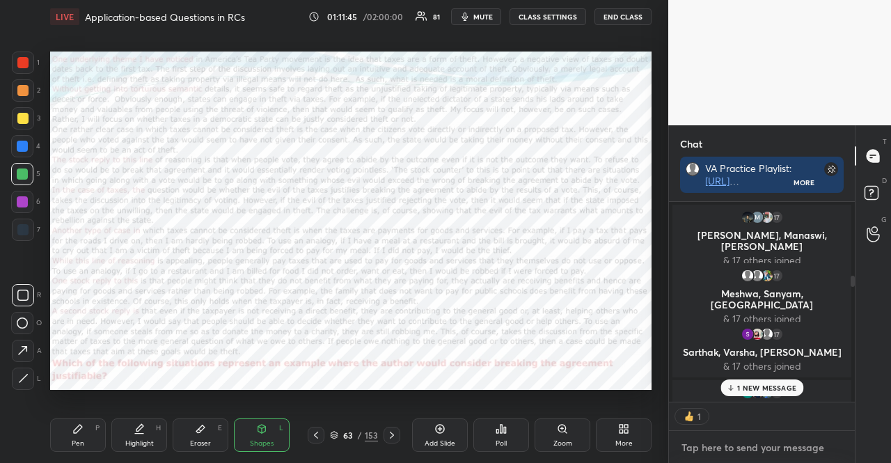
type textarea "x"
click at [529, 19] on button "CLASS SETTINGS" at bounding box center [548, 16] width 77 height 17
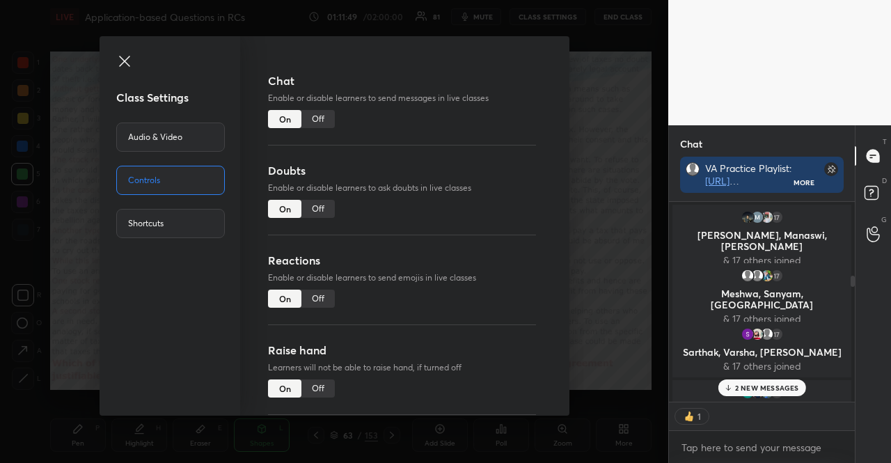
click at [311, 116] on div "Off" at bounding box center [318, 119] width 33 height 18
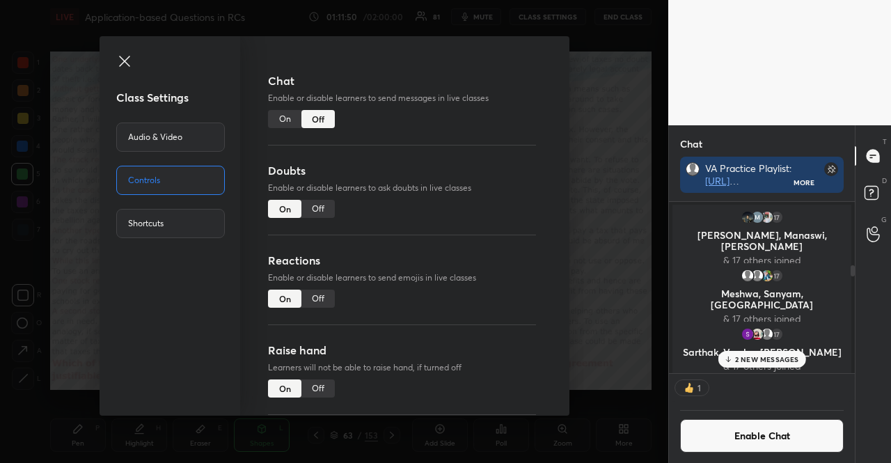
click at [116, 56] on icon at bounding box center [124, 61] width 17 height 17
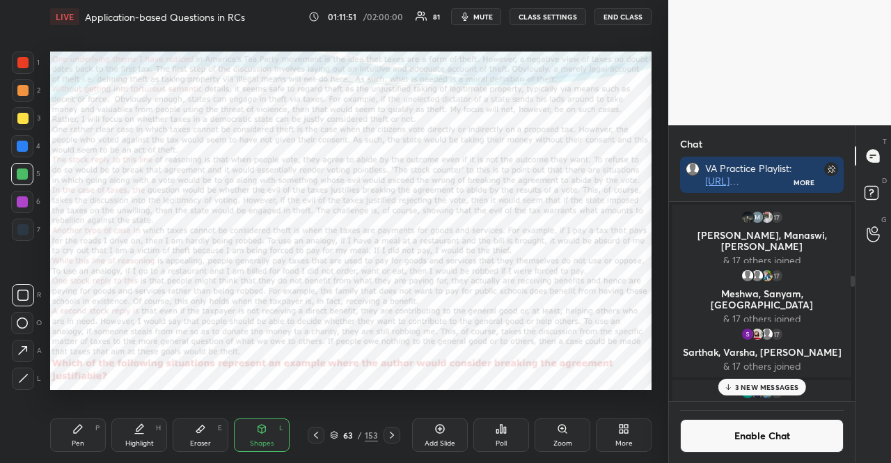
click at [514, 430] on div "Poll" at bounding box center [502, 434] width 56 height 33
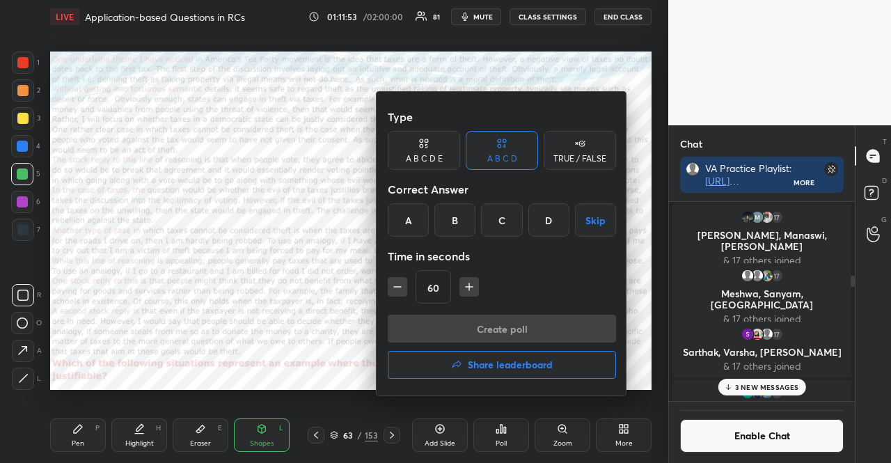
click at [589, 223] on button "Skip" at bounding box center [595, 219] width 41 height 33
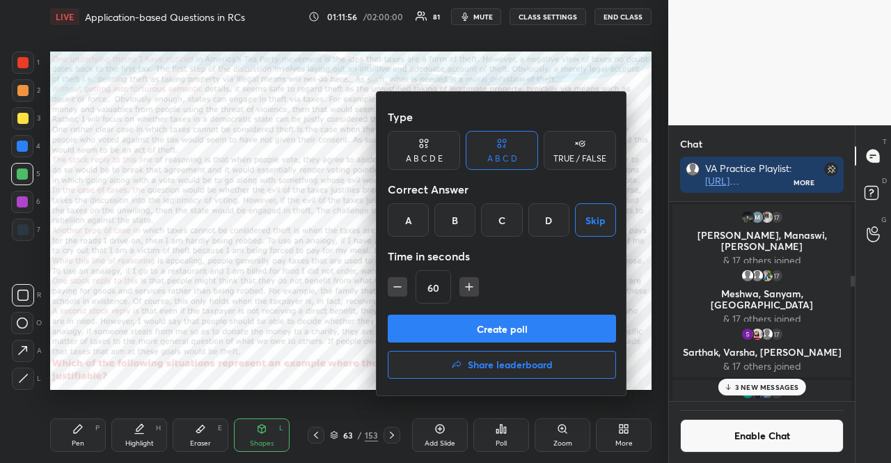
click at [758, 384] on div at bounding box center [445, 231] width 891 height 463
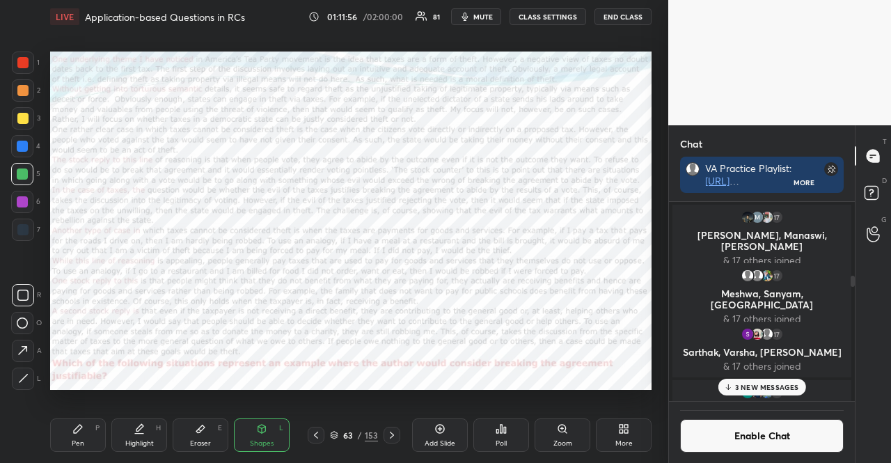
click at [758, 386] on p "3 NEW MESSAGES" at bounding box center [767, 387] width 64 height 8
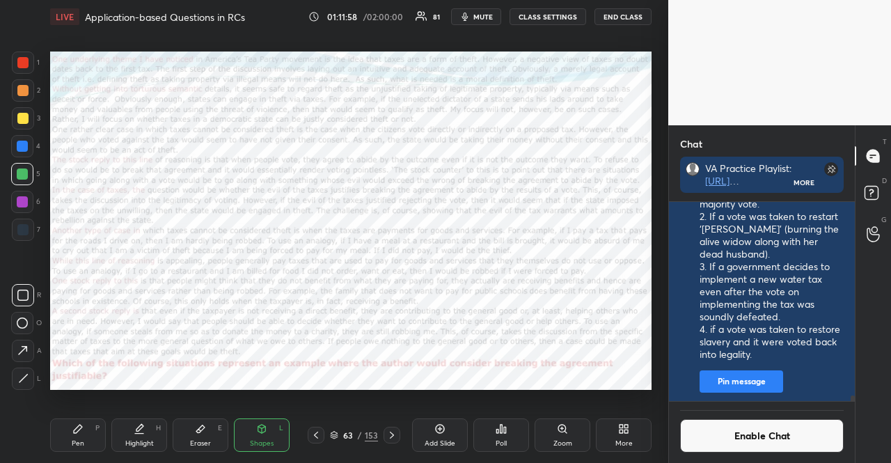
click at [512, 435] on div "Poll" at bounding box center [502, 434] width 56 height 33
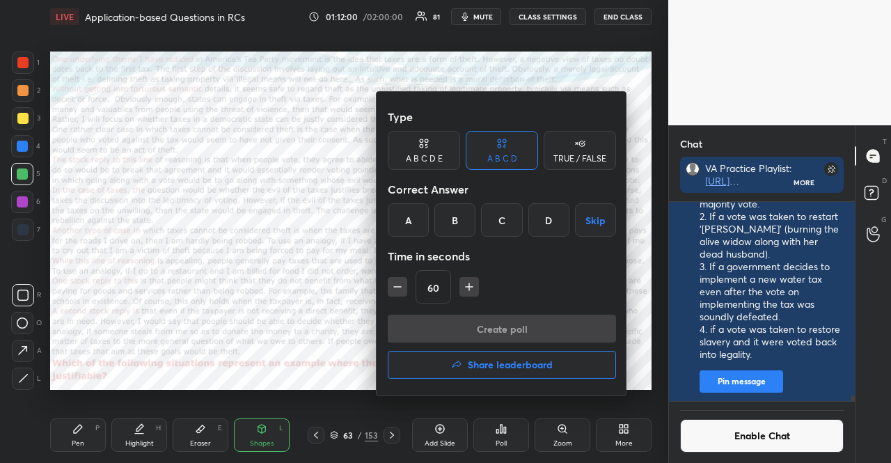
click at [465, 217] on div "B" at bounding box center [455, 219] width 41 height 33
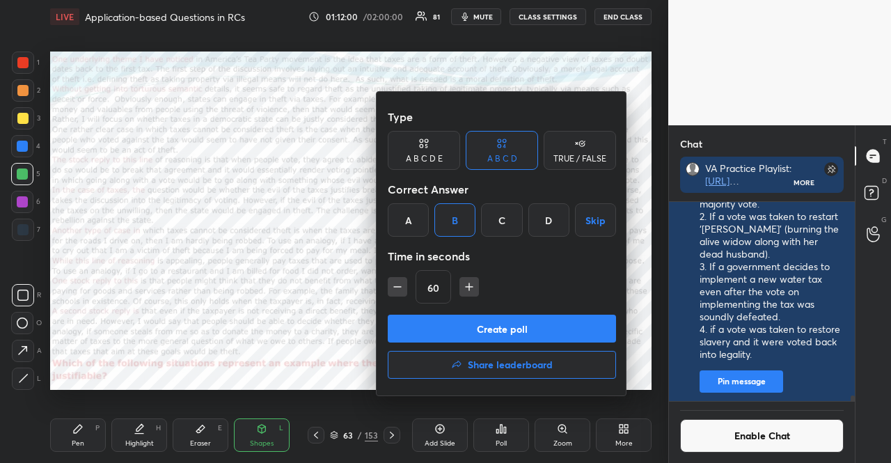
click at [464, 276] on div "60" at bounding box center [502, 286] width 228 height 33
click at [464, 280] on icon "button" at bounding box center [469, 287] width 14 height 14
click at [463, 278] on button "button" at bounding box center [469, 286] width 19 height 19
type input "90"
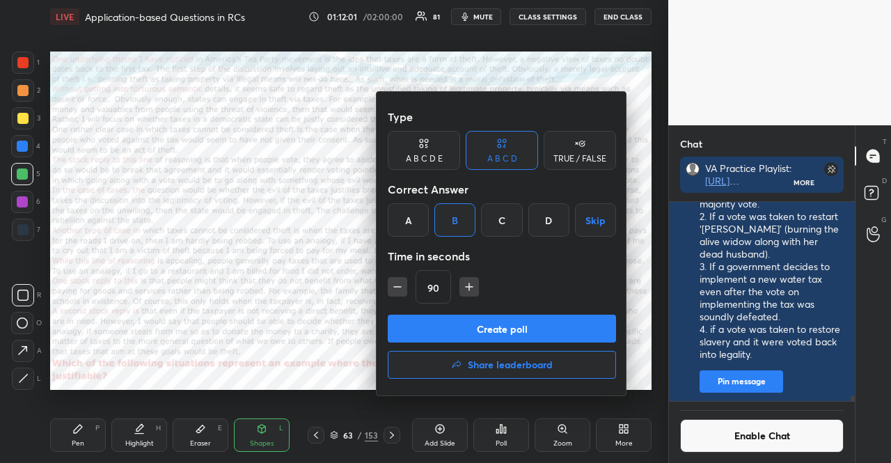
click at [492, 334] on button "Create poll" at bounding box center [502, 329] width 228 height 28
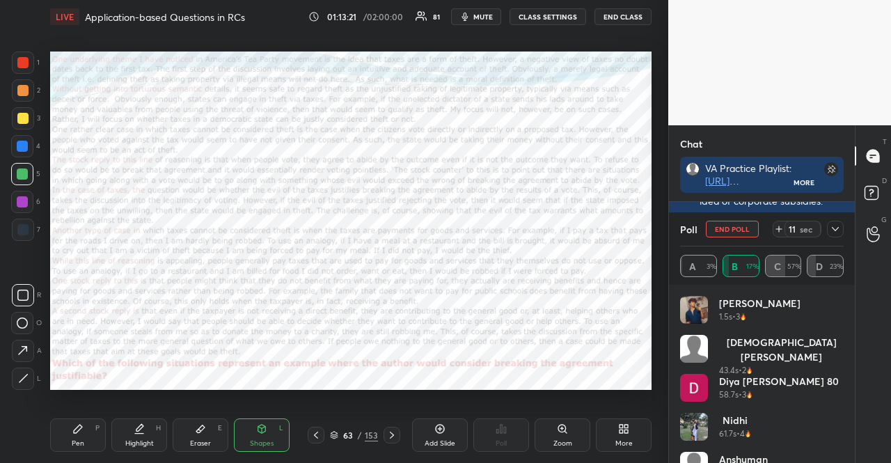
scroll to position [6487, 0]
click at [24, 157] on div at bounding box center [22, 146] width 22 height 22
click at [79, 440] on div "Pen" at bounding box center [78, 443] width 13 height 7
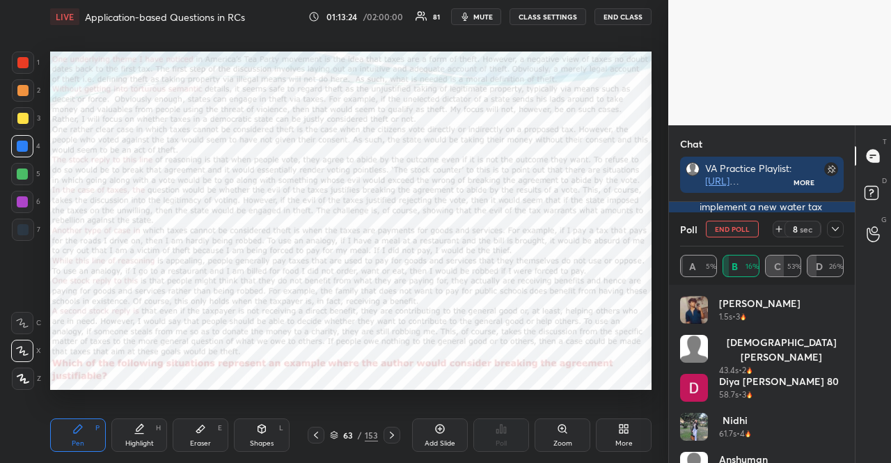
click at [25, 354] on icon at bounding box center [22, 351] width 11 height 8
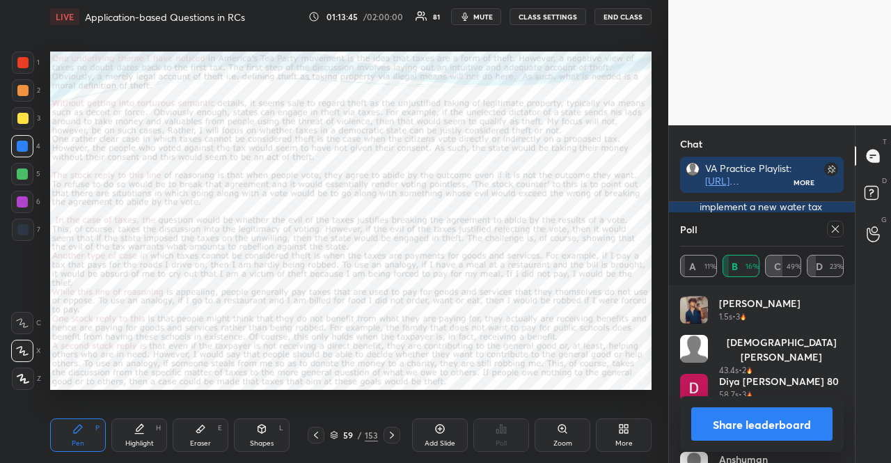
click at [830, 228] on icon at bounding box center [835, 229] width 11 height 11
click at [830, 228] on div "Chat VA Practice Playlist: [URL][DOMAIN_NAME] All CAT VA PYQs: [URL][DOMAIN_NAM…" at bounding box center [761, 294] width 187 height 338
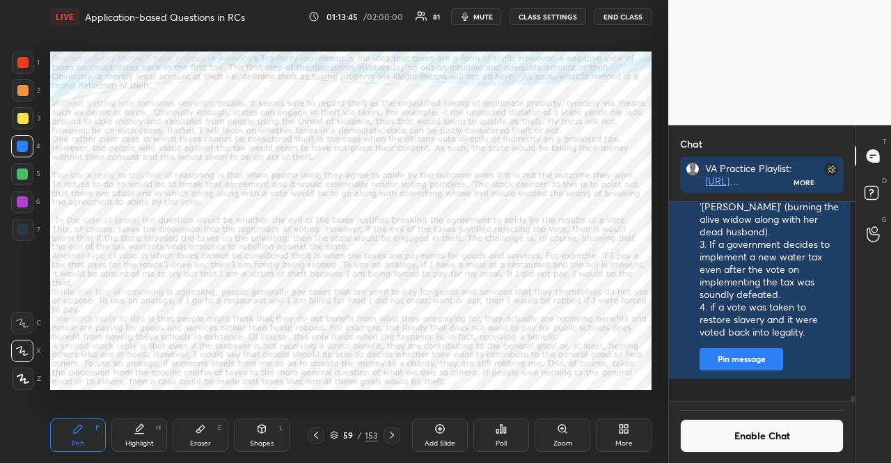
scroll to position [5, 4]
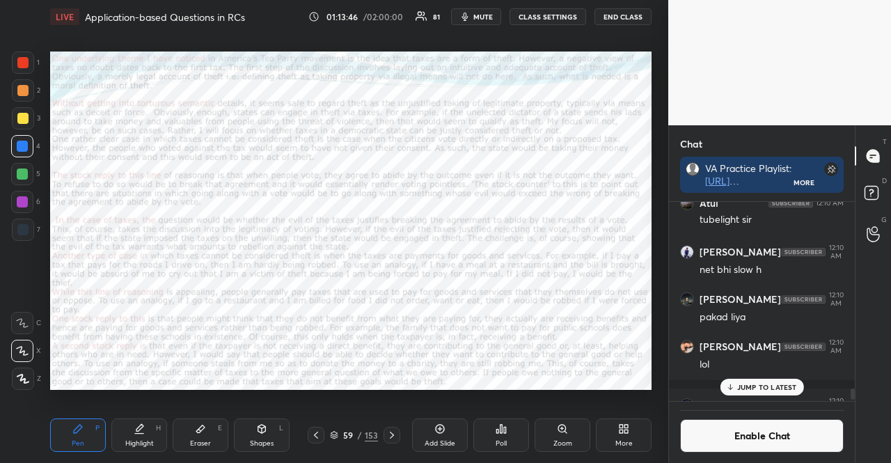
click at [762, 434] on button "Enable Chat" at bounding box center [762, 435] width 164 height 33
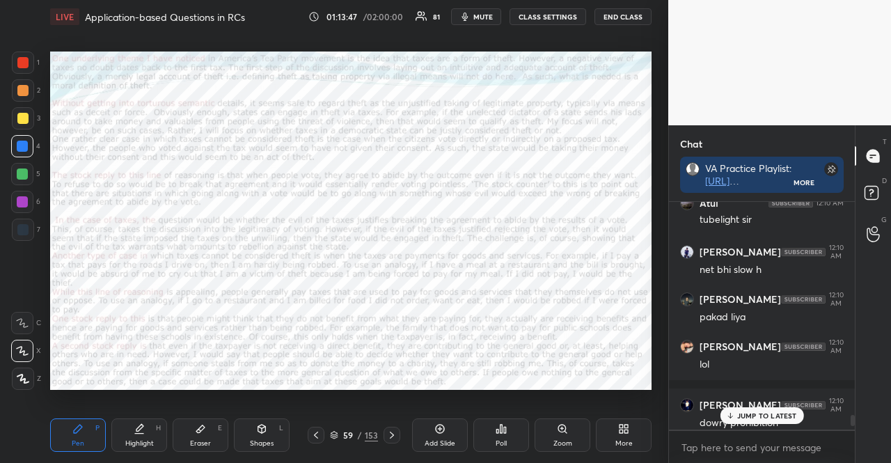
click at [753, 409] on div "JUMP TO LATEST" at bounding box center [762, 415] width 84 height 17
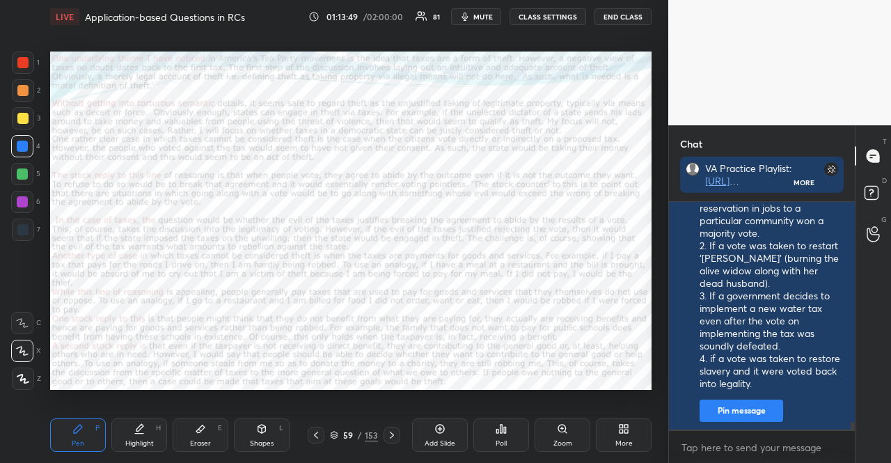
click at [18, 207] on div at bounding box center [22, 201] width 11 height 11
drag, startPoint x: 27, startPoint y: 386, endPoint x: 35, endPoint y: 389, distance: 8.2
click at [27, 388] on div at bounding box center [23, 379] width 22 height 22
drag, startPoint x: 281, startPoint y: 430, endPoint x: 261, endPoint y: 415, distance: 25.3
click at [281, 430] on div "L" at bounding box center [281, 428] width 4 height 7
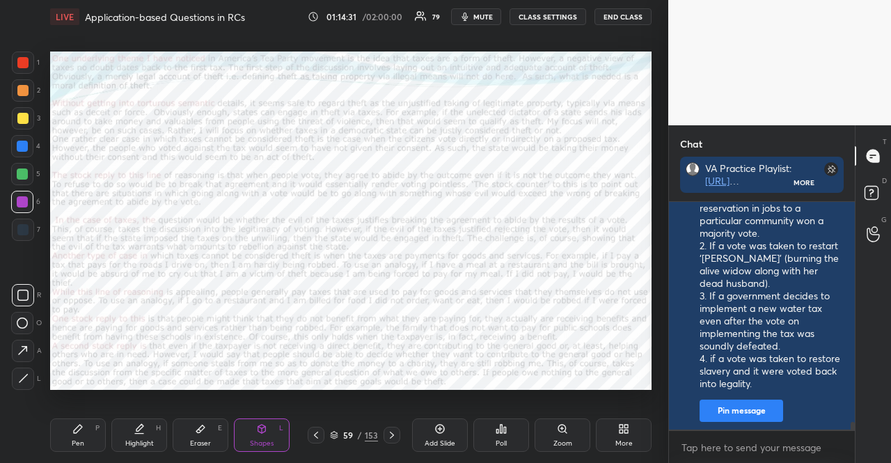
scroll to position [6593, 0]
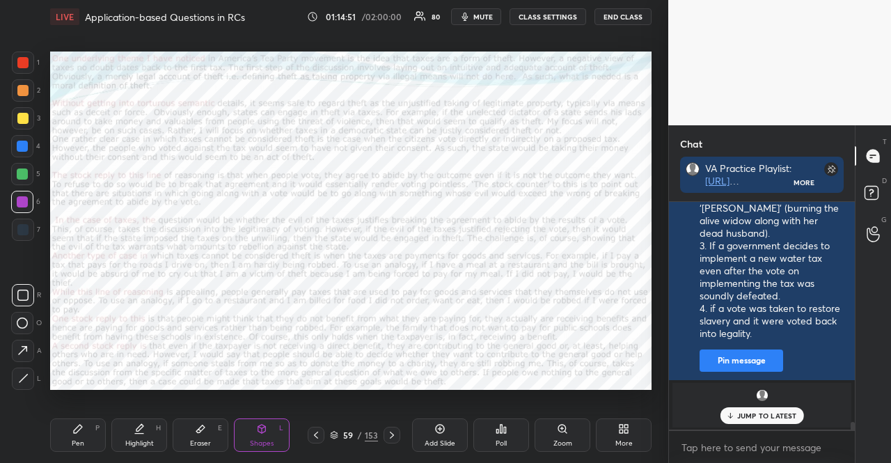
click at [13, 146] on div at bounding box center [22, 146] width 22 height 22
click at [19, 206] on div at bounding box center [22, 201] width 11 height 11
drag, startPoint x: 259, startPoint y: 429, endPoint x: 241, endPoint y: 418, distance: 21.3
click at [258, 429] on icon at bounding box center [262, 429] width 8 height 8
click at [22, 143] on div at bounding box center [22, 146] width 11 height 11
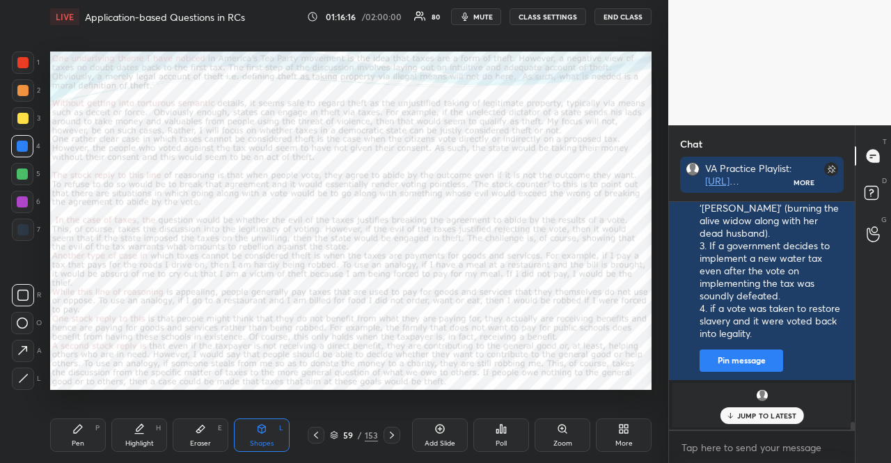
click at [17, 83] on div at bounding box center [23, 90] width 22 height 22
click at [746, 412] on p "JUMP TO LATEST" at bounding box center [767, 416] width 60 height 8
drag, startPoint x: 30, startPoint y: 232, endPoint x: 32, endPoint y: 221, distance: 10.7
click at [30, 230] on div at bounding box center [23, 230] width 22 height 22
click at [21, 149] on div at bounding box center [22, 146] width 11 height 11
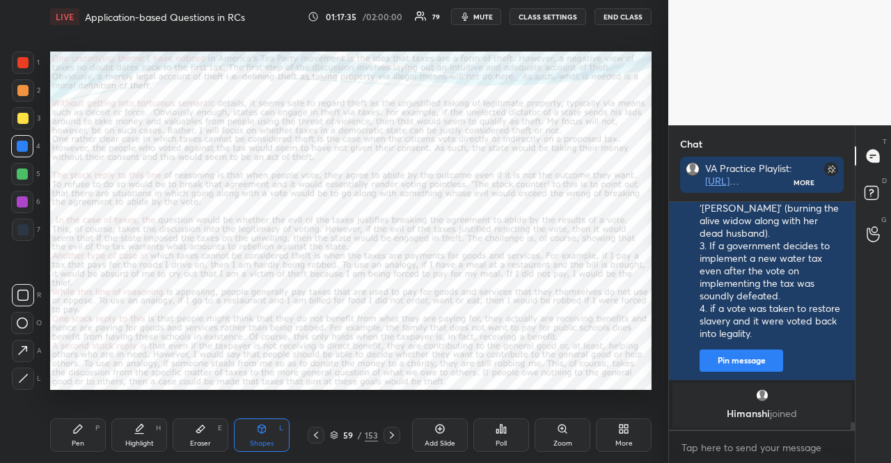
click at [13, 56] on div at bounding box center [23, 63] width 22 height 22
click at [391, 430] on icon at bounding box center [391, 435] width 11 height 11
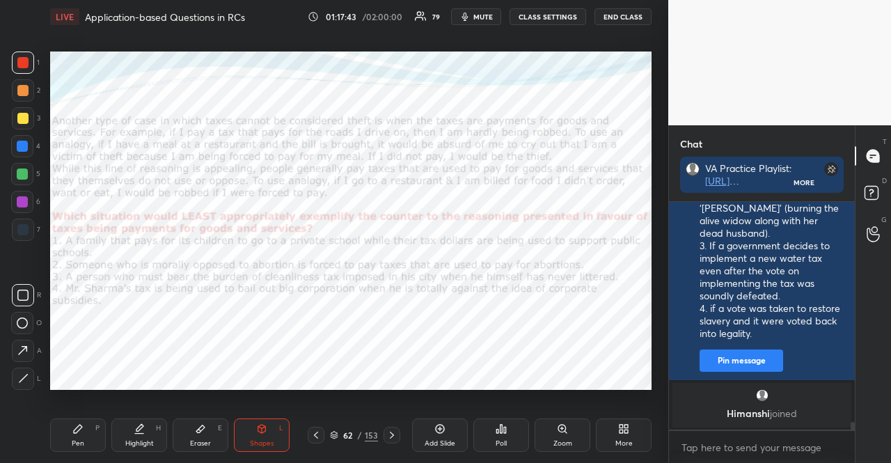
click at [394, 431] on icon at bounding box center [391, 435] width 11 height 11
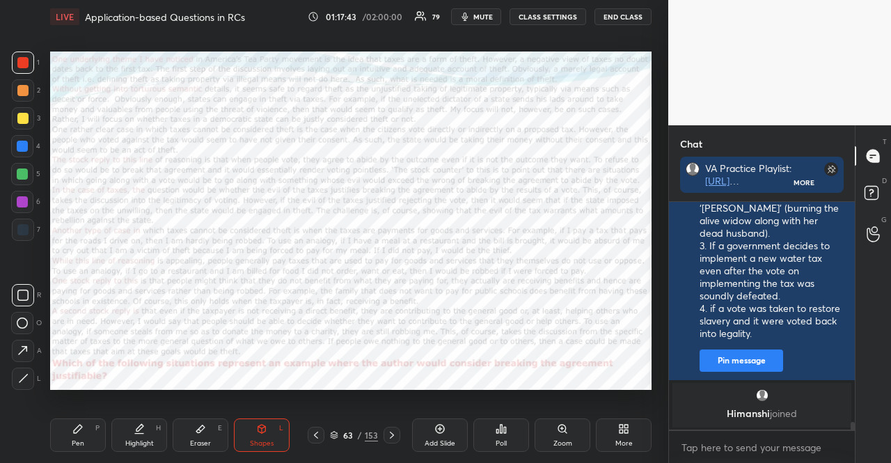
click at [394, 431] on icon at bounding box center [391, 435] width 11 height 11
click at [18, 217] on div "1 2 3 4 5 6 7" at bounding box center [25, 149] width 29 height 195
click at [17, 137] on div at bounding box center [22, 146] width 22 height 22
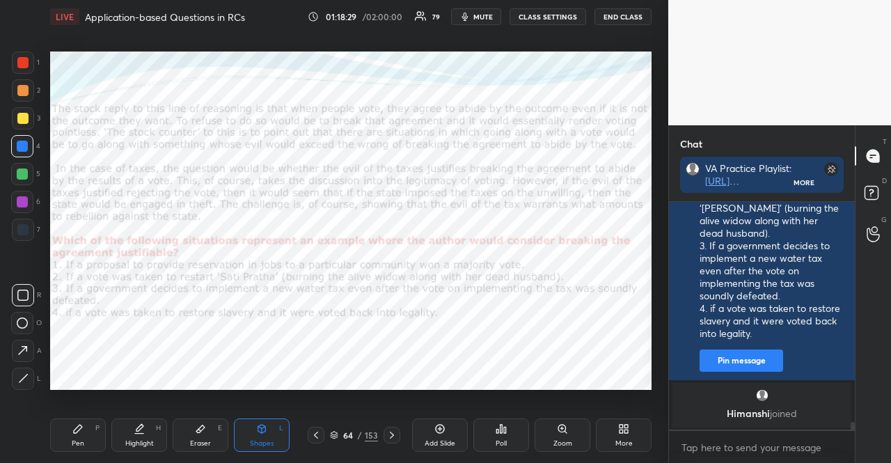
click at [28, 147] on div at bounding box center [22, 146] width 22 height 22
click at [26, 62] on div at bounding box center [22, 62] width 11 height 11
click at [79, 431] on icon at bounding box center [77, 428] width 11 height 11
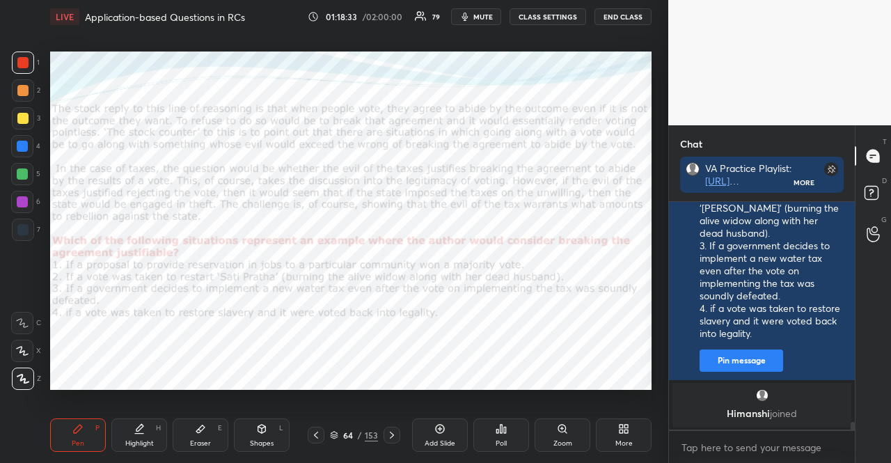
click at [31, 343] on div "X" at bounding box center [26, 351] width 30 height 22
click at [24, 199] on div at bounding box center [22, 201] width 11 height 11
click at [23, 59] on div at bounding box center [22, 62] width 11 height 11
click at [22, 118] on div at bounding box center [22, 118] width 11 height 11
click at [20, 118] on div at bounding box center [22, 118] width 11 height 11
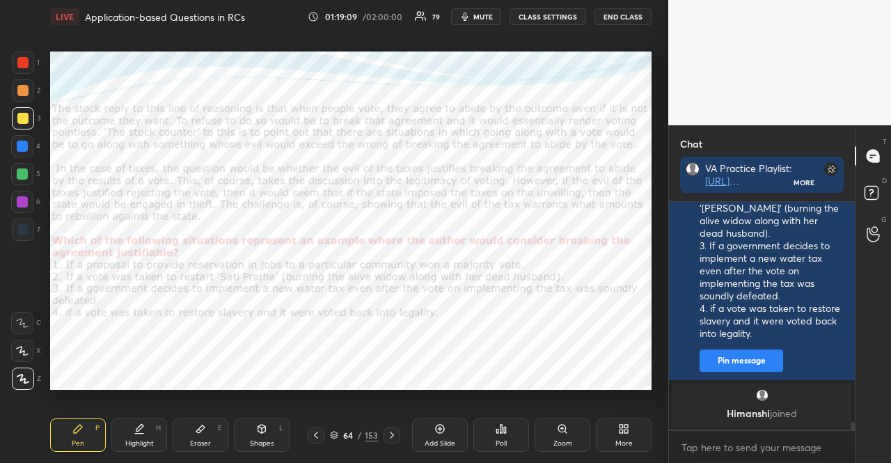
click at [20, 120] on div at bounding box center [22, 118] width 11 height 11
drag, startPoint x: 15, startPoint y: 173, endPoint x: 22, endPoint y: 172, distance: 7.0
click at [17, 173] on div at bounding box center [22, 174] width 22 height 22
click at [22, 207] on div at bounding box center [22, 201] width 11 height 11
click at [251, 435] on div "Shapes L" at bounding box center [262, 434] width 56 height 33
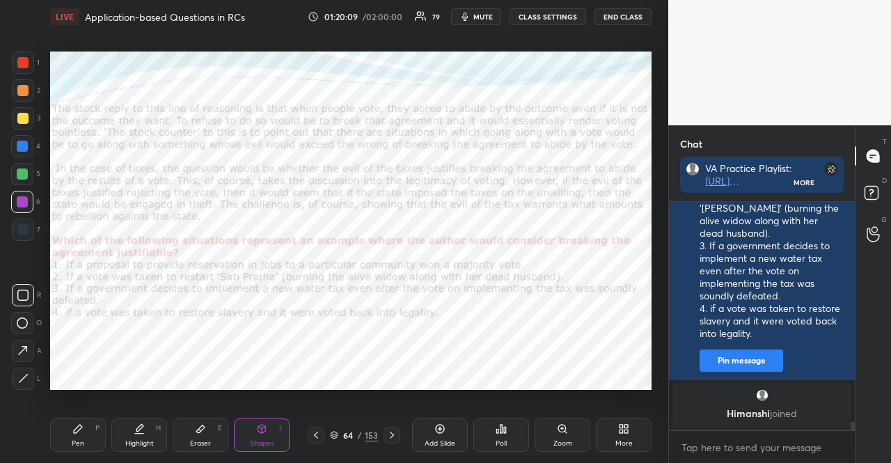
click at [81, 444] on div "Pen" at bounding box center [78, 443] width 13 height 7
click at [22, 360] on div at bounding box center [22, 351] width 22 height 22
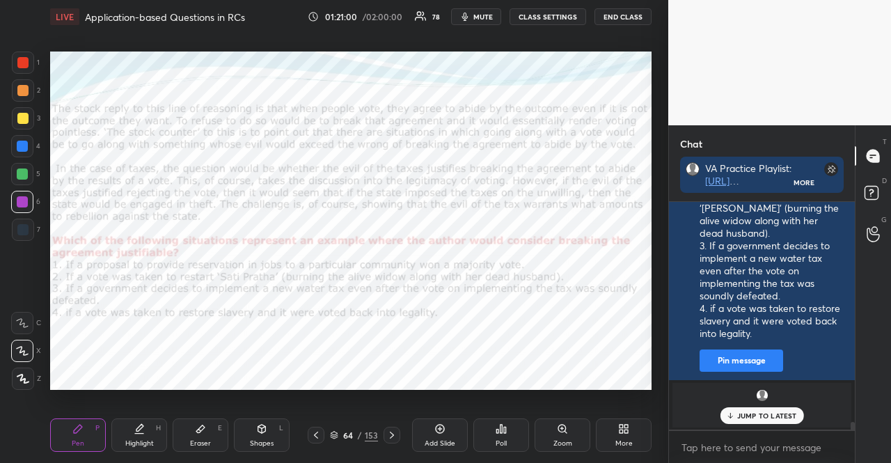
click at [22, 172] on div at bounding box center [22, 174] width 11 height 11
click at [18, 172] on div at bounding box center [22, 174] width 11 height 11
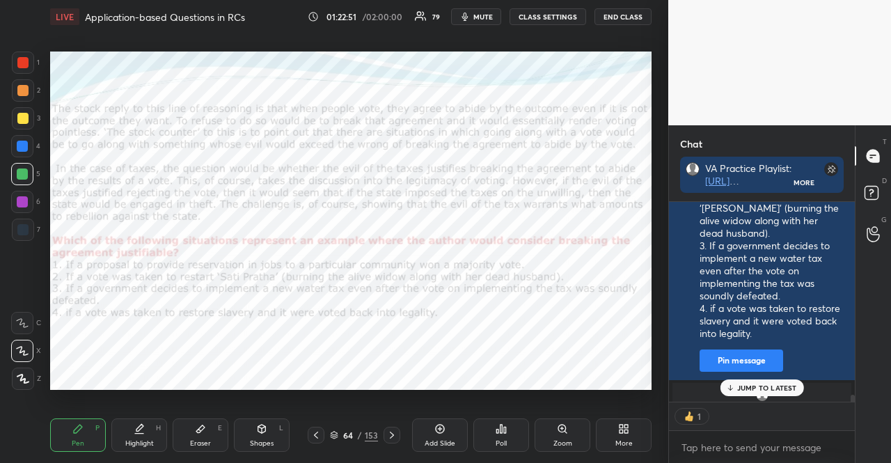
click at [22, 228] on div at bounding box center [22, 229] width 11 height 11
drag, startPoint x: 23, startPoint y: 228, endPoint x: 19, endPoint y: 221, distance: 7.8
click at [22, 228] on div at bounding box center [22, 229] width 11 height 11
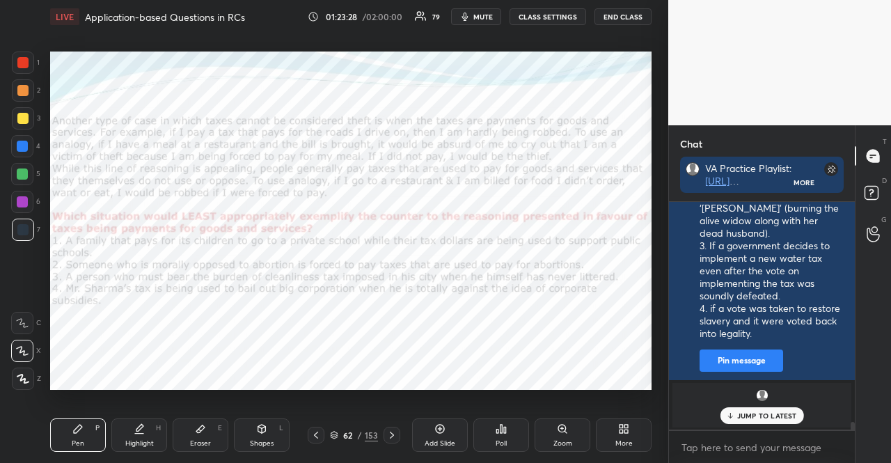
scroll to position [6470, 0]
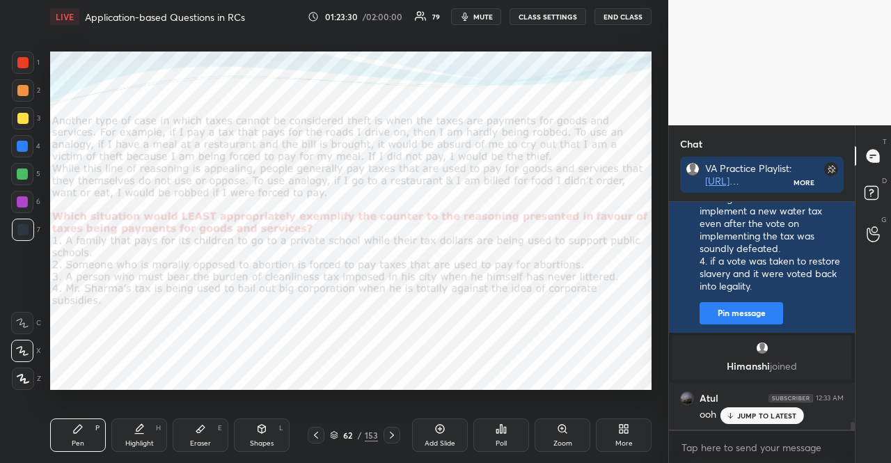
click at [15, 172] on div at bounding box center [22, 174] width 22 height 22
click at [263, 432] on icon at bounding box center [262, 429] width 8 height 8
click at [26, 147] on div at bounding box center [22, 146] width 11 height 11
click at [19, 175] on div at bounding box center [22, 174] width 11 height 11
click at [21, 65] on div at bounding box center [22, 62] width 11 height 11
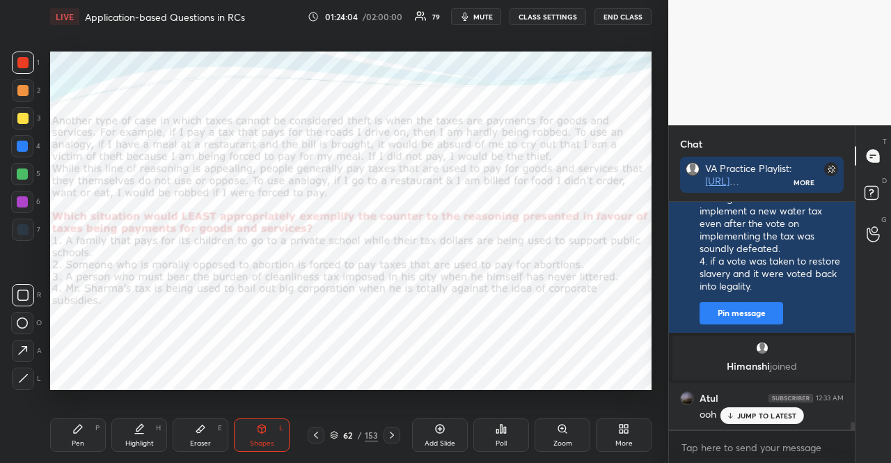
click at [22, 146] on div at bounding box center [22, 146] width 11 height 11
click at [24, 85] on div at bounding box center [22, 90] width 11 height 11
click at [18, 165] on div at bounding box center [22, 174] width 22 height 22
click at [22, 93] on div at bounding box center [22, 90] width 11 height 11
click at [20, 226] on div at bounding box center [22, 229] width 11 height 11
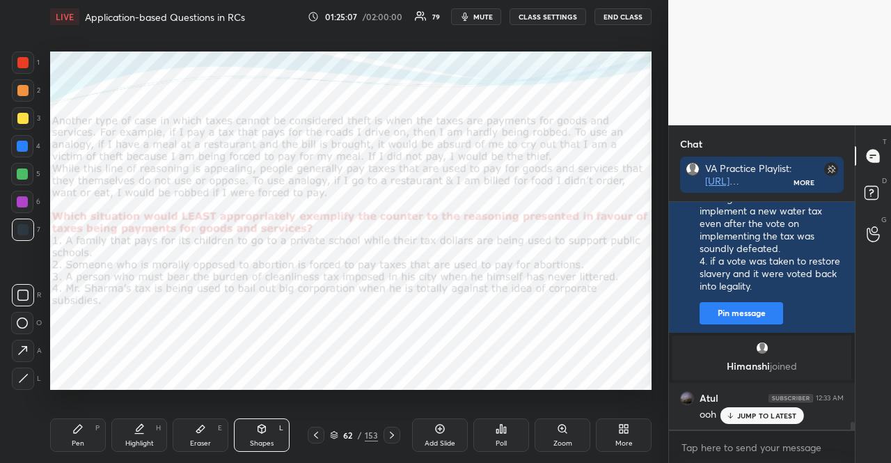
click at [21, 95] on div at bounding box center [23, 90] width 22 height 22
click at [32, 145] on div at bounding box center [22, 146] width 22 height 22
click at [20, 169] on div at bounding box center [22, 174] width 11 height 11
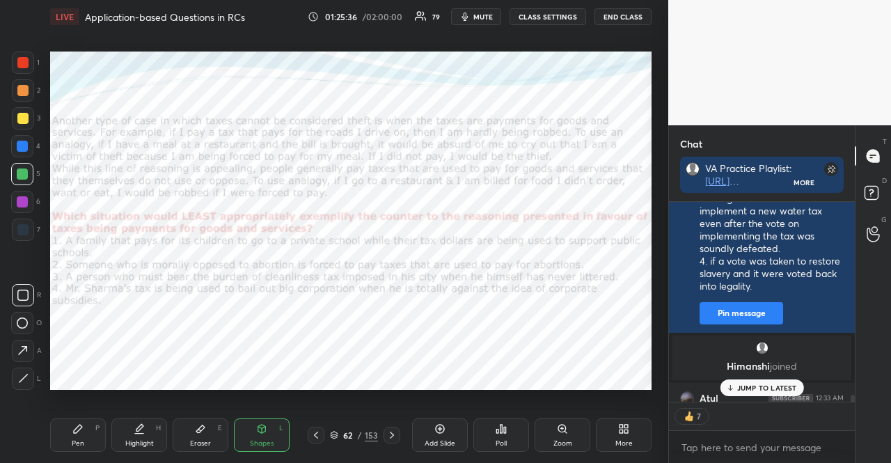
click at [26, 139] on div at bounding box center [22, 146] width 22 height 22
click at [18, 93] on div at bounding box center [22, 90] width 11 height 11
click at [82, 440] on div "Pen" at bounding box center [78, 443] width 13 height 7
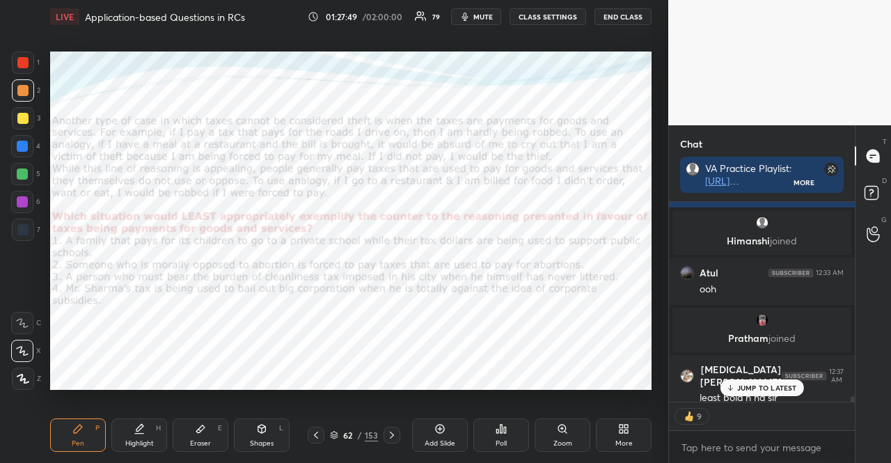
scroll to position [6568, 0]
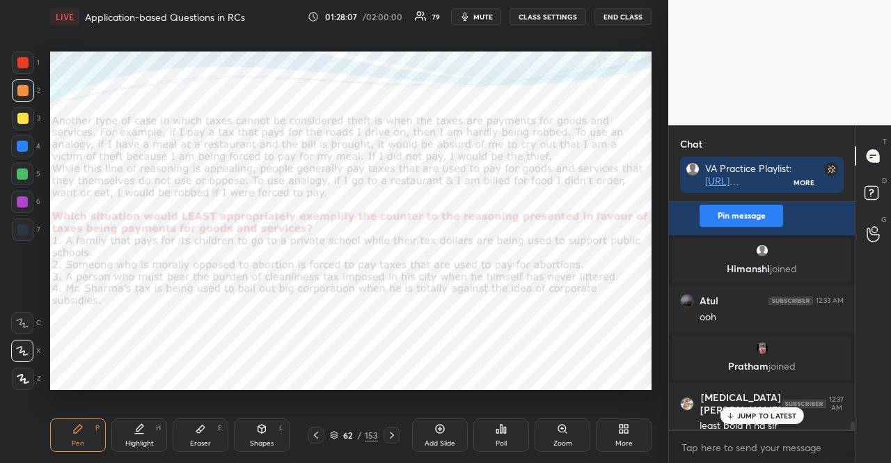
click at [21, 226] on div at bounding box center [22, 229] width 11 height 11
click at [21, 58] on div at bounding box center [22, 62] width 11 height 11
click at [19, 58] on div at bounding box center [22, 62] width 11 height 11
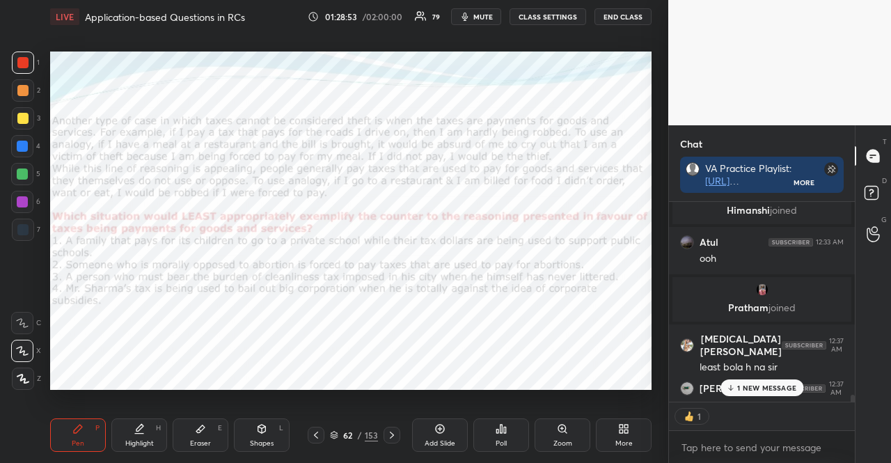
scroll to position [6725, 0]
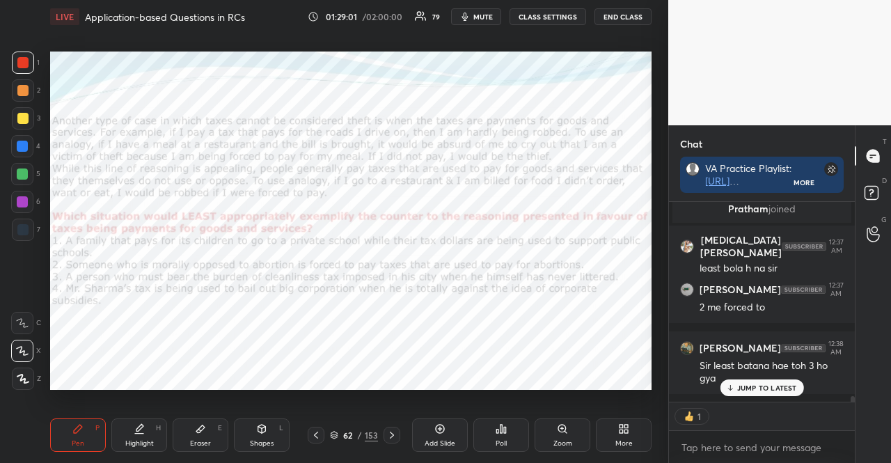
drag, startPoint x: 16, startPoint y: 221, endPoint x: 0, endPoint y: 205, distance: 22.6
click at [18, 221] on div at bounding box center [23, 230] width 22 height 22
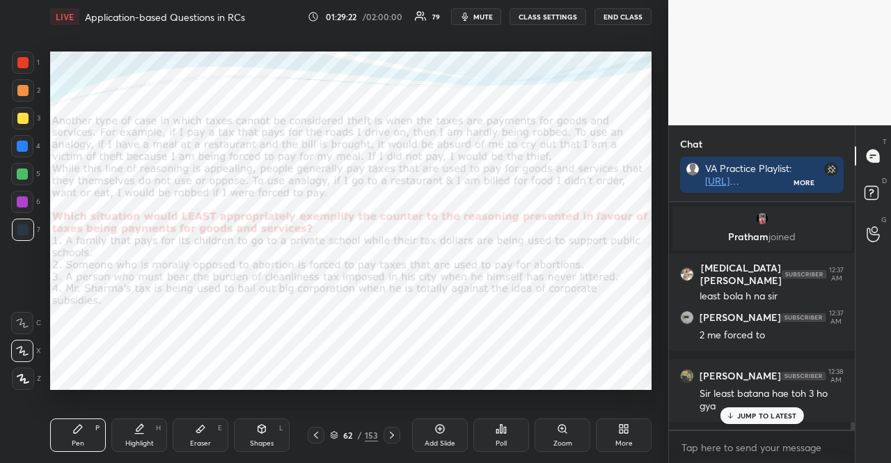
click at [20, 233] on div at bounding box center [22, 229] width 11 height 11
click at [19, 235] on div at bounding box center [22, 229] width 11 height 11
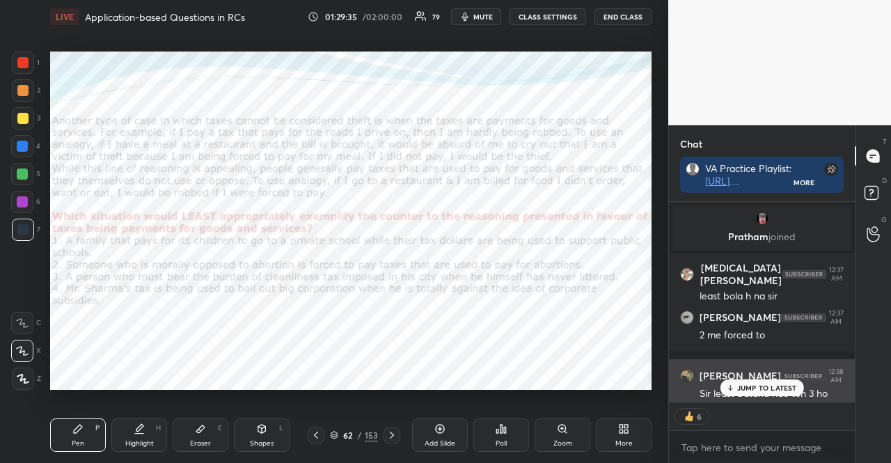
scroll to position [6725, 0]
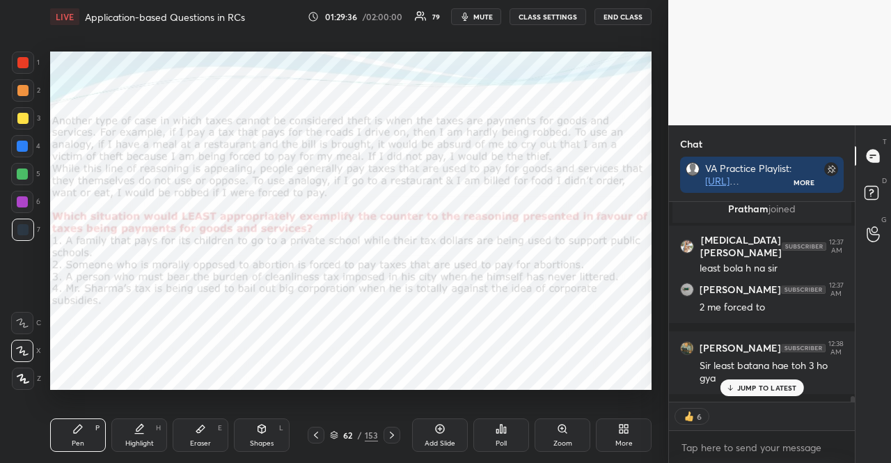
click at [772, 384] on p "JUMP TO LATEST" at bounding box center [767, 388] width 60 height 8
click at [333, 436] on icon at bounding box center [334, 435] width 8 height 8
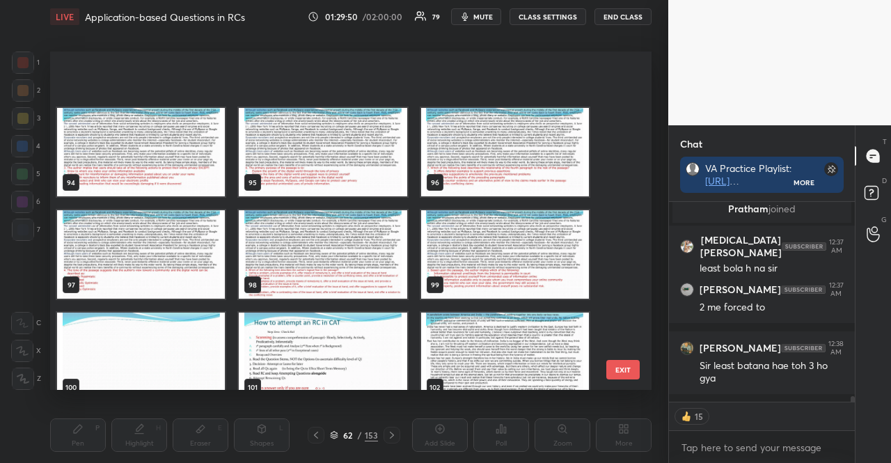
scroll to position [3204, 0]
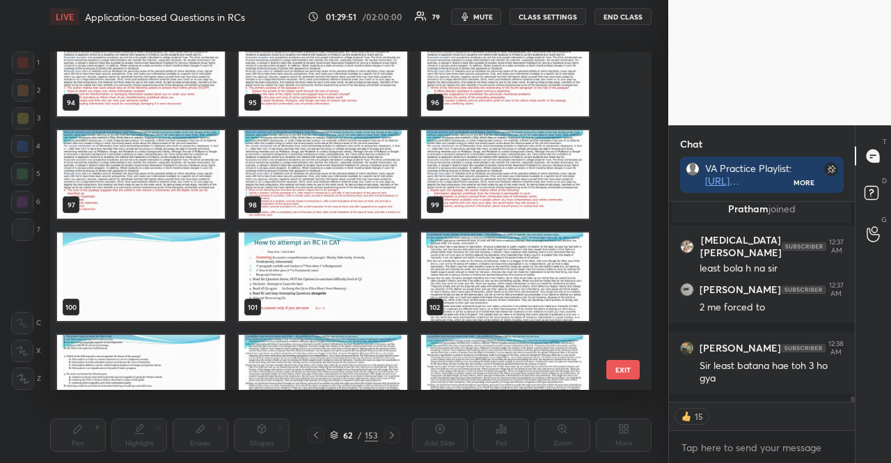
click at [359, 287] on img "grid" at bounding box center [323, 277] width 168 height 88
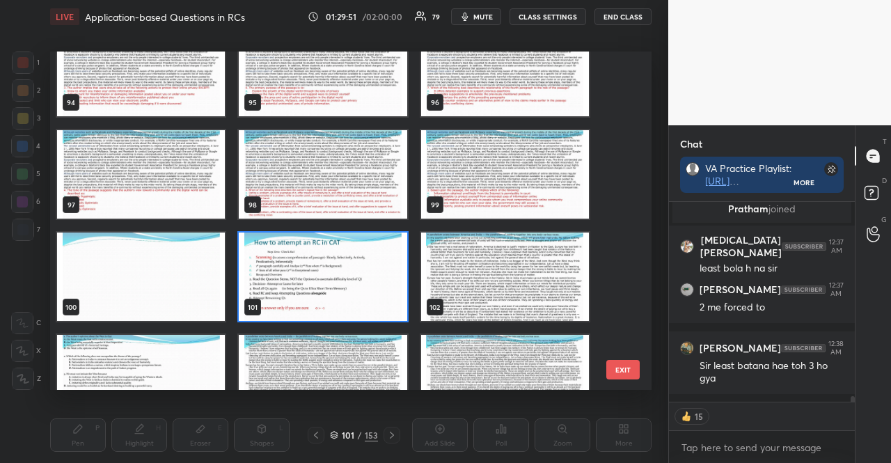
click at [359, 287] on img "grid" at bounding box center [323, 277] width 168 height 88
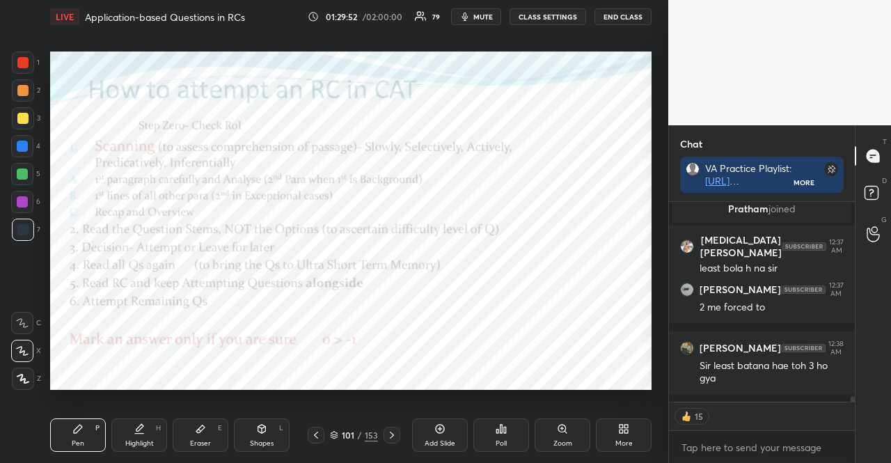
type textarea "x"
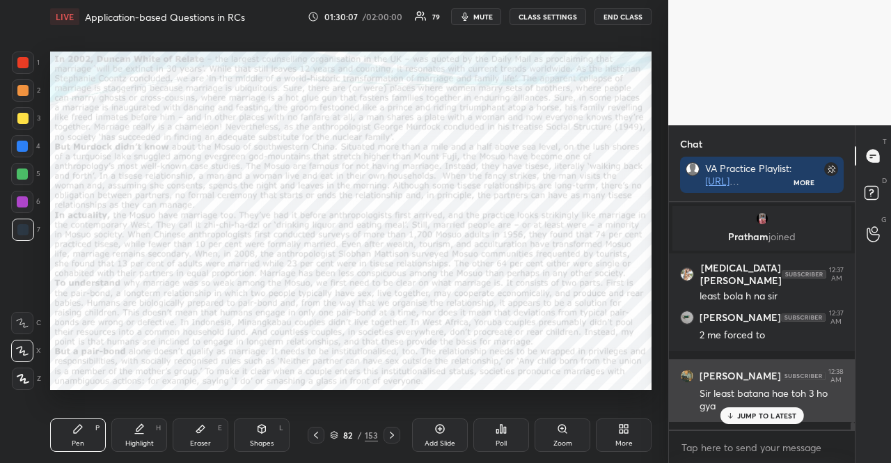
drag, startPoint x: 781, startPoint y: 418, endPoint x: 774, endPoint y: 412, distance: 9.8
click at [781, 418] on p "JUMP TO LATEST" at bounding box center [767, 416] width 60 height 8
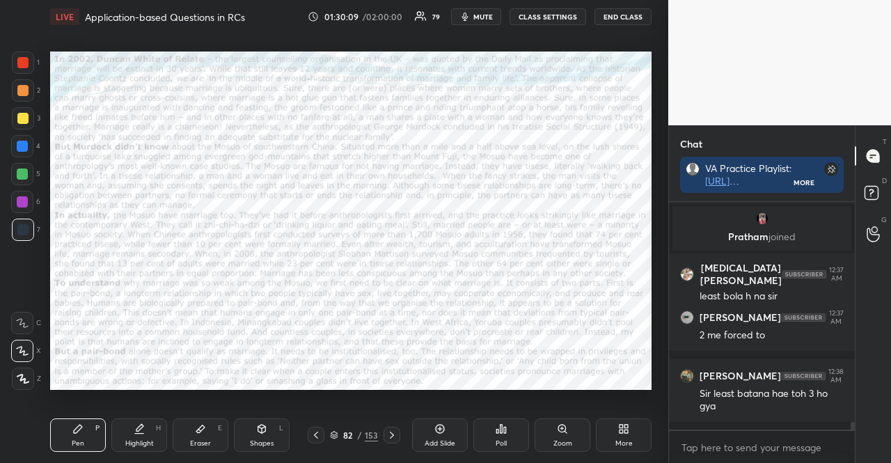
click at [510, 433] on div "Poll" at bounding box center [502, 434] width 56 height 33
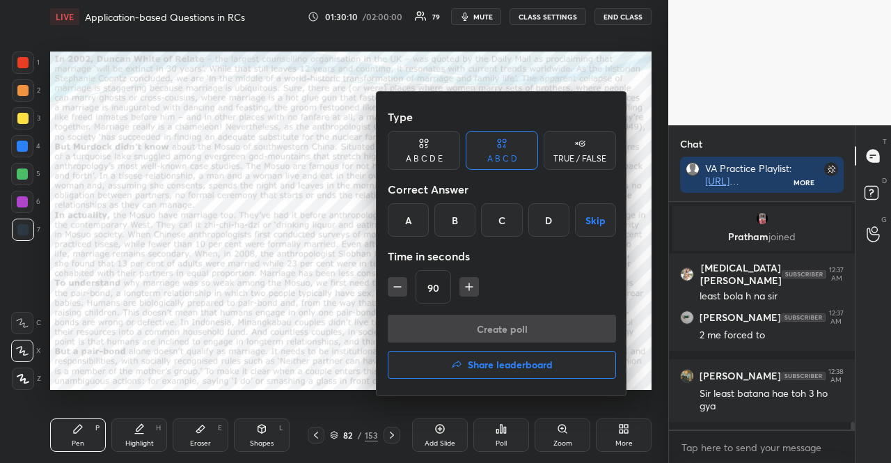
click at [469, 285] on icon "button" at bounding box center [469, 287] width 14 height 14
click at [469, 285] on icon "button" at bounding box center [476, 287] width 14 height 14
click at [472, 286] on icon "button" at bounding box center [476, 287] width 14 height 14
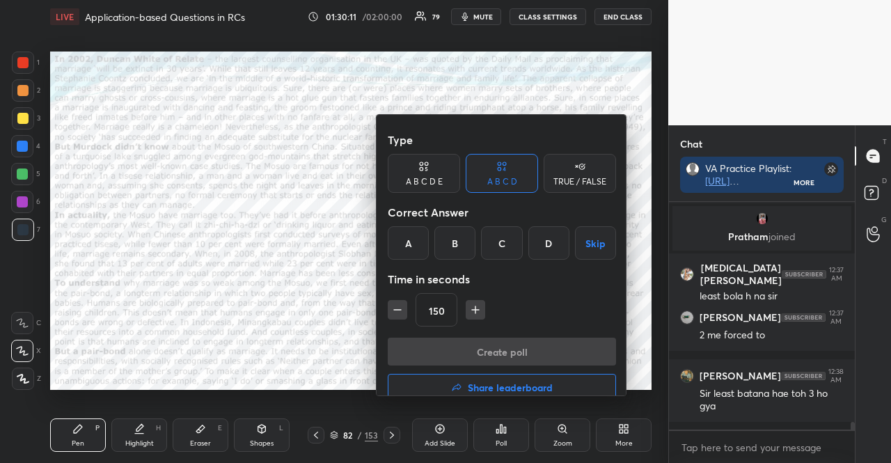
click at [472, 310] on icon "button" at bounding box center [475, 310] width 7 height 0
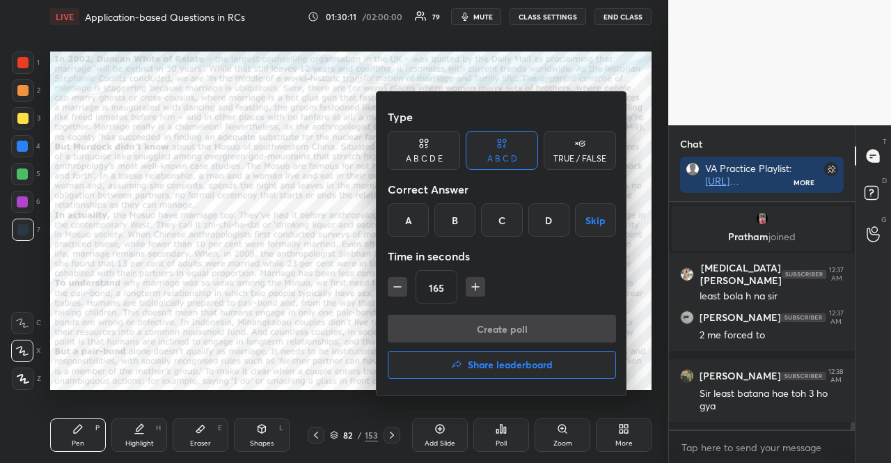
click at [472, 287] on icon "button" at bounding box center [475, 287] width 7 height 0
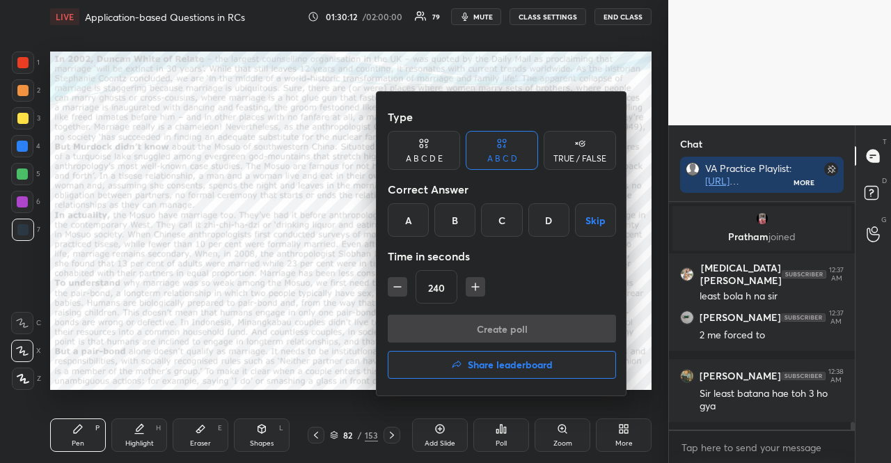
click at [472, 287] on icon "button" at bounding box center [475, 287] width 7 height 0
type input "300"
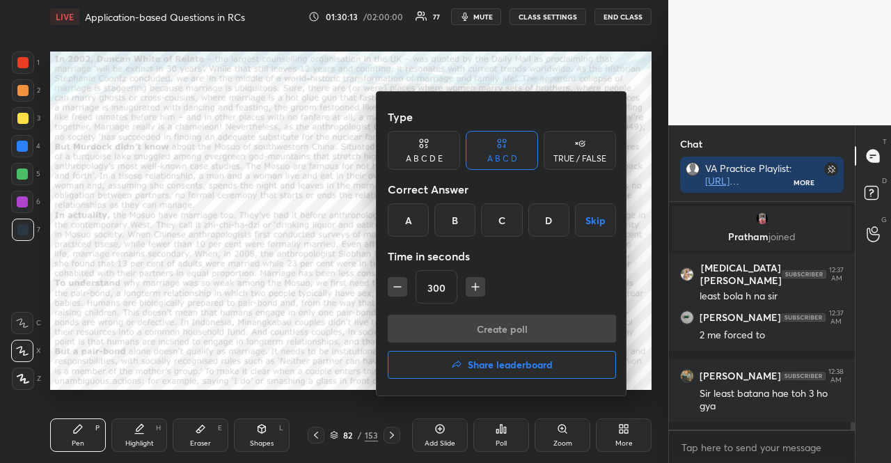
click at [560, 155] on div "TRUE / FALSE" at bounding box center [580, 159] width 53 height 8
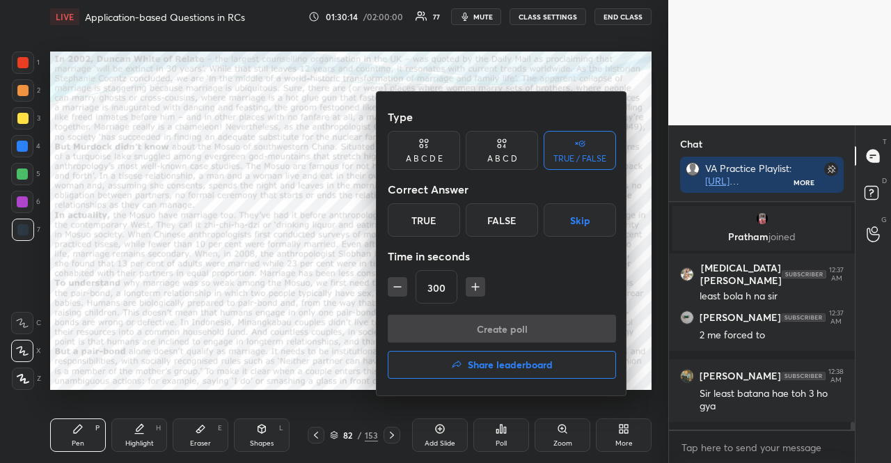
drag, startPoint x: 589, startPoint y: 214, endPoint x: 572, endPoint y: 251, distance: 40.5
click at [589, 216] on button "Skip" at bounding box center [580, 219] width 72 height 33
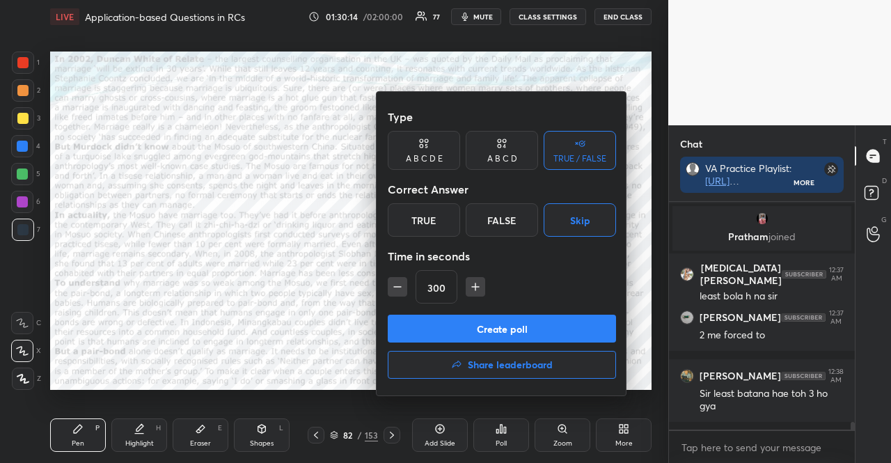
click at [540, 331] on button "Create poll" at bounding box center [502, 329] width 228 height 28
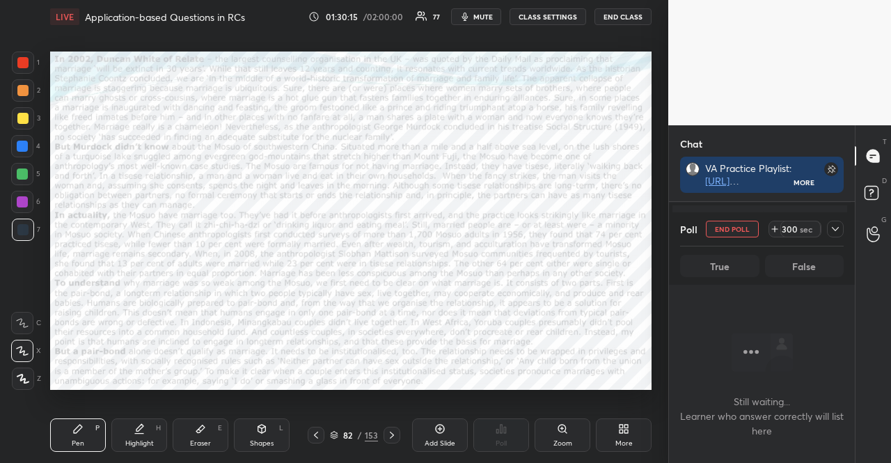
scroll to position [4, 4]
click at [481, 15] on span "mute" at bounding box center [483, 17] width 19 height 10
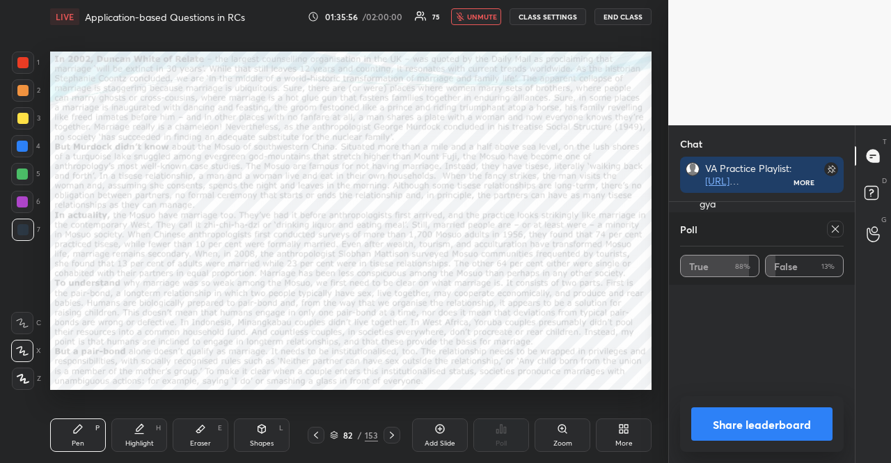
scroll to position [123, 182]
click at [394, 430] on icon at bounding box center [391, 435] width 11 height 11
click at [836, 232] on icon at bounding box center [835, 229] width 11 height 11
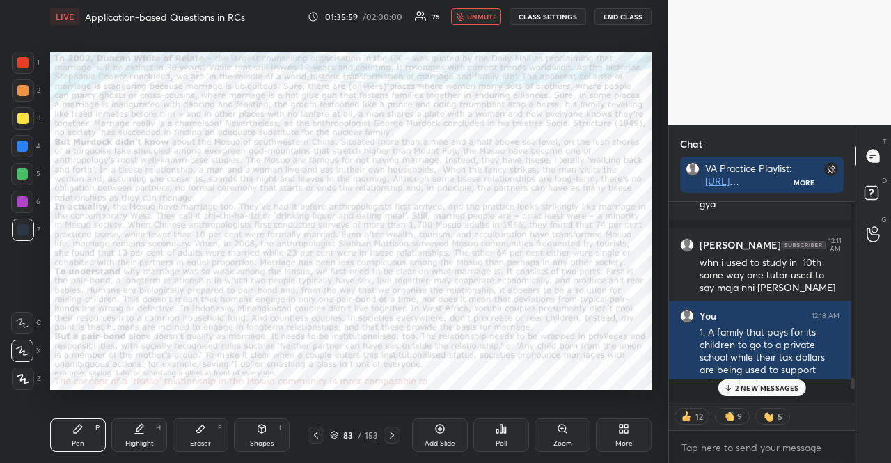
scroll to position [4, 4]
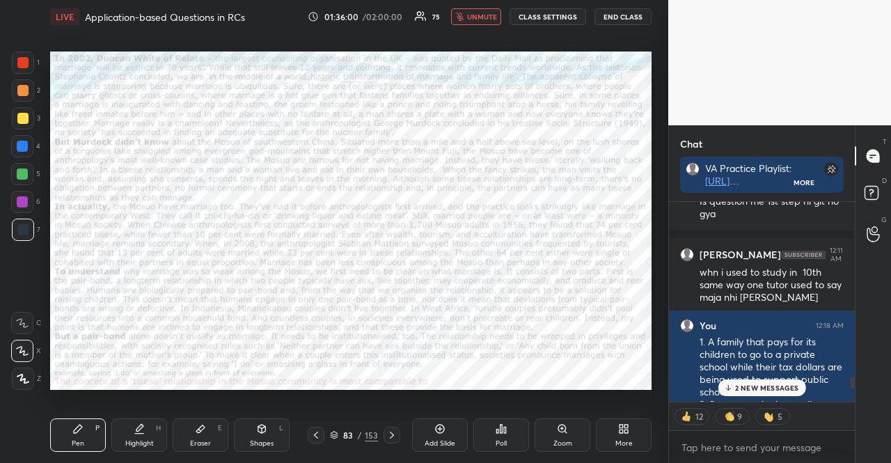
click at [783, 395] on div "2 NEW MESSAGES" at bounding box center [762, 387] width 88 height 17
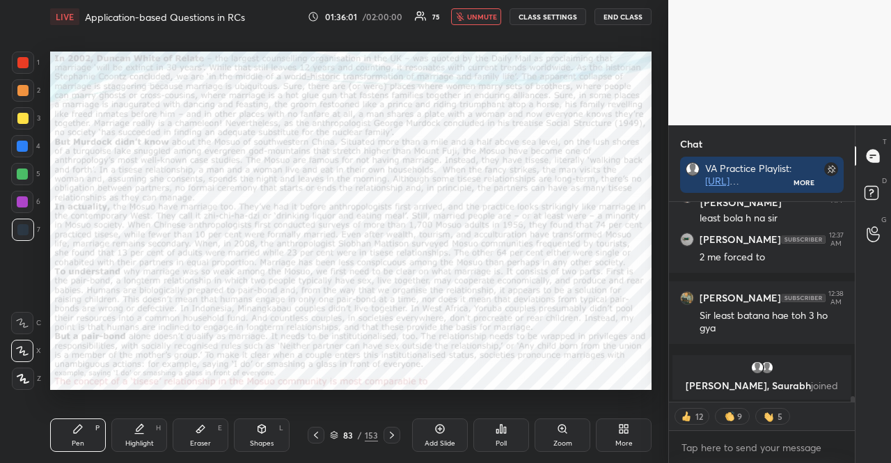
click at [737, 430] on div "12 9 5" at bounding box center [762, 416] width 186 height 28
type textarea "x"
click at [730, 451] on textarea at bounding box center [762, 448] width 164 height 22
paste textarea "1. One-night stand 2. Pre-marital courtship 3. Romantic dating 4. Extra-marital…"
type textarea "1. One-night stand 2. Pre-marital courtship 3. Romantic dating 4. Extra-marital…"
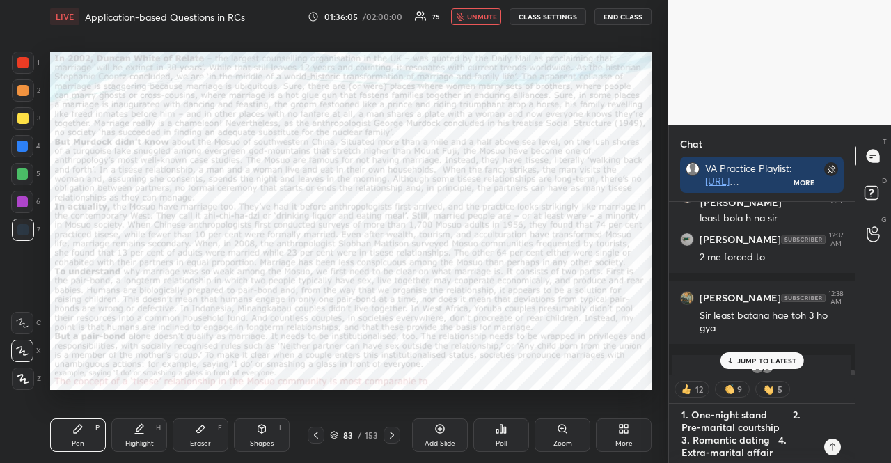
scroll to position [6825, 0]
type textarea "x"
click at [728, 432] on textarea "1. One-night stand 2. Pre-marital courtship 3. Romantic dating 4. Extra-marital…" at bounding box center [748, 434] width 136 height 60
type textarea "1. One-night stand 2. Pre-marital courtship 3. Romanic dating 4. Extra-marital …"
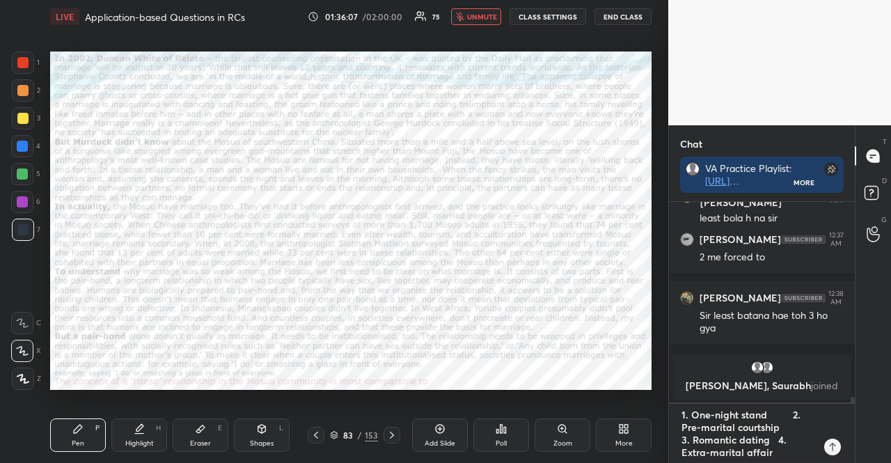
type textarea "x"
click at [776, 431] on textarea "1. One-night stand 2. Pre-marital courtship 3. Romanic dating 4. Extra-marital …" at bounding box center [748, 434] width 136 height 60
click at [774, 430] on textarea "1. One-night stand 2. Pre-marital courtship 3. Romanic dating 4. Extra-marital …" at bounding box center [748, 434] width 136 height 60
type textarea "1. One-night stand 2. Pre-marital courtship 3. Romanic dating 4. Extra-marital …"
type textarea "x"
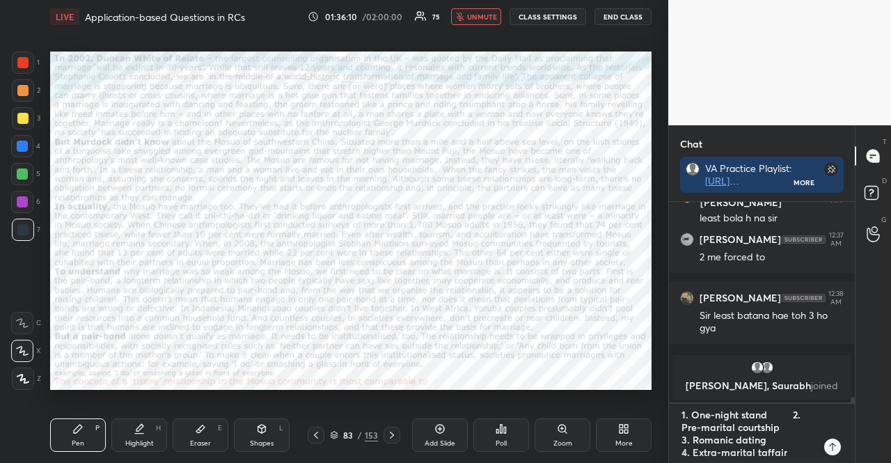
type textarea "1. One-night stand 2. Pre-marital courtship 3. Romanic dating 4. Extra-marital …"
type textarea "x"
click at [836, 446] on icon at bounding box center [832, 446] width 11 height 11
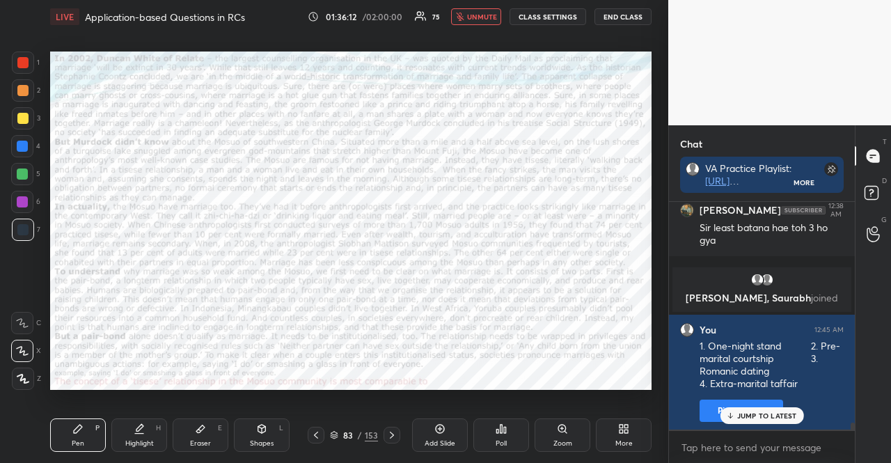
click at [503, 421] on div "Poll" at bounding box center [502, 434] width 56 height 33
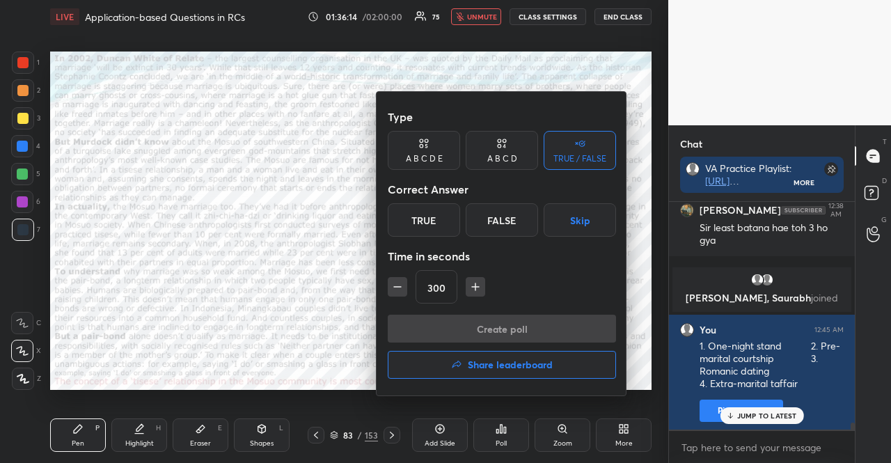
click at [522, 414] on div at bounding box center [445, 231] width 891 height 463
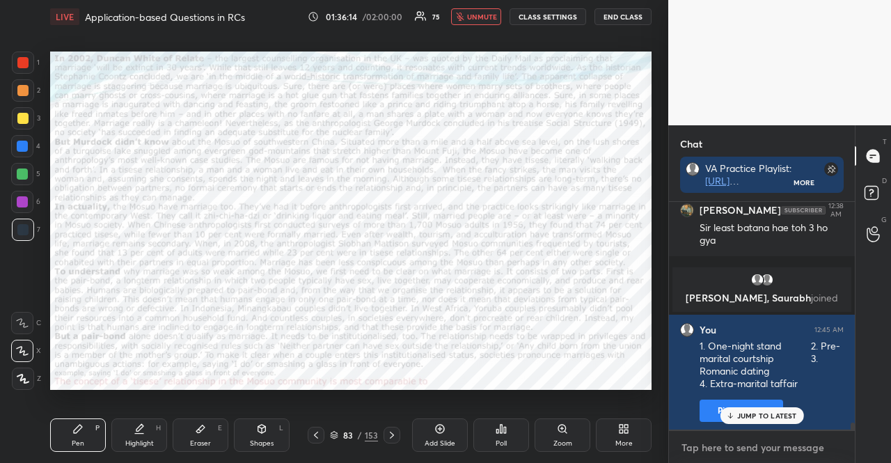
type textarea "x"
click at [733, 446] on textarea at bounding box center [762, 448] width 164 height 22
paste textarea "1. One-night stand 2. Pre-marital courtship 3. Romantic dating 4. Extra-marital…"
type textarea "1. One-night stand 2. Pre-marital courtship 3. Romantic dating 4. Extra-marital…"
type textarea "x"
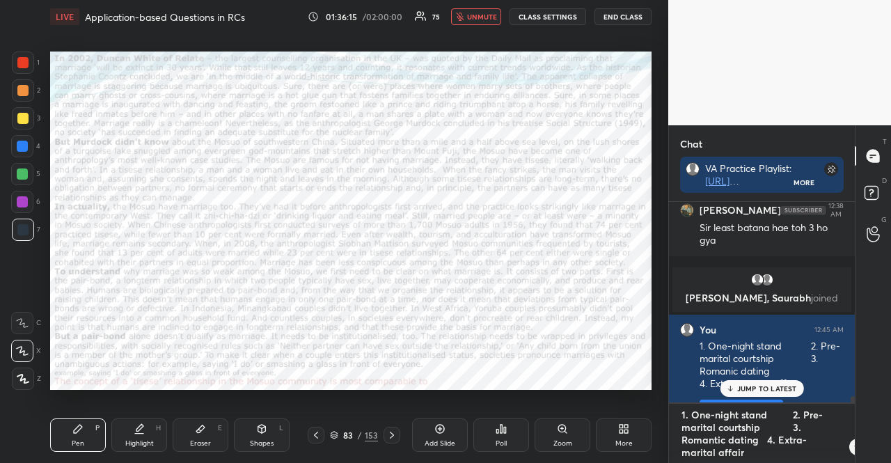
scroll to position [258, 182]
click at [766, 413] on textarea "1. One-night stand 2. Pre-marital courtship 3. Romantic dating 4. Extra-marital…" at bounding box center [748, 434] width 136 height 60
type textarea "1. One-night stand 2. Pre-marital courtship 3. Romantic dating 4. Extra-marital…"
type textarea "x"
click at [726, 427] on textarea "1. One-night stand 2. Pre-marital courtship 3. Romantic dating 4. Extra-marital…" at bounding box center [748, 434] width 136 height 60
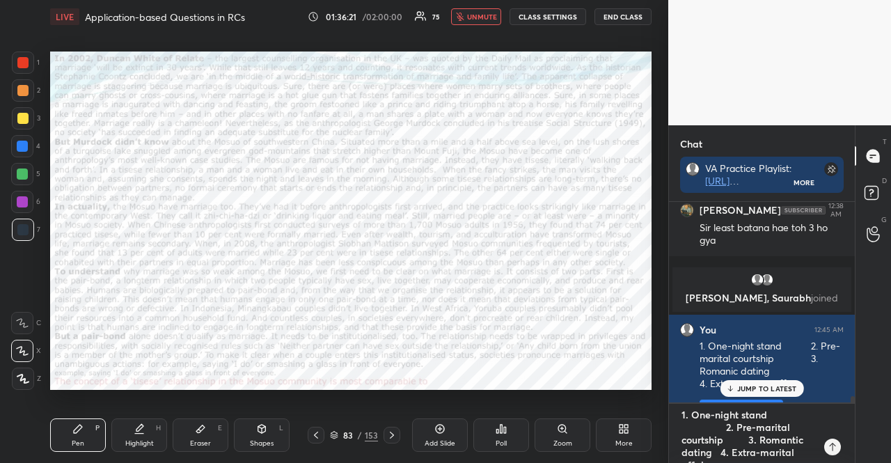
click at [725, 425] on textarea "1. One-night stand 2. Pre-marital courtship 3. Romantic dating 4. Extra-marital…" at bounding box center [748, 434] width 136 height 60
type textarea "1. One-night stand 2. Pre-marital courtship 3. Romantic dating 4. Extra-marital…"
type textarea "x"
click at [772, 427] on textarea "1. One-night stand 2. Pre-marital courtship 3. Romantic dating 4. Extra-marital…" at bounding box center [748, 434] width 136 height 60
click at [774, 427] on textarea "1. One-night stand 2. Pre-marital courtship 3. Romantic dating 4. Extra-marital…" at bounding box center [748, 434] width 136 height 60
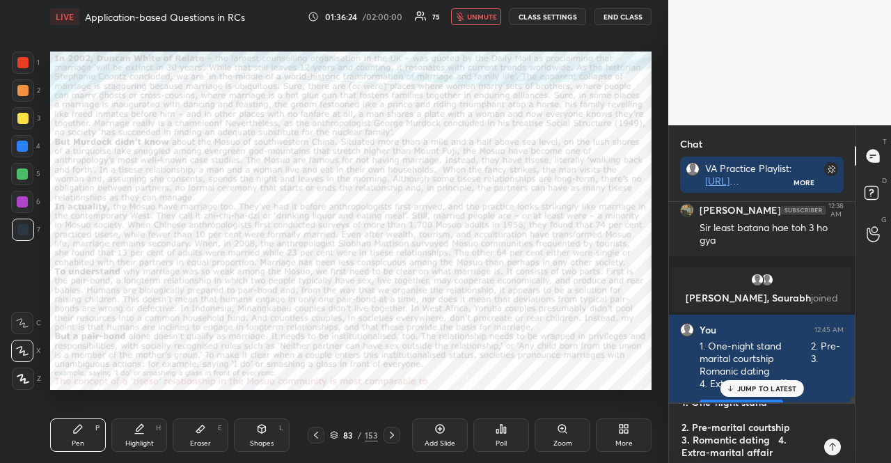
type textarea "1. One-night stand 2. Pre-marital courtship 3. Romantic dating 4. Extra-marital…"
type textarea "x"
type textarea "1. One-night stand 2. Pre-marital courtship 3. Romantic dating 4. Extra-marital…"
type textarea "x"
click at [684, 429] on textarea "1. One-night stand 2. Pre-marital courtship 3. Romantic dating 4. Extra-marital…" at bounding box center [748, 434] width 136 height 60
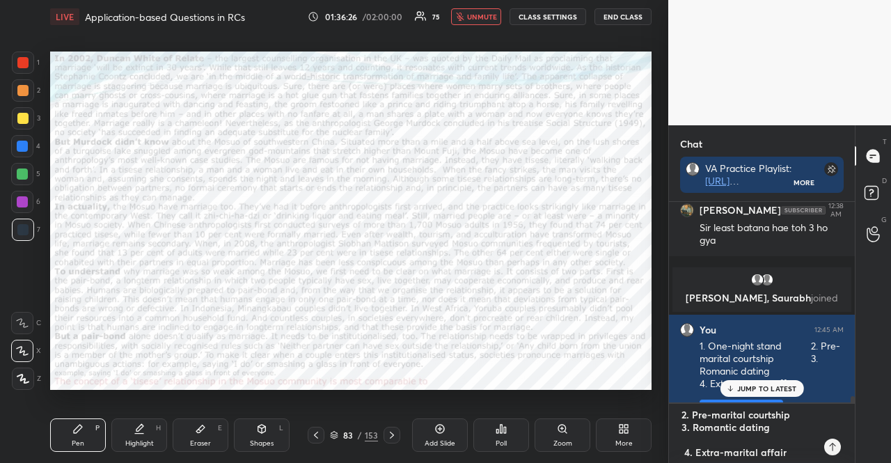
click at [682, 429] on textarea "1. One-night stand 2. Pre-marital courtship 3. Romantic dating 4. Extra-marital…" at bounding box center [748, 434] width 136 height 60
type textarea "1. One-night stand 2. Pre-marital courtship 3. Romantic dating 4. Extra-marital…"
type textarea "x"
type textarea "1. One-night stand 2. Pre-marital courtship 3. Romantic dating 4. Extra-marital…"
type textarea "x"
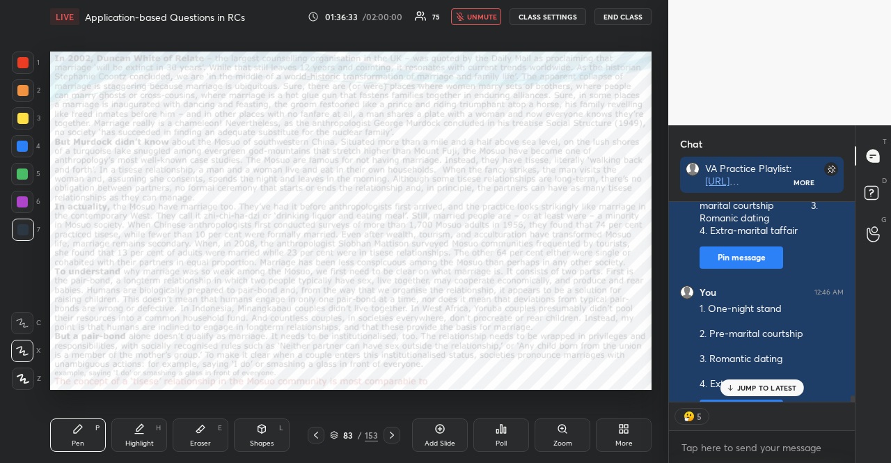
click at [496, 431] on icon at bounding box center [501, 428] width 11 height 11
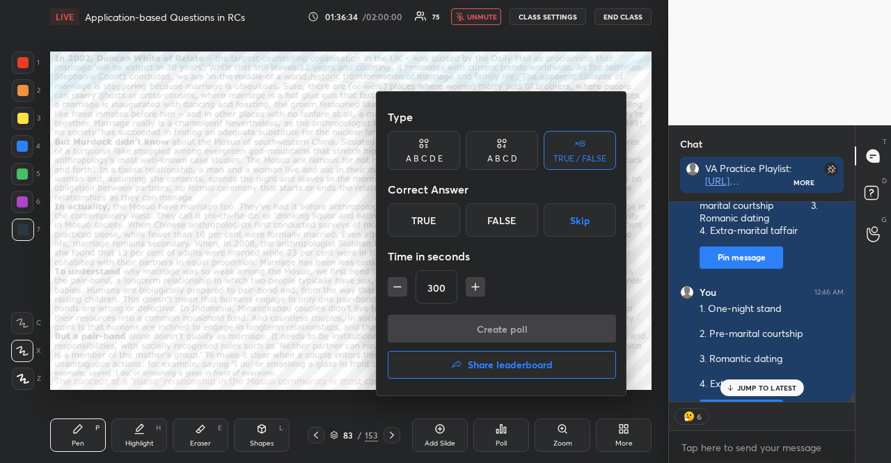
click at [512, 158] on div "A B C D" at bounding box center [502, 159] width 30 height 8
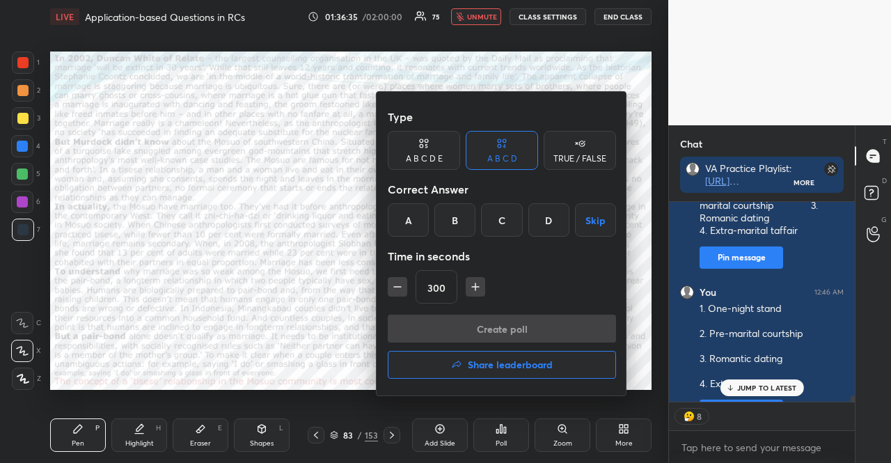
click at [407, 217] on div "A" at bounding box center [408, 219] width 41 height 33
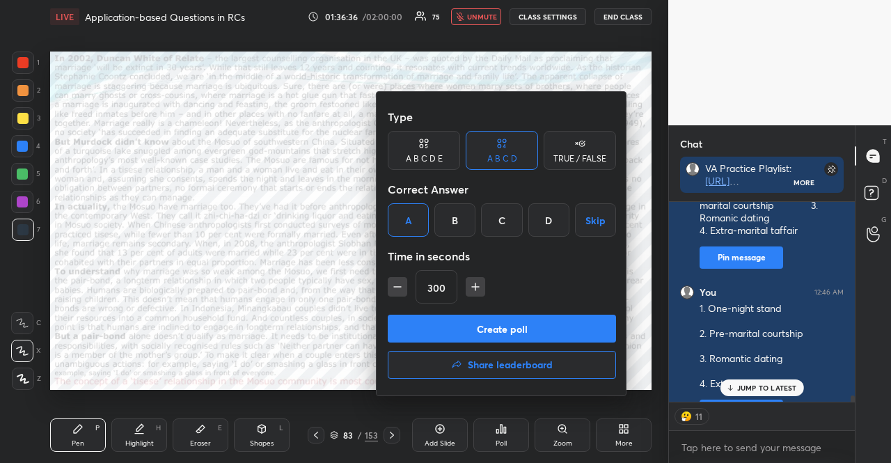
click at [407, 290] on div "300" at bounding box center [502, 286] width 228 height 33
type textarea "x"
click at [396, 288] on icon "button" at bounding box center [398, 287] width 14 height 14
type input "285"
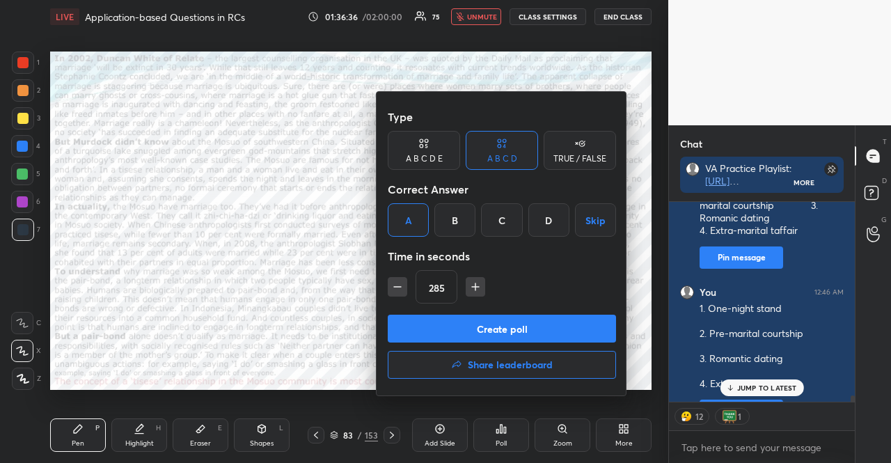
click at [395, 288] on icon "button" at bounding box center [398, 287] width 14 height 14
type textarea "x"
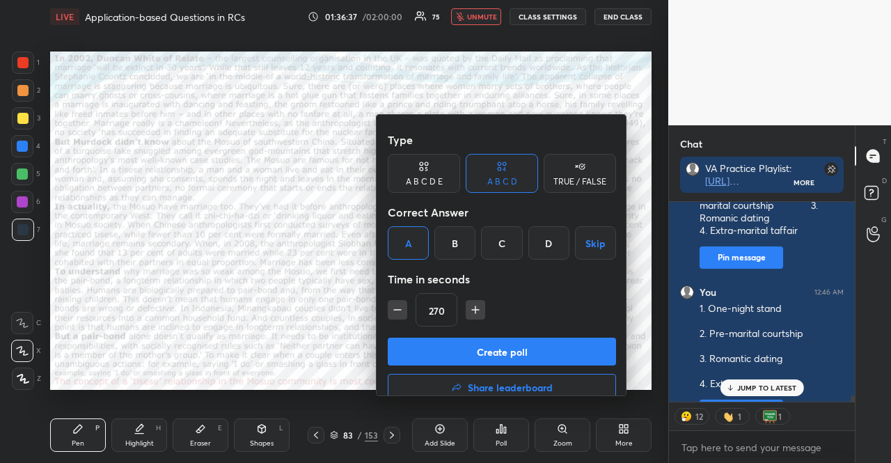
click at [395, 303] on icon "button" at bounding box center [398, 310] width 14 height 14
type input "255"
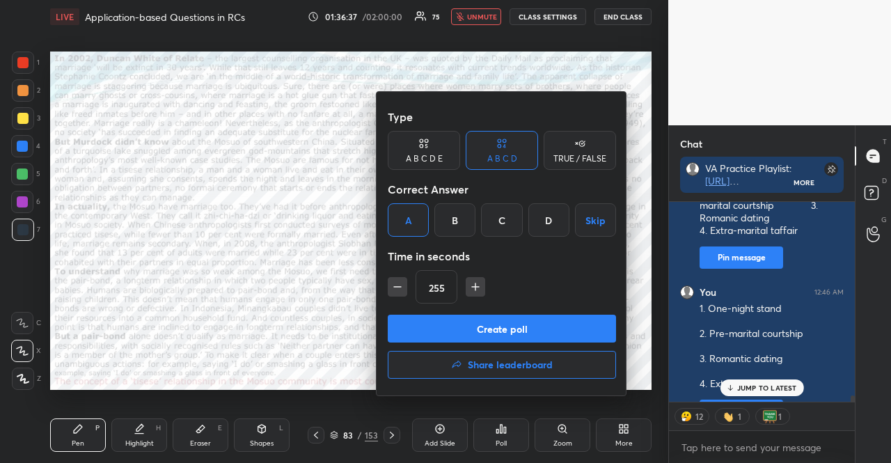
click at [395, 288] on icon "button" at bounding box center [398, 287] width 14 height 14
type textarea "x"
type input "240"
type textarea "x"
click at [395, 288] on icon "button" at bounding box center [398, 287] width 14 height 14
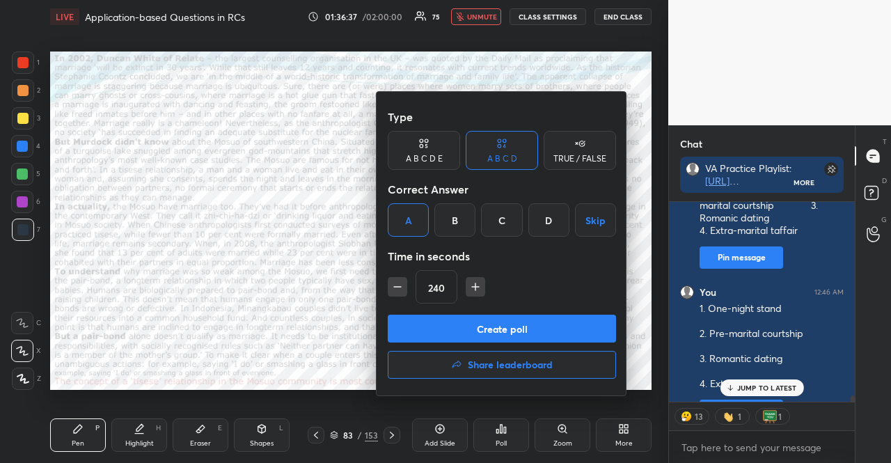
type input "225"
type textarea "x"
click at [395, 288] on icon "button" at bounding box center [398, 287] width 14 height 14
type input "210"
type textarea "x"
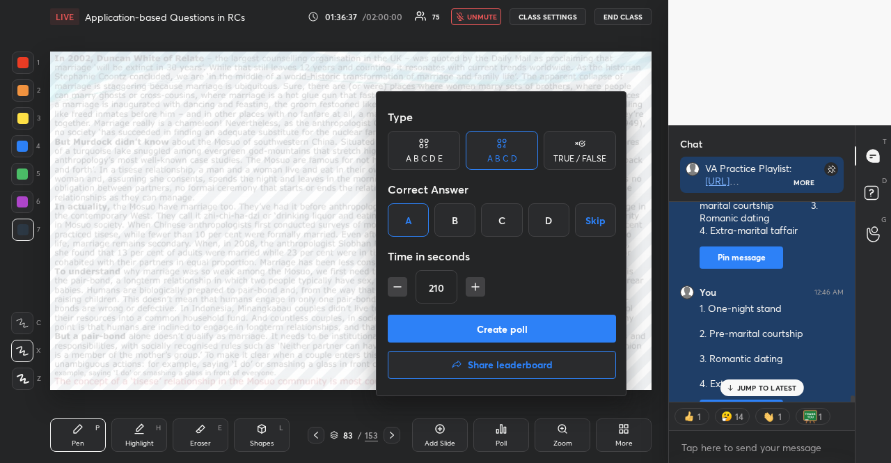
click at [395, 288] on icon "button" at bounding box center [398, 287] width 14 height 14
type input "195"
type textarea "x"
click at [395, 288] on icon "button" at bounding box center [398, 287] width 14 height 14
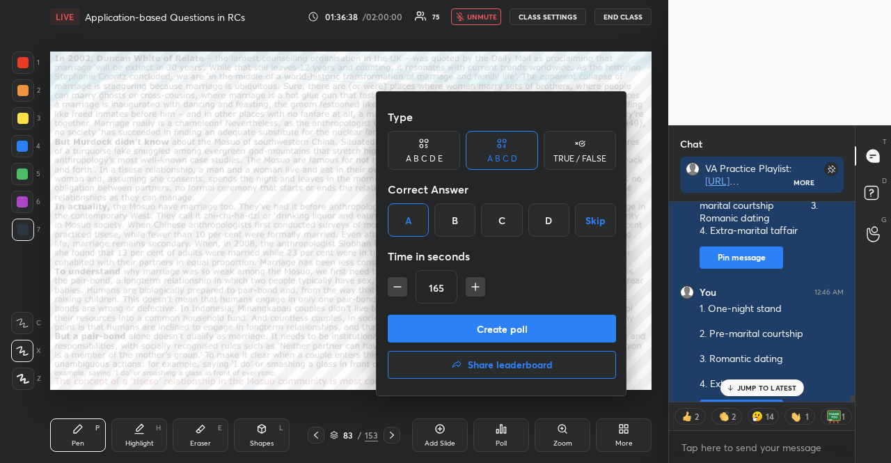
click at [395, 288] on icon "button" at bounding box center [398, 287] width 14 height 14
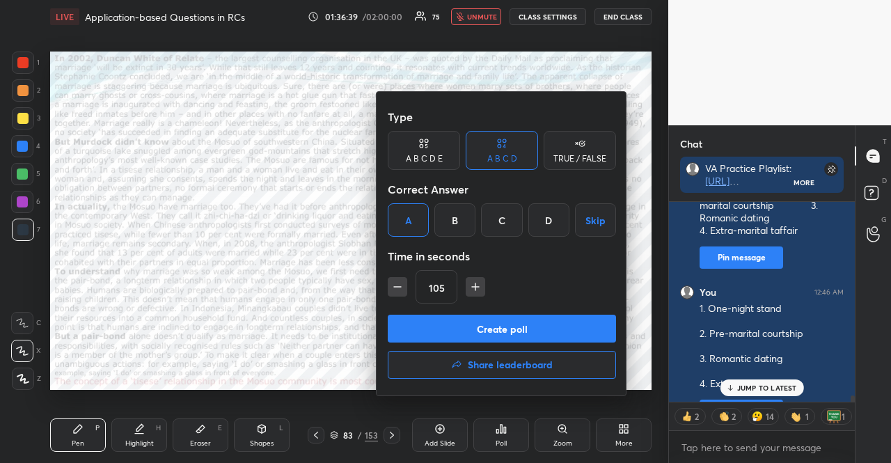
type input "90"
type textarea "x"
click at [395, 288] on icon "button" at bounding box center [398, 287] width 14 height 14
click at [397, 288] on icon "button" at bounding box center [398, 287] width 14 height 14
type input "60"
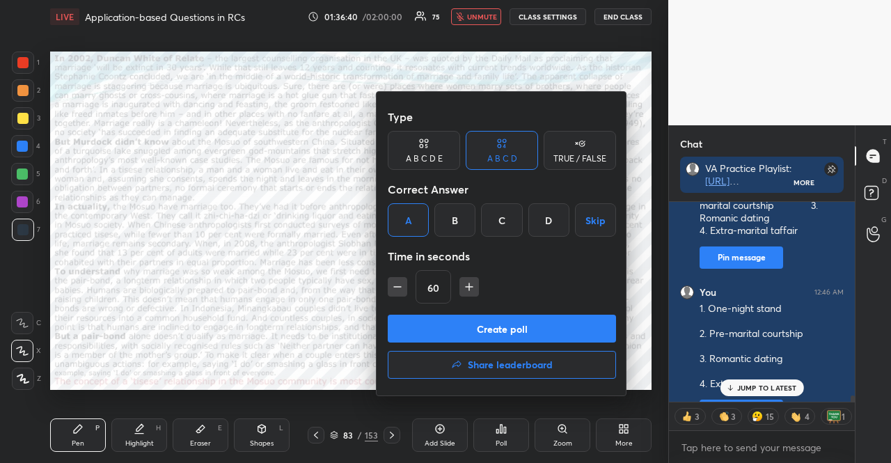
click at [459, 334] on button "Create poll" at bounding box center [502, 329] width 228 height 28
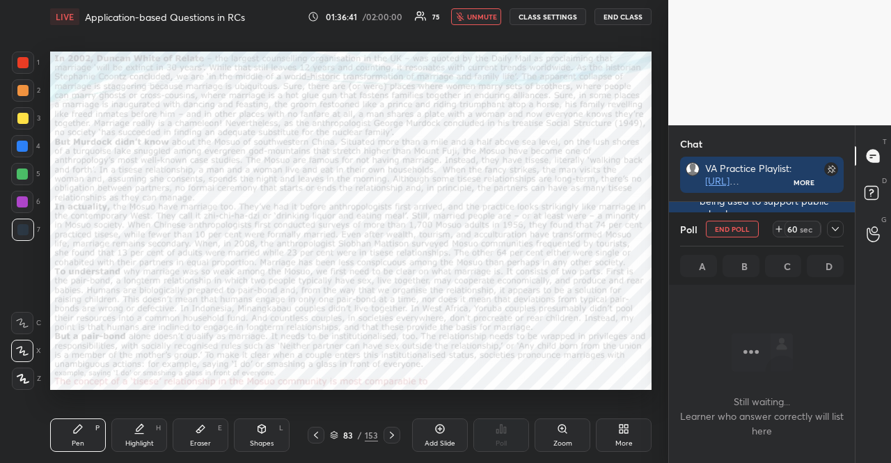
type textarea "x"
click at [845, 229] on div "Poll END POLL 59 sec A B C D" at bounding box center [762, 248] width 186 height 72
click at [840, 230] on icon at bounding box center [835, 229] width 11 height 11
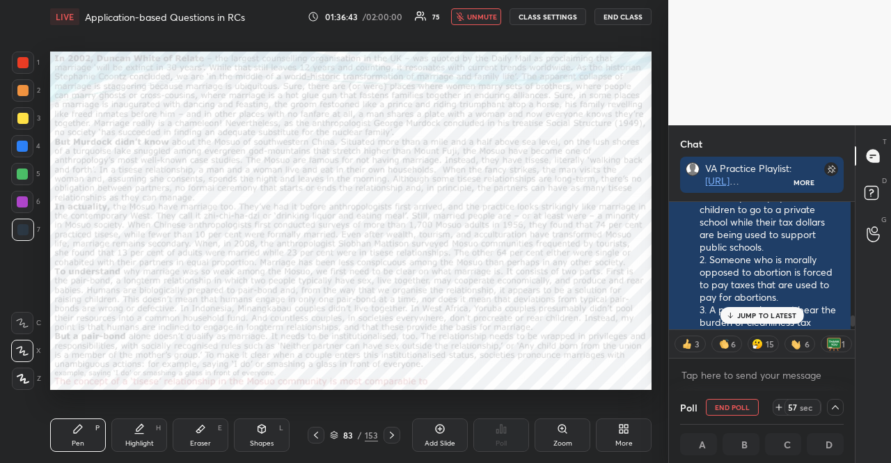
click at [551, 19] on button "CLASS SETTINGS" at bounding box center [548, 16] width 77 height 17
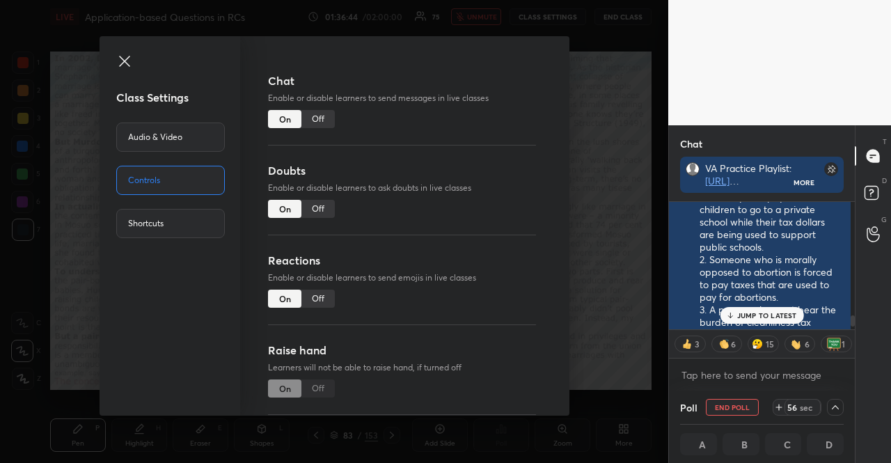
click at [322, 120] on div "Off" at bounding box center [318, 119] width 33 height 18
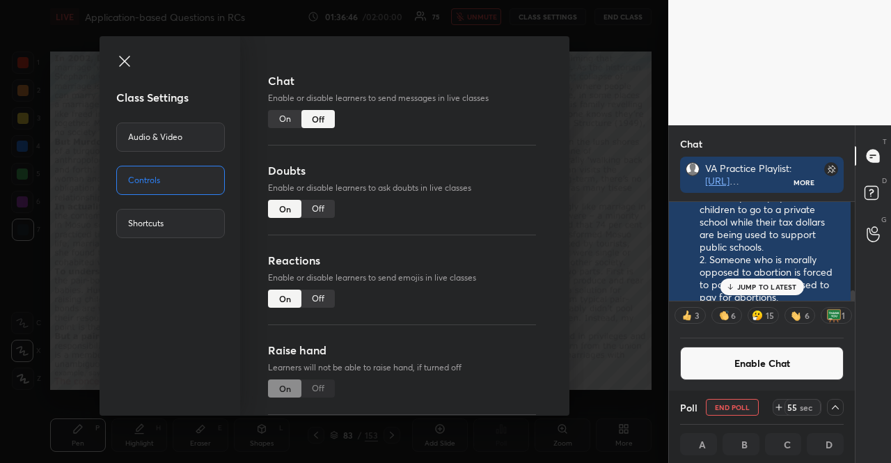
click at [590, 244] on div "Class Settings Audio & Video Controls Shortcuts Chat Enable or disable learners…" at bounding box center [334, 231] width 668 height 463
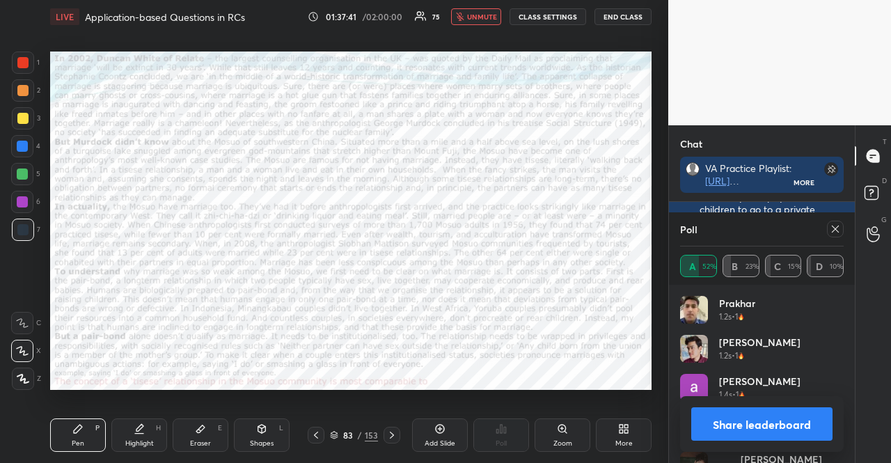
scroll to position [5, 4]
click at [464, 10] on button "unmute" at bounding box center [476, 16] width 50 height 17
click at [832, 228] on icon at bounding box center [835, 229] width 11 height 11
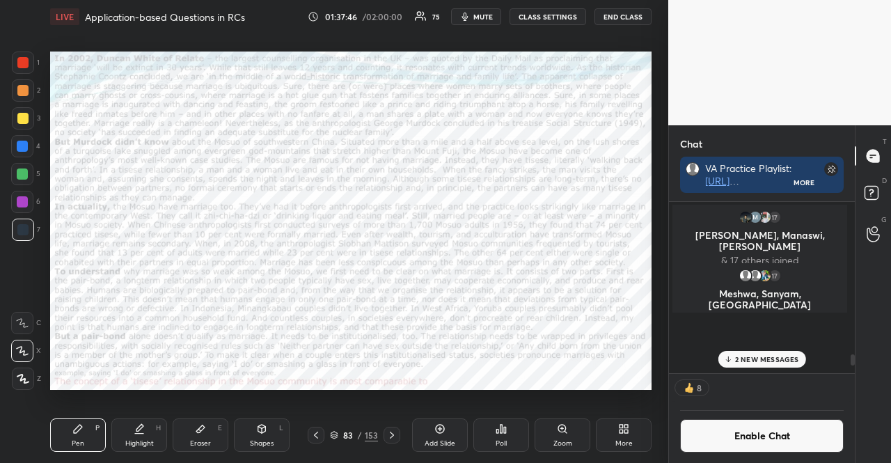
scroll to position [0, 0]
click at [753, 361] on p "2 NEW MESSAGES" at bounding box center [767, 359] width 64 height 8
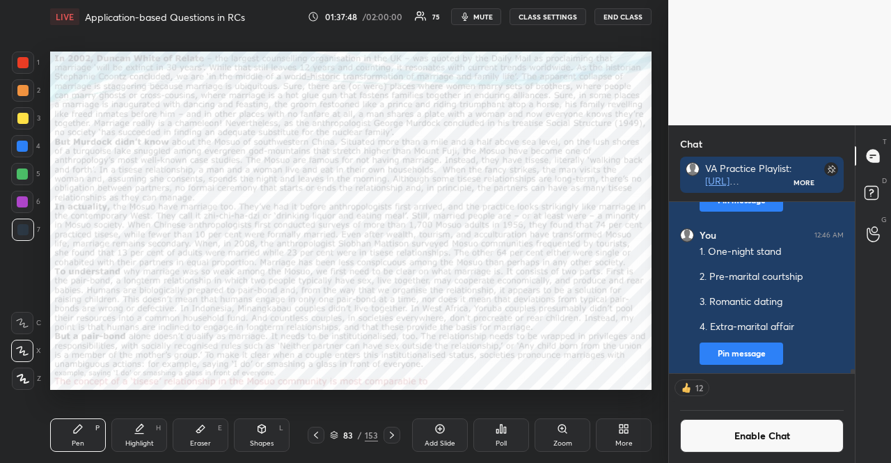
click at [774, 435] on button "Enable Chat" at bounding box center [762, 435] width 164 height 33
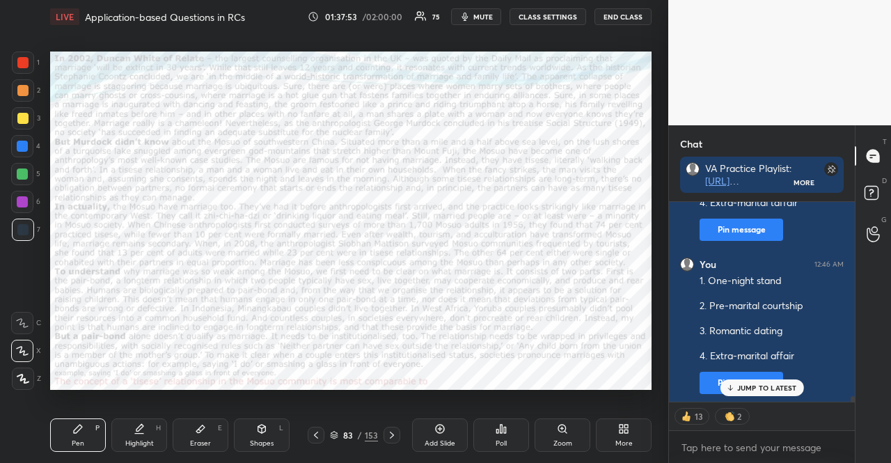
click at [23, 208] on div at bounding box center [22, 202] width 22 height 22
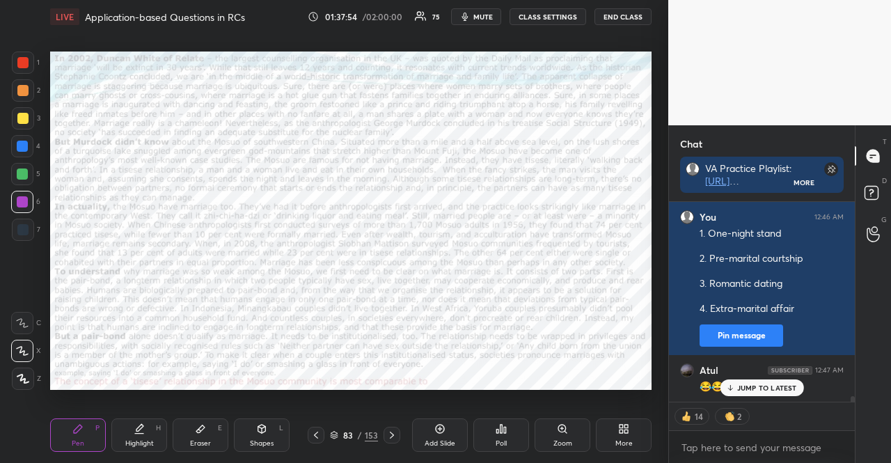
click at [19, 396] on div "1 2 3 4 5 6 7 R O A L C X Z Erase all C X Z LIVE Application-based Questions in…" at bounding box center [328, 231] width 657 height 463
click at [17, 384] on div at bounding box center [23, 379] width 22 height 22
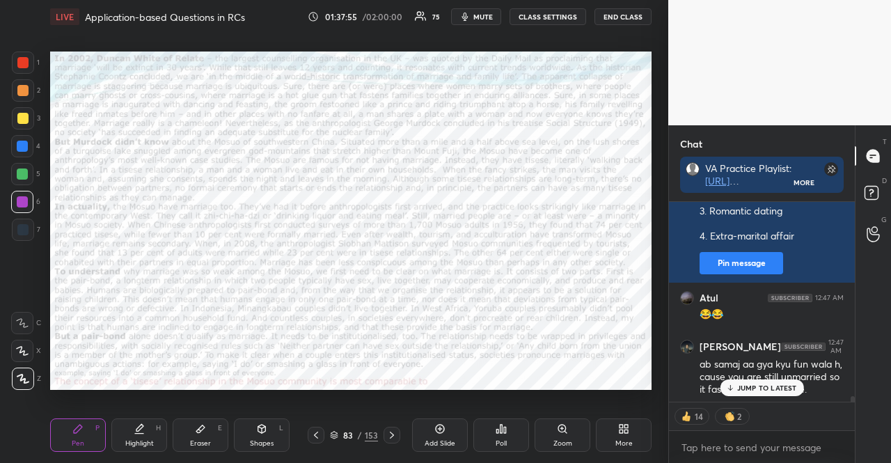
click at [268, 423] on div "Shapes L" at bounding box center [262, 434] width 56 height 33
click at [773, 384] on p "JUMP TO LATEST" at bounding box center [767, 388] width 60 height 8
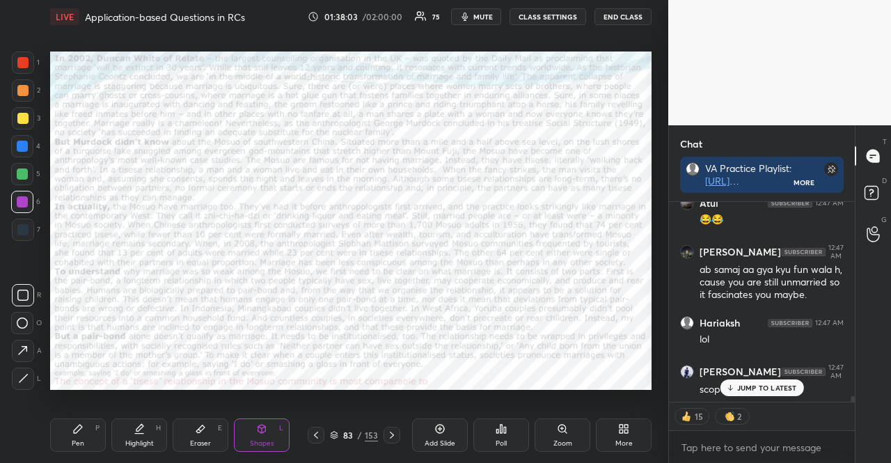
click at [15, 172] on div at bounding box center [22, 174] width 22 height 22
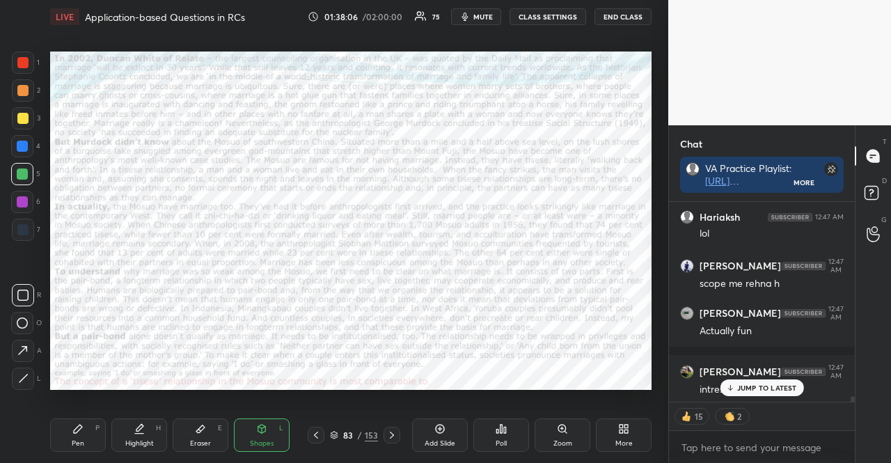
click at [24, 203] on div at bounding box center [22, 201] width 11 height 11
click at [88, 425] on div "Pen P" at bounding box center [78, 434] width 56 height 33
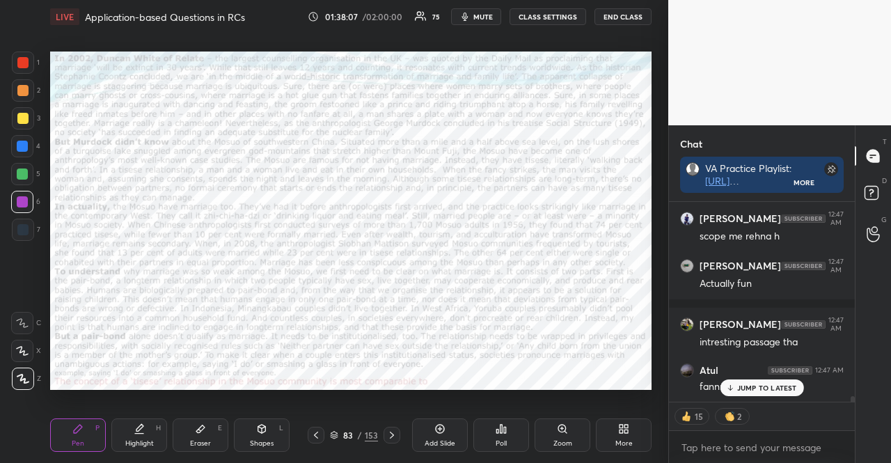
click at [26, 371] on div at bounding box center [23, 379] width 22 height 22
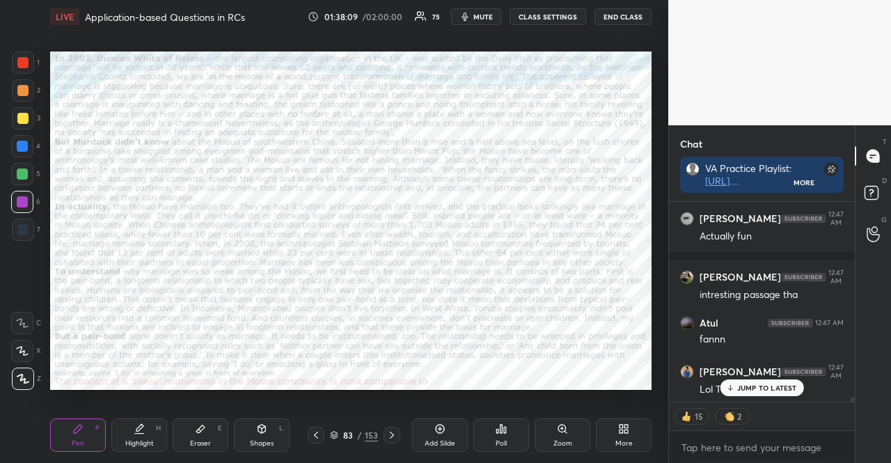
click at [749, 384] on p "JUMP TO LATEST" at bounding box center [767, 388] width 60 height 8
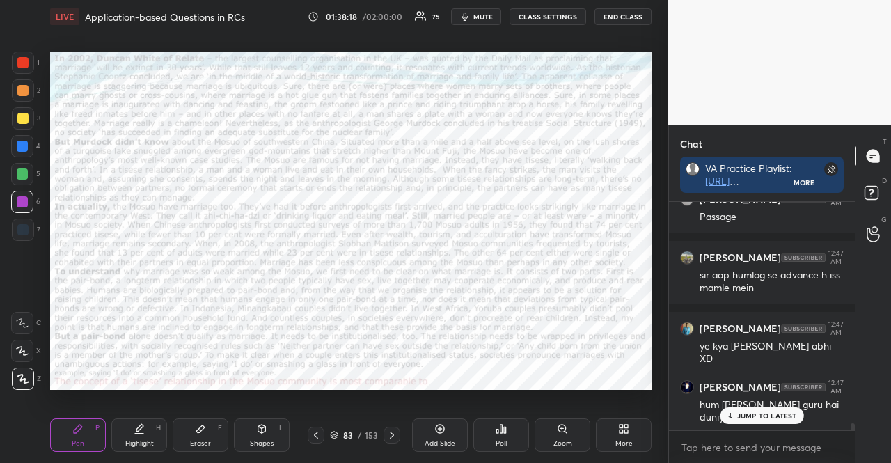
click at [766, 413] on p "JUMP TO LATEST" at bounding box center [767, 416] width 60 height 8
click at [248, 429] on div "Shapes L" at bounding box center [262, 434] width 56 height 33
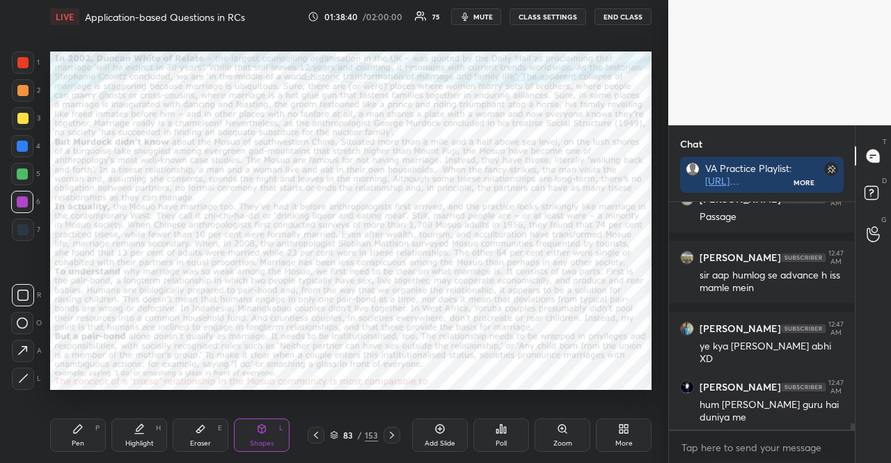
click at [21, 198] on div at bounding box center [22, 201] width 11 height 11
click at [276, 446] on div "Shapes L" at bounding box center [262, 434] width 56 height 33
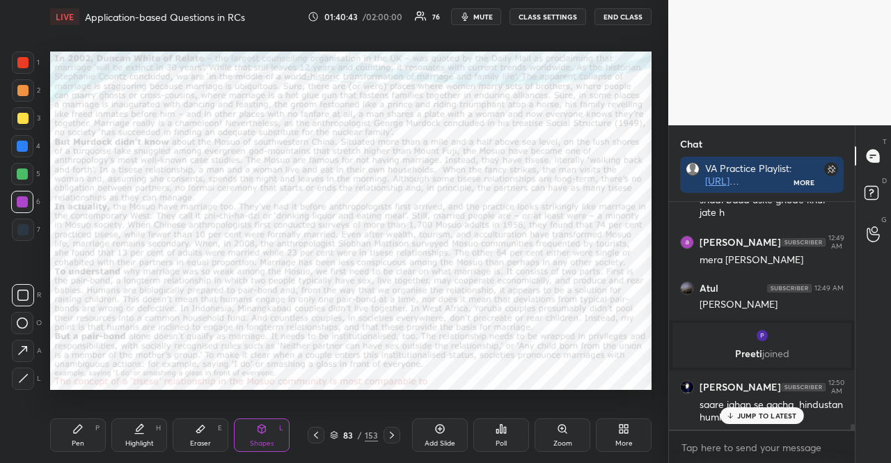
scroll to position [8804, 0]
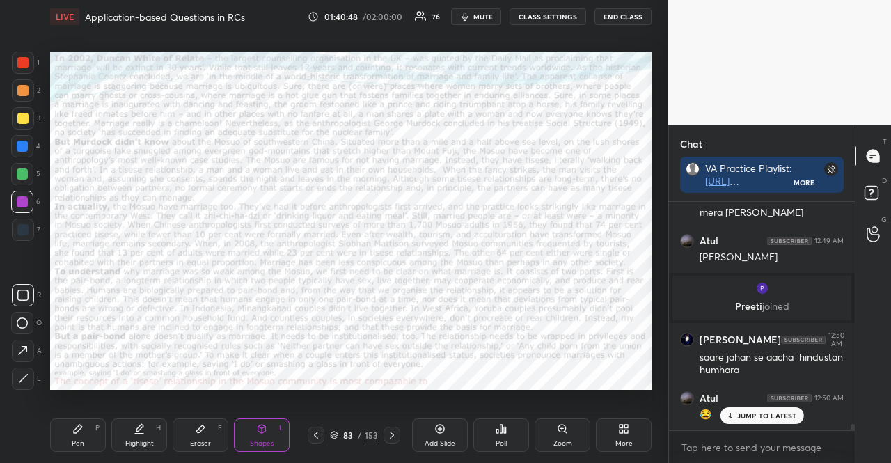
click at [391, 437] on icon at bounding box center [392, 435] width 4 height 7
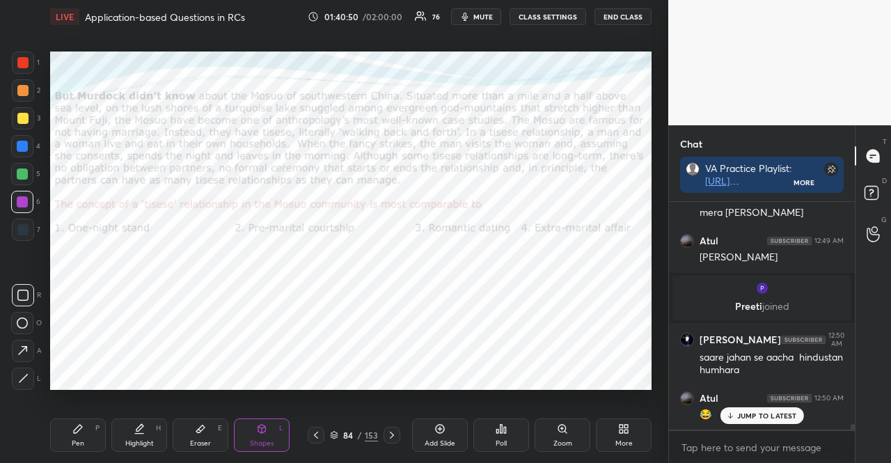
click at [24, 155] on div at bounding box center [22, 146] width 22 height 22
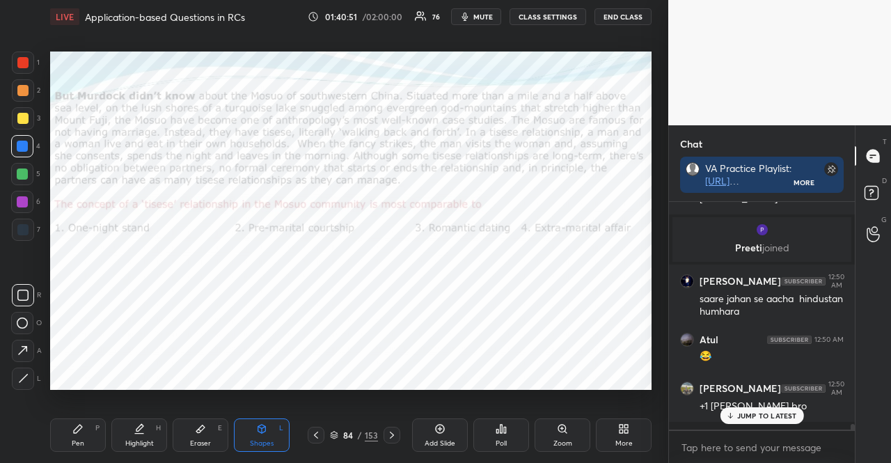
click at [262, 434] on icon at bounding box center [261, 428] width 11 height 11
click at [752, 417] on p "JUMP TO LATEST" at bounding box center [767, 416] width 60 height 8
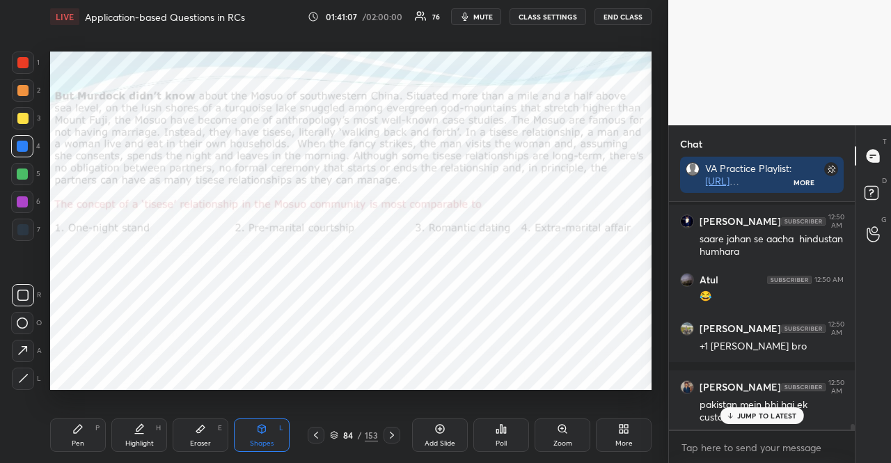
click at [24, 97] on div at bounding box center [23, 90] width 22 height 22
click at [27, 147] on div at bounding box center [22, 146] width 11 height 11
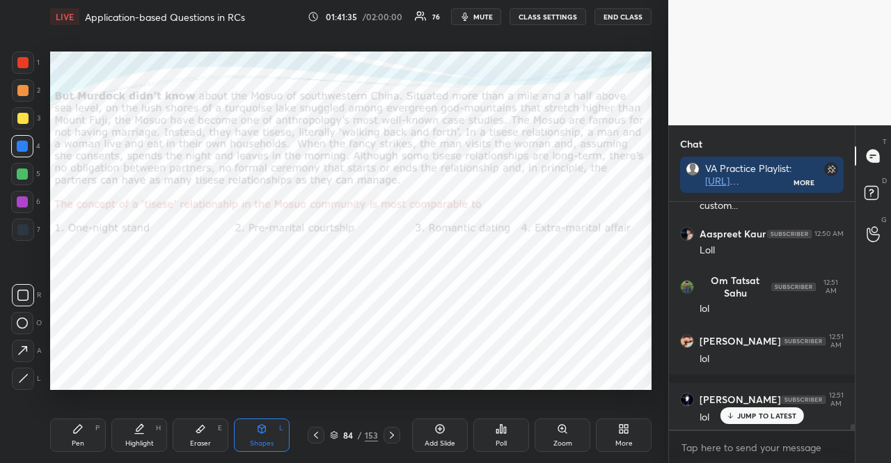
scroll to position [9182, 0]
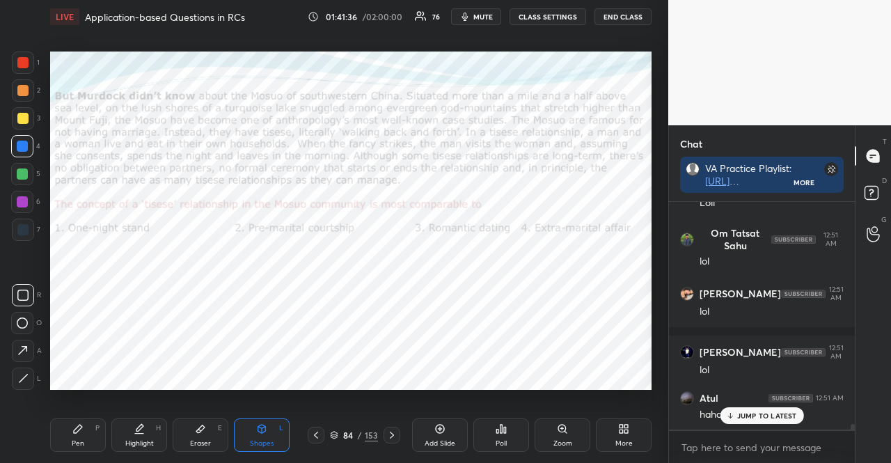
drag, startPoint x: 22, startPoint y: 94, endPoint x: 22, endPoint y: 104, distance: 9.8
click at [22, 94] on div at bounding box center [22, 90] width 11 height 11
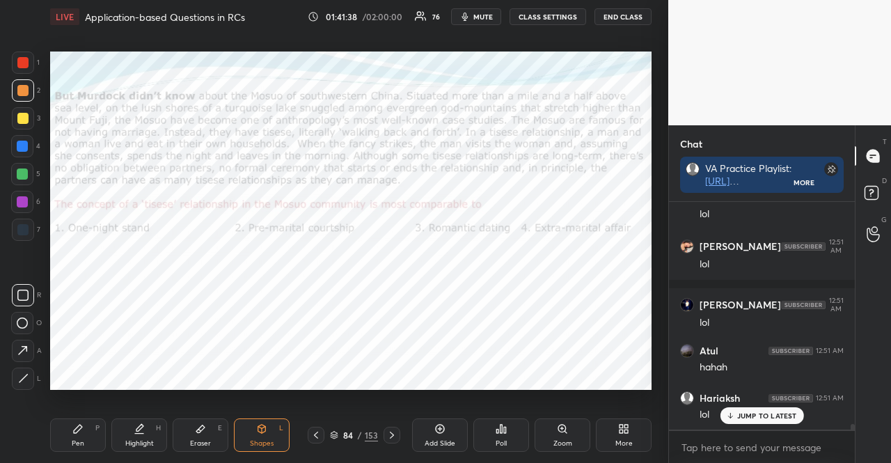
scroll to position [9288, 0]
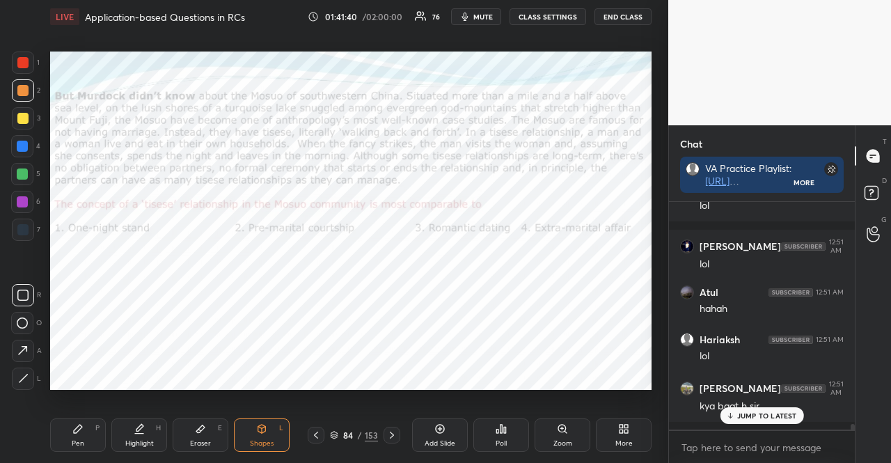
click at [23, 139] on div at bounding box center [22, 146] width 22 height 22
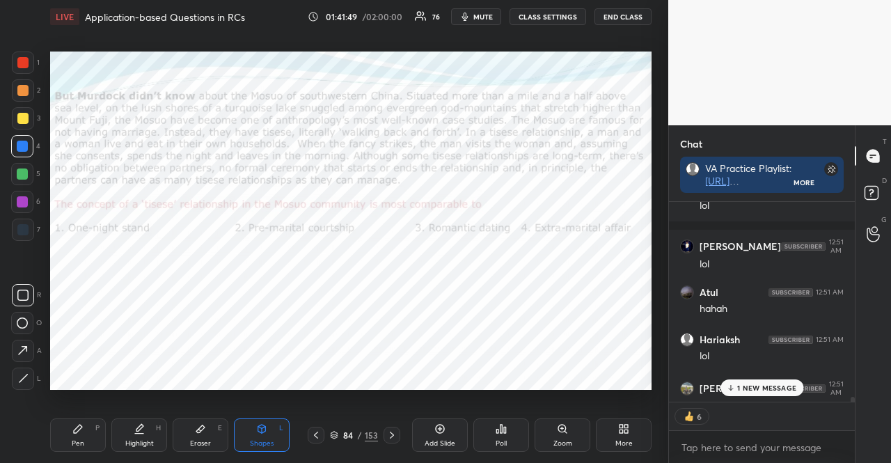
scroll to position [9375, 0]
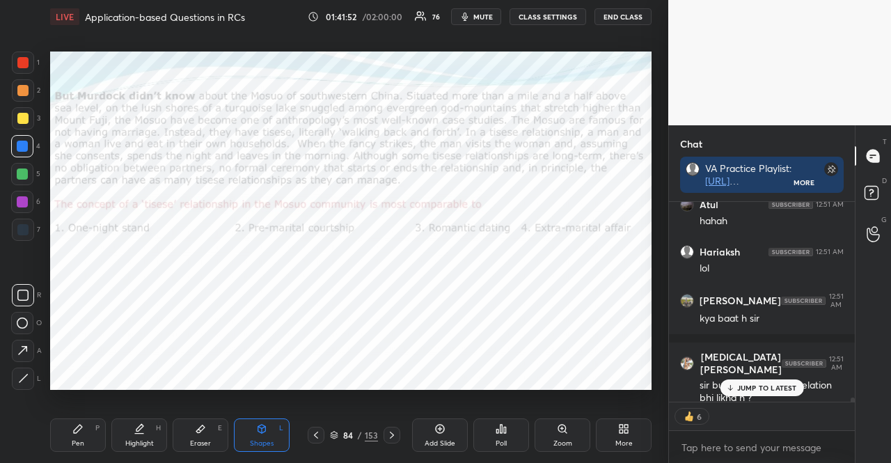
click at [19, 70] on div at bounding box center [23, 63] width 22 height 22
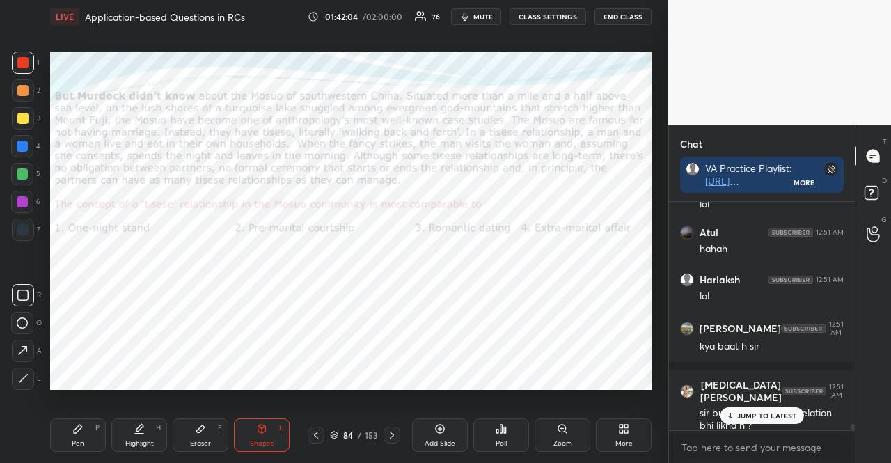
scroll to position [9395, 0]
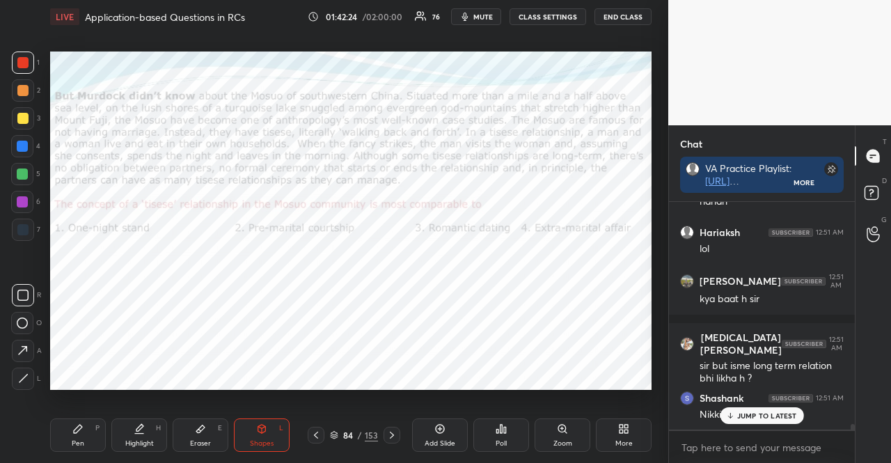
click at [17, 176] on div at bounding box center [22, 174] width 11 height 11
click at [70, 460] on div "Pen P Highlight H Eraser E Shapes L 84 / 153 Add Slide Poll Zoom More" at bounding box center [351, 435] width 602 height 56
click at [74, 446] on div "Pen" at bounding box center [78, 443] width 13 height 7
click at [74, 442] on div "Pen" at bounding box center [78, 443] width 13 height 7
drag, startPoint x: 26, startPoint y: 345, endPoint x: 46, endPoint y: 331, distance: 24.0
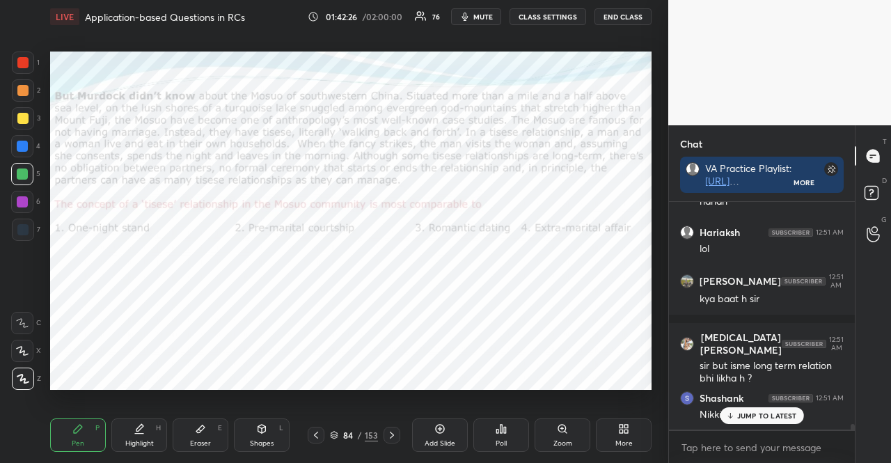
click at [29, 346] on div at bounding box center [22, 351] width 22 height 22
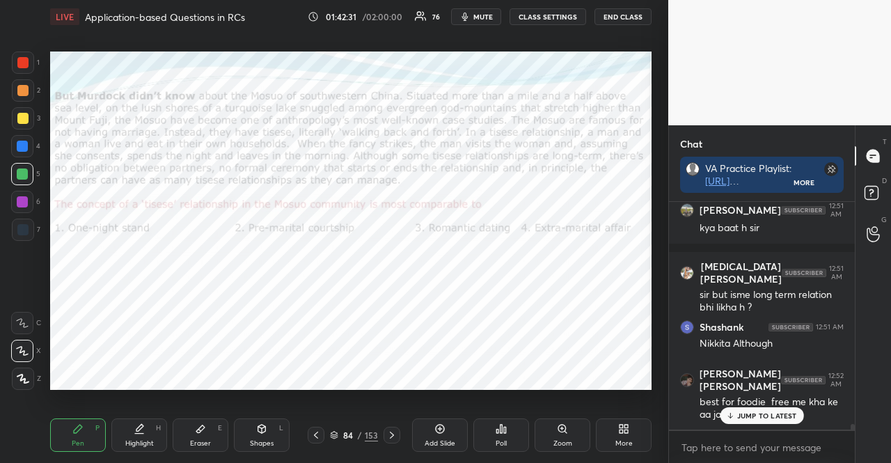
scroll to position [9513, 0]
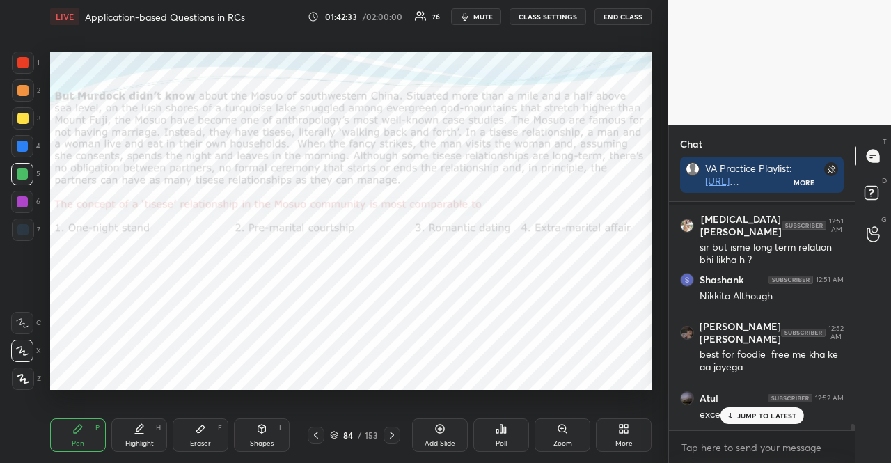
click at [26, 198] on div at bounding box center [22, 202] width 22 height 22
drag, startPoint x: 25, startPoint y: 200, endPoint x: 36, endPoint y: 201, distance: 11.2
click at [25, 201] on div at bounding box center [22, 201] width 11 height 11
click at [19, 175] on div at bounding box center [22, 174] width 11 height 11
click at [19, 180] on div at bounding box center [22, 174] width 22 height 22
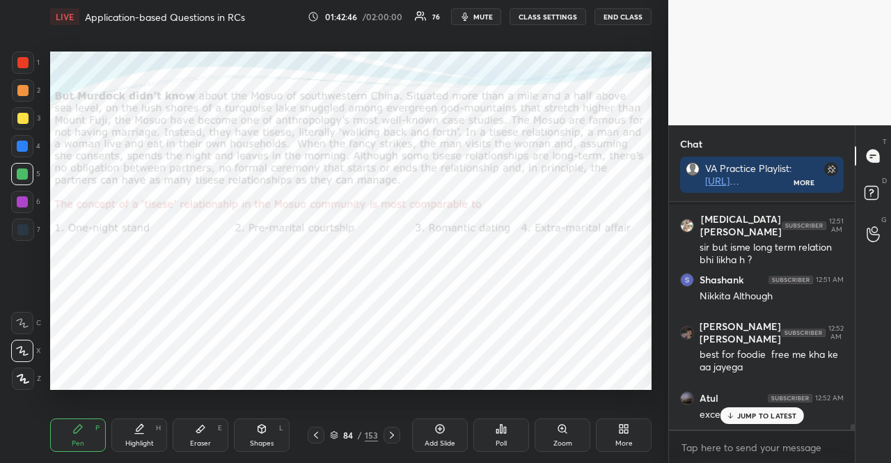
click at [22, 212] on div at bounding box center [22, 202] width 22 height 22
click at [24, 224] on div at bounding box center [22, 229] width 11 height 11
click at [24, 225] on div at bounding box center [22, 229] width 11 height 11
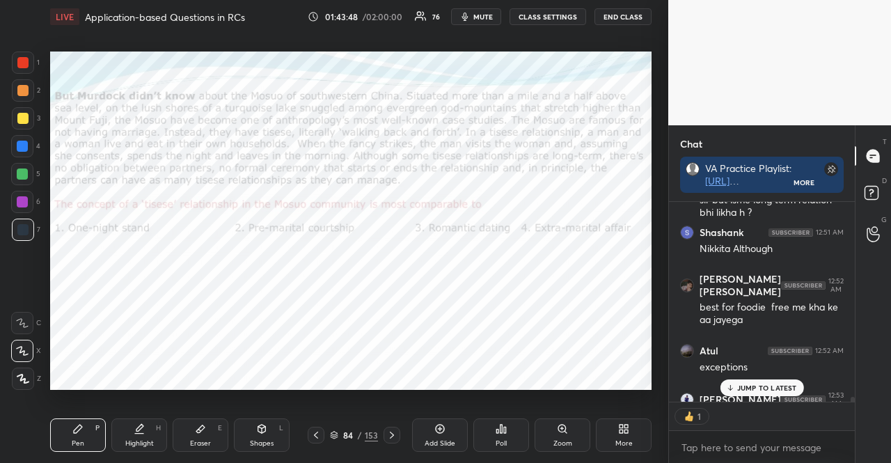
scroll to position [4, 4]
click at [759, 385] on p "JUMP TO LATEST" at bounding box center [767, 388] width 60 height 8
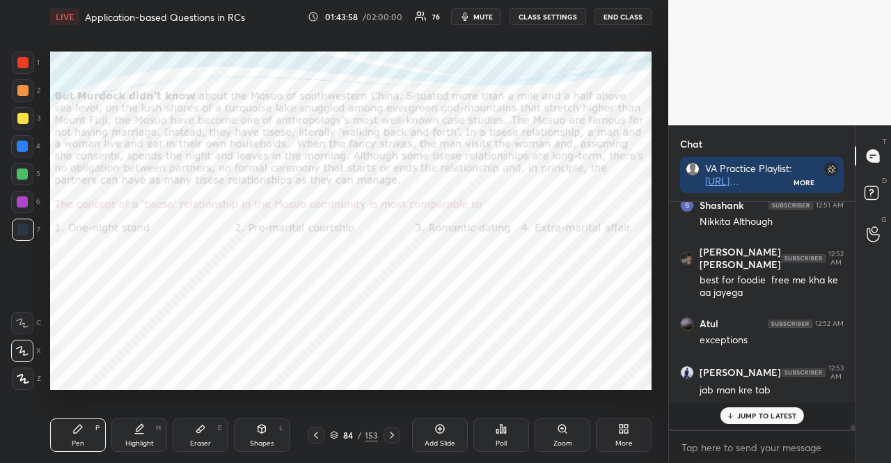
scroll to position [9561, 0]
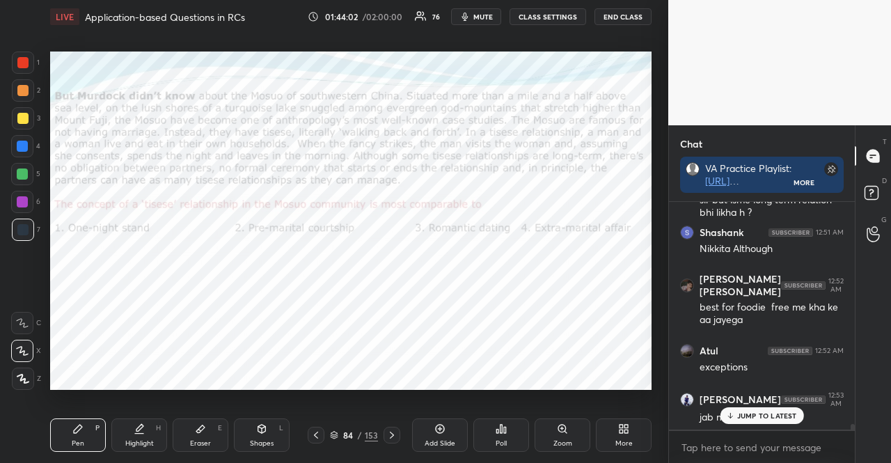
drag, startPoint x: 18, startPoint y: 72, endPoint x: 13, endPoint y: 68, distance: 7.4
click at [17, 72] on div "1 2 3 4 5 6 7" at bounding box center [25, 149] width 29 height 195
click at [15, 65] on div at bounding box center [23, 63] width 22 height 22
click at [15, 71] on div at bounding box center [23, 63] width 22 height 22
click at [23, 205] on div at bounding box center [22, 202] width 22 height 22
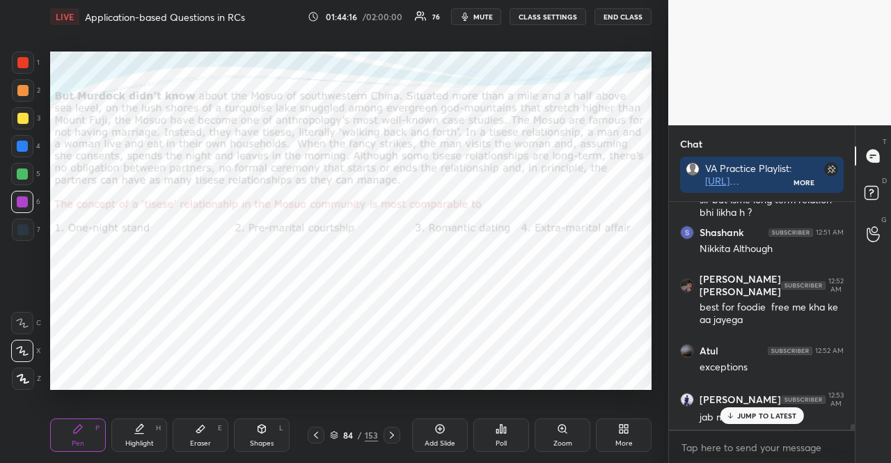
click at [22, 232] on div at bounding box center [22, 229] width 11 height 11
click at [21, 141] on div at bounding box center [22, 146] width 11 height 11
click at [17, 141] on div at bounding box center [22, 146] width 11 height 11
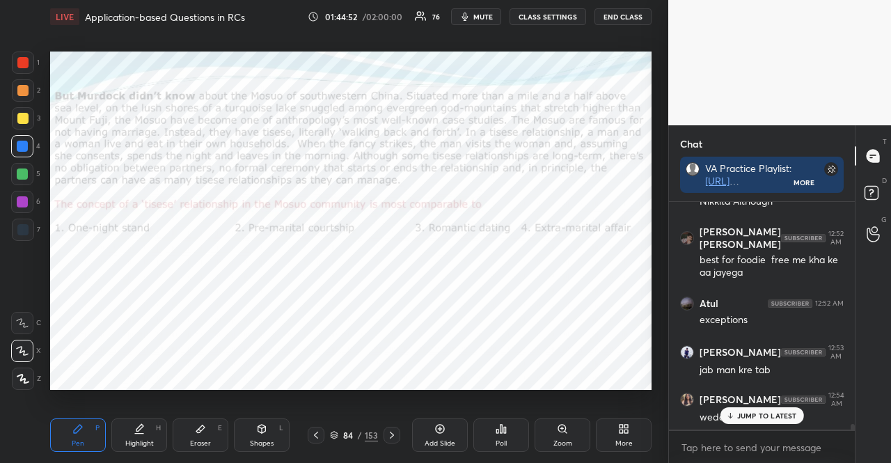
click at [778, 421] on div "JUMP TO LATEST" at bounding box center [762, 415] width 84 height 17
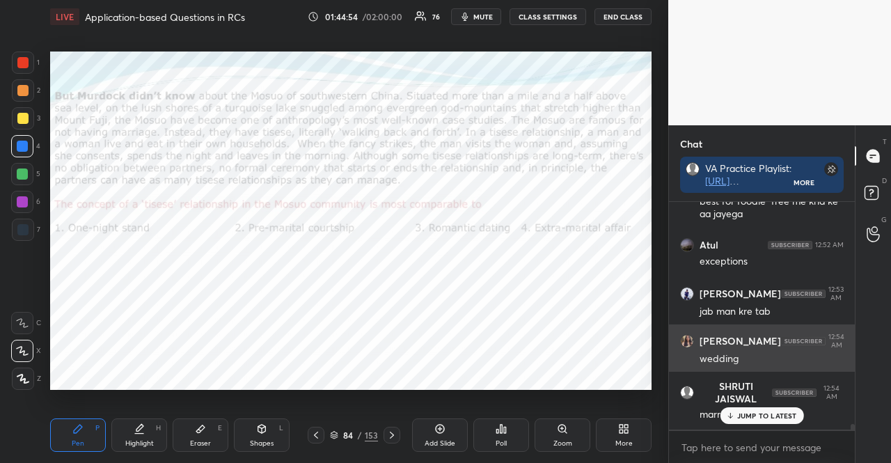
scroll to position [9714, 0]
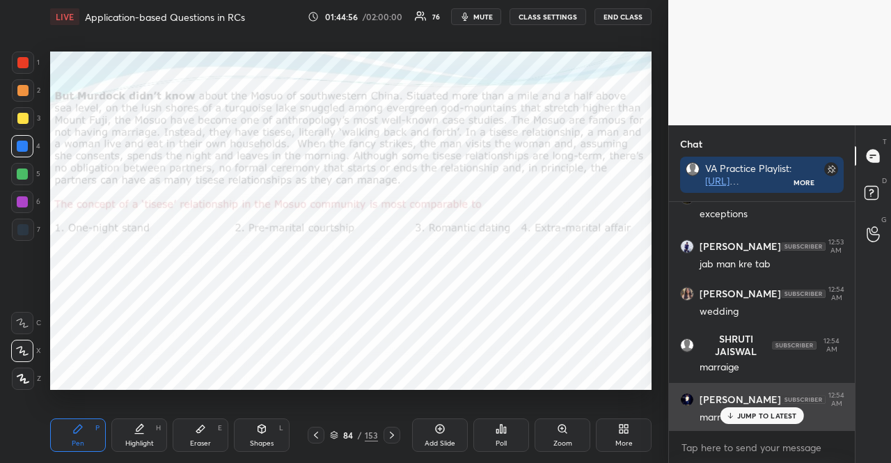
click at [774, 414] on p "JUMP TO LATEST" at bounding box center [767, 416] width 60 height 8
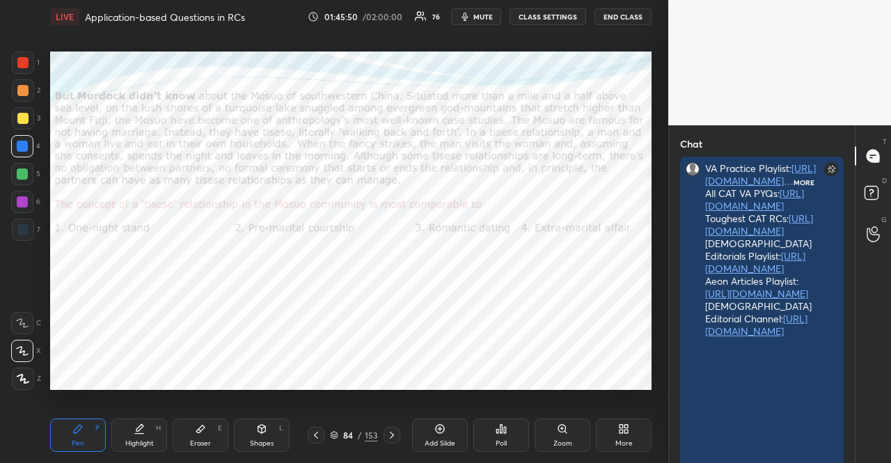
scroll to position [4, 4]
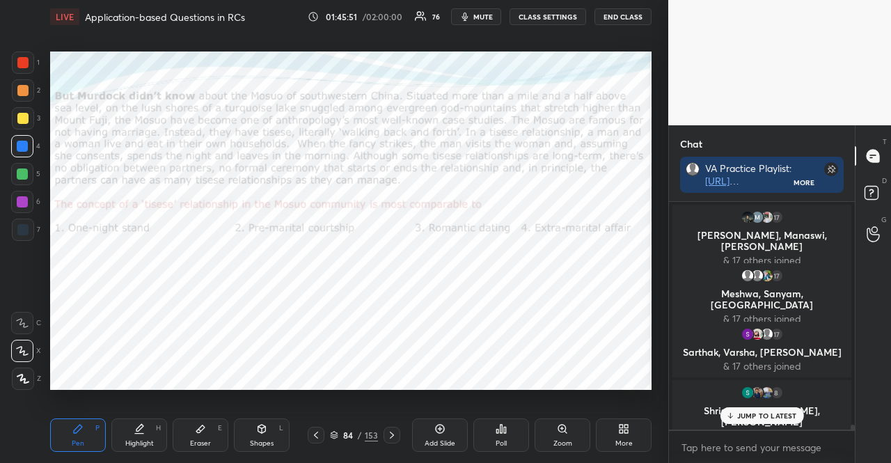
click at [772, 412] on p "JUMP TO LATEST" at bounding box center [767, 416] width 60 height 8
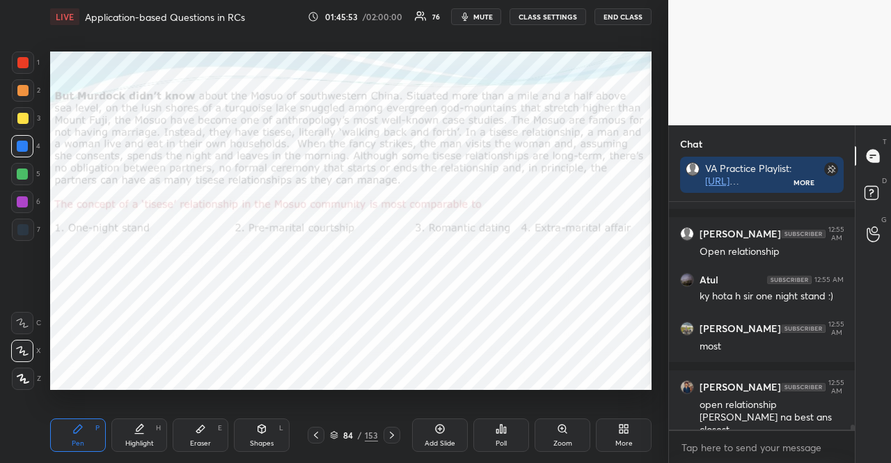
click at [33, 140] on div at bounding box center [22, 146] width 22 height 22
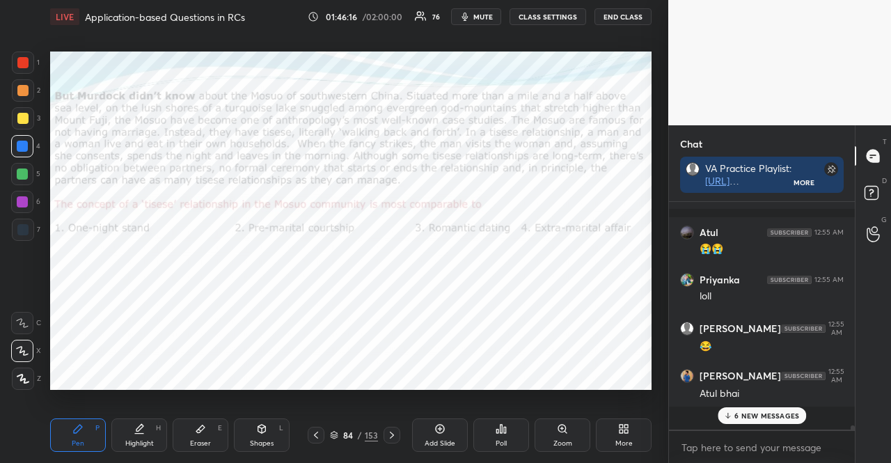
scroll to position [224, 182]
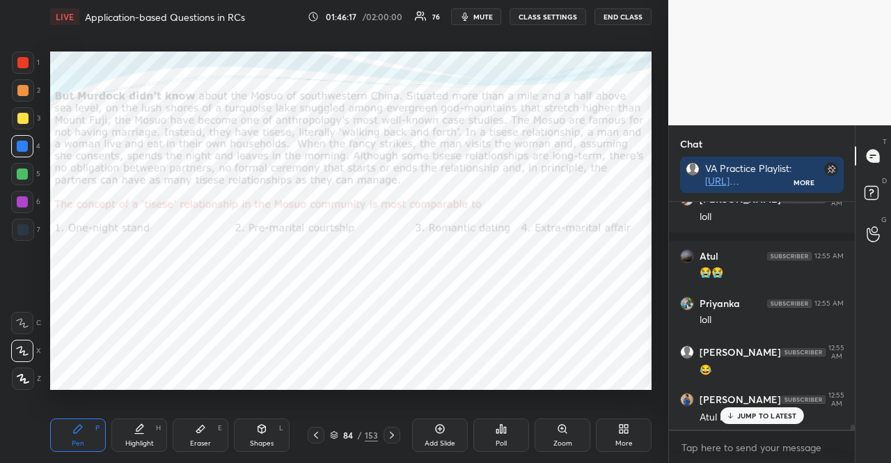
click at [744, 407] on div "JUMP TO LATEST" at bounding box center [762, 415] width 84 height 17
click at [341, 434] on div "84" at bounding box center [348, 435] width 14 height 8
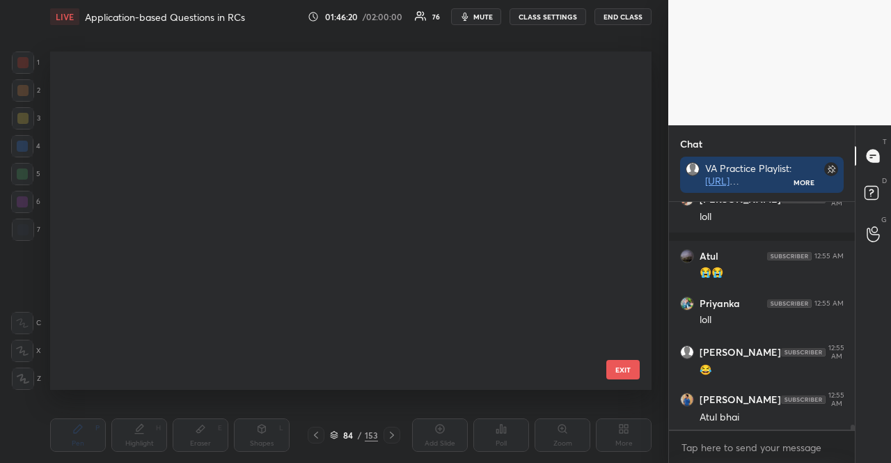
scroll to position [2528, 0]
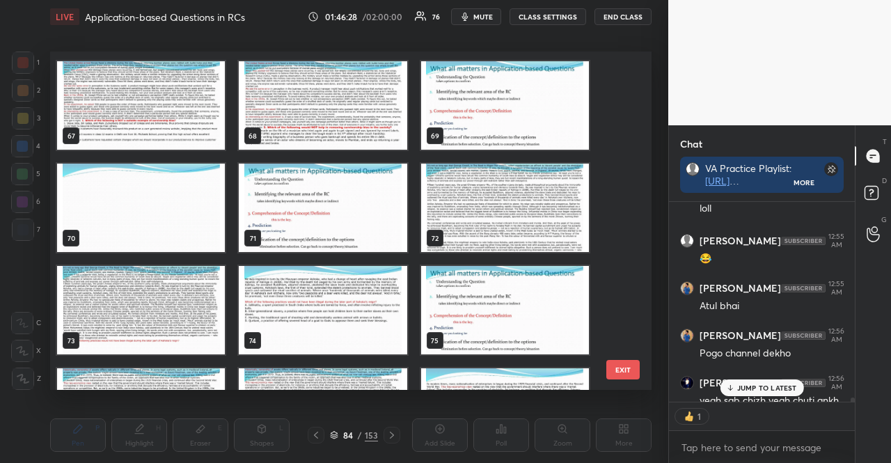
click at [734, 388] on icon at bounding box center [730, 388] width 9 height 8
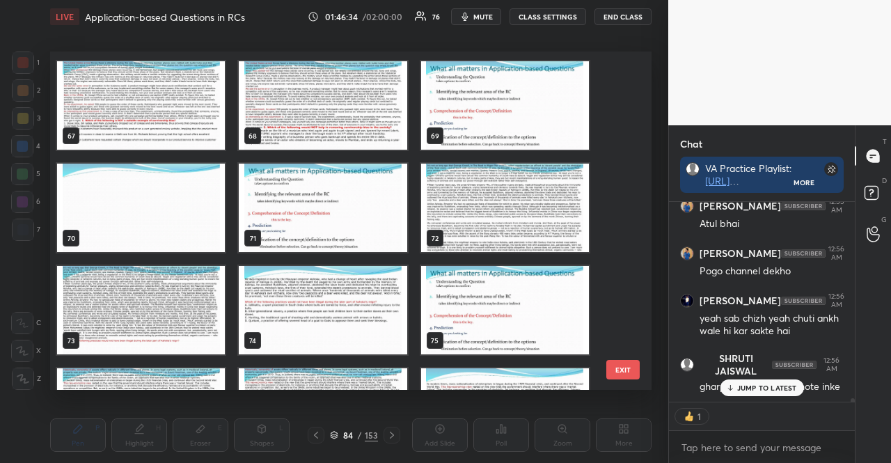
click at [778, 389] on p "JUMP TO LATEST" at bounding box center [767, 388] width 60 height 8
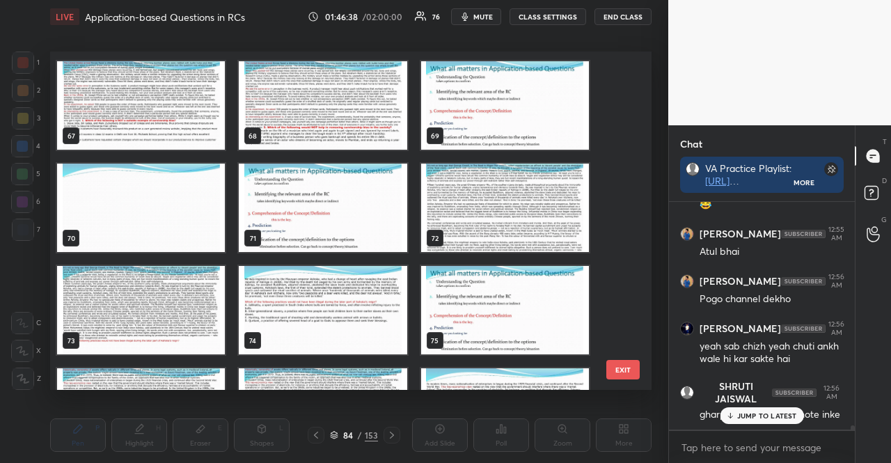
click at [744, 412] on p "JUMP TO LATEST" at bounding box center [767, 416] width 60 height 8
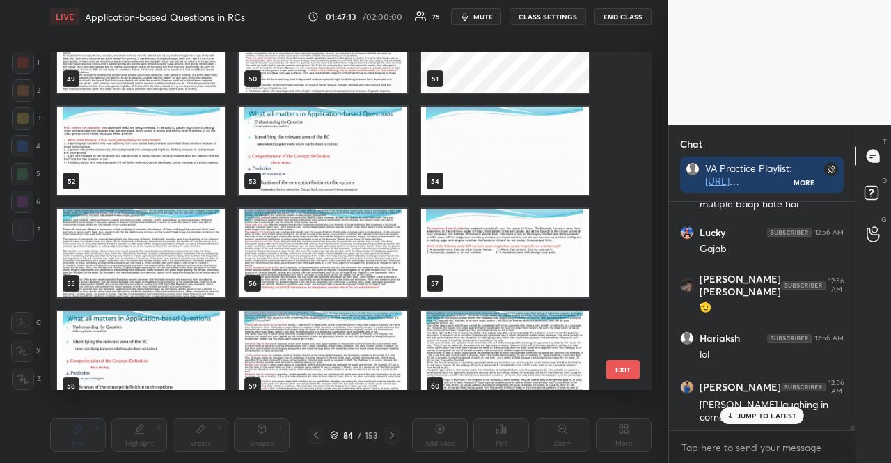
click at [149, 215] on img "grid" at bounding box center [141, 253] width 168 height 88
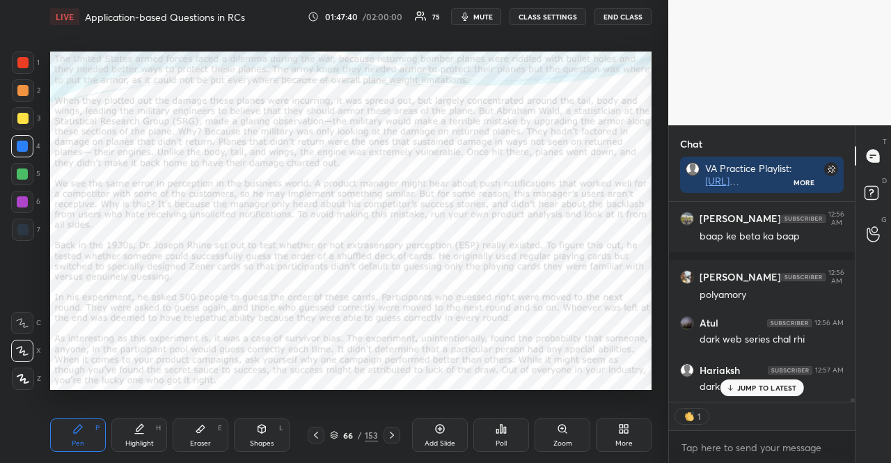
scroll to position [12155, 0]
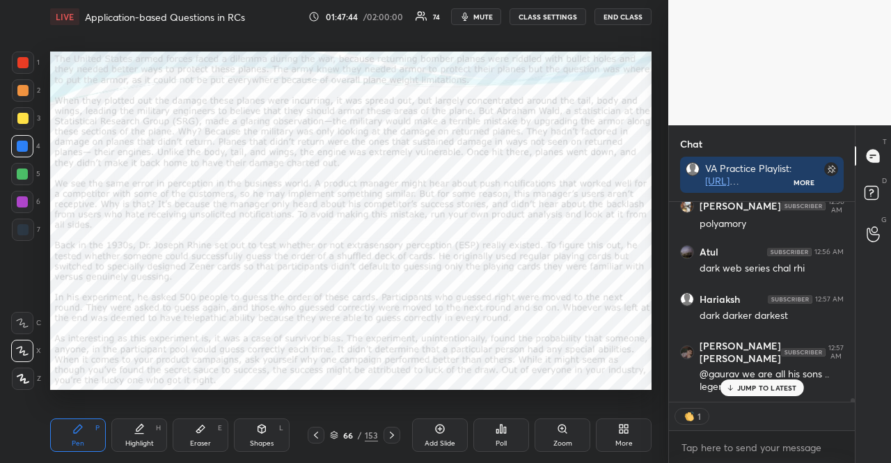
type textarea "x"
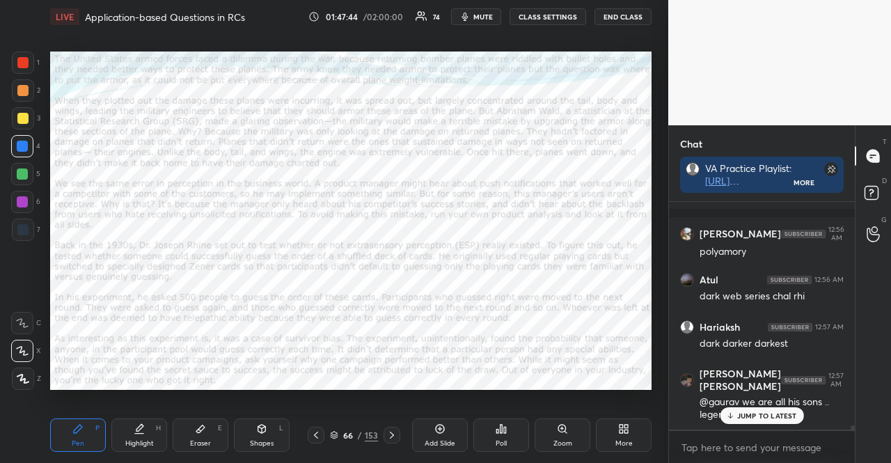
click at [766, 391] on div "[PERSON_NAME] 12:56 AM chinese Atul 12:56 AM 🤣 [PERSON_NAME] 12:56 AM lollll [P…" at bounding box center [762, 316] width 186 height 228
click at [738, 414] on p "JUMP TO LATEST" at bounding box center [767, 416] width 60 height 8
click at [480, 19] on span "mute" at bounding box center [483, 17] width 19 height 10
click at [512, 444] on div "Poll" at bounding box center [502, 434] width 56 height 33
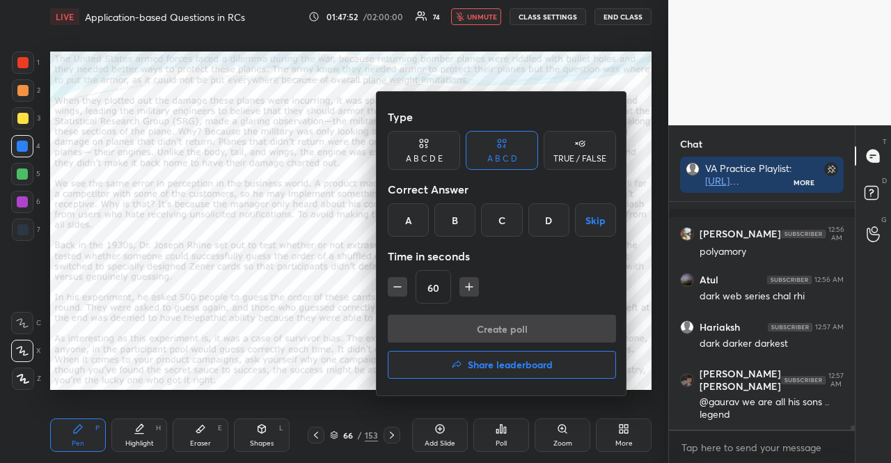
click at [474, 283] on icon "button" at bounding box center [469, 287] width 14 height 14
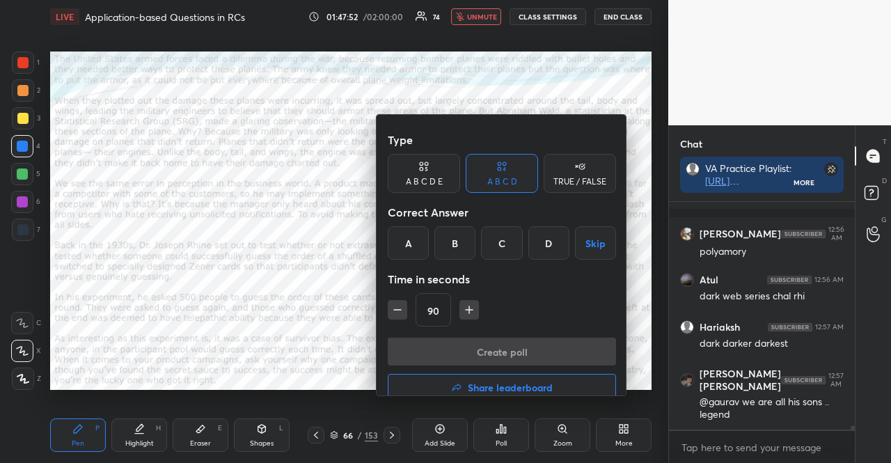
click at [474, 303] on icon "button" at bounding box center [469, 310] width 14 height 14
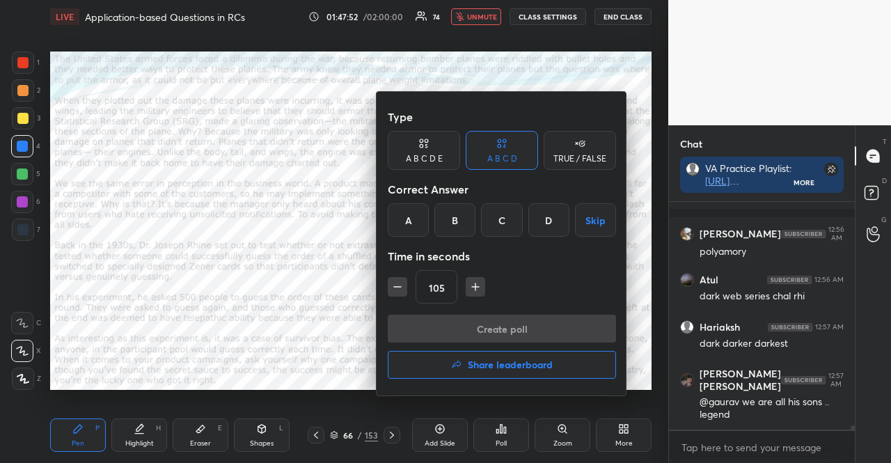
click at [474, 283] on icon "button" at bounding box center [476, 287] width 14 height 14
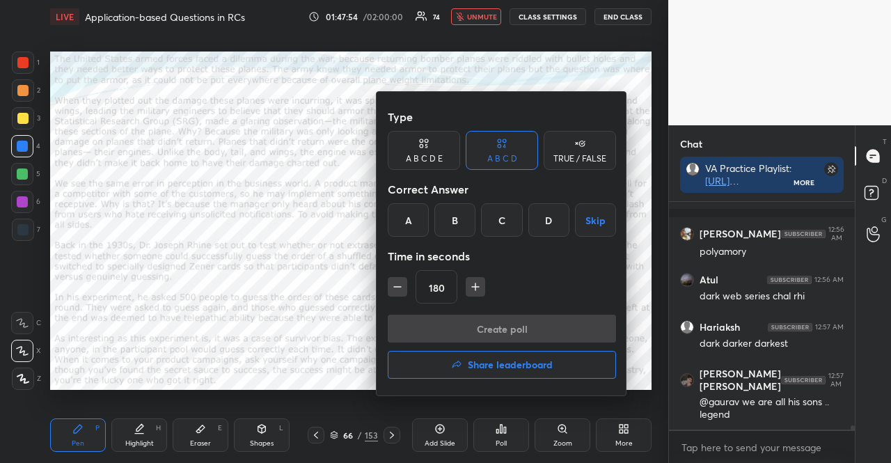
click at [474, 283] on icon "button" at bounding box center [476, 287] width 14 height 14
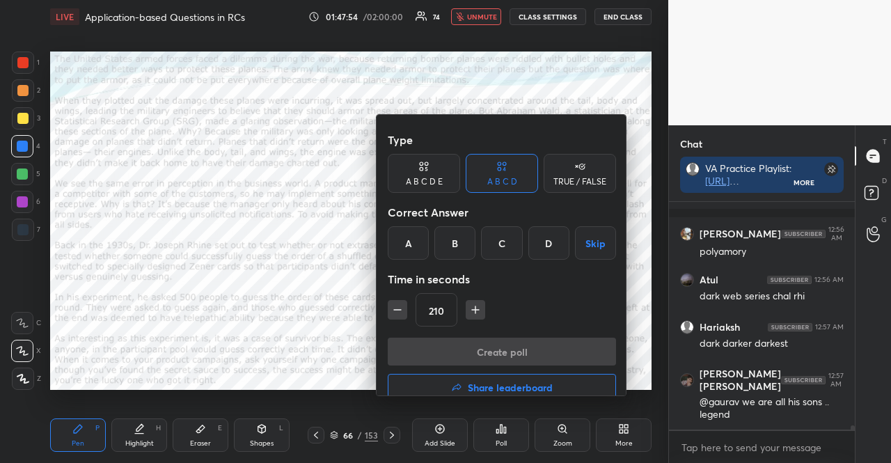
click at [474, 303] on icon "button" at bounding box center [476, 310] width 14 height 14
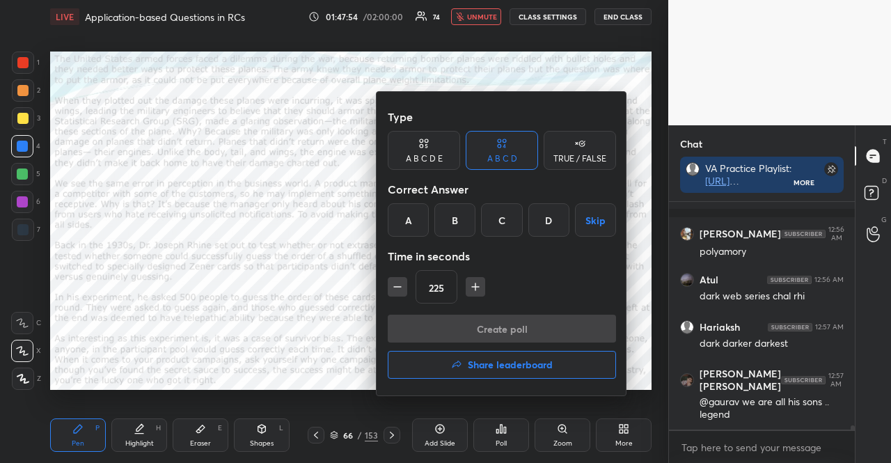
click at [474, 283] on icon "button" at bounding box center [476, 287] width 14 height 14
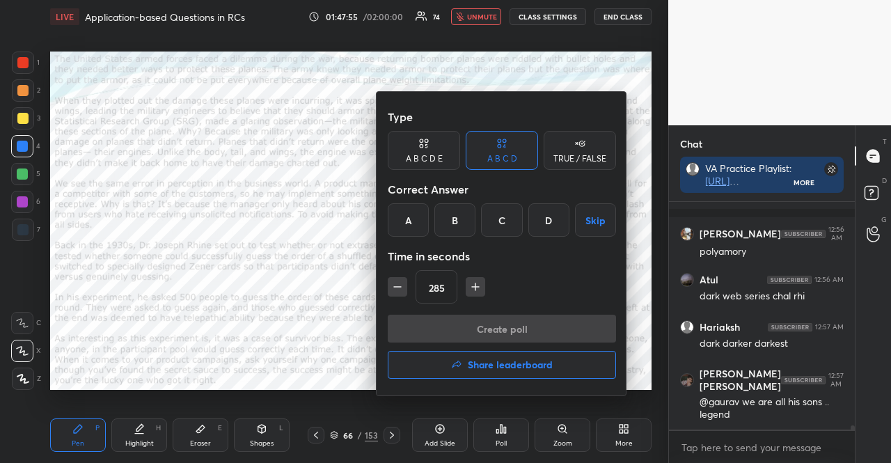
type input "300"
click at [574, 148] on icon at bounding box center [579, 143] width 11 height 14
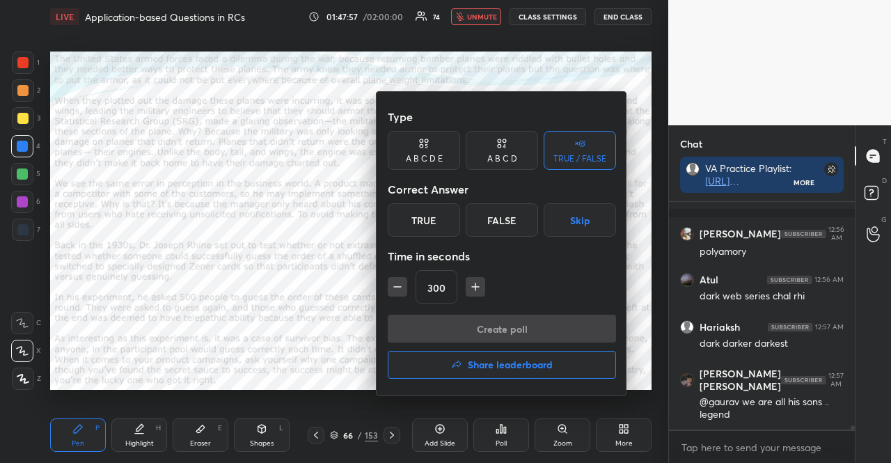
scroll to position [12175, 0]
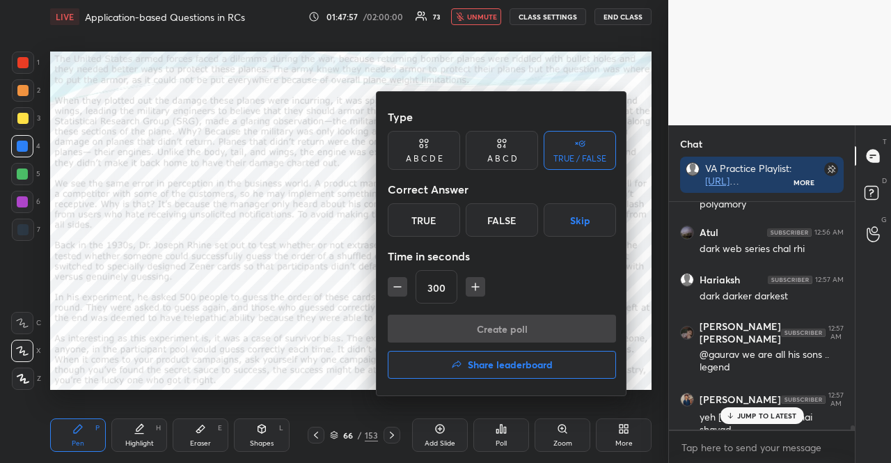
click at [595, 225] on button "Skip" at bounding box center [580, 219] width 72 height 33
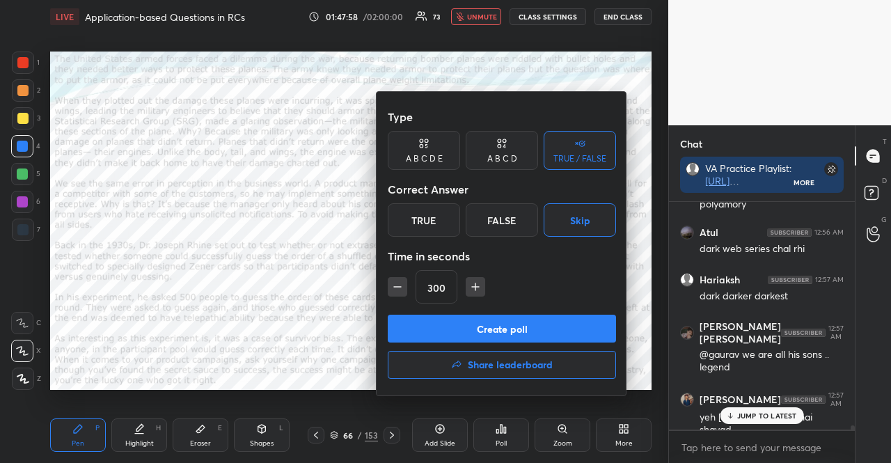
click at [546, 325] on button "Create poll" at bounding box center [502, 329] width 228 height 28
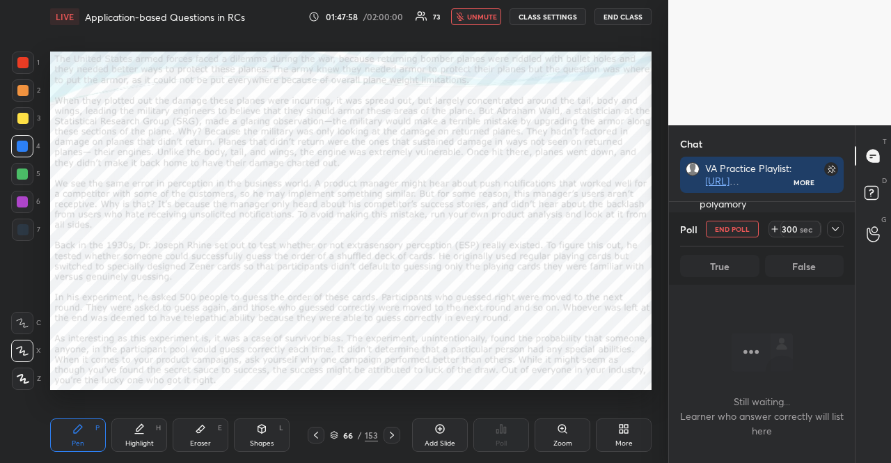
scroll to position [9384, 0]
click at [834, 233] on icon at bounding box center [835, 229] width 11 height 11
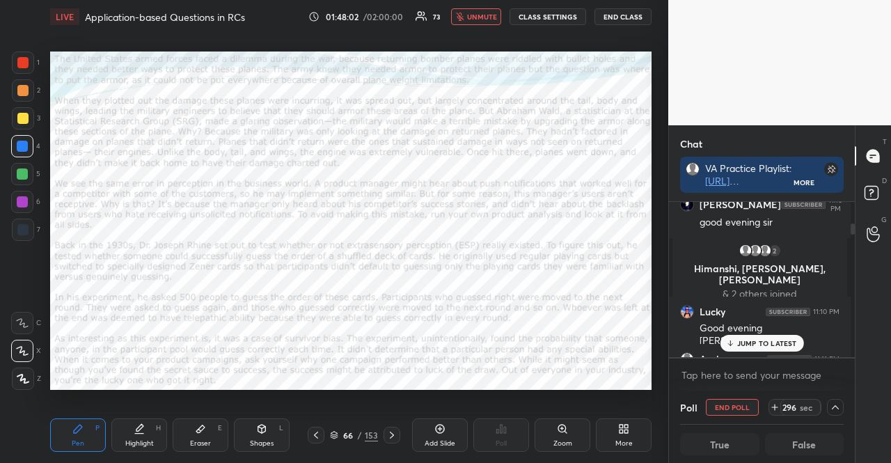
click at [778, 350] on div "JUMP TO LATEST" at bounding box center [762, 343] width 84 height 17
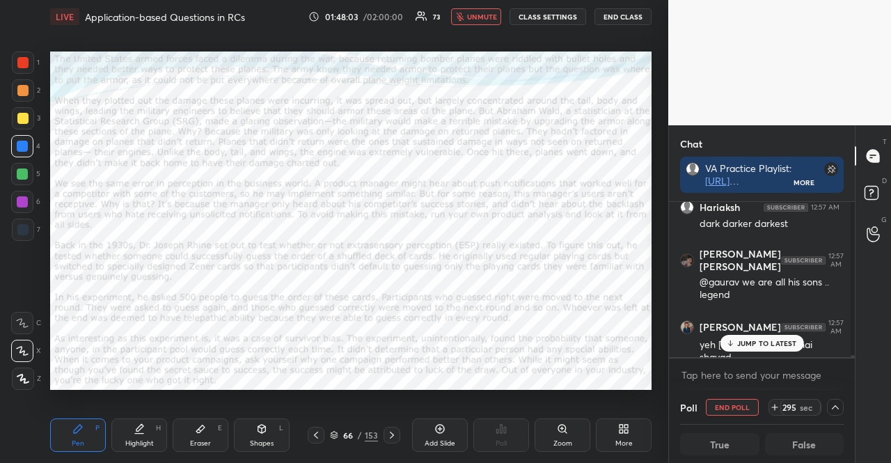
click at [773, 346] on p "JUMP TO LATEST" at bounding box center [767, 343] width 60 height 8
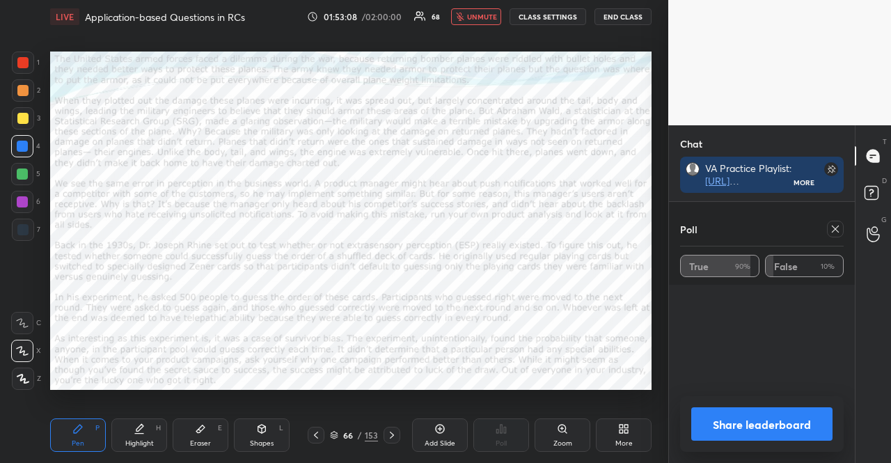
scroll to position [9523, 0]
click at [390, 434] on icon at bounding box center [391, 435] width 11 height 11
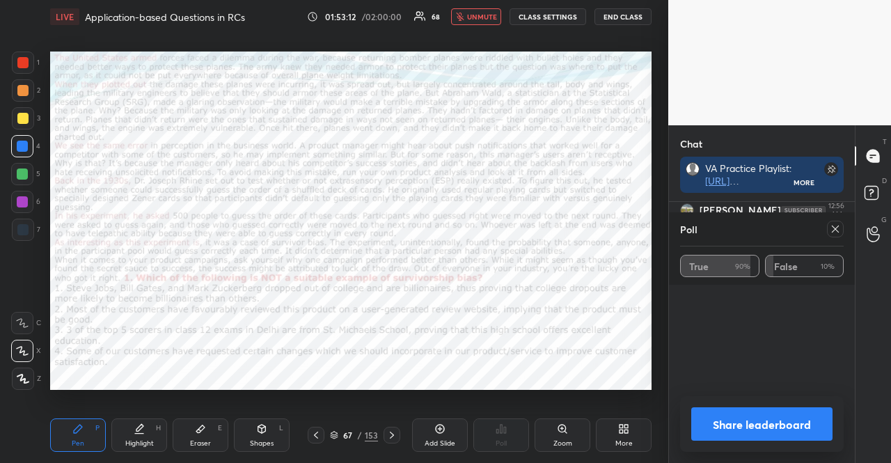
click at [834, 226] on icon at bounding box center [835, 229] width 11 height 11
type textarea "x"
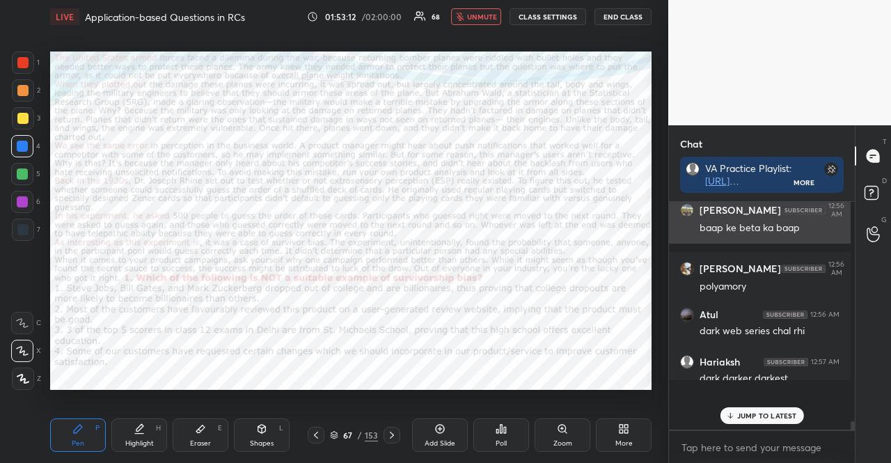
scroll to position [4, 4]
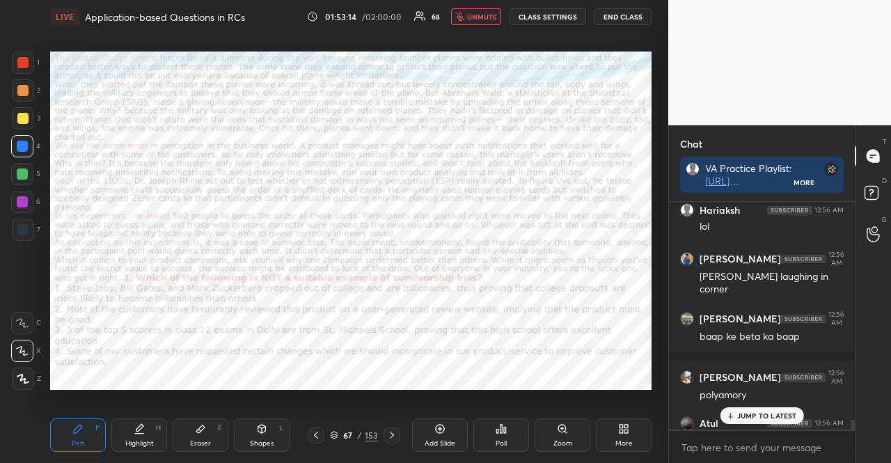
click at [749, 417] on p "JUMP TO LATEST" at bounding box center [767, 416] width 60 height 8
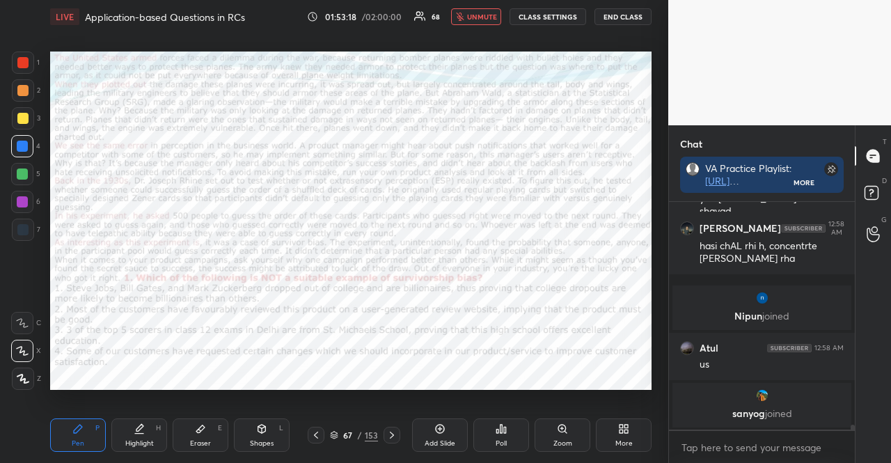
click at [507, 435] on div "Poll" at bounding box center [502, 434] width 56 height 33
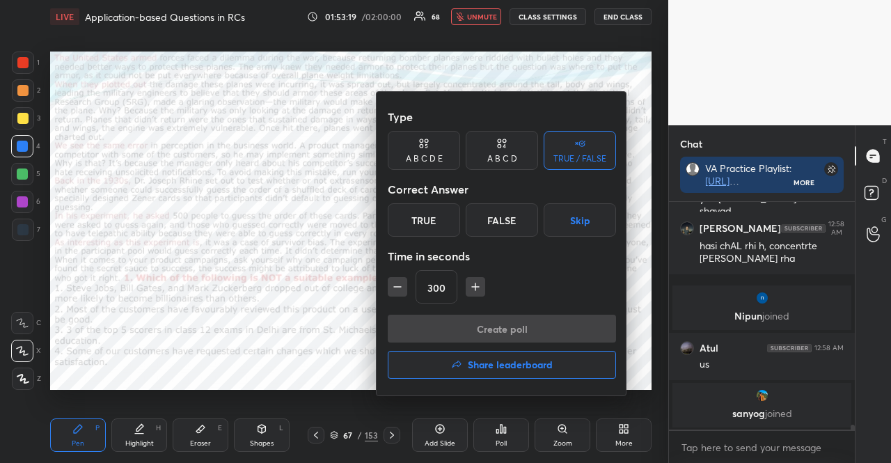
click at [584, 214] on button "Skip" at bounding box center [580, 219] width 72 height 33
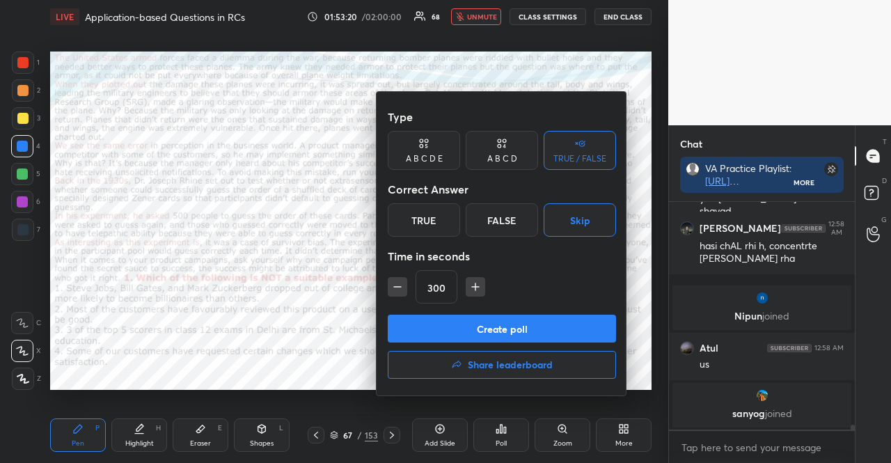
click at [400, 290] on icon "button" at bounding box center [398, 287] width 14 height 14
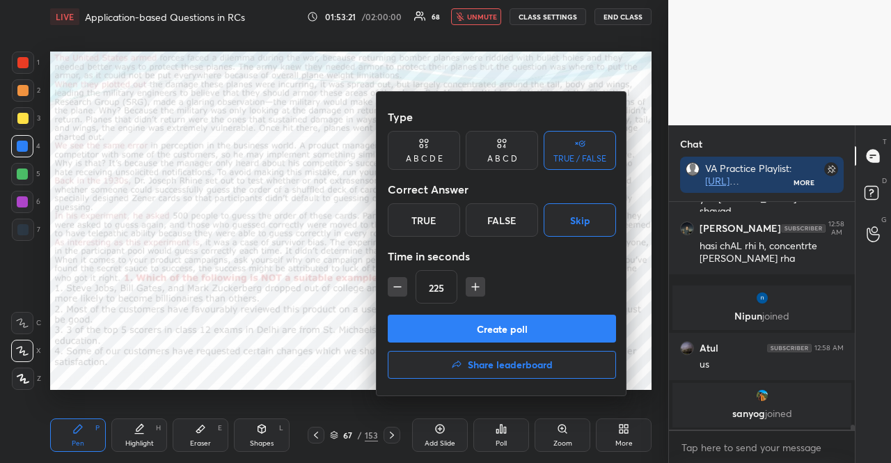
click at [400, 290] on icon "button" at bounding box center [398, 287] width 14 height 14
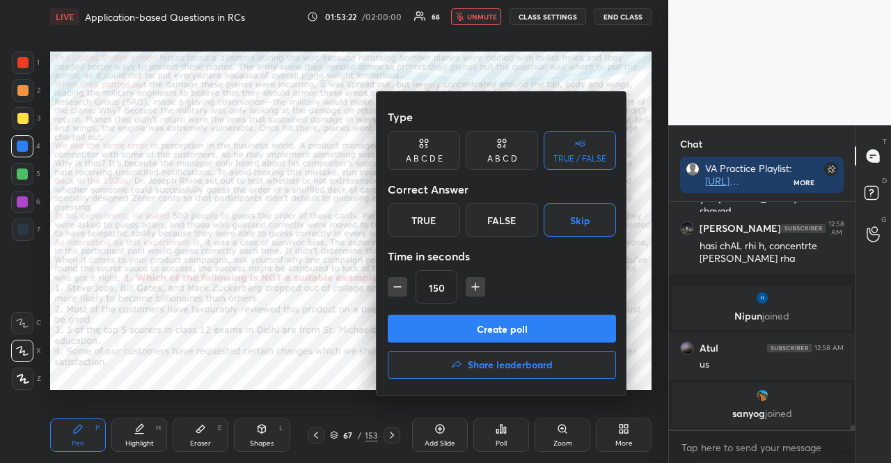
click at [400, 290] on icon "button" at bounding box center [398, 287] width 14 height 14
type input "90"
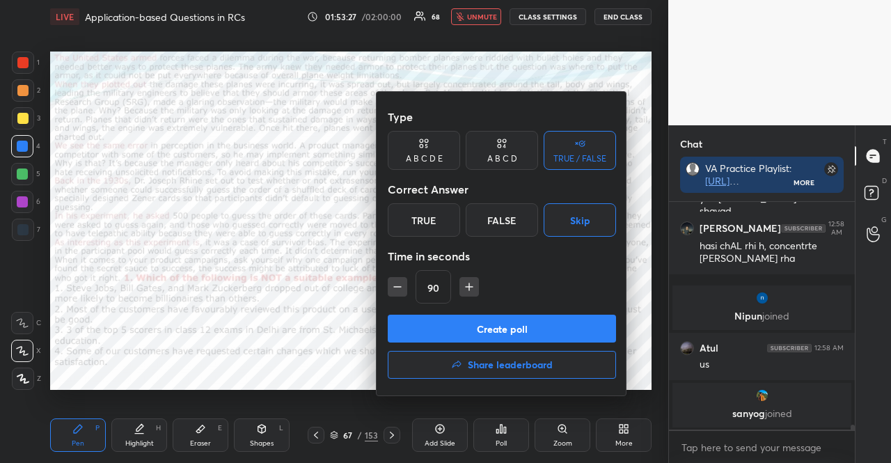
click at [437, 327] on button "Create poll" at bounding box center [502, 329] width 228 height 28
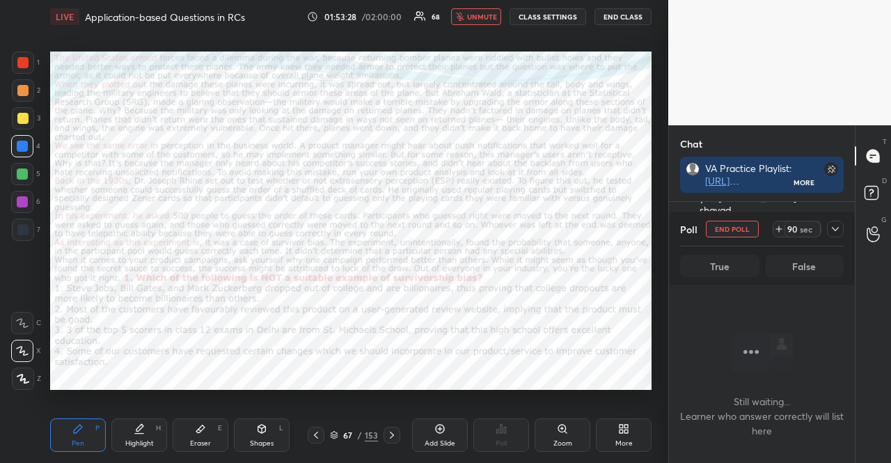
scroll to position [9523, 0]
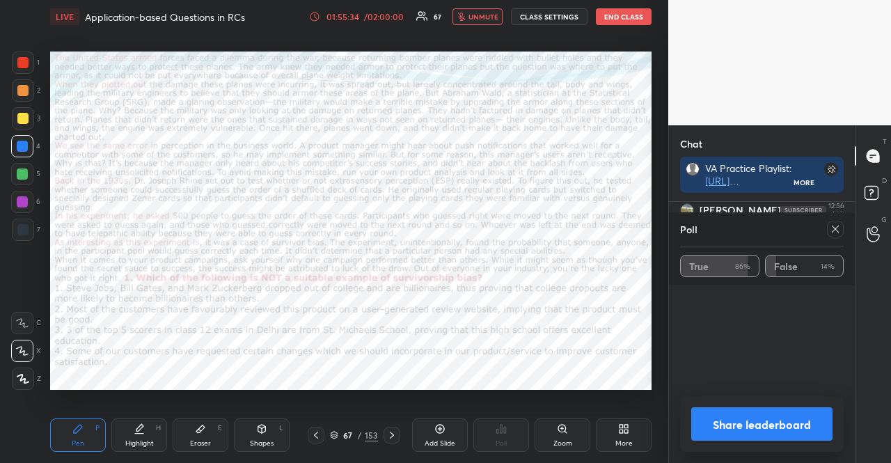
click at [391, 430] on div at bounding box center [392, 435] width 17 height 17
click at [844, 225] on div "Poll True 86% False 14%" at bounding box center [762, 248] width 186 height 72
click at [841, 226] on div at bounding box center [835, 229] width 17 height 17
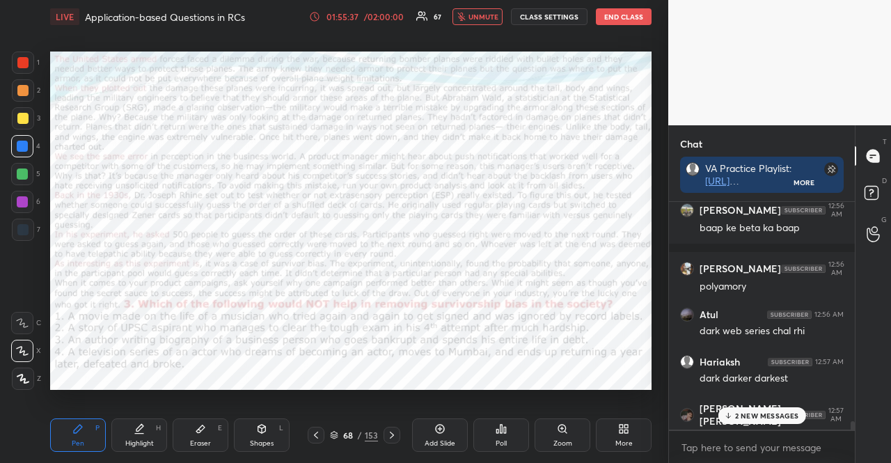
scroll to position [258, 182]
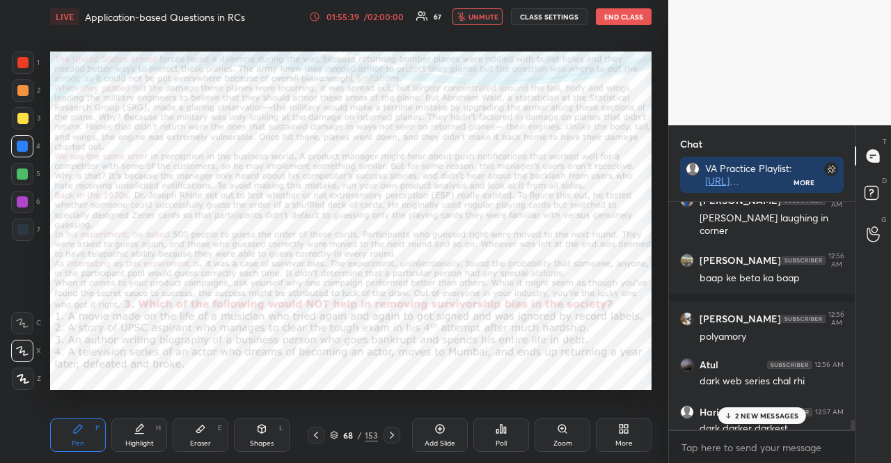
click at [781, 414] on p "2 NEW MESSAGES" at bounding box center [767, 416] width 64 height 8
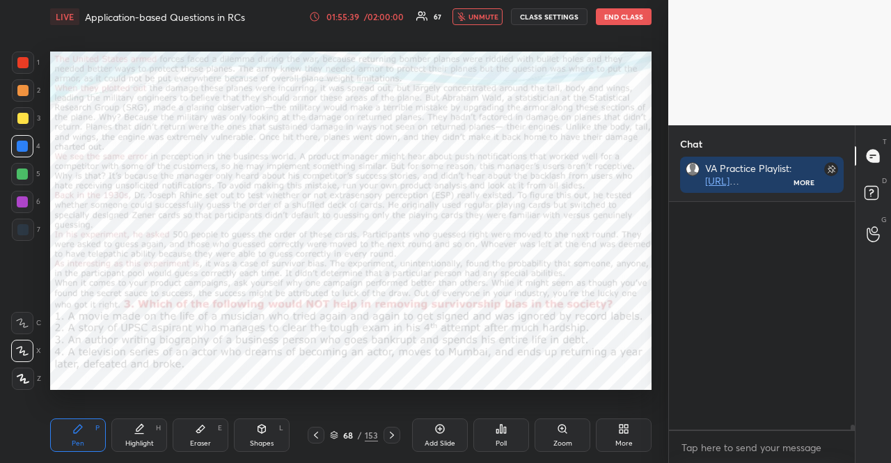
scroll to position [9895, 0]
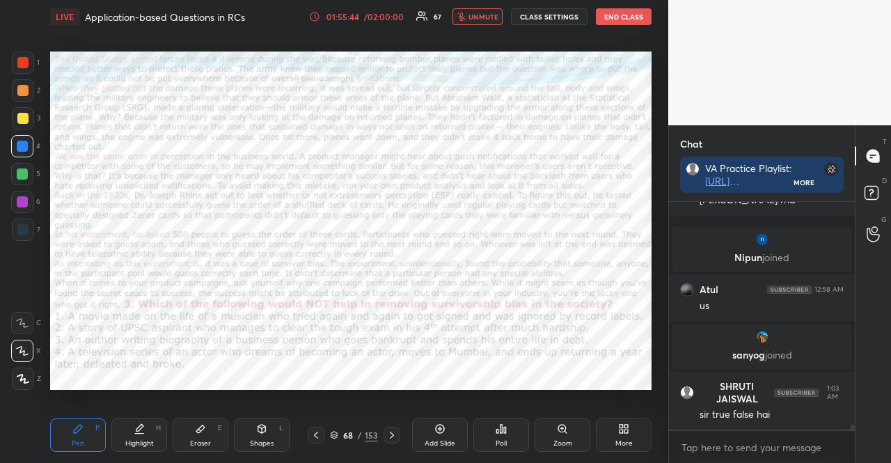
click at [506, 432] on icon at bounding box center [505, 430] width 2 height 6
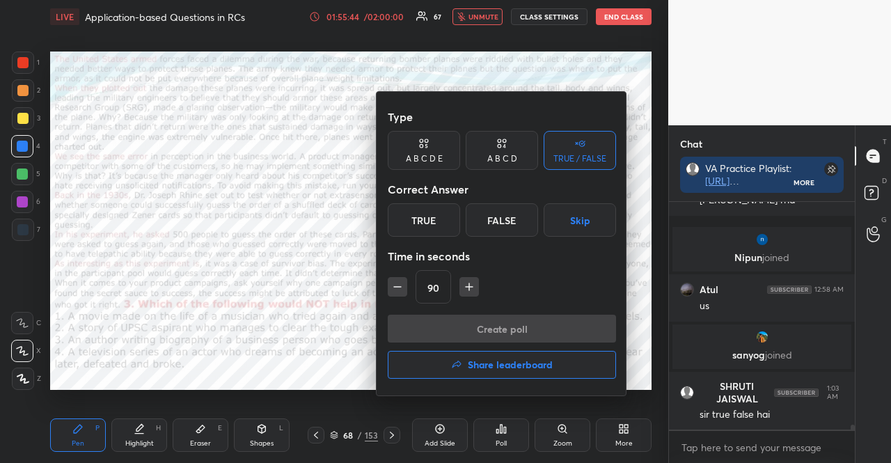
click at [497, 151] on div "A B C D" at bounding box center [502, 150] width 72 height 39
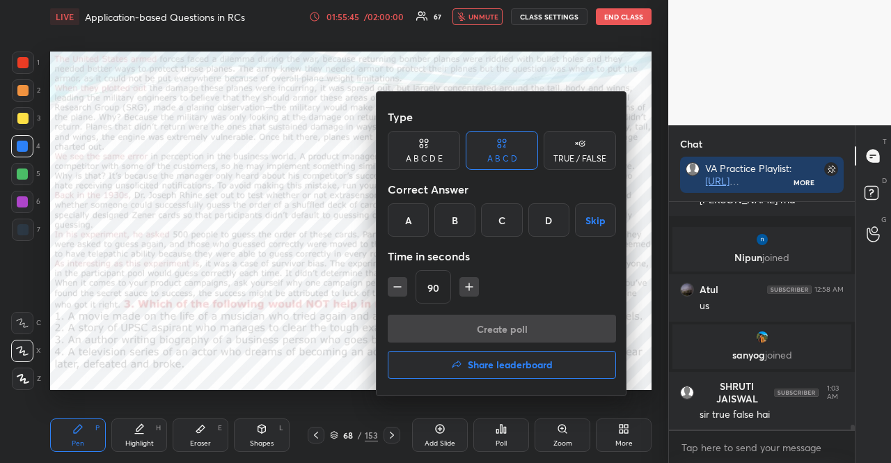
click at [588, 214] on button "Skip" at bounding box center [595, 219] width 41 height 33
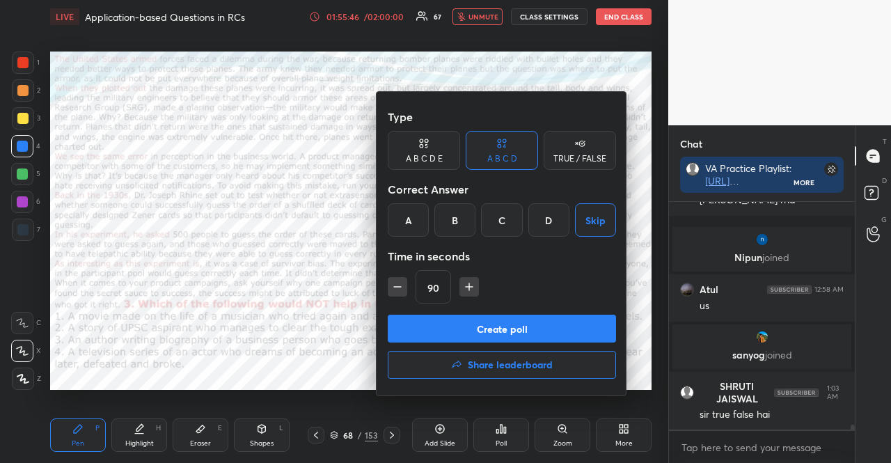
click at [414, 327] on button "Create poll" at bounding box center [502, 329] width 228 height 28
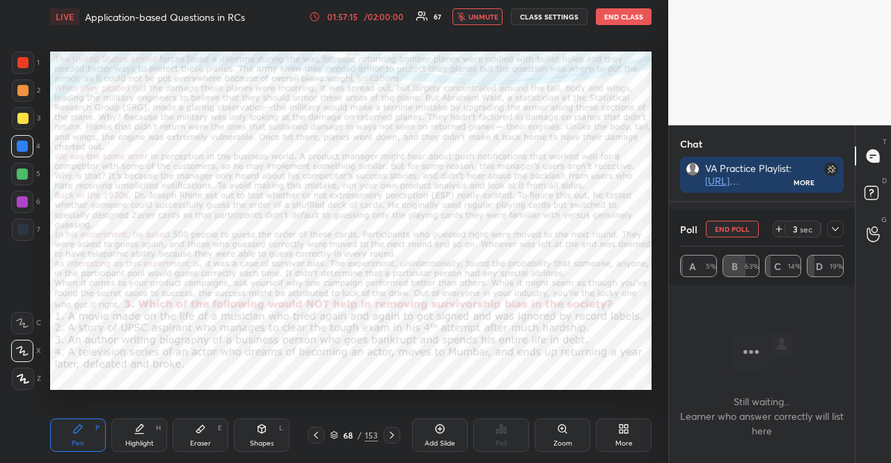
scroll to position [151, 182]
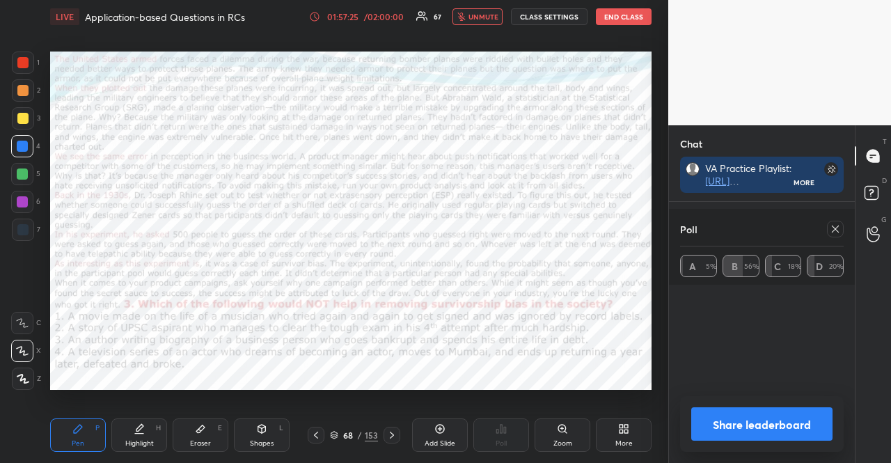
click at [472, 13] on span "unmute" at bounding box center [484, 17] width 30 height 10
click at [832, 226] on icon at bounding box center [835, 229] width 7 height 7
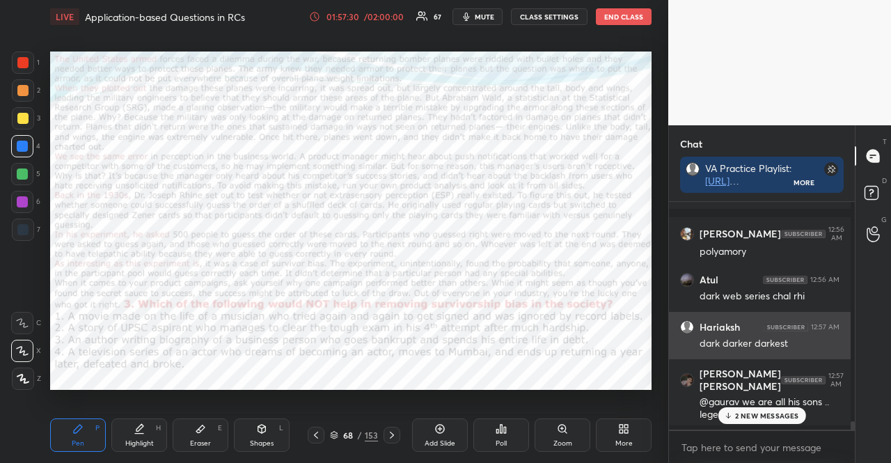
scroll to position [4, 0]
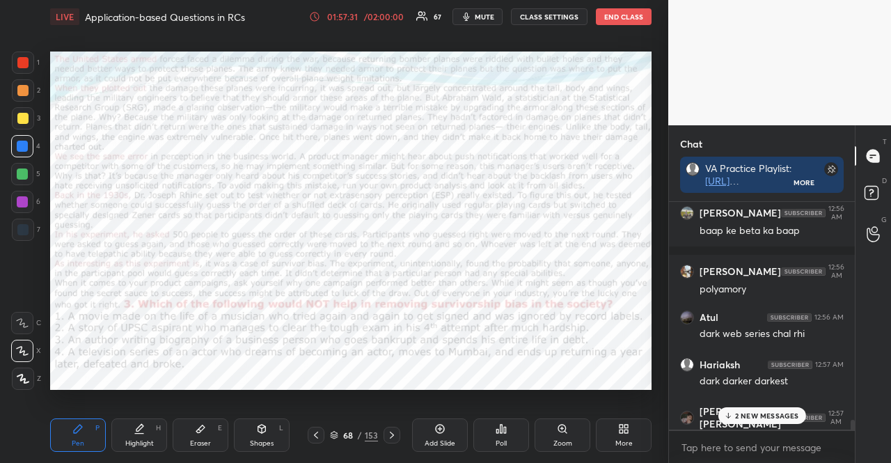
click at [765, 420] on p "2 NEW MESSAGES" at bounding box center [767, 416] width 64 height 8
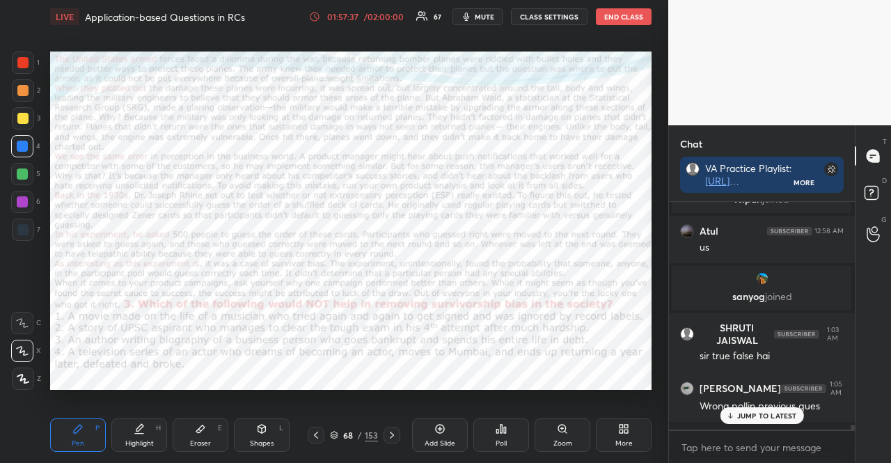
scroll to position [9991, 0]
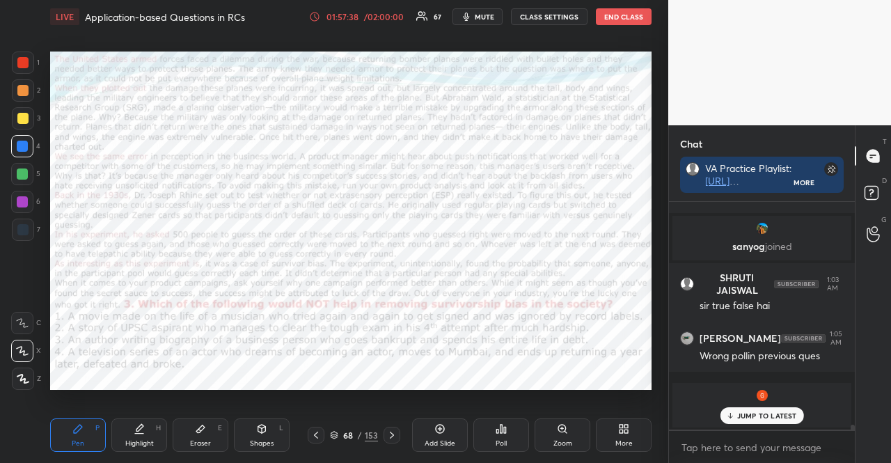
click at [313, 431] on icon at bounding box center [316, 435] width 11 height 11
click at [392, 431] on icon at bounding box center [391, 435] width 11 height 11
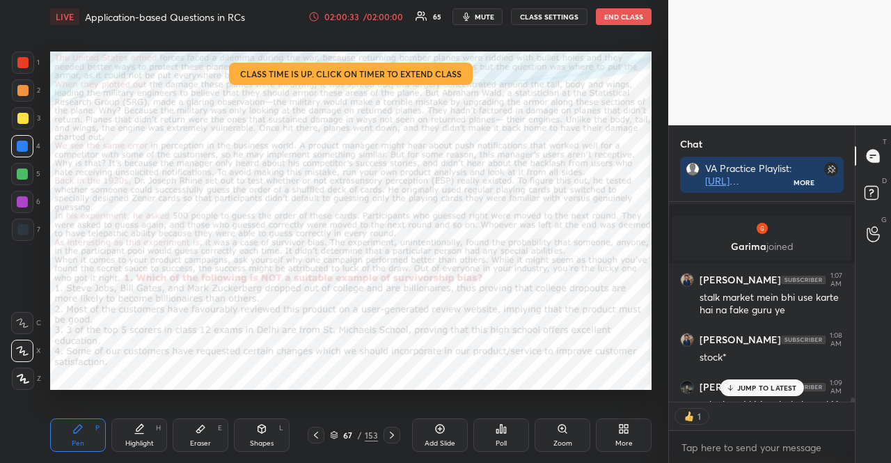
scroll to position [4, 4]
click at [432, 441] on div "Add Slide" at bounding box center [440, 443] width 31 height 7
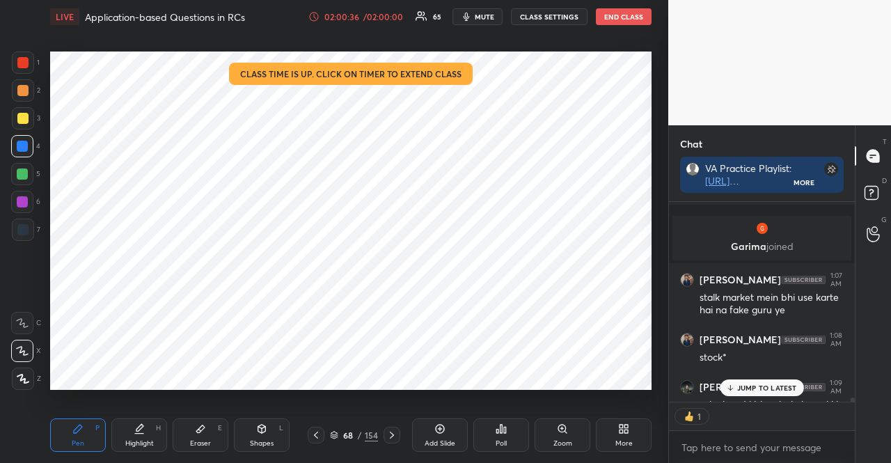
scroll to position [10098, 0]
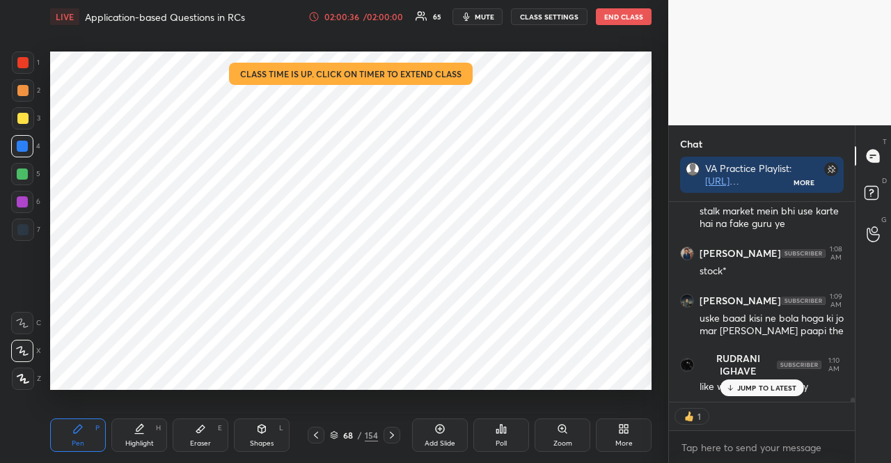
click at [23, 57] on div at bounding box center [22, 62] width 11 height 11
click at [333, 15] on div "02:00:37" at bounding box center [341, 17] width 39 height 8
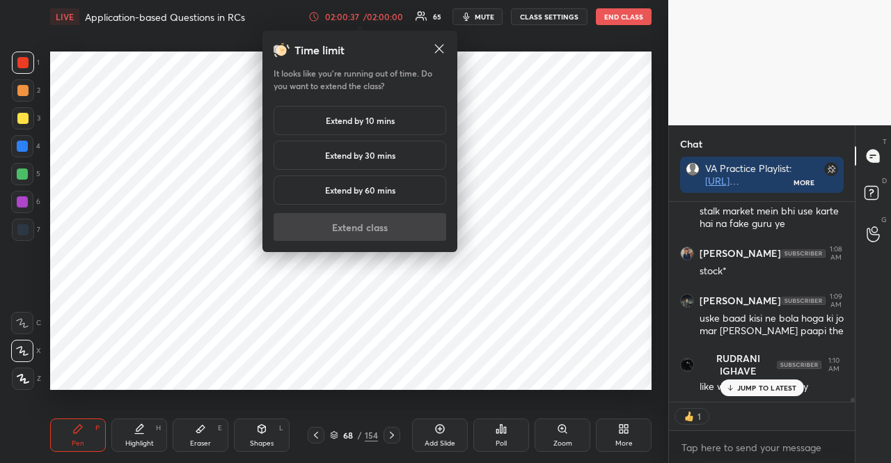
click at [376, 116] on h5 "Extend by 10 mins" at bounding box center [360, 120] width 69 height 13
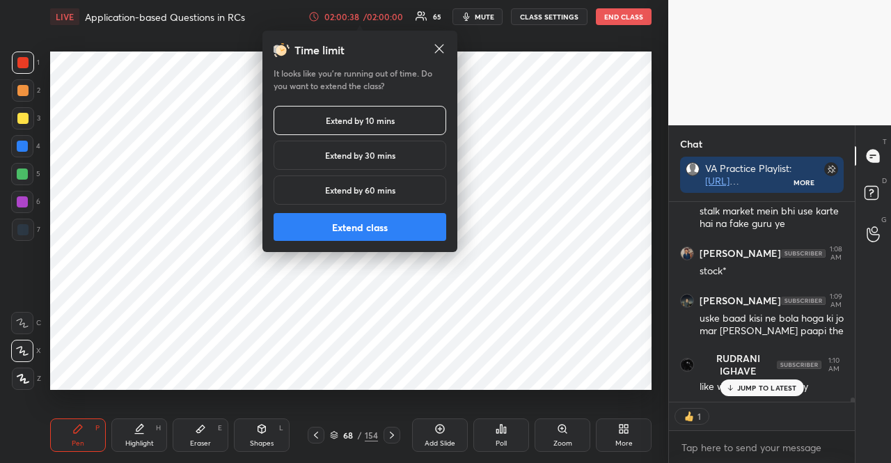
click at [405, 225] on button "Extend class" at bounding box center [360, 227] width 173 height 28
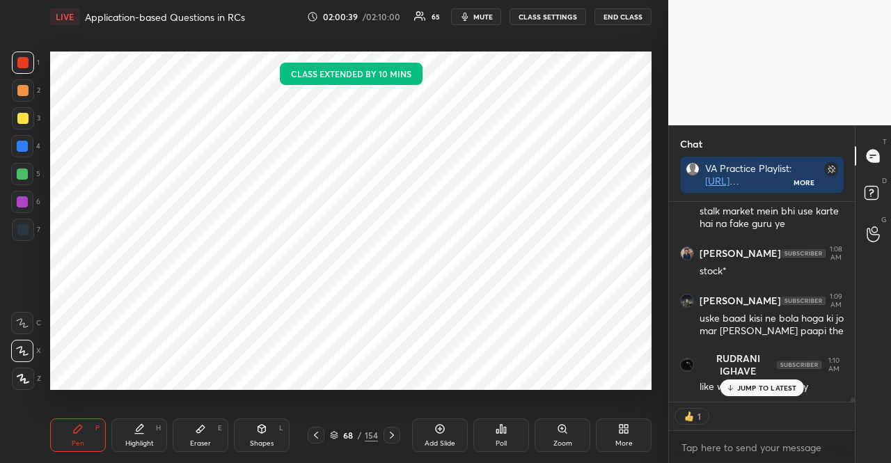
click at [752, 389] on p "JUMP TO LATEST" at bounding box center [767, 388] width 60 height 8
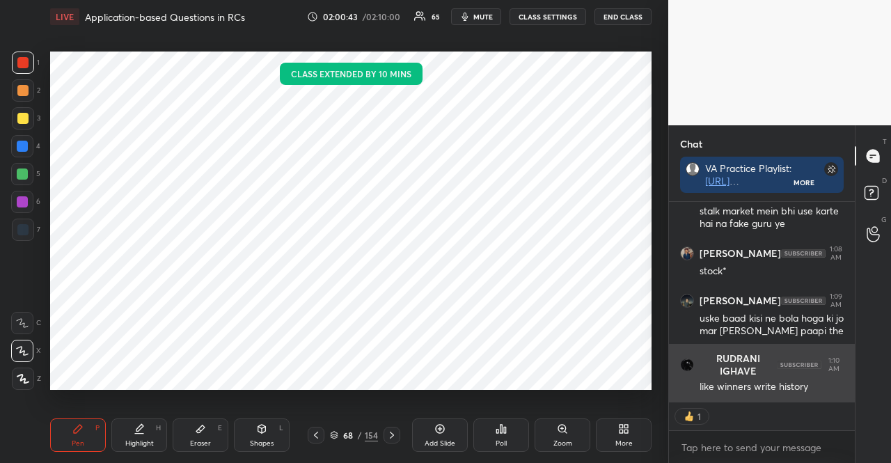
scroll to position [10070, 0]
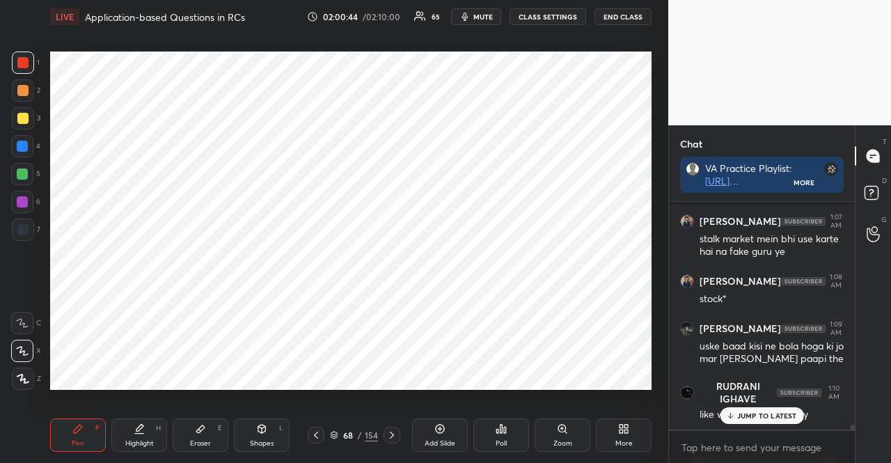
click at [257, 435] on div "Shapes L" at bounding box center [262, 434] width 56 height 33
click at [28, 318] on div at bounding box center [22, 323] width 22 height 22
click at [25, 141] on div at bounding box center [22, 146] width 11 height 11
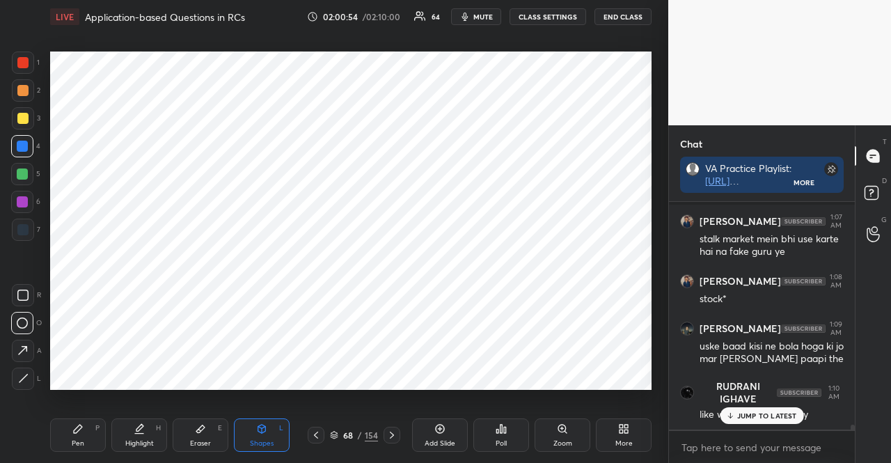
click at [24, 139] on div at bounding box center [22, 146] width 22 height 22
click at [59, 414] on div "Pen P Highlight H Eraser E Shapes L 68 / 154 Add Slide Poll Zoom More" at bounding box center [351, 435] width 602 height 56
click at [67, 427] on div "Pen P" at bounding box center [78, 434] width 56 height 33
click at [22, 70] on div at bounding box center [23, 63] width 22 height 22
click at [24, 67] on div at bounding box center [22, 62] width 11 height 11
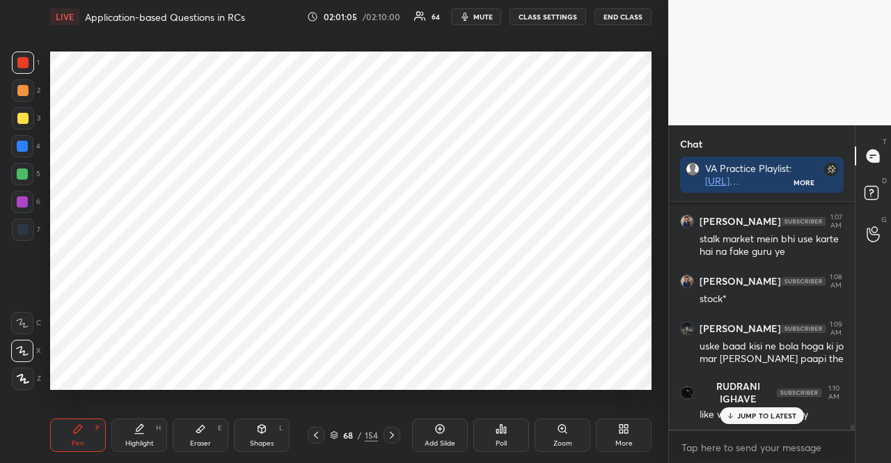
click at [20, 141] on div at bounding box center [22, 146] width 11 height 11
click at [22, 150] on div at bounding box center [22, 146] width 11 height 11
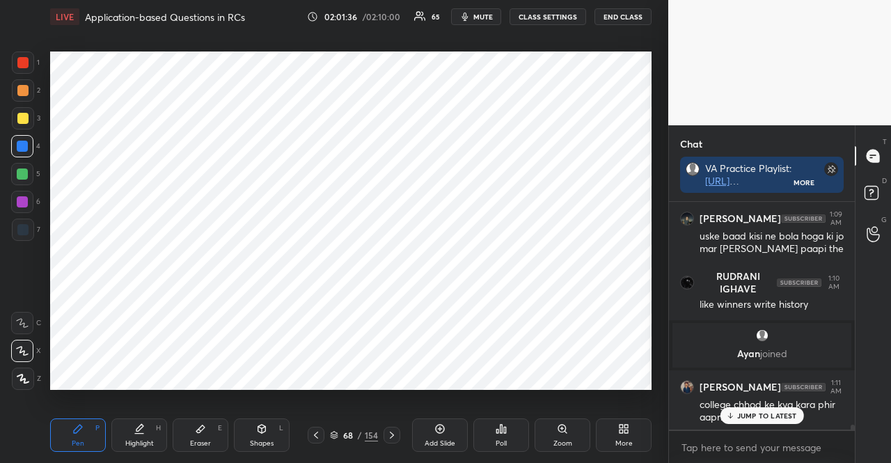
scroll to position [10239, 0]
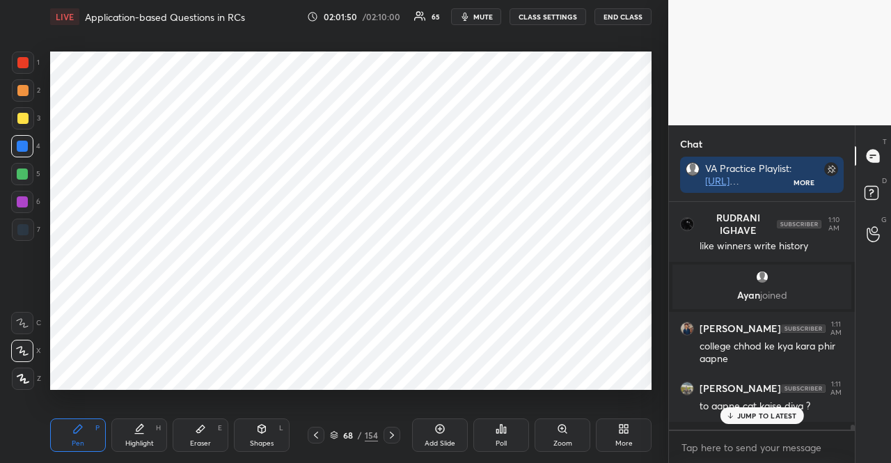
click at [26, 61] on div at bounding box center [22, 62] width 11 height 11
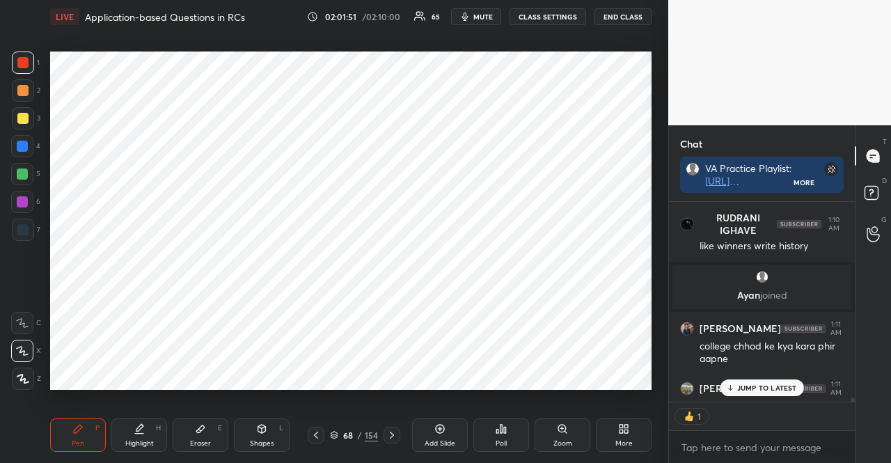
scroll to position [4, 4]
click at [26, 221] on div at bounding box center [23, 230] width 22 height 22
click at [24, 228] on div at bounding box center [23, 230] width 22 height 22
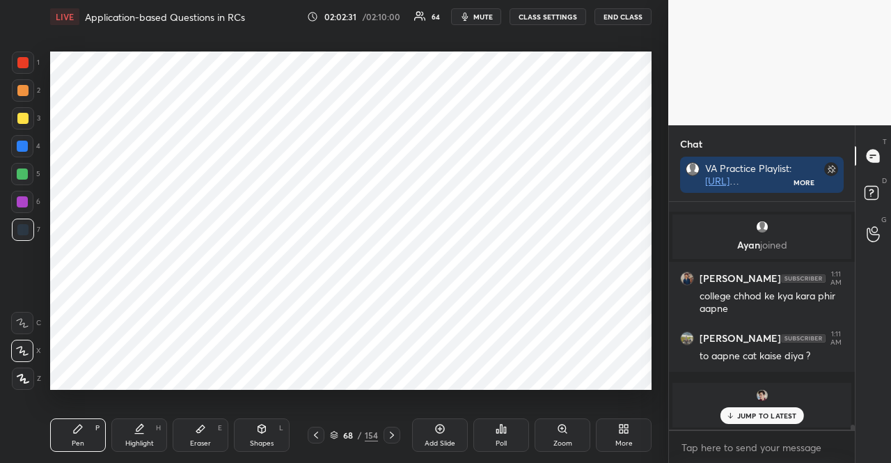
scroll to position [10347, 0]
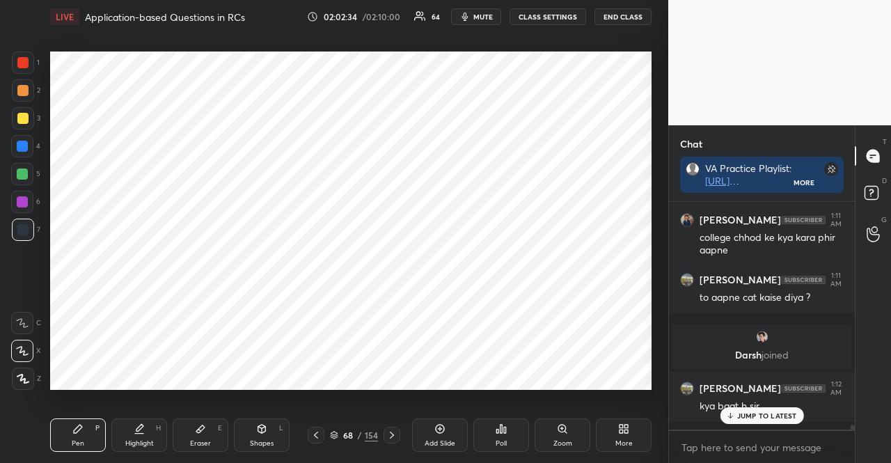
click at [784, 421] on div "JUMP TO LATEST" at bounding box center [762, 415] width 84 height 17
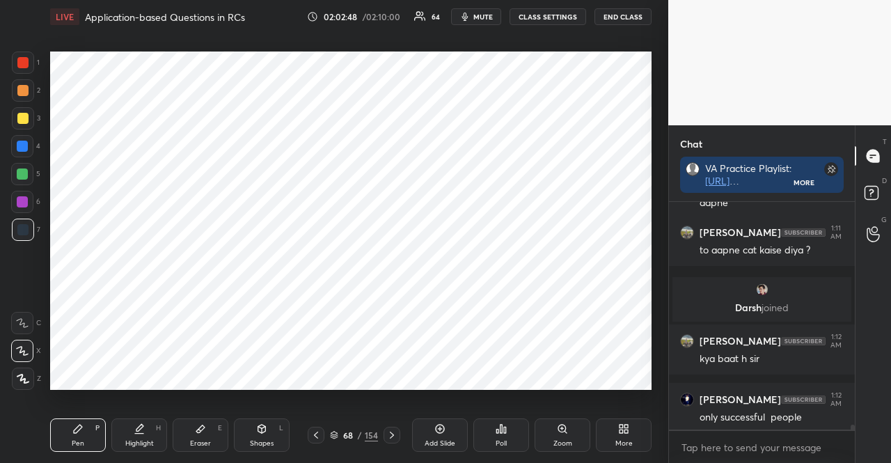
drag, startPoint x: 24, startPoint y: 222, endPoint x: 27, endPoint y: 214, distance: 9.1
click at [23, 222] on div at bounding box center [23, 230] width 22 height 22
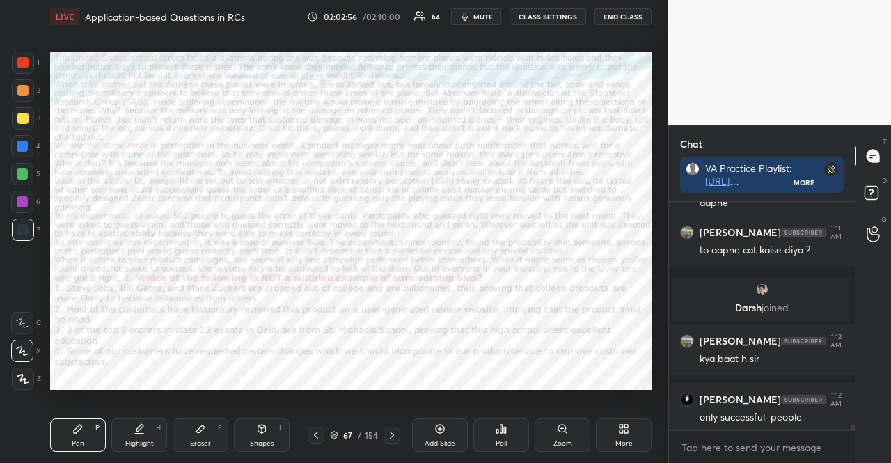
click at [18, 200] on div at bounding box center [22, 201] width 11 height 11
click at [24, 198] on div at bounding box center [22, 201] width 11 height 11
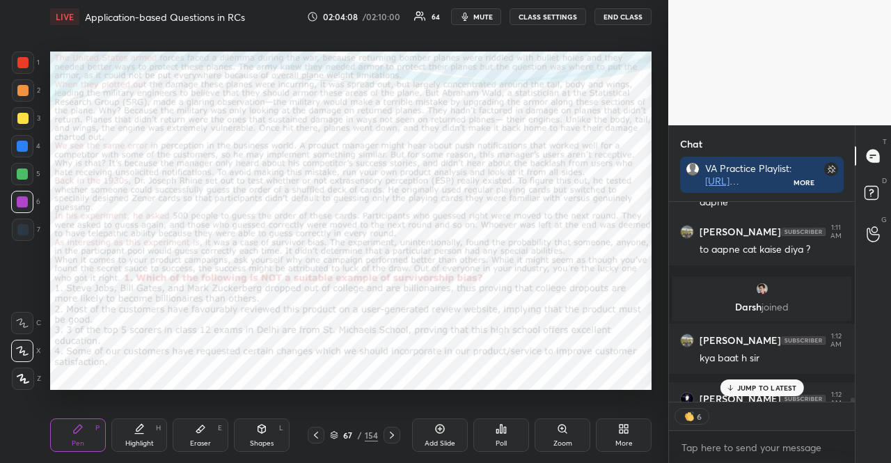
click at [21, 169] on div at bounding box center [22, 174] width 11 height 11
click at [22, 164] on div at bounding box center [22, 174] width 22 height 22
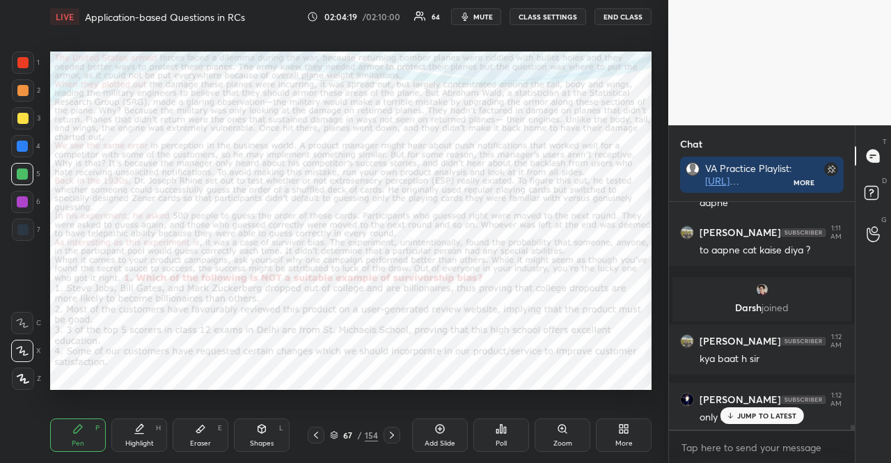
click at [274, 421] on div "Shapes L" at bounding box center [262, 434] width 56 height 33
click at [253, 432] on div "Shapes L" at bounding box center [262, 434] width 56 height 33
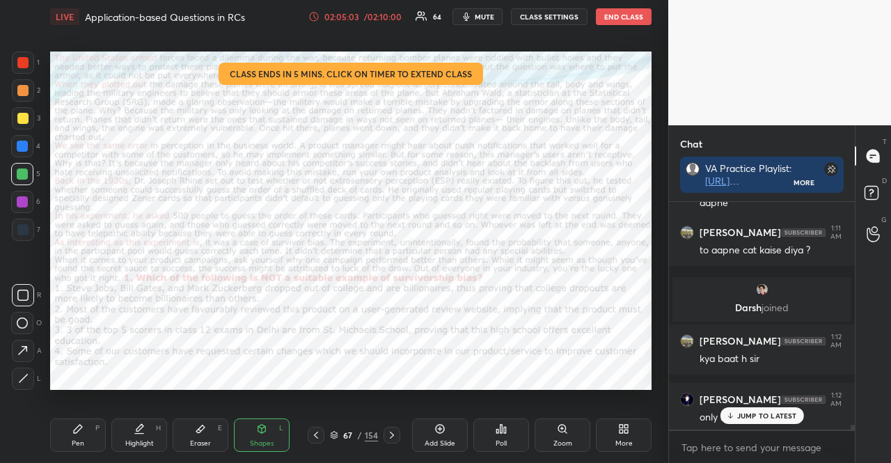
click at [95, 425] on div "P" at bounding box center [97, 428] width 4 height 7
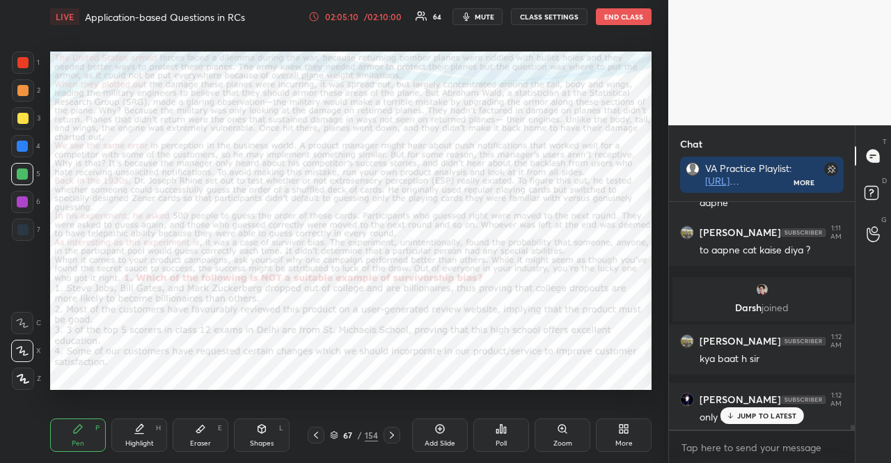
click at [32, 137] on div at bounding box center [22, 146] width 22 height 22
click at [269, 433] on div "Shapes L" at bounding box center [262, 434] width 56 height 33
click at [74, 429] on icon at bounding box center [77, 428] width 11 height 11
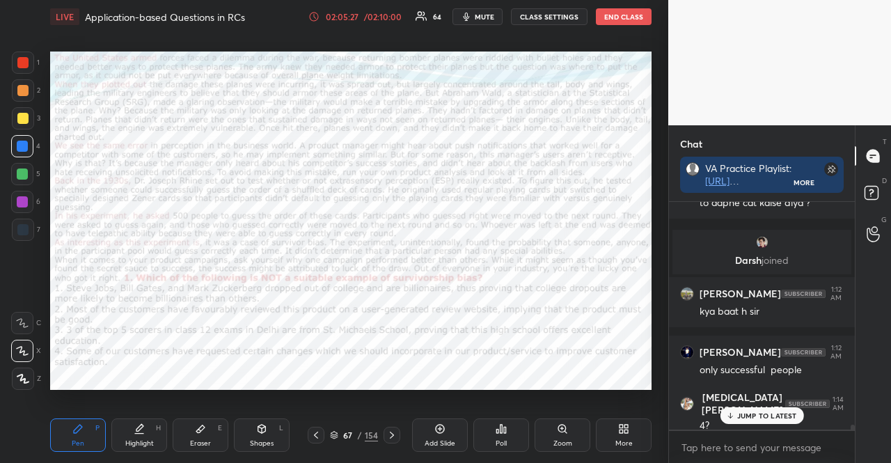
click at [26, 199] on div at bounding box center [22, 201] width 11 height 11
click at [22, 200] on div at bounding box center [22, 201] width 11 height 11
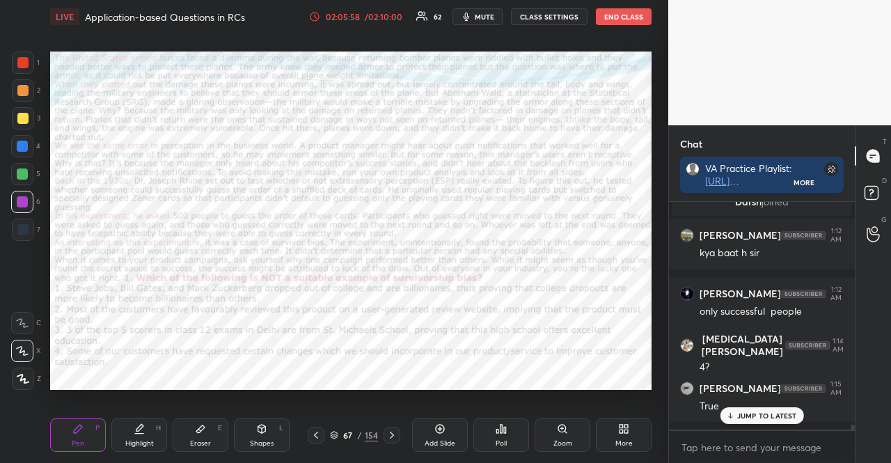
click at [36, 193] on div "6" at bounding box center [25, 202] width 29 height 22
click at [259, 443] on div "Shapes" at bounding box center [262, 443] width 24 height 7
click at [38, 324] on div "O" at bounding box center [26, 323] width 31 height 22
click at [33, 319] on div "O" at bounding box center [26, 323] width 31 height 22
click at [13, 321] on div at bounding box center [22, 323] width 22 height 22
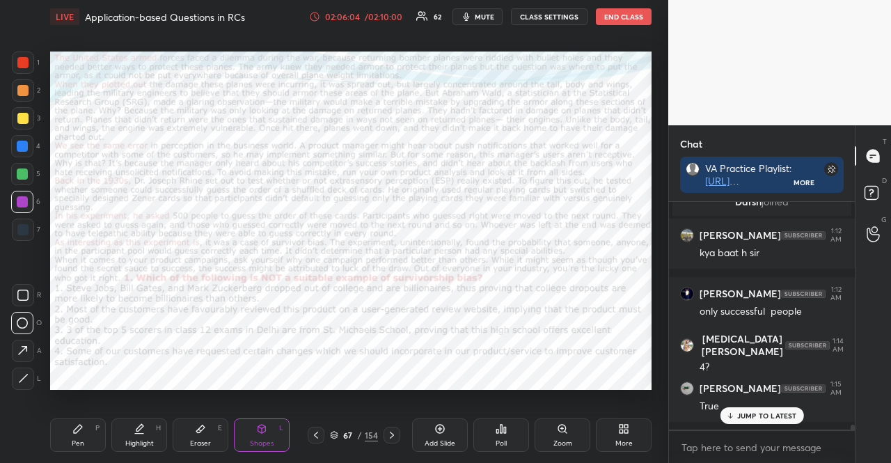
click at [25, 141] on div at bounding box center [22, 146] width 11 height 11
drag, startPoint x: 88, startPoint y: 425, endPoint x: 292, endPoint y: 437, distance: 205.0
click at [88, 425] on div "Pen P" at bounding box center [78, 434] width 56 height 33
click at [26, 225] on div at bounding box center [22, 229] width 11 height 11
drag, startPoint x: 27, startPoint y: 224, endPoint x: 47, endPoint y: 269, distance: 49.9
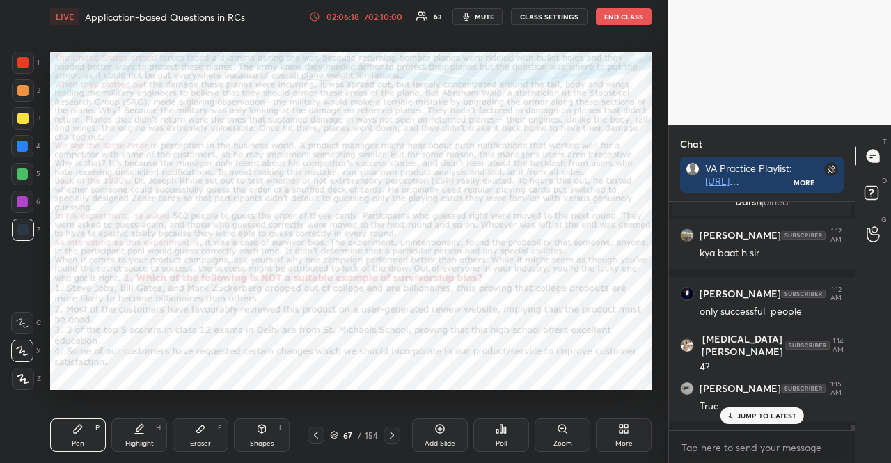
click at [25, 225] on div at bounding box center [23, 230] width 22 height 22
click at [33, 70] on div "1" at bounding box center [26, 63] width 28 height 22
click at [23, 59] on div at bounding box center [22, 62] width 11 height 11
drag, startPoint x: 26, startPoint y: 59, endPoint x: 29, endPoint y: 149, distance: 89.9
click at [24, 63] on div at bounding box center [22, 62] width 11 height 11
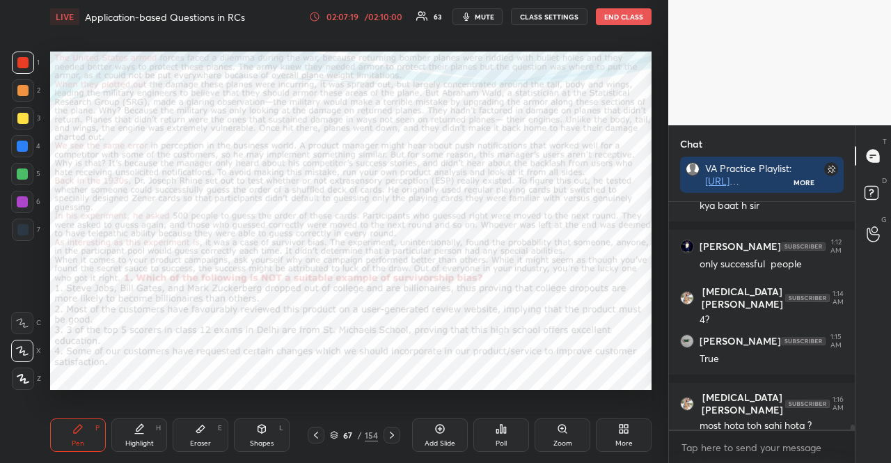
scroll to position [10608, 0]
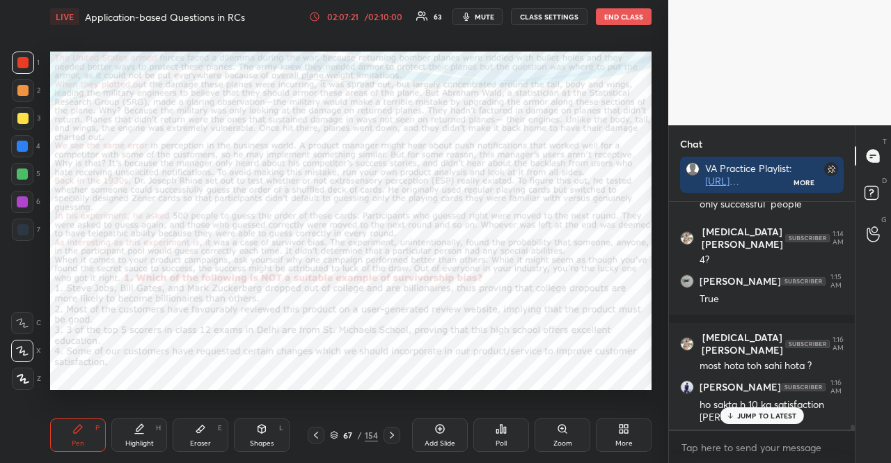
click at [769, 412] on p "JUMP TO LATEST" at bounding box center [767, 416] width 60 height 8
click at [17, 169] on div at bounding box center [22, 174] width 22 height 22
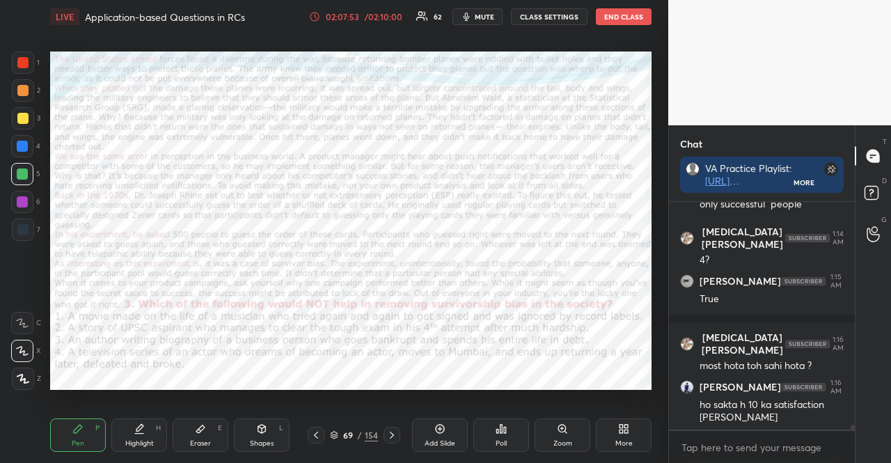
drag, startPoint x: 267, startPoint y: 435, endPoint x: 275, endPoint y: 421, distance: 15.6
click at [267, 435] on div "Shapes L" at bounding box center [262, 434] width 56 height 33
click at [28, 142] on div at bounding box center [22, 146] width 22 height 22
click at [15, 96] on div at bounding box center [23, 90] width 22 height 22
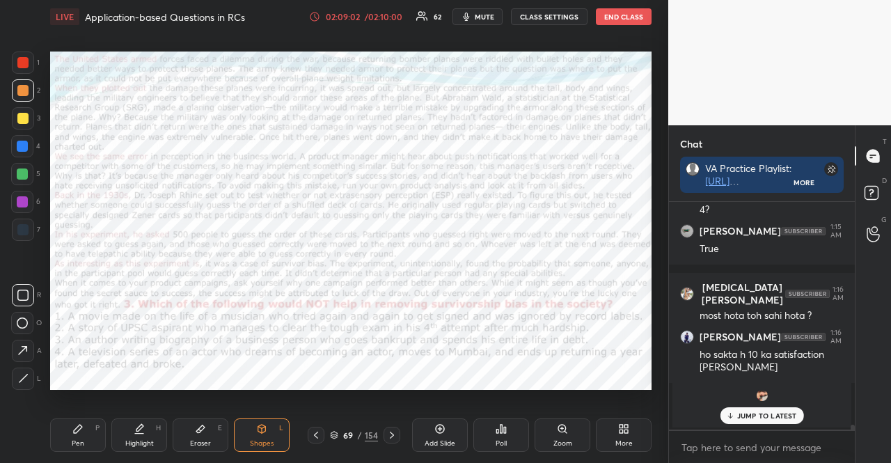
click at [80, 440] on div "Pen P" at bounding box center [78, 434] width 56 height 33
click at [738, 413] on p "JUMP TO LATEST" at bounding box center [767, 416] width 60 height 8
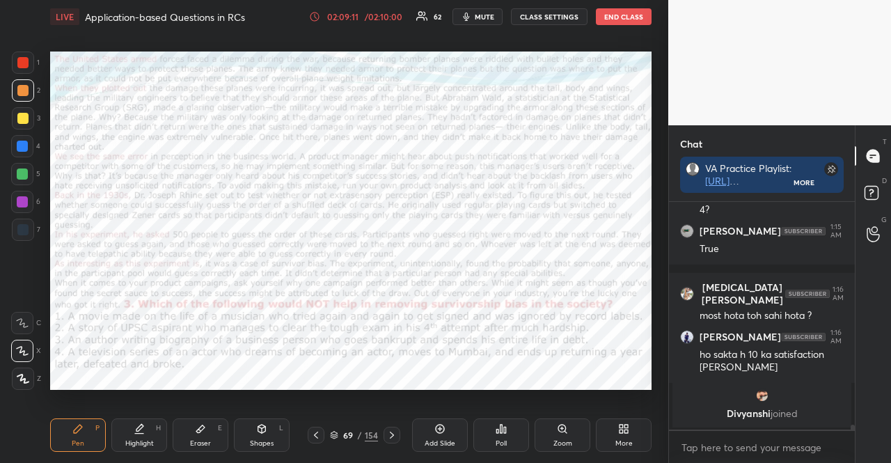
click at [16, 202] on div at bounding box center [22, 202] width 22 height 22
click at [15, 203] on div at bounding box center [22, 202] width 22 height 22
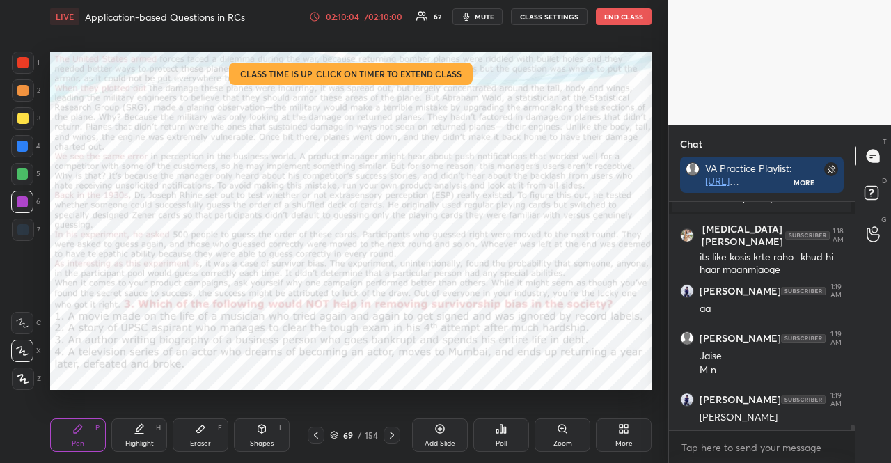
scroll to position [10632, 0]
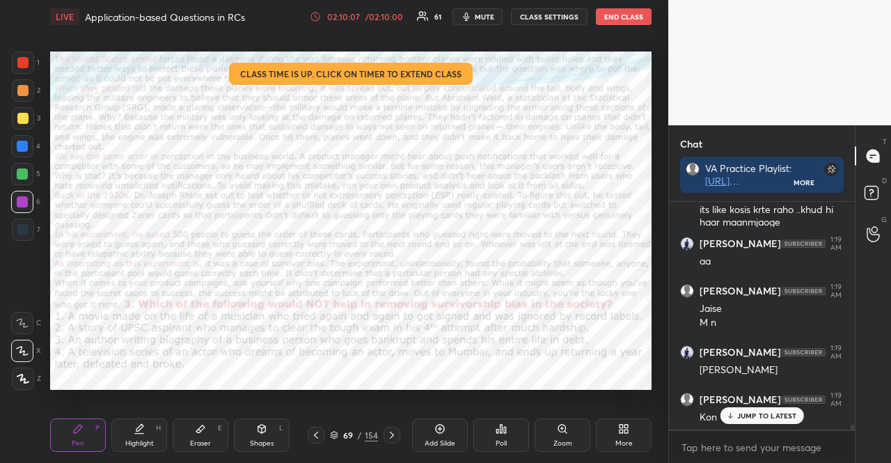
click at [28, 175] on div at bounding box center [22, 174] width 11 height 11
click at [249, 441] on div "Shapes L" at bounding box center [262, 434] width 56 height 33
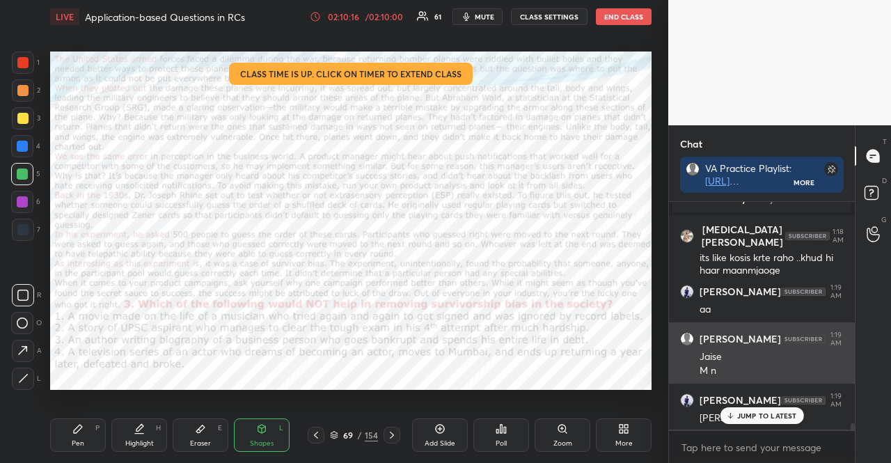
scroll to position [10562, 0]
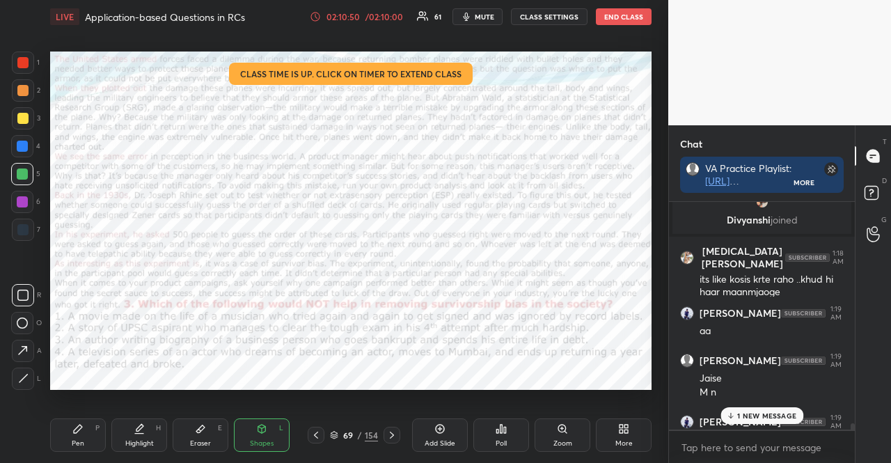
click at [21, 229] on div at bounding box center [22, 229] width 11 height 11
click at [23, 223] on div at bounding box center [23, 230] width 22 height 22
click at [61, 419] on div "Pen P Highlight H Eraser E Shapes L 69 / 154 Add Slide Poll Zoom More" at bounding box center [351, 435] width 602 height 56
drag, startPoint x: 61, startPoint y: 420, endPoint x: 64, endPoint y: 396, distance: 24.6
click at [62, 420] on div "Pen P" at bounding box center [78, 434] width 56 height 33
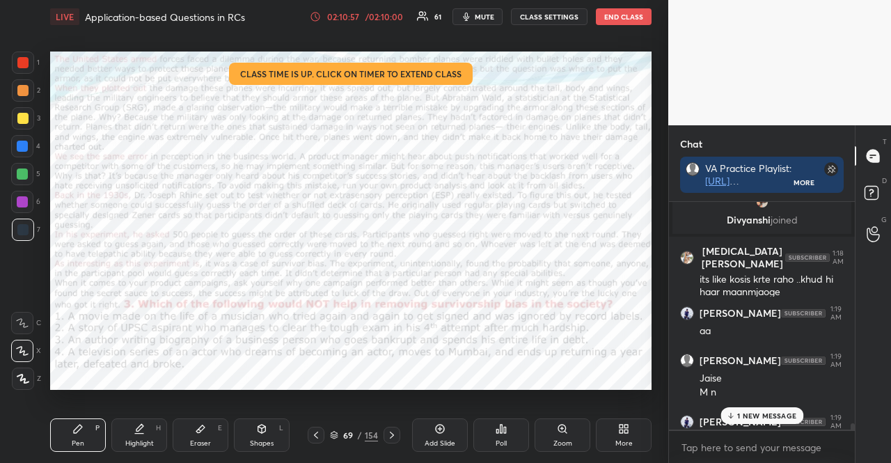
click at [29, 67] on div at bounding box center [23, 63] width 22 height 22
click at [27, 62] on div at bounding box center [22, 62] width 11 height 11
click at [28, 64] on div at bounding box center [22, 62] width 11 height 11
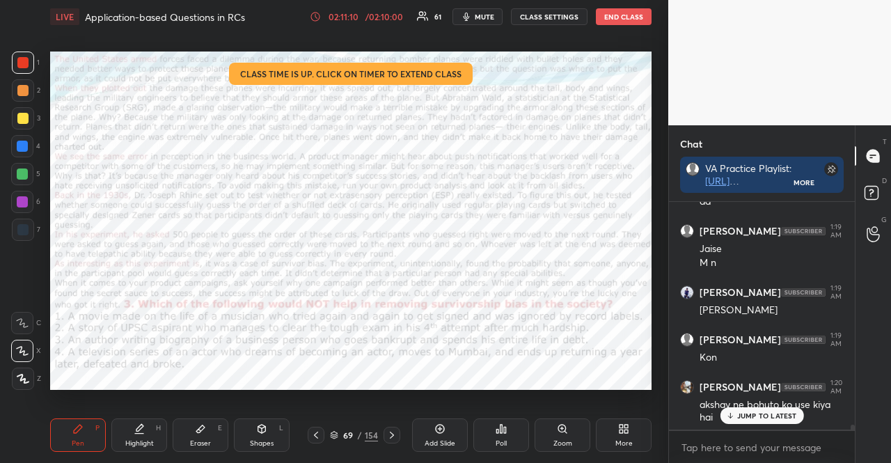
scroll to position [10762, 0]
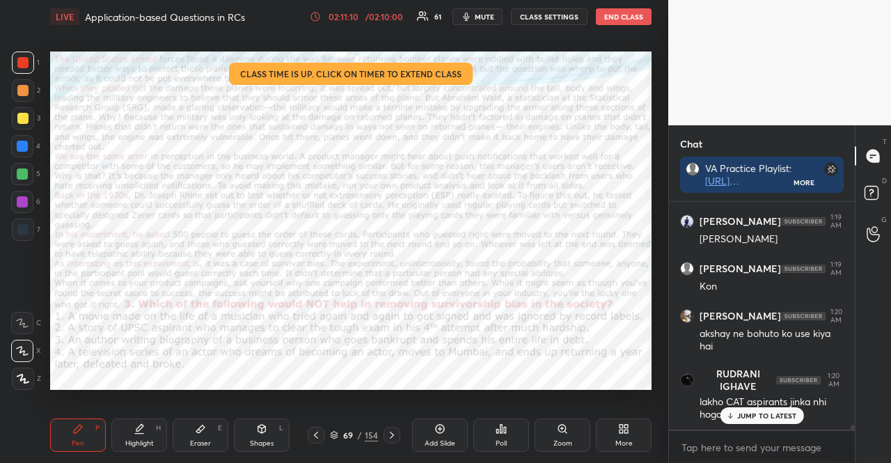
click at [769, 418] on p "JUMP TO LATEST" at bounding box center [767, 416] width 60 height 8
click at [30, 202] on div at bounding box center [22, 202] width 22 height 22
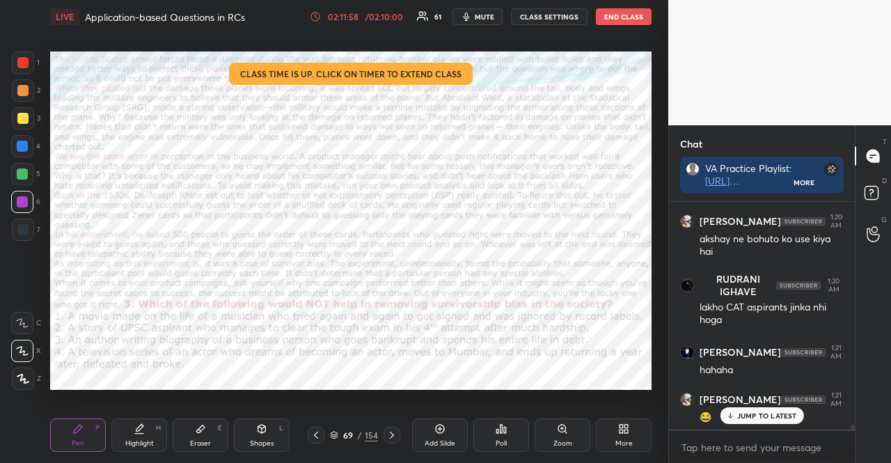
scroll to position [10916, 0]
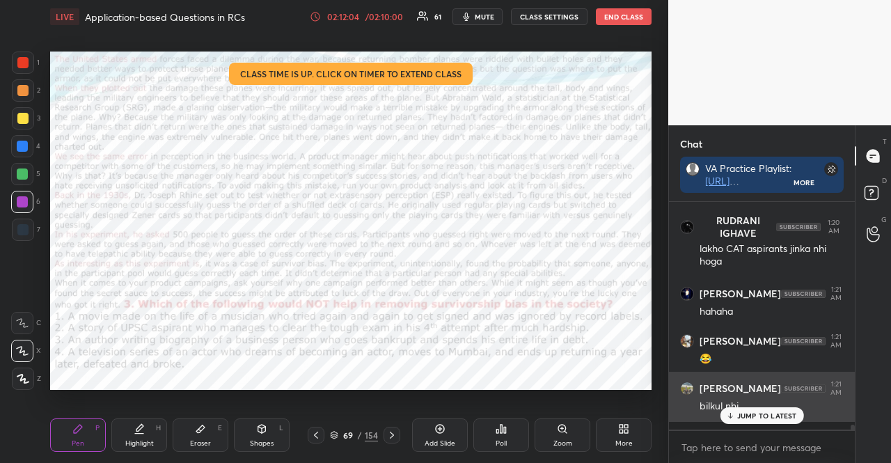
drag, startPoint x: 788, startPoint y: 417, endPoint x: 760, endPoint y: 406, distance: 30.6
click at [788, 417] on p "JUMP TO LATEST" at bounding box center [767, 416] width 60 height 8
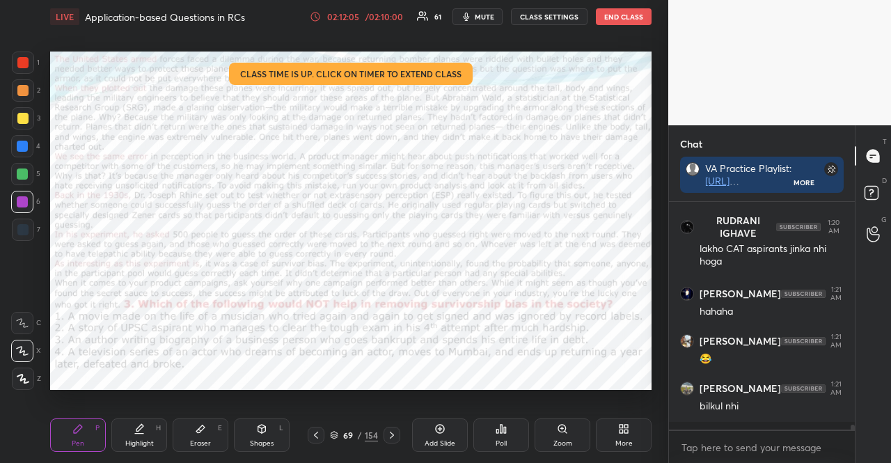
click at [34, 148] on div "4" at bounding box center [25, 146] width 29 height 22
click at [24, 141] on div at bounding box center [22, 146] width 11 height 11
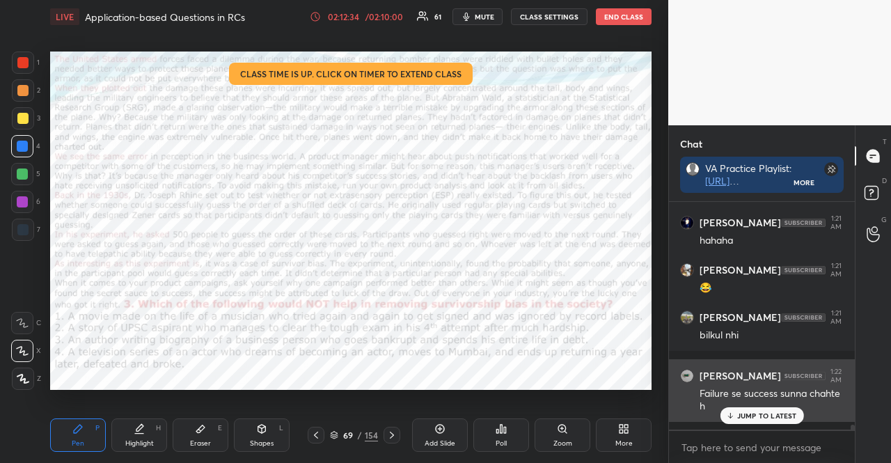
drag, startPoint x: 788, startPoint y: 416, endPoint x: 777, endPoint y: 410, distance: 12.5
click at [788, 416] on p "JUMP TO LATEST" at bounding box center [767, 416] width 60 height 8
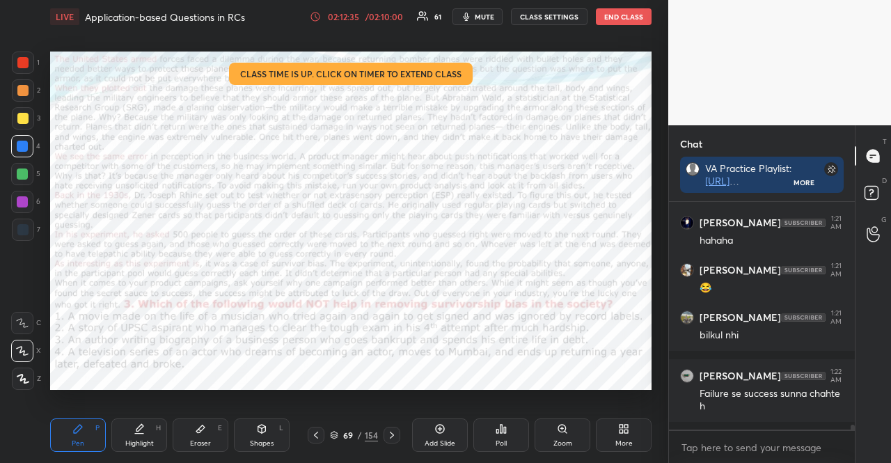
click at [13, 154] on div at bounding box center [22, 146] width 22 height 22
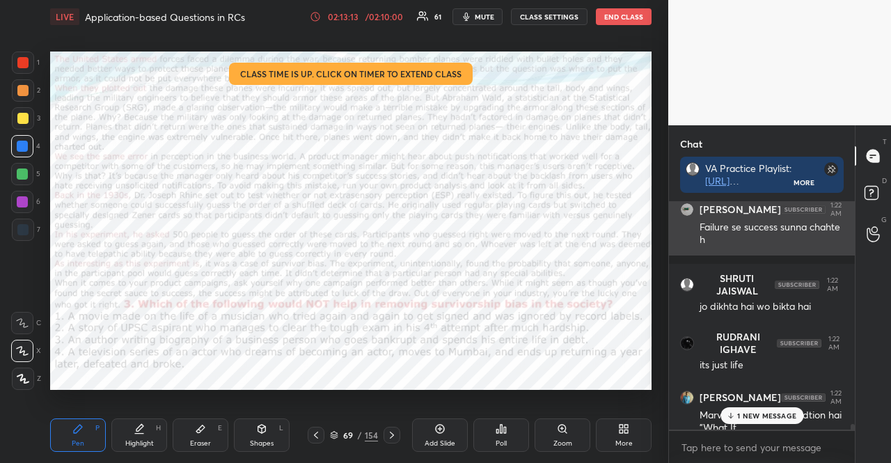
scroll to position [11175, 0]
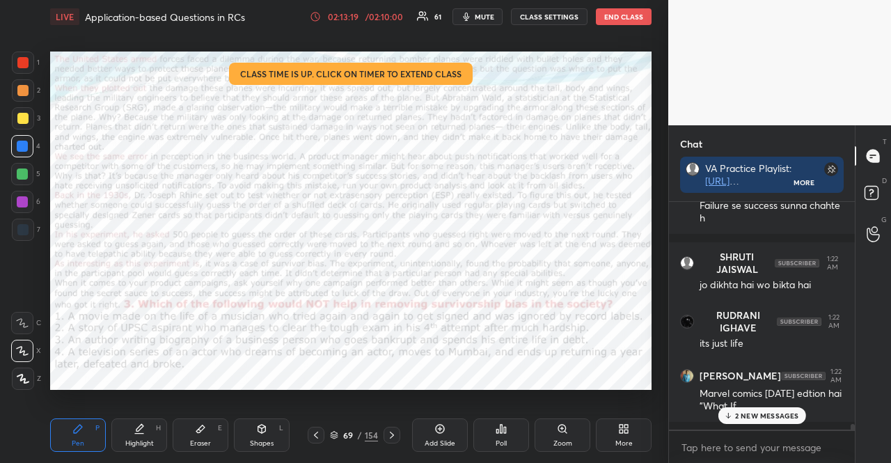
click at [39, 69] on div "1" at bounding box center [26, 63] width 28 height 22
click at [32, 60] on div at bounding box center [23, 63] width 22 height 22
click at [346, 17] on div "02:13:23" at bounding box center [343, 17] width 39 height 8
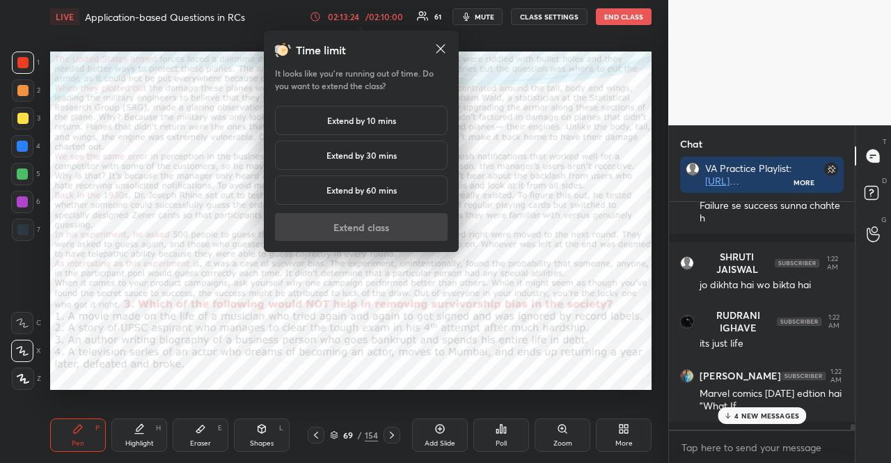
click at [370, 119] on h5 "Extend by 10 mins" at bounding box center [361, 120] width 69 height 13
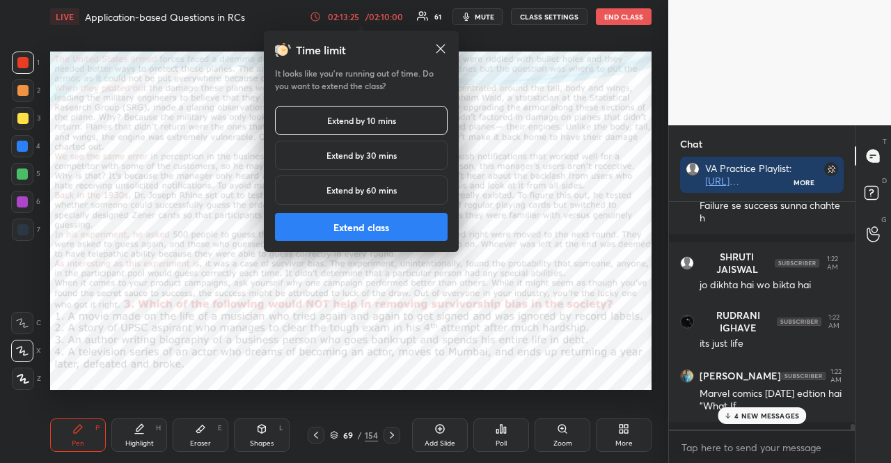
click at [388, 235] on button "Extend class" at bounding box center [361, 227] width 173 height 28
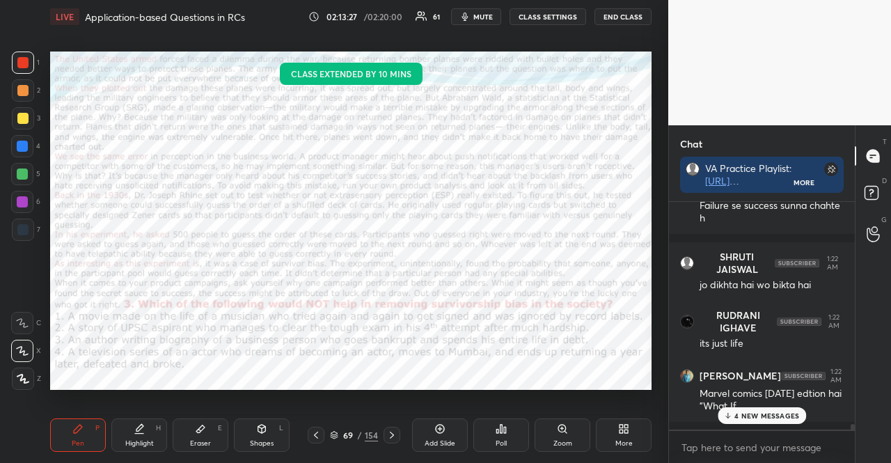
click at [25, 148] on div at bounding box center [22, 146] width 11 height 11
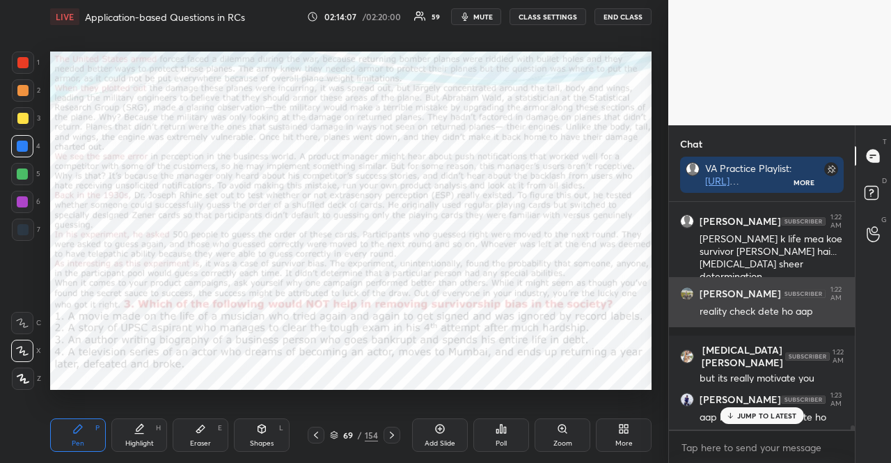
scroll to position [11495, 0]
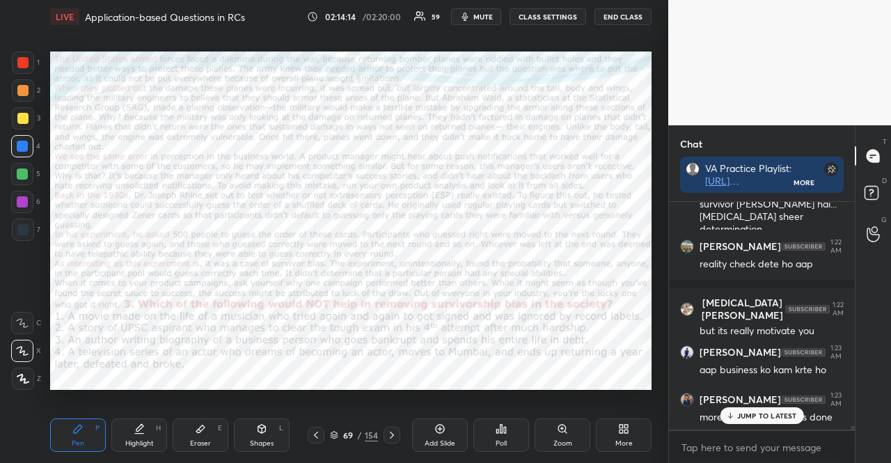
click at [762, 412] on p "JUMP TO LATEST" at bounding box center [767, 416] width 60 height 8
click at [339, 430] on div "69 / 154" at bounding box center [354, 435] width 48 height 13
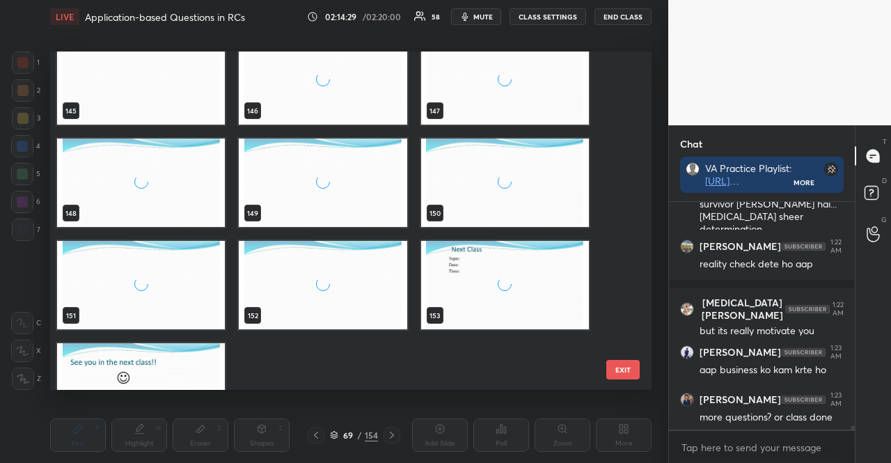
scroll to position [4984, 0]
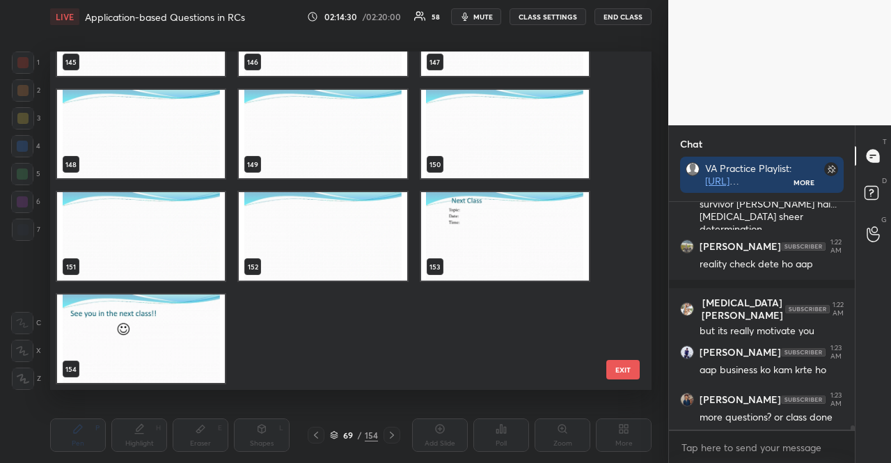
click at [159, 311] on img "grid" at bounding box center [141, 339] width 168 height 88
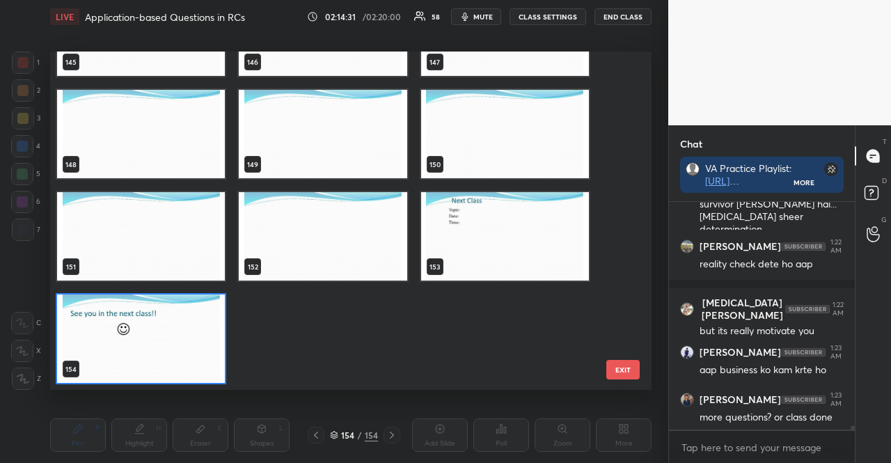
click at [159, 311] on img "grid" at bounding box center [141, 339] width 168 height 88
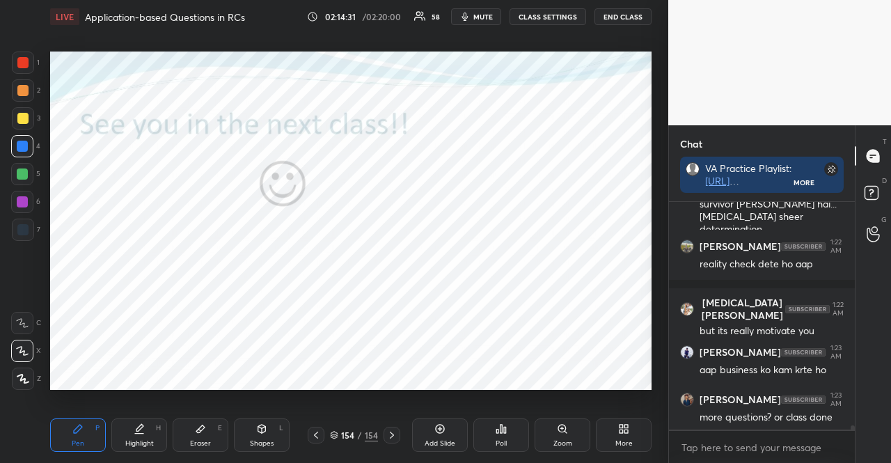
scroll to position [0, 0]
click at [625, 428] on icon at bounding box center [626, 426] width 3 height 3
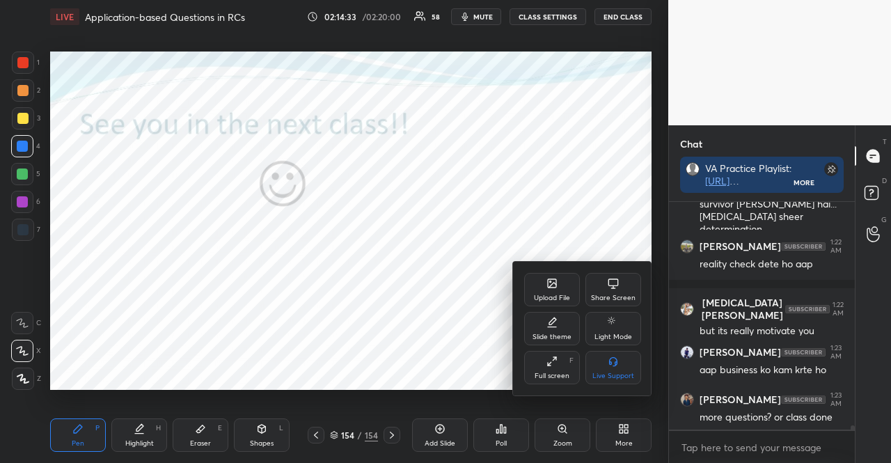
click at [534, 295] on div "Upload File" at bounding box center [552, 298] width 36 height 7
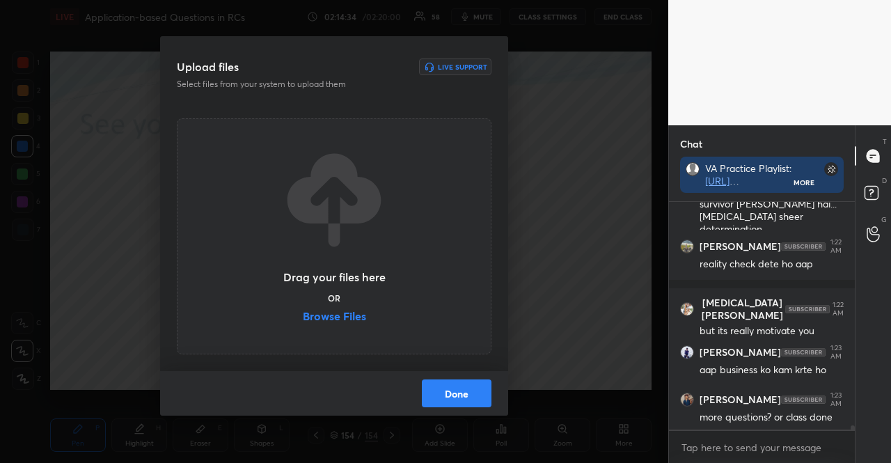
click at [342, 308] on div "Drag your files here OR Browse Files" at bounding box center [334, 237] width 104 height 178
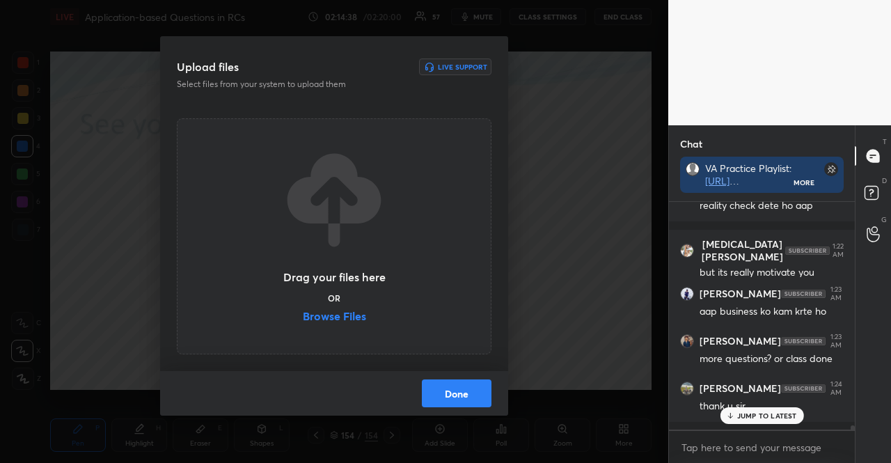
click at [358, 320] on label "Browse Files" at bounding box center [334, 318] width 63 height 15
click at [303, 320] on input "Browse Files" at bounding box center [303, 318] width 0 height 15
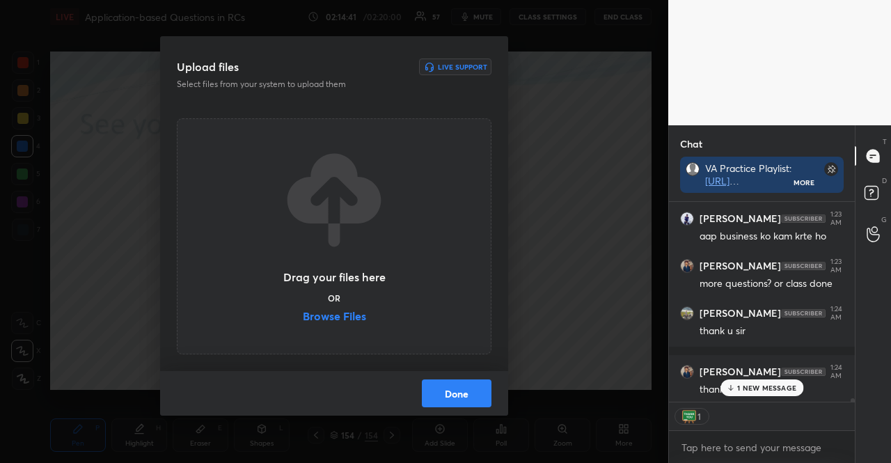
scroll to position [11700, 0]
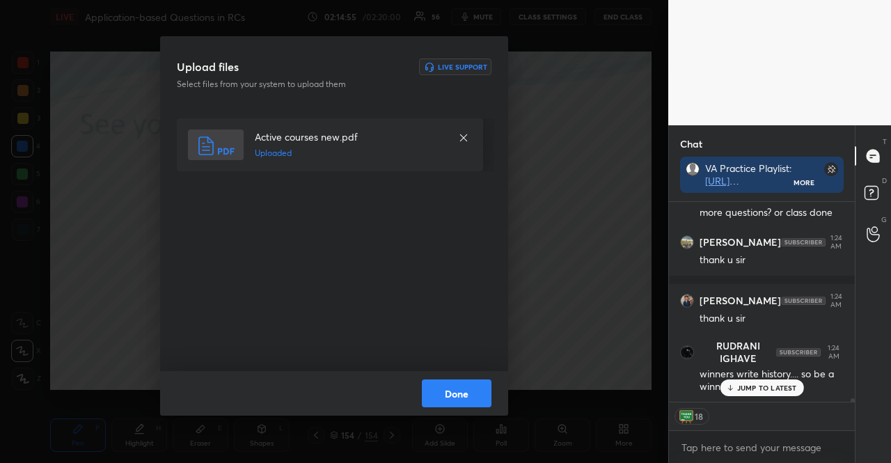
click at [455, 387] on button "Done" at bounding box center [457, 393] width 70 height 28
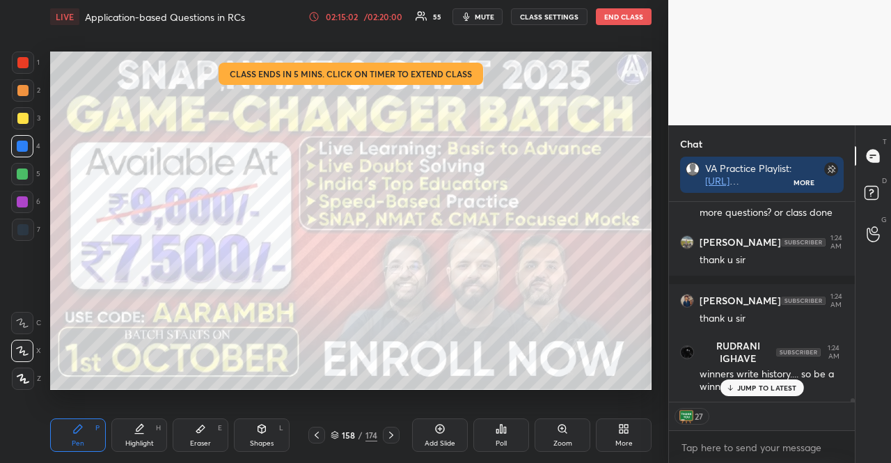
click at [15, 110] on div at bounding box center [23, 118] width 22 height 22
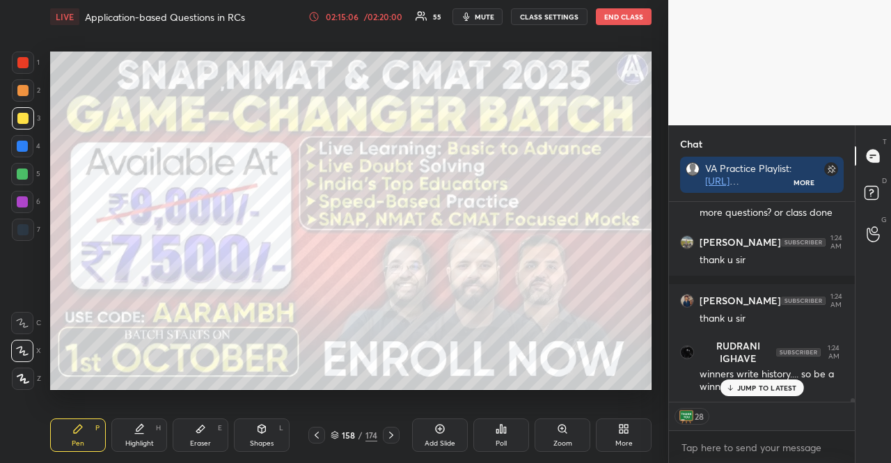
click at [17, 231] on div at bounding box center [23, 230] width 22 height 22
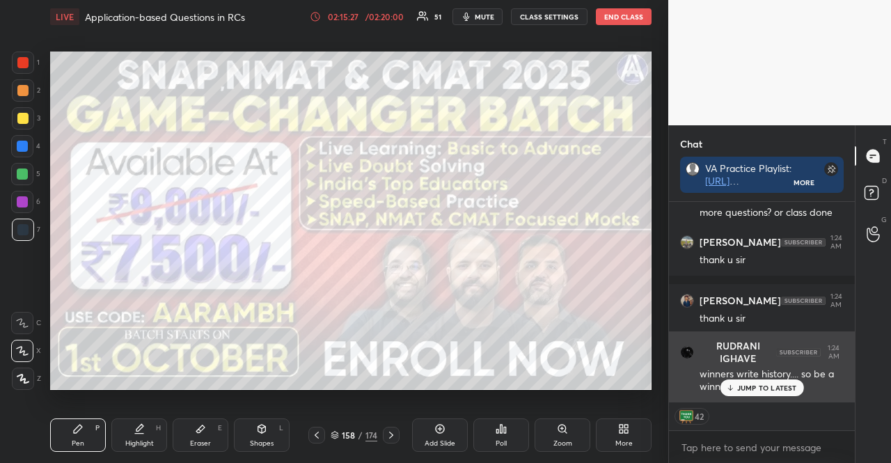
drag, startPoint x: 764, startPoint y: 382, endPoint x: 744, endPoint y: 393, distance: 22.7
click at [758, 386] on div "JUMP TO LATEST" at bounding box center [762, 387] width 84 height 17
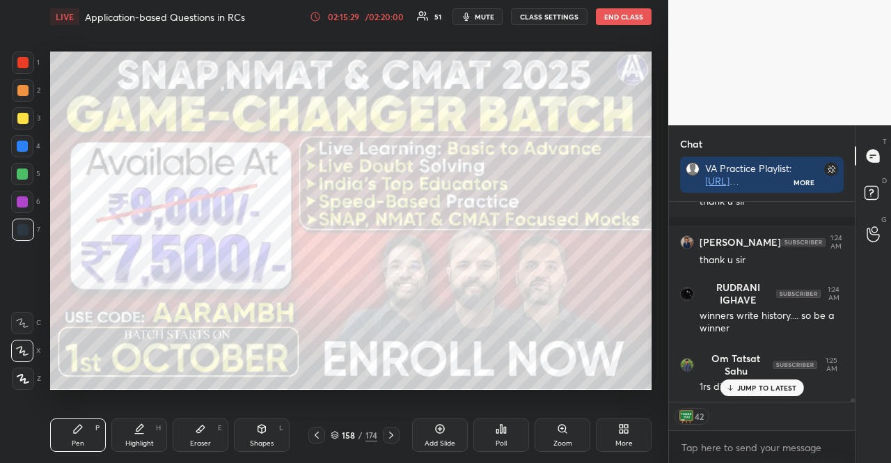
scroll to position [11856, 0]
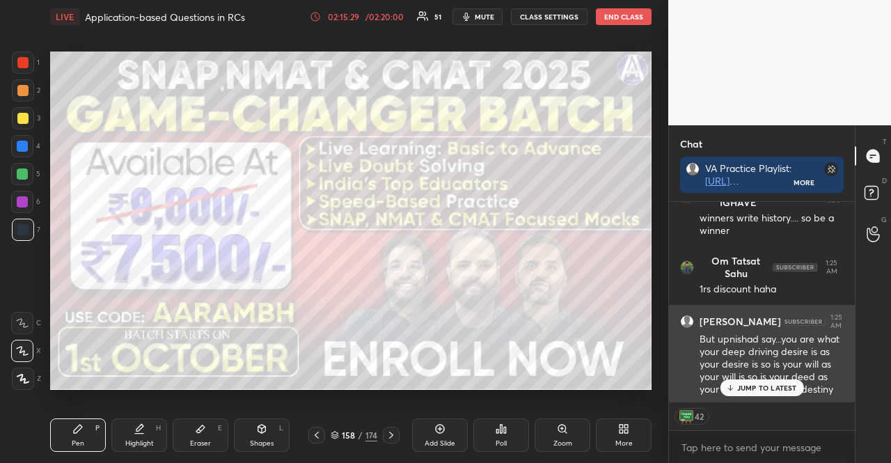
click at [781, 384] on p "JUMP TO LATEST" at bounding box center [767, 388] width 60 height 8
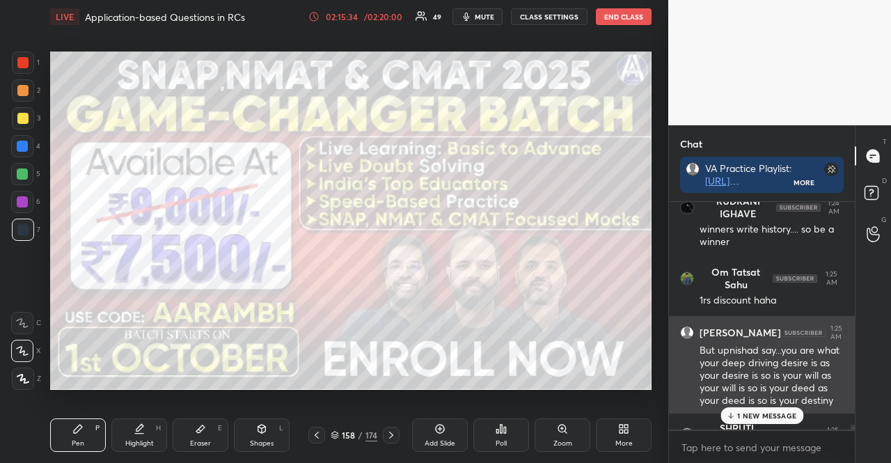
scroll to position [11886, 0]
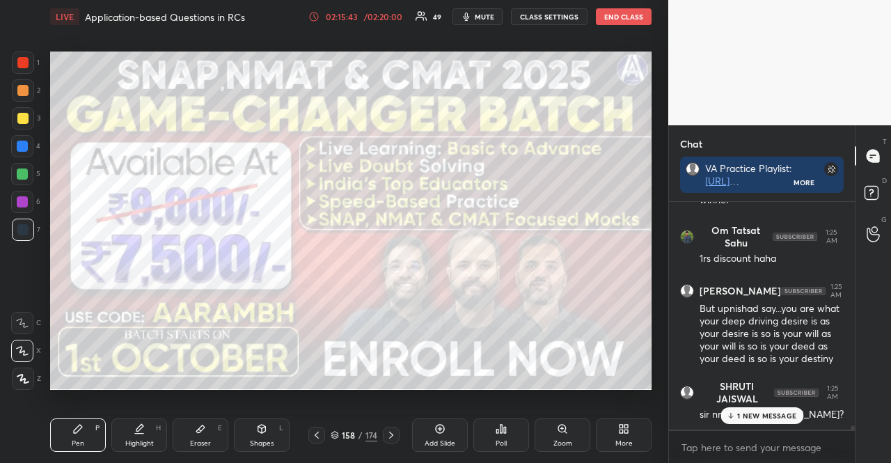
click at [13, 180] on div at bounding box center [22, 174] width 22 height 22
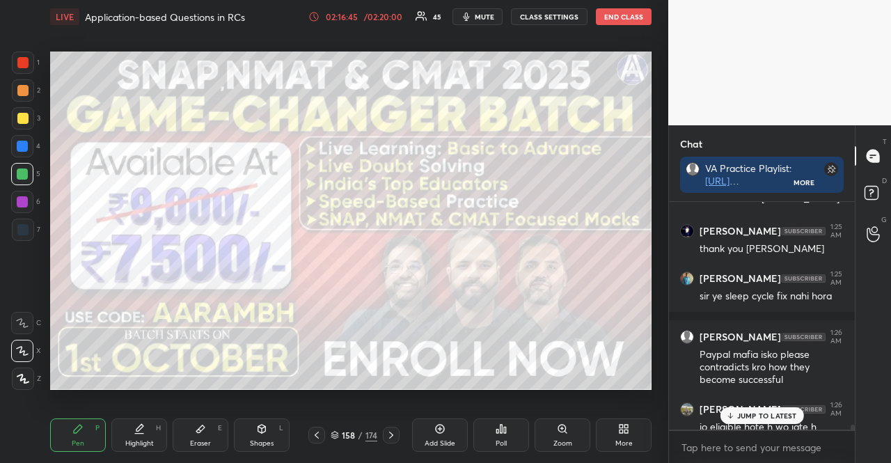
scroll to position [12123, 0]
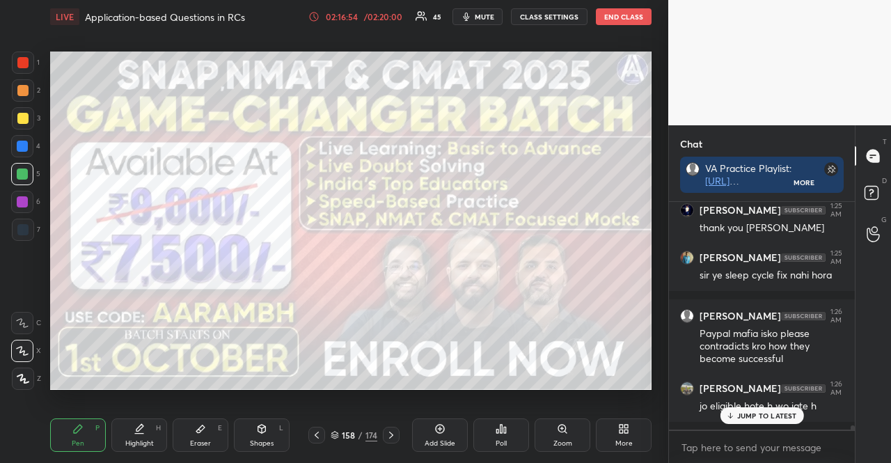
click at [778, 413] on p "JUMP TO LATEST" at bounding box center [767, 416] width 60 height 8
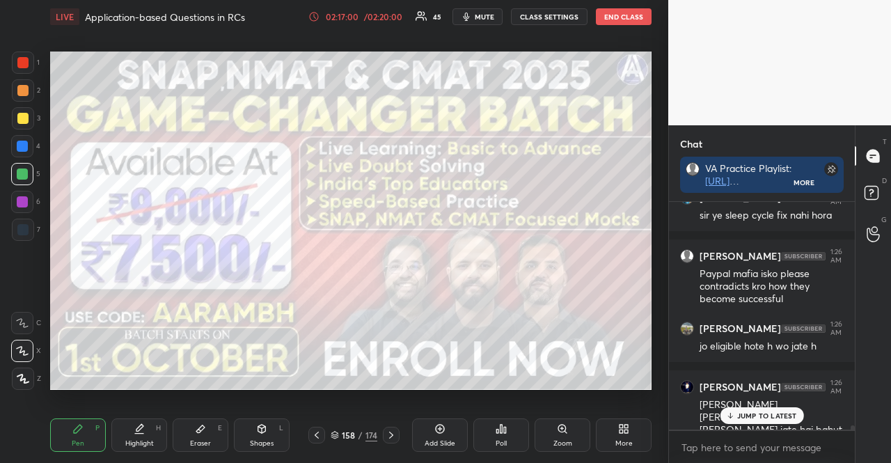
click at [753, 413] on p "JUMP TO LATEST" at bounding box center [767, 416] width 60 height 8
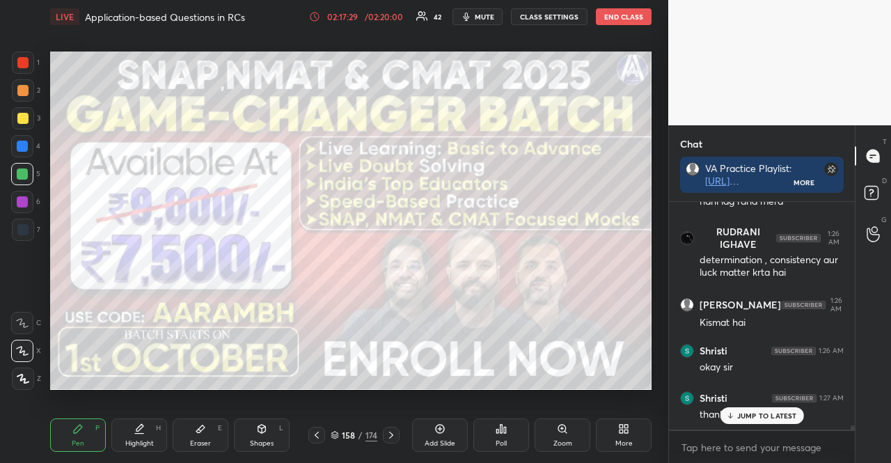
scroll to position [12516, 0]
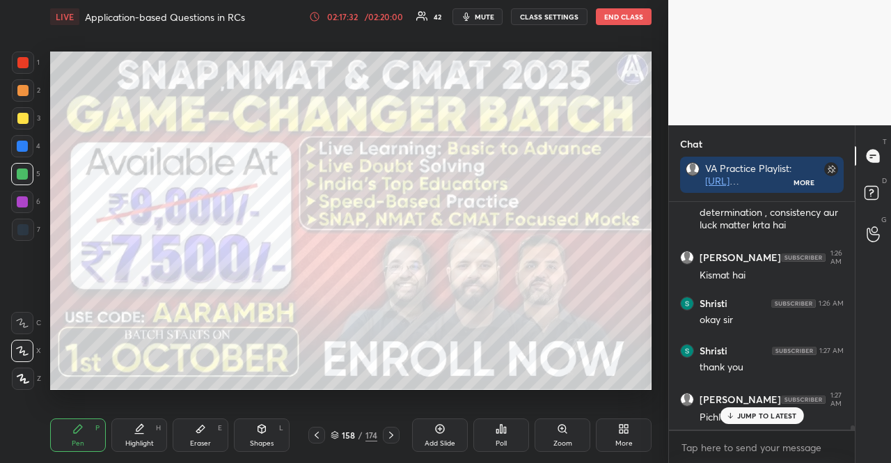
click at [769, 412] on p "JUMP TO LATEST" at bounding box center [767, 416] width 60 height 8
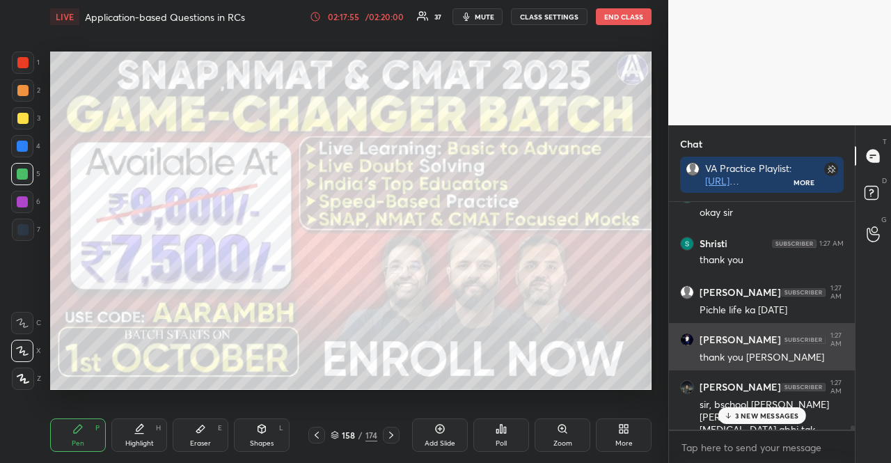
scroll to position [12670, 0]
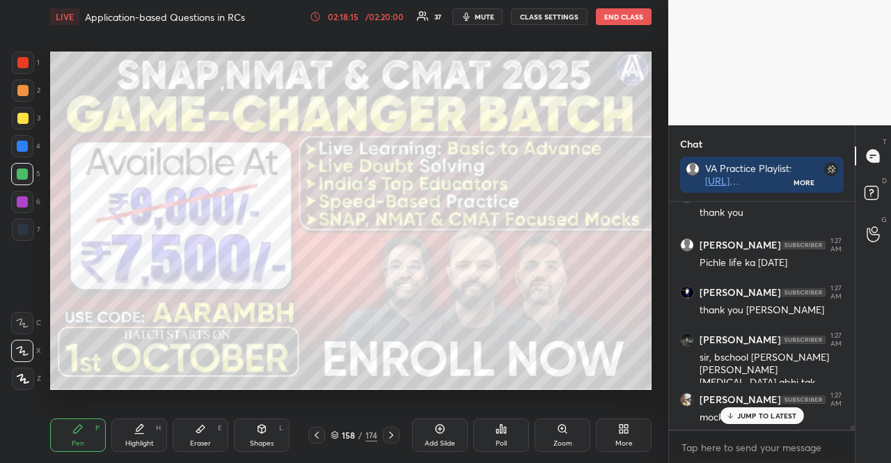
click at [762, 414] on p "JUMP TO LATEST" at bounding box center [767, 416] width 60 height 8
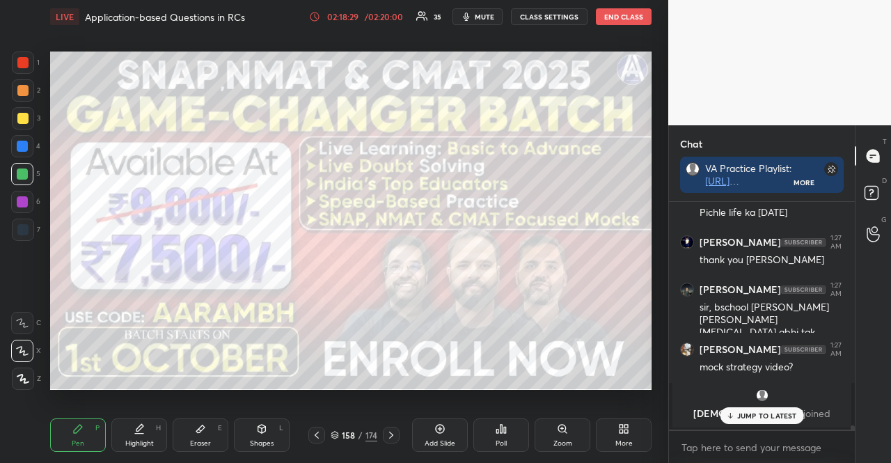
click at [781, 414] on p "JUMP TO LATEST" at bounding box center [767, 416] width 60 height 8
click at [865, 184] on icon at bounding box center [873, 194] width 25 height 25
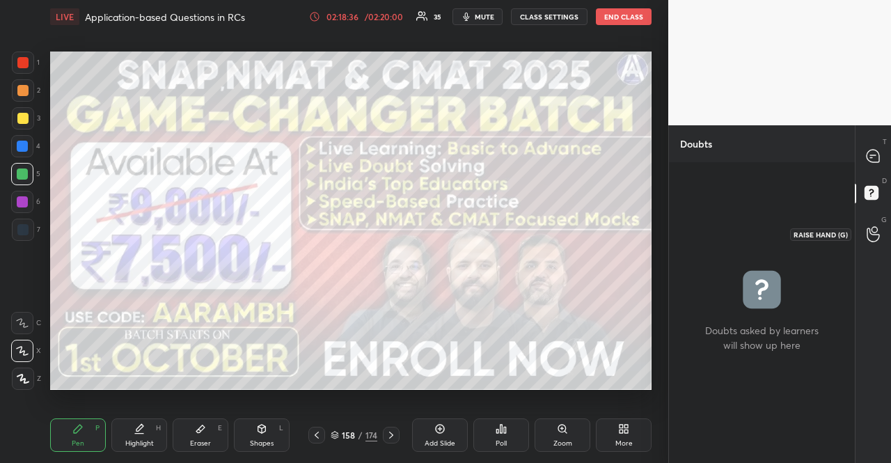
drag, startPoint x: 883, startPoint y: 235, endPoint x: 877, endPoint y: 220, distance: 16.3
click at [880, 233] on div at bounding box center [874, 233] width 28 height 25
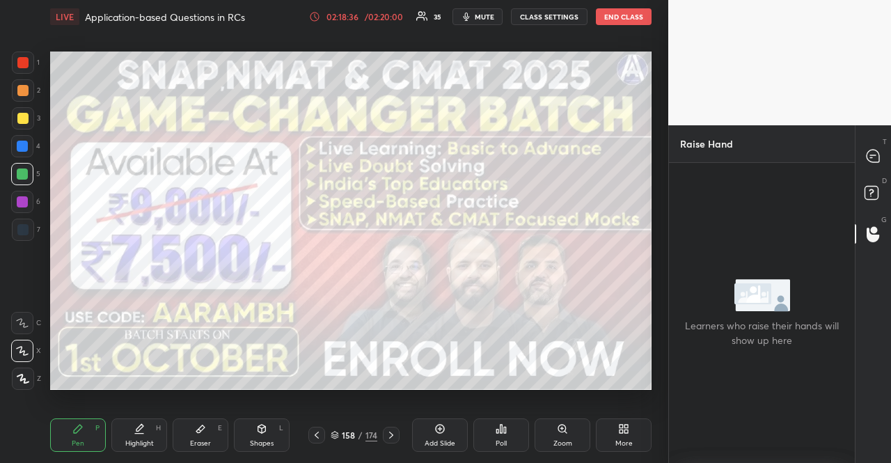
click at [886, 155] on div at bounding box center [874, 155] width 28 height 25
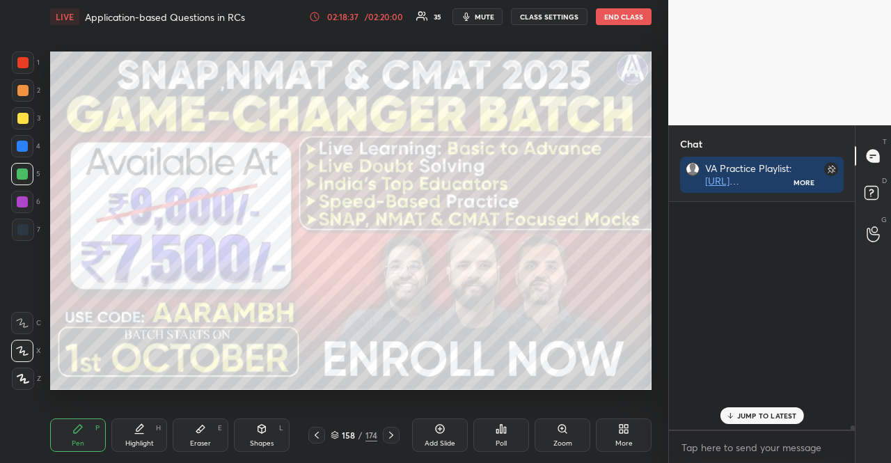
scroll to position [224, 182]
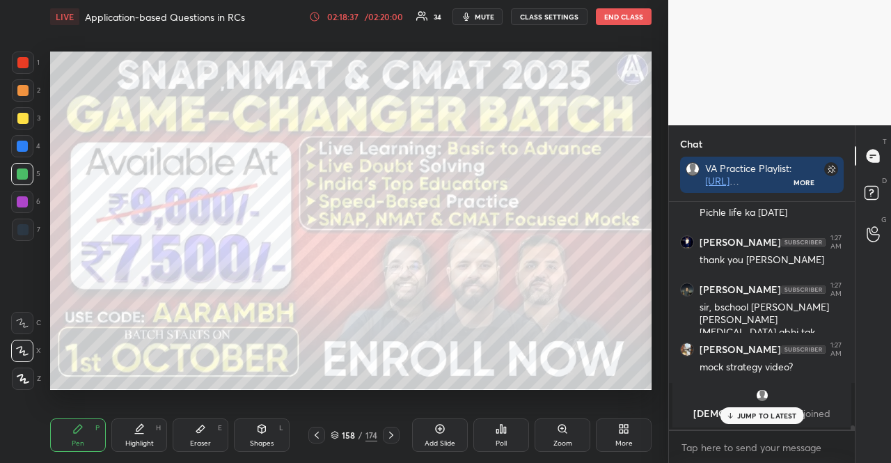
click at [866, 206] on icon at bounding box center [873, 194] width 25 height 25
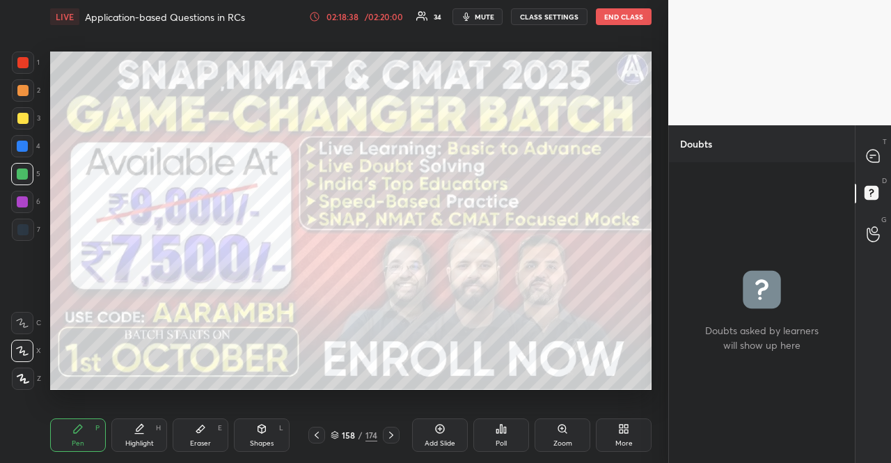
scroll to position [297, 182]
click at [336, 432] on icon at bounding box center [335, 435] width 8 height 8
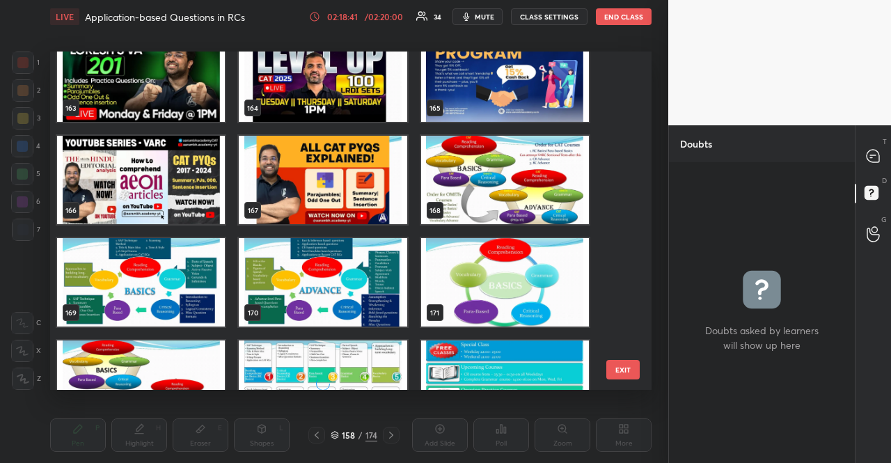
scroll to position [5574, 0]
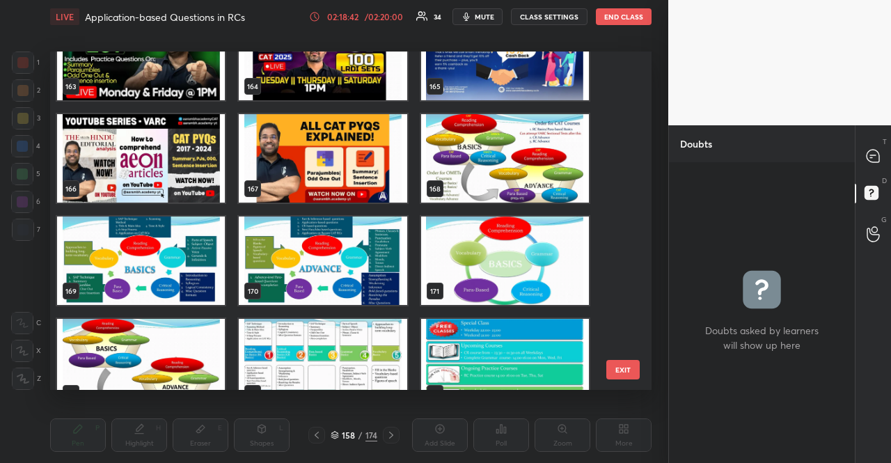
click at [203, 245] on img "grid" at bounding box center [141, 261] width 168 height 88
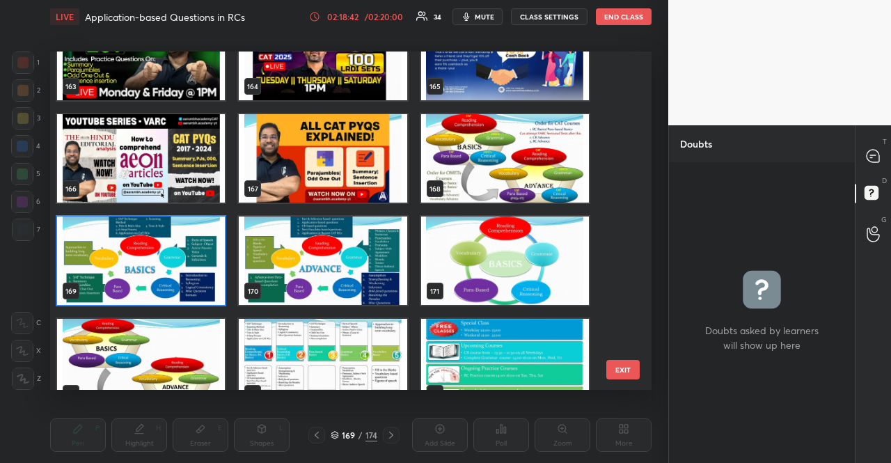
click at [203, 244] on img "grid" at bounding box center [141, 261] width 168 height 88
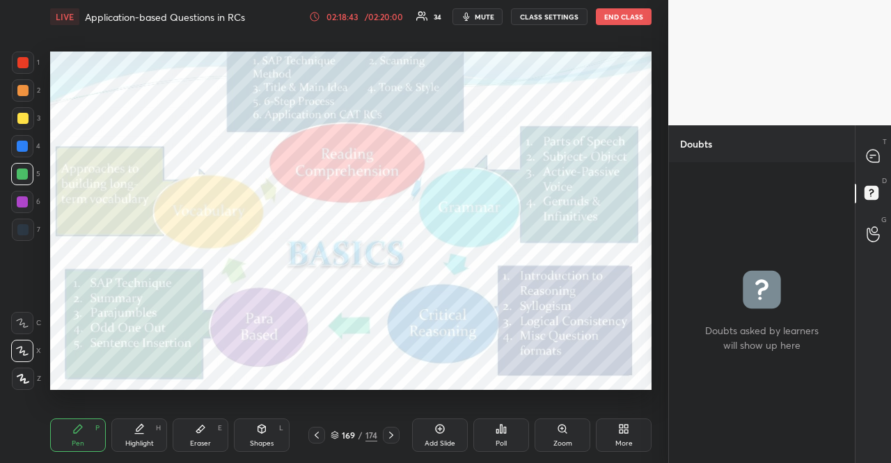
click at [390, 430] on div at bounding box center [391, 435] width 17 height 17
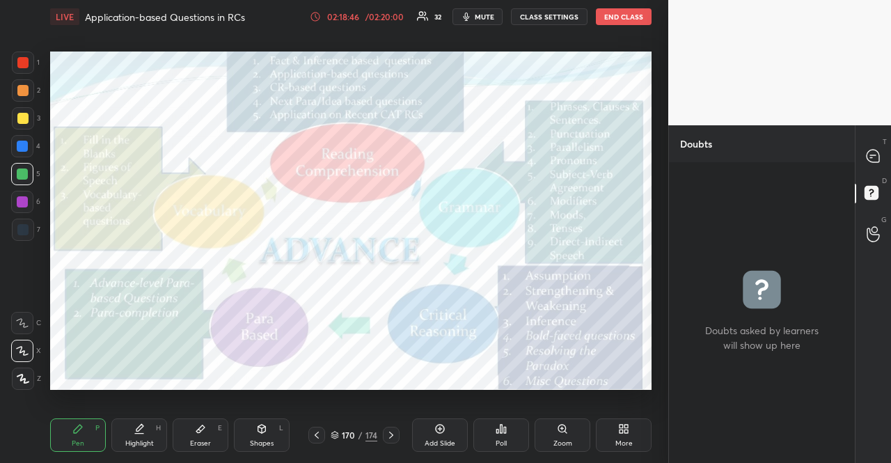
click at [32, 68] on div "1" at bounding box center [26, 63] width 28 height 22
click at [27, 66] on div at bounding box center [22, 62] width 11 height 11
click at [267, 423] on div "Shapes L" at bounding box center [262, 434] width 56 height 33
click at [858, 148] on div "T Messages (T)" at bounding box center [874, 155] width 36 height 39
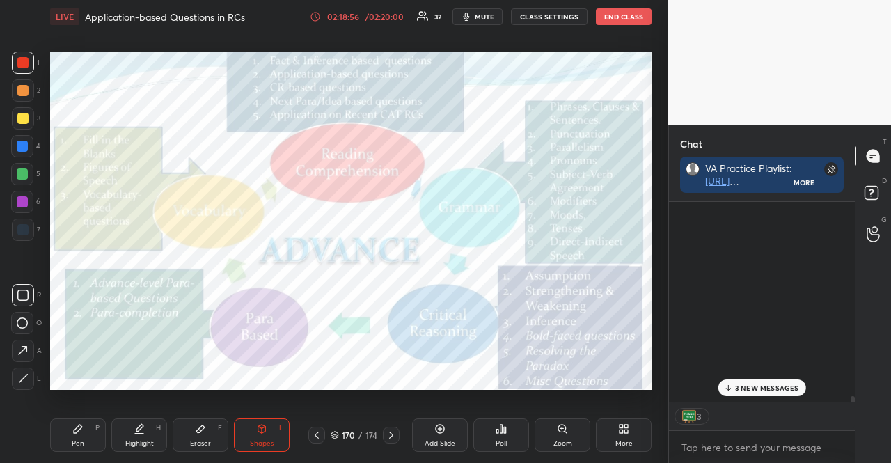
scroll to position [196, 182]
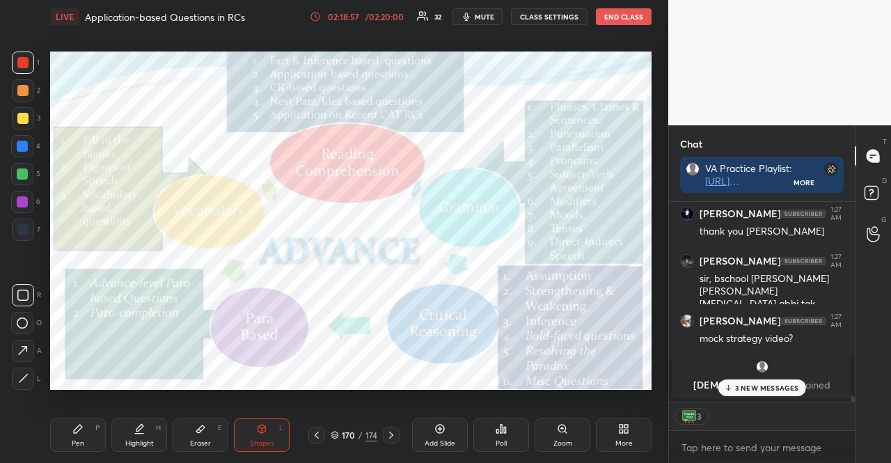
click at [758, 393] on div "3 NEW MESSAGES" at bounding box center [762, 387] width 88 height 17
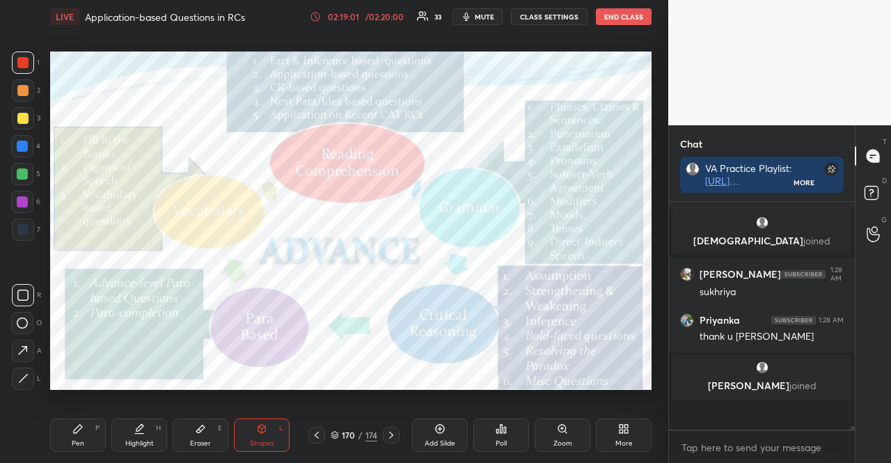
scroll to position [12271, 0]
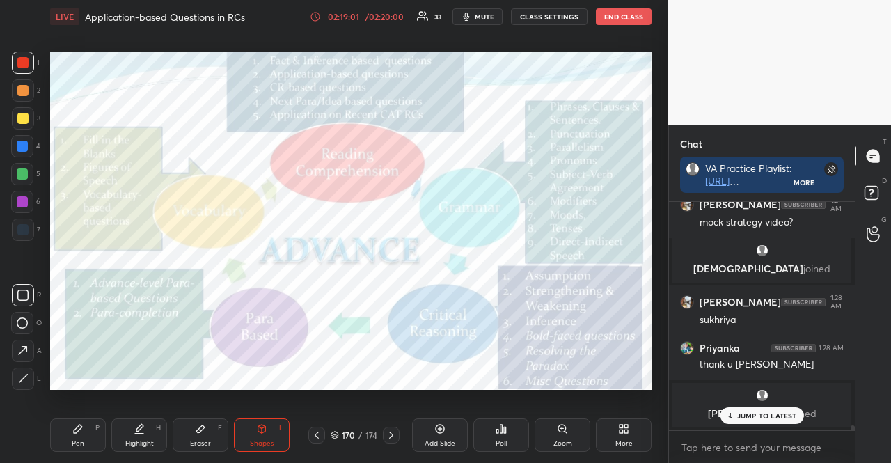
click at [618, 16] on button "END CLASS" at bounding box center [624, 16] width 56 height 17
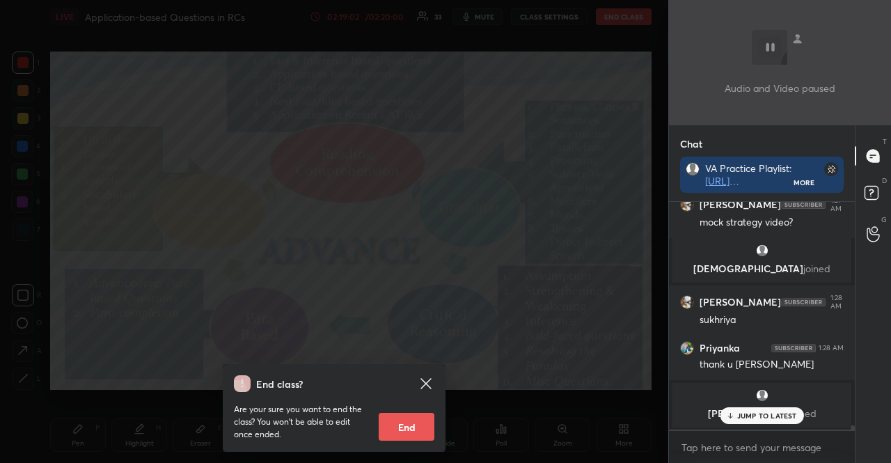
click at [425, 421] on button "End" at bounding box center [407, 427] width 56 height 28
type textarea "x"
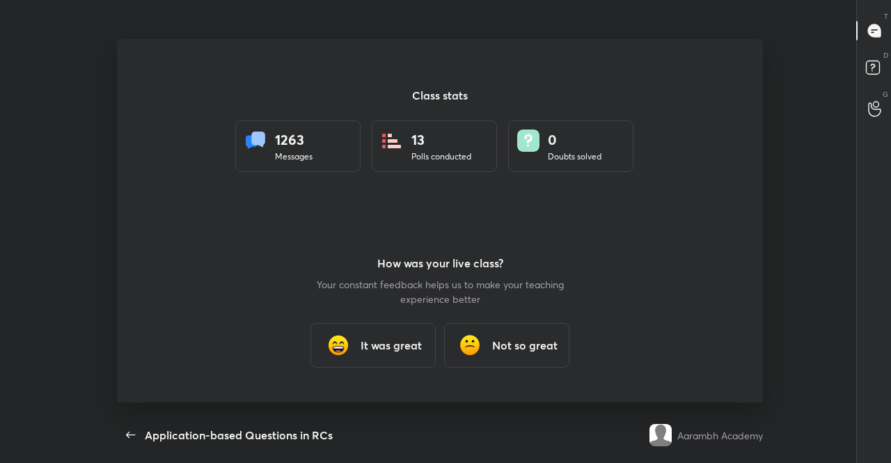
scroll to position [0, 0]
